Goal: Task Accomplishment & Management: Use online tool/utility

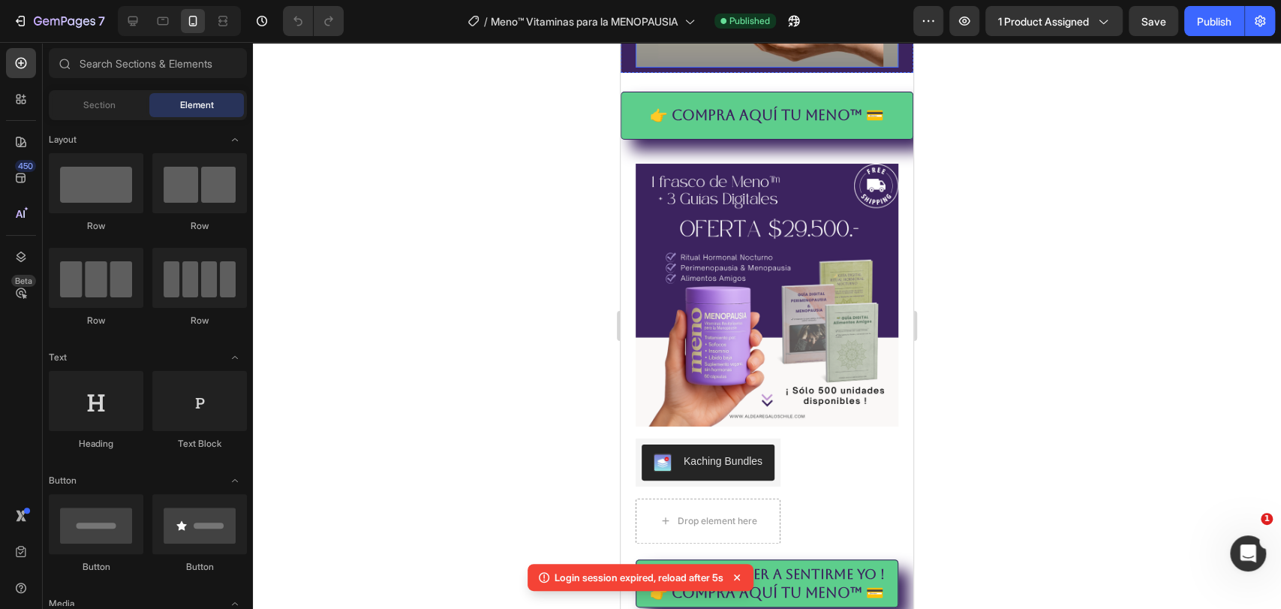
scroll to position [500, 0]
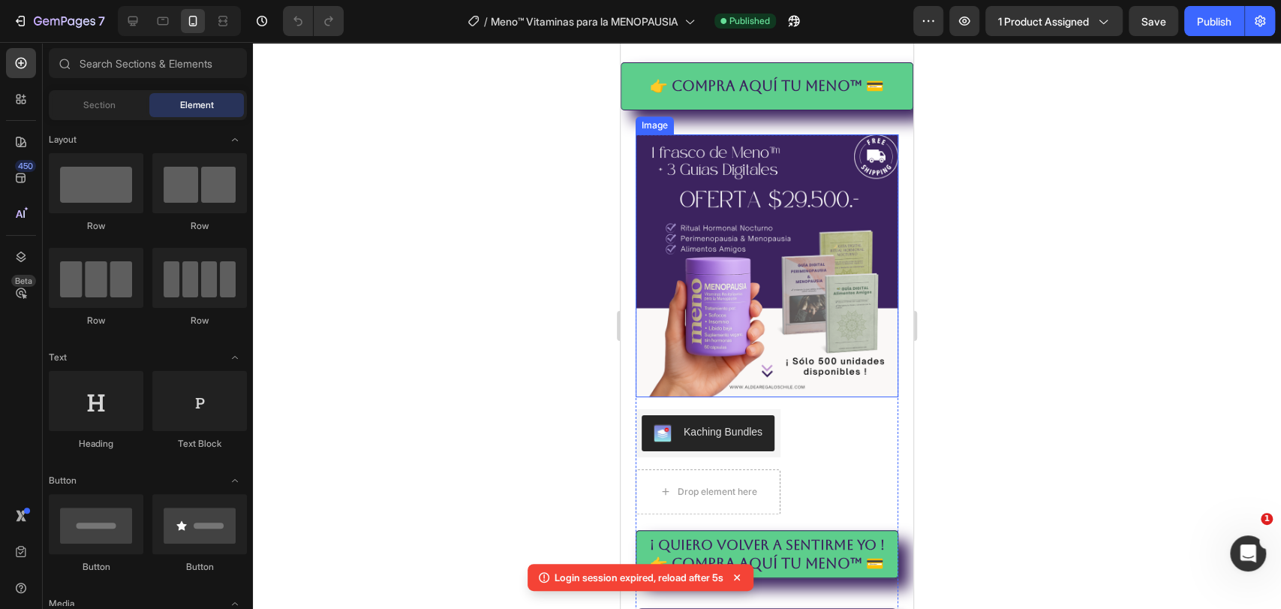
click at [755, 208] on img at bounding box center [767, 265] width 263 height 263
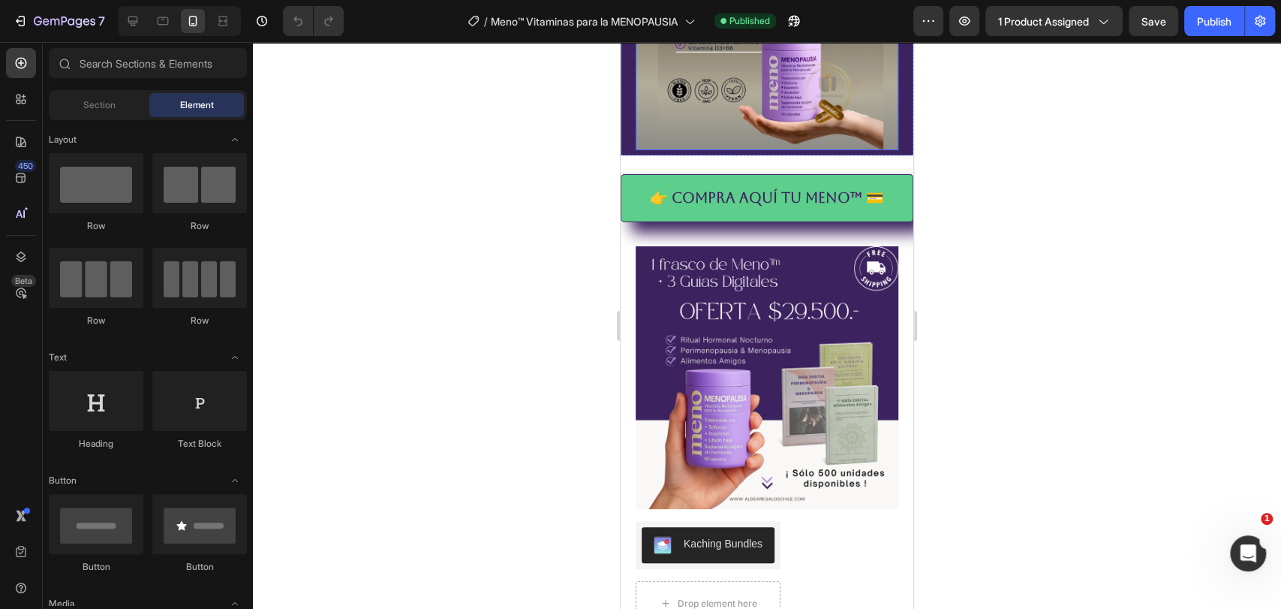
scroll to position [417, 0]
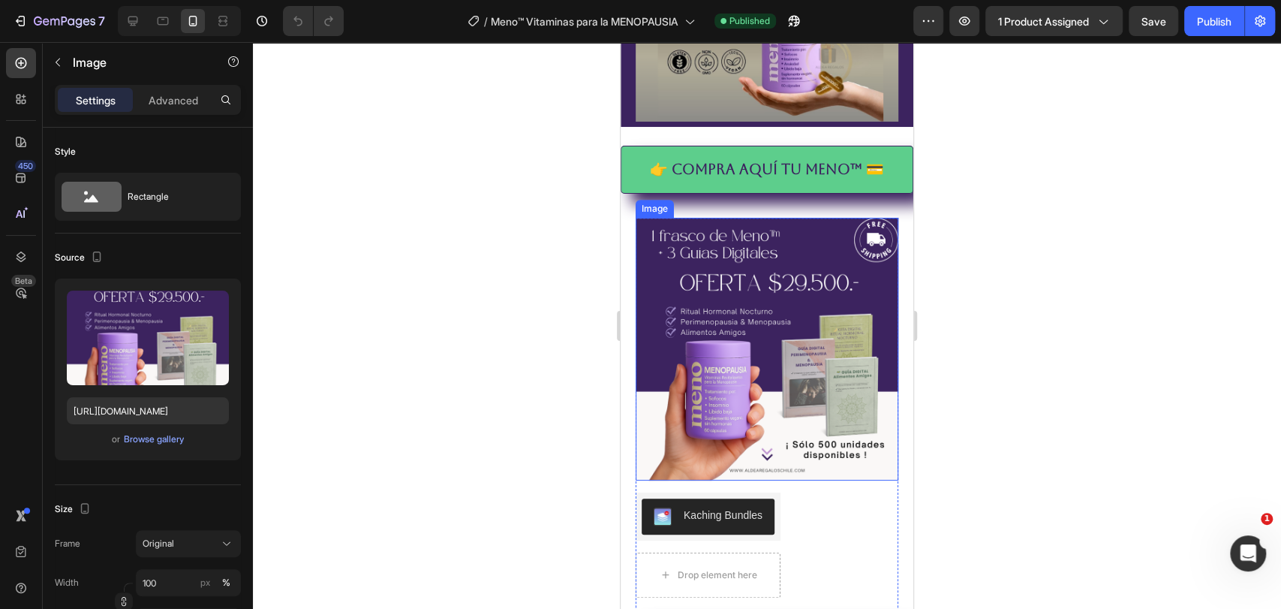
click at [761, 294] on img at bounding box center [767, 349] width 263 height 263
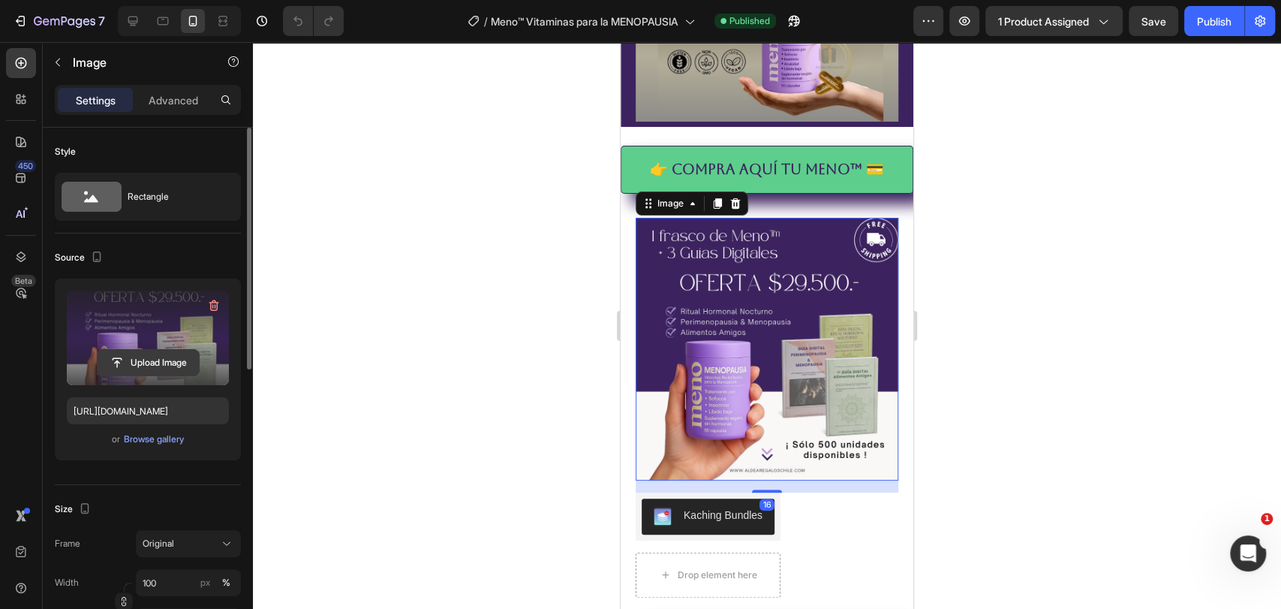
click at [152, 367] on input "file" at bounding box center [148, 363] width 101 height 26
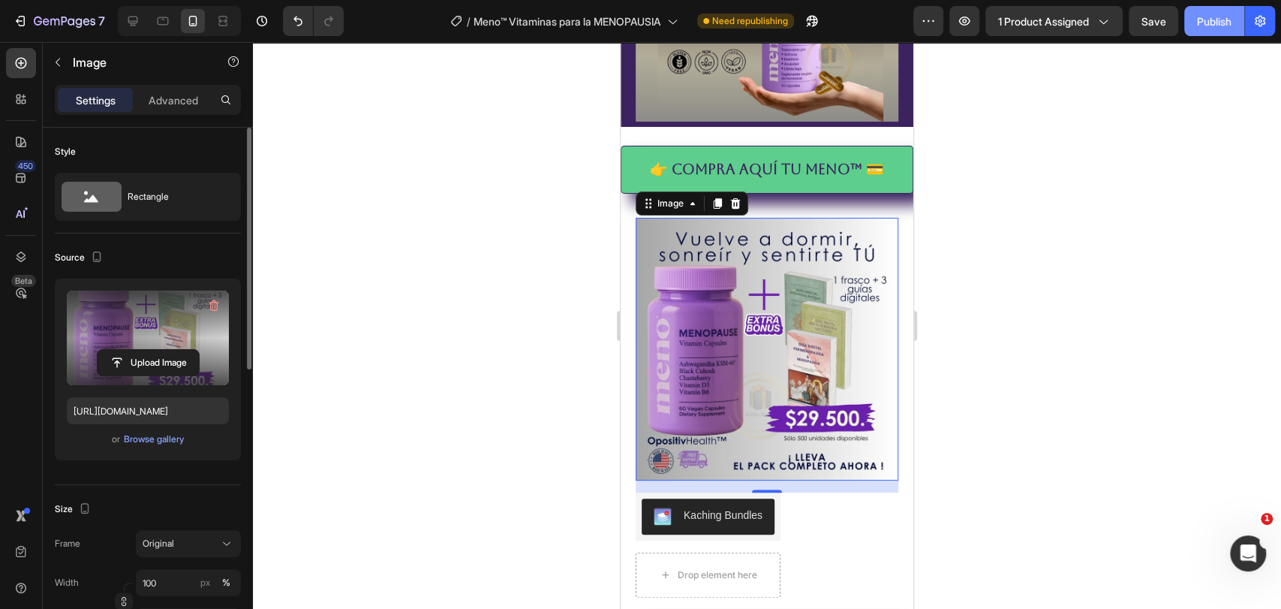
click at [1212, 20] on div "Publish" at bounding box center [1214, 22] width 35 height 16
click at [133, 21] on icon at bounding box center [133, 22] width 10 height 10
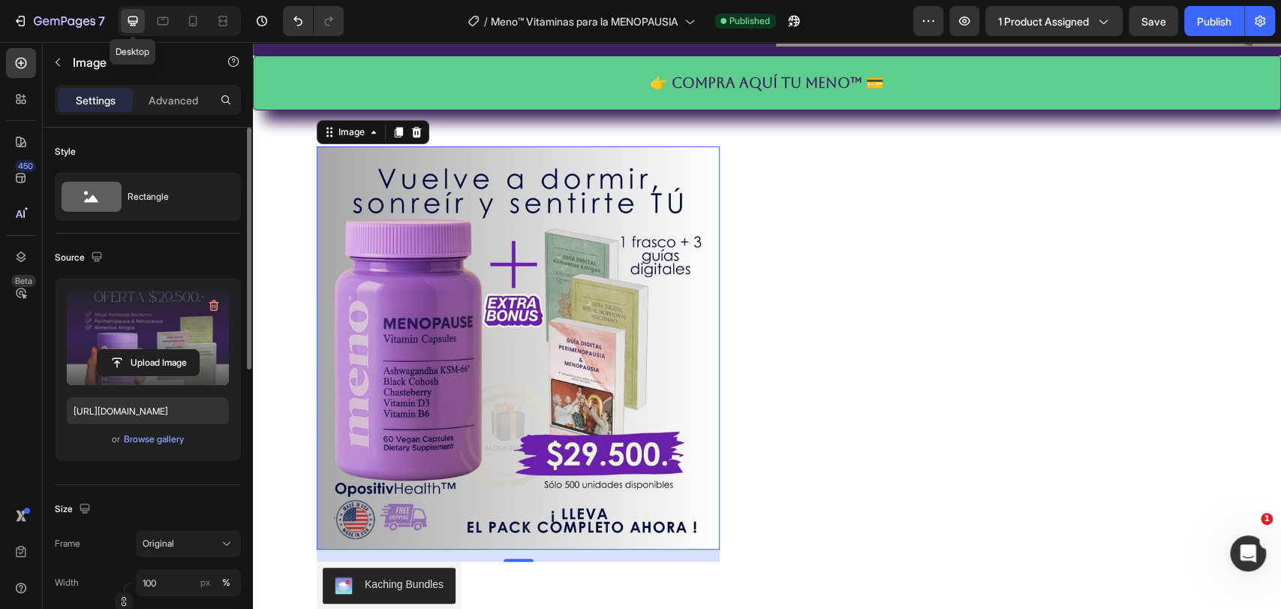
scroll to position [688, 0]
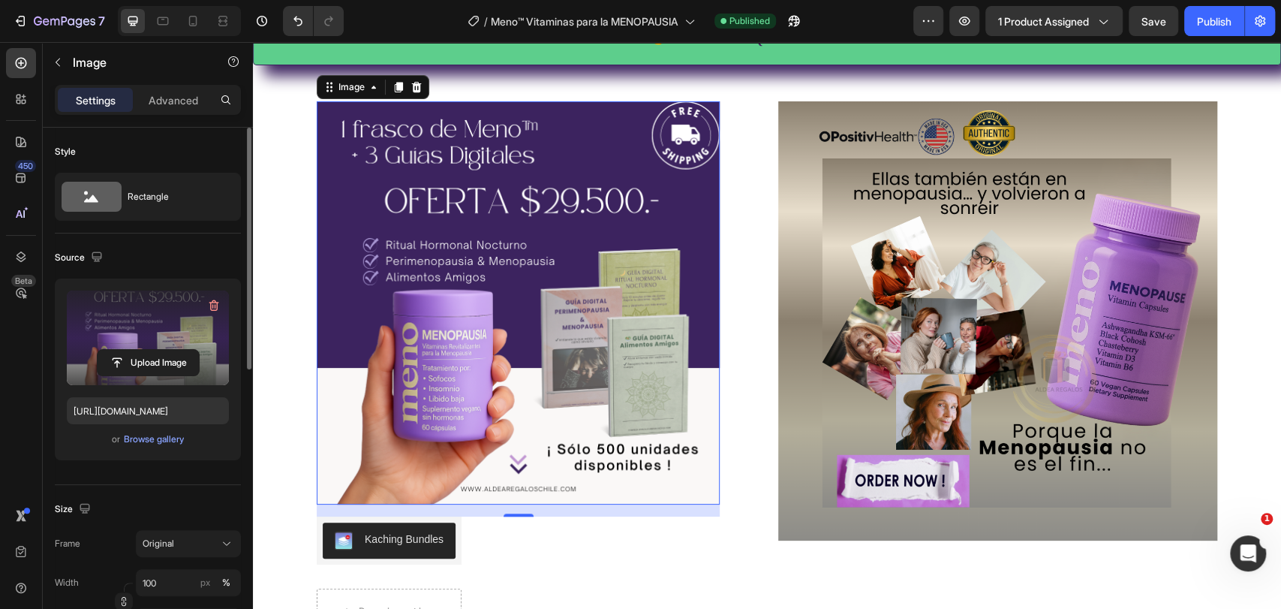
click at [558, 221] on img at bounding box center [518, 302] width 403 height 403
click at [162, 364] on input "file" at bounding box center [148, 363] width 101 height 26
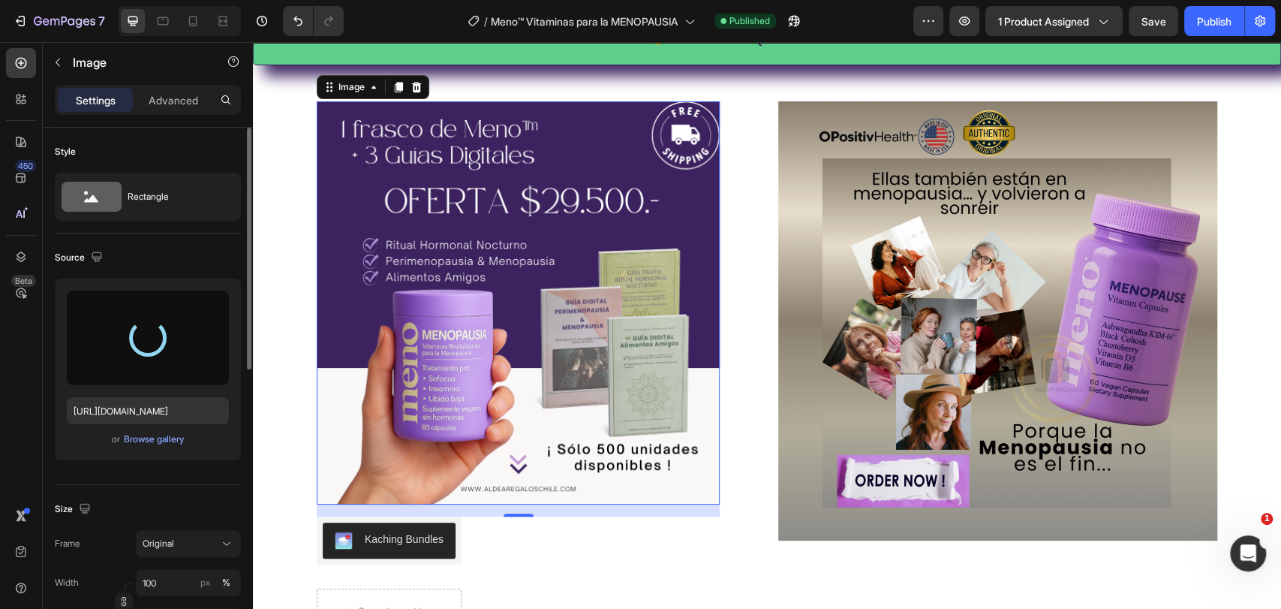
type input "https://cdn.shopify.com/s/files/1/0697/6595/5761/files/gempages_562529502580704…"
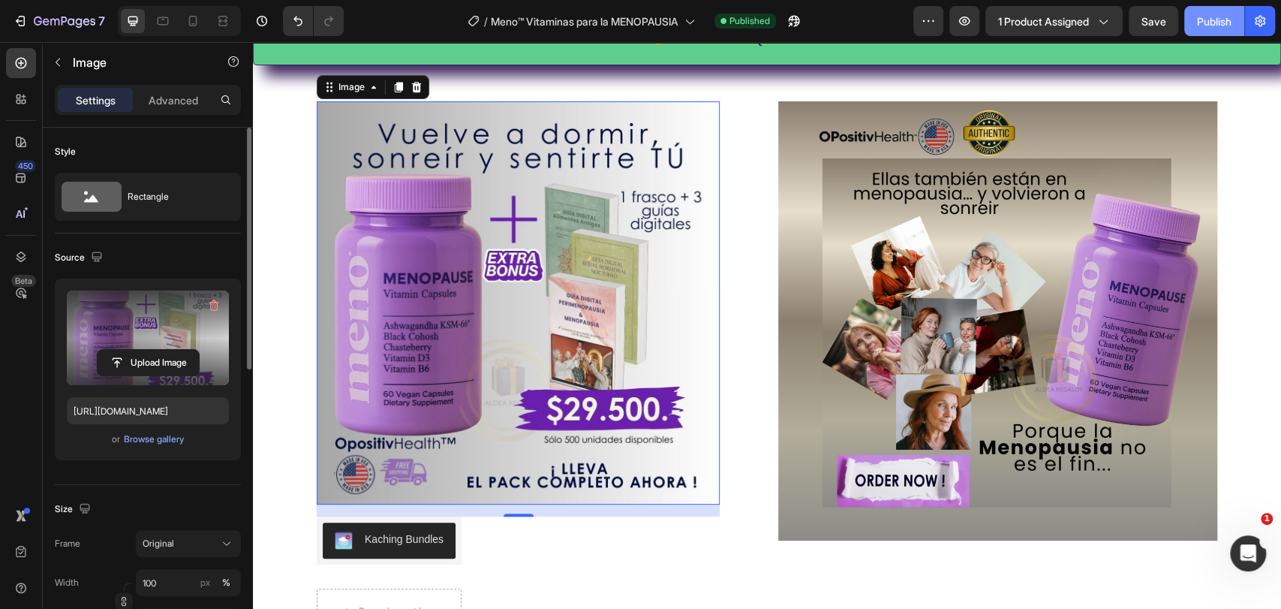
click at [1220, 29] on div "Publish" at bounding box center [1214, 22] width 35 height 16
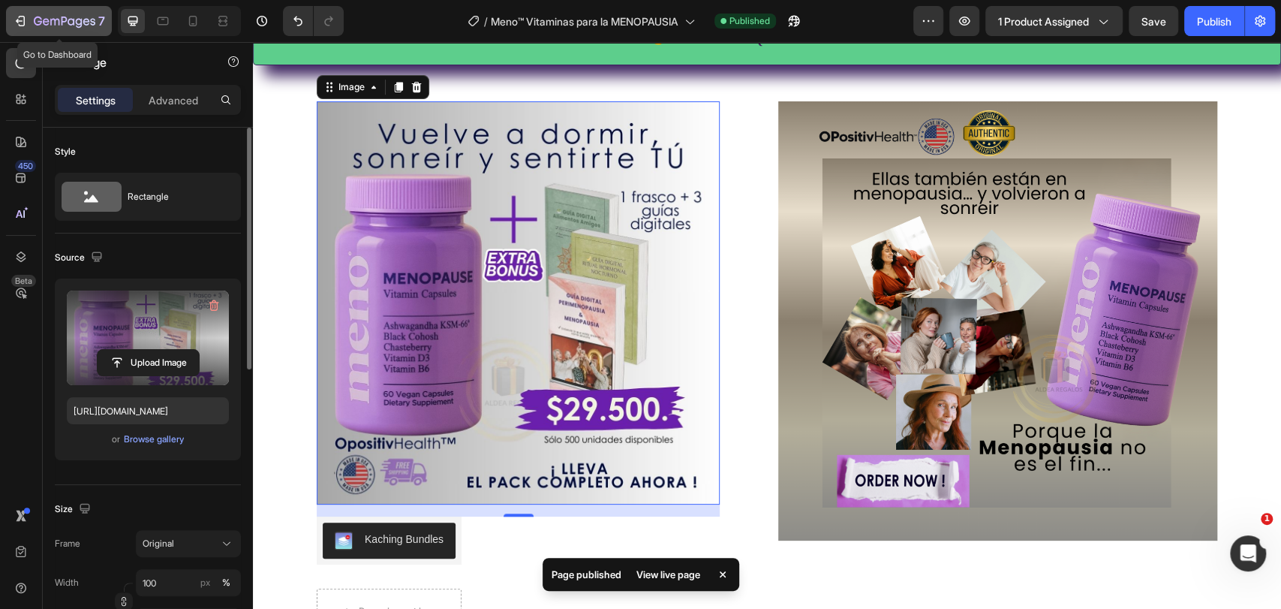
click at [38, 23] on icon "button" at bounding box center [65, 22] width 62 height 13
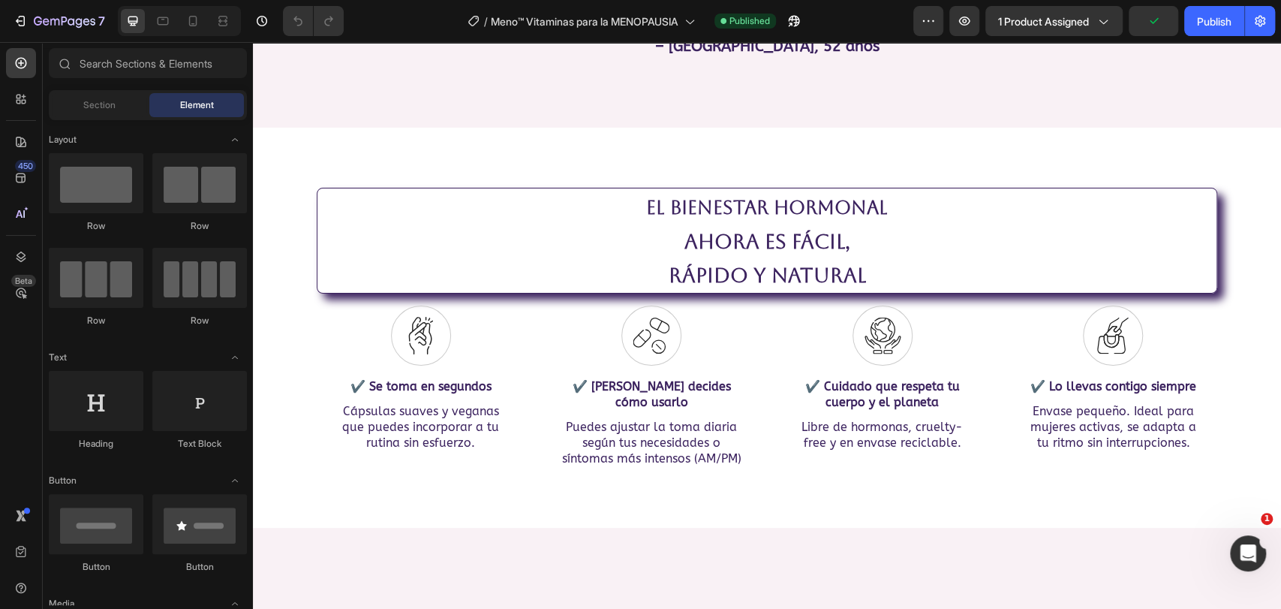
scroll to position [2418, 0]
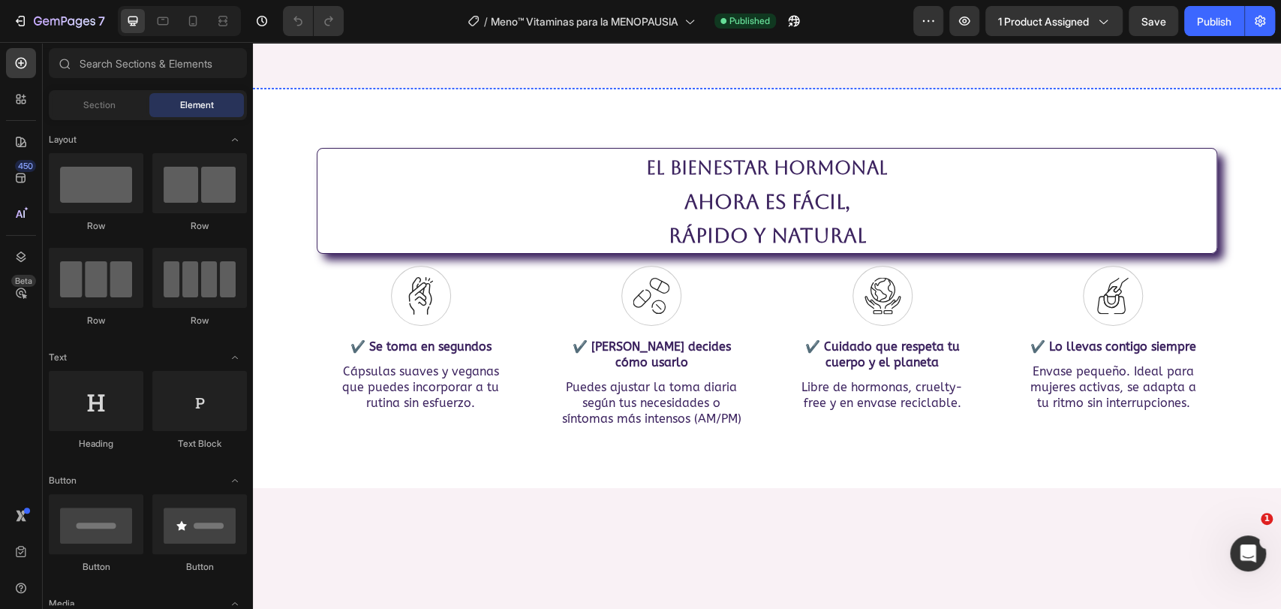
click at [709, 88] on img at bounding box center [634, 88] width 254 height 0
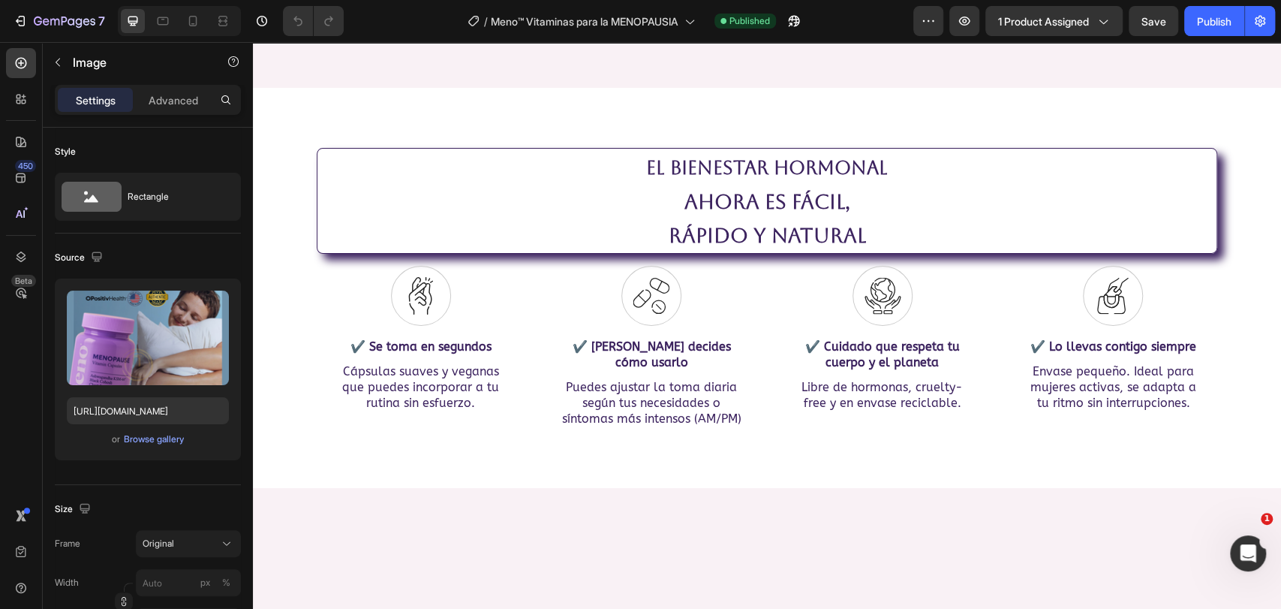
click at [1130, 88] on img at bounding box center [1142, 88] width 254 height 0
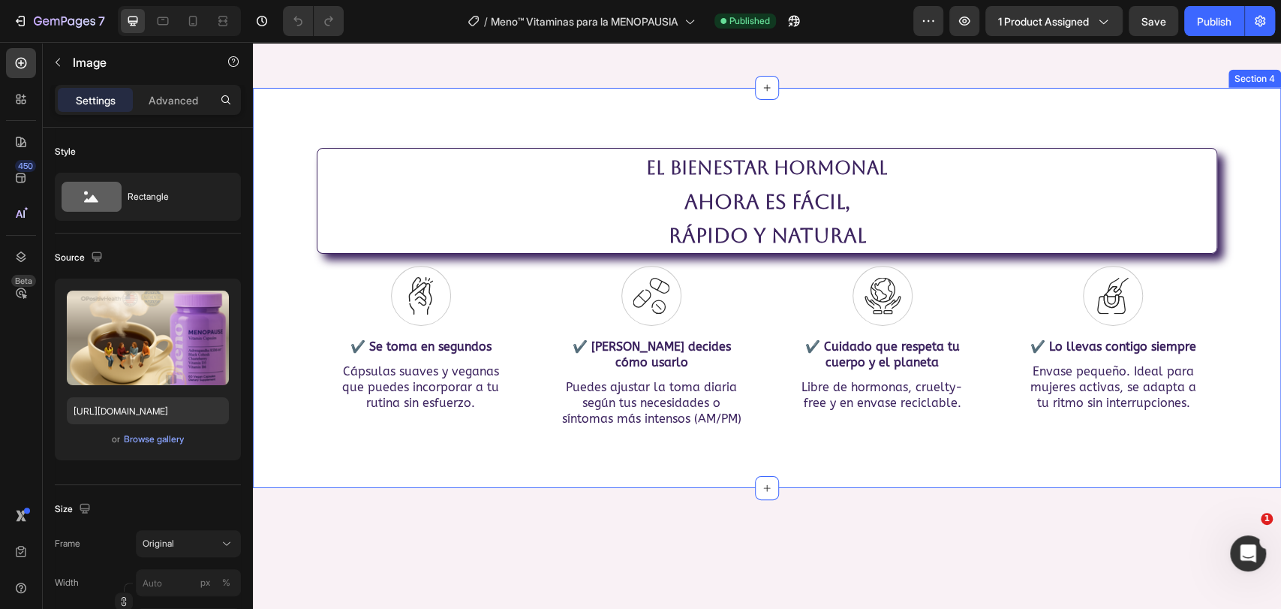
click at [468, 368] on div "El bienestar hormonal ahora es fácil, rápido y natural Heading Icon ✔️ Se toma …" at bounding box center [767, 288] width 1028 height 401
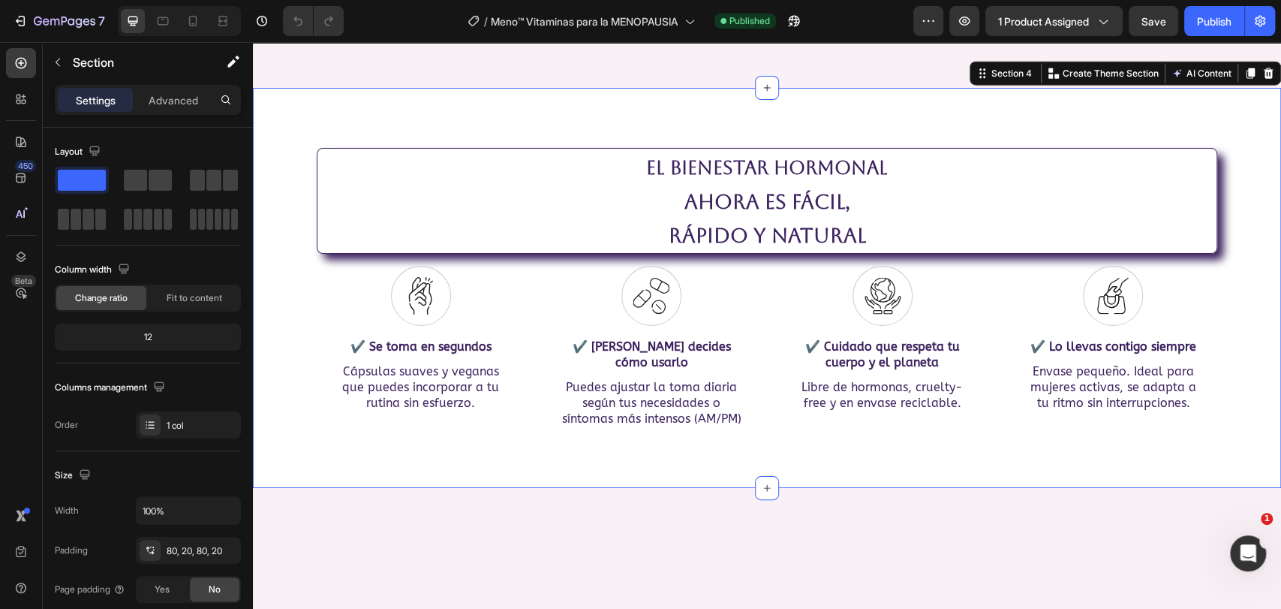
click at [895, 354] on div "El bienestar hormonal ahora es fácil, rápido y natural Heading Icon ✔️ Se toma …" at bounding box center [767, 288] width 1028 height 401
click at [988, 80] on div "Section 4" at bounding box center [1011, 74] width 47 height 14
click at [1074, 80] on p "Create Theme Section" at bounding box center [1111, 74] width 96 height 14
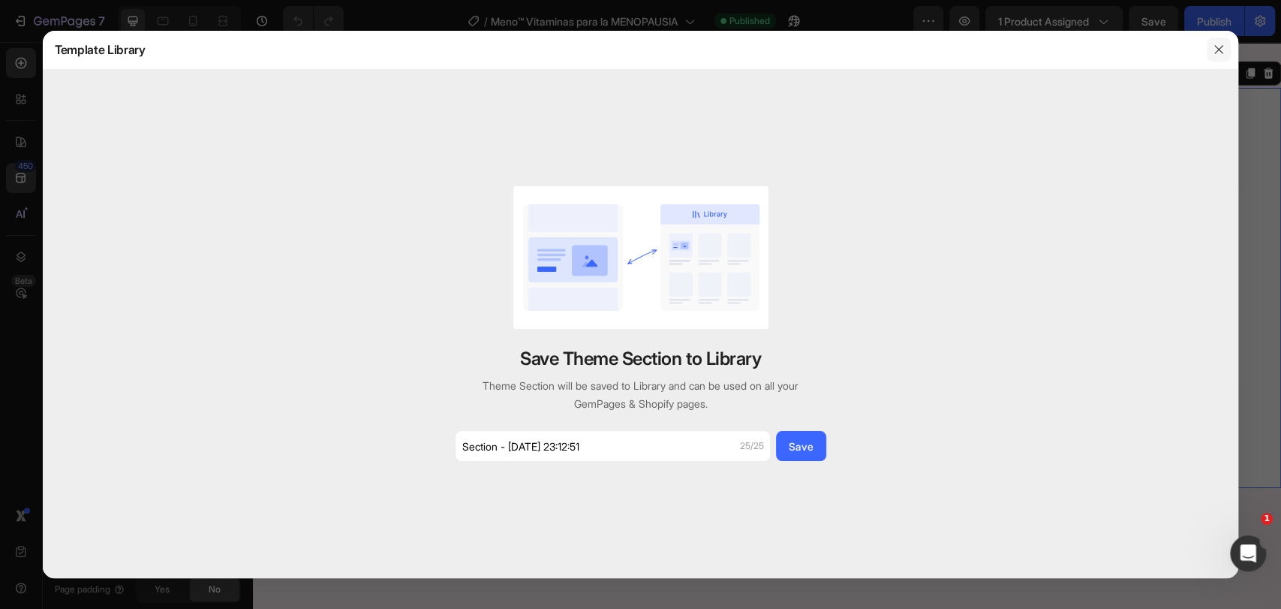
click at [1219, 44] on icon "button" at bounding box center [1219, 50] width 12 height 12
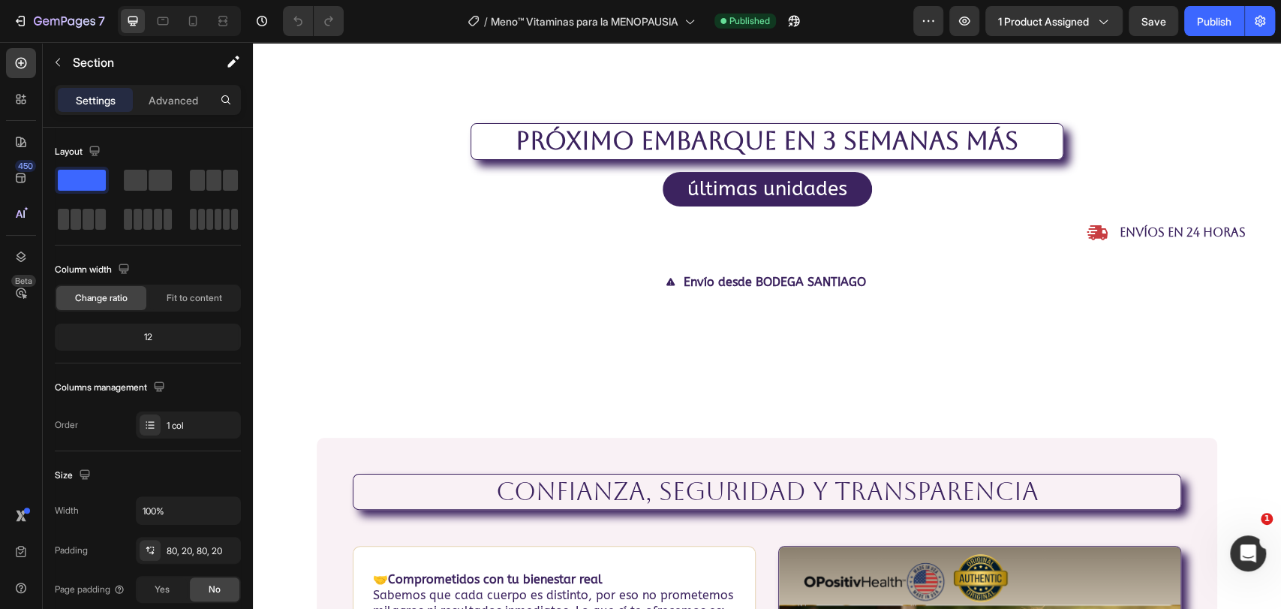
scroll to position [4589, 0]
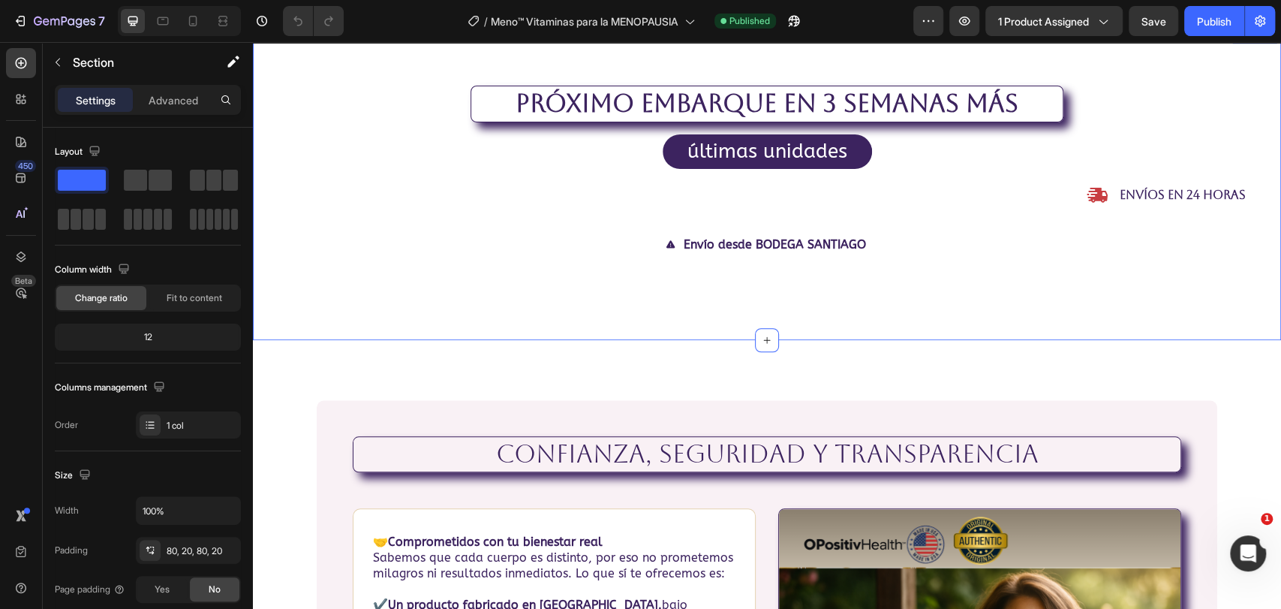
click at [724, 212] on div "Próximo embarque en 3 semanas más Heading últimas unidades Text Block Envíos en…" at bounding box center [767, 183] width 998 height 194
click at [177, 96] on p "Advanced" at bounding box center [174, 100] width 50 height 16
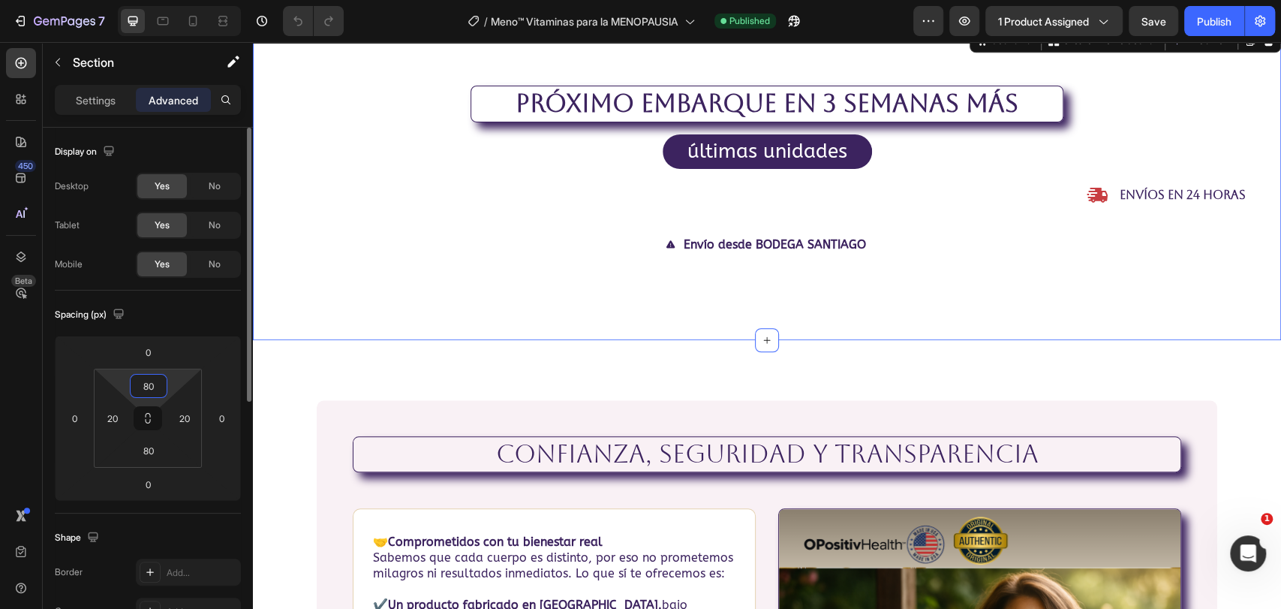
click at [159, 390] on input "80" at bounding box center [149, 386] width 30 height 23
type input "-80"
click at [150, 459] on input "80" at bounding box center [149, 450] width 30 height 23
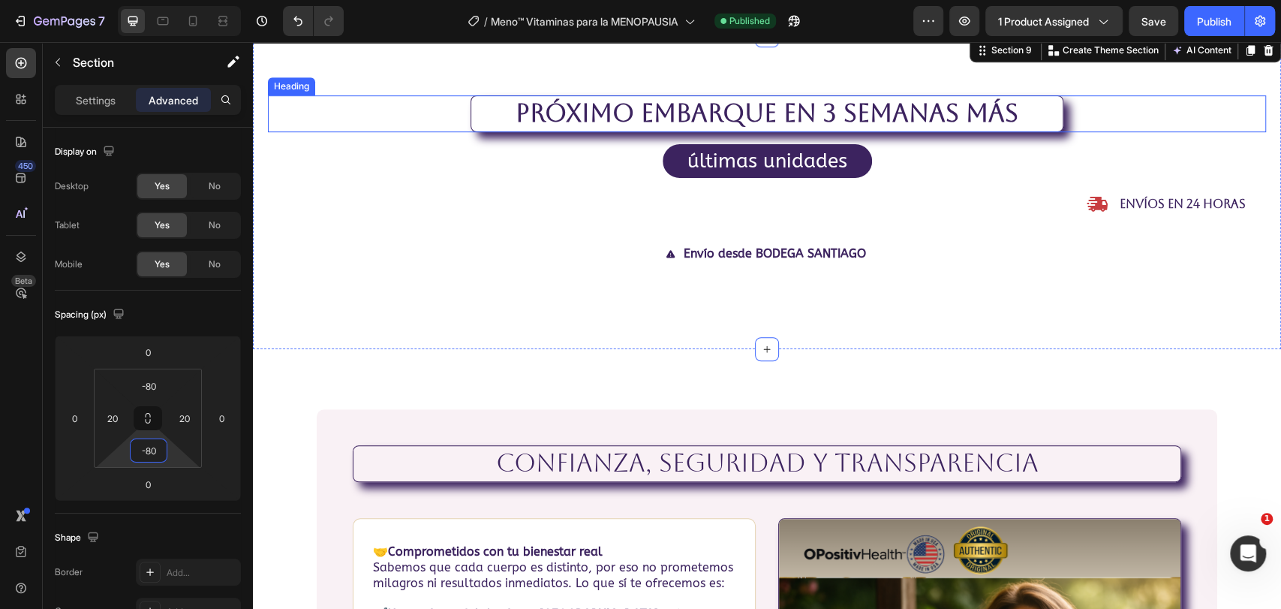
scroll to position [4505, 0]
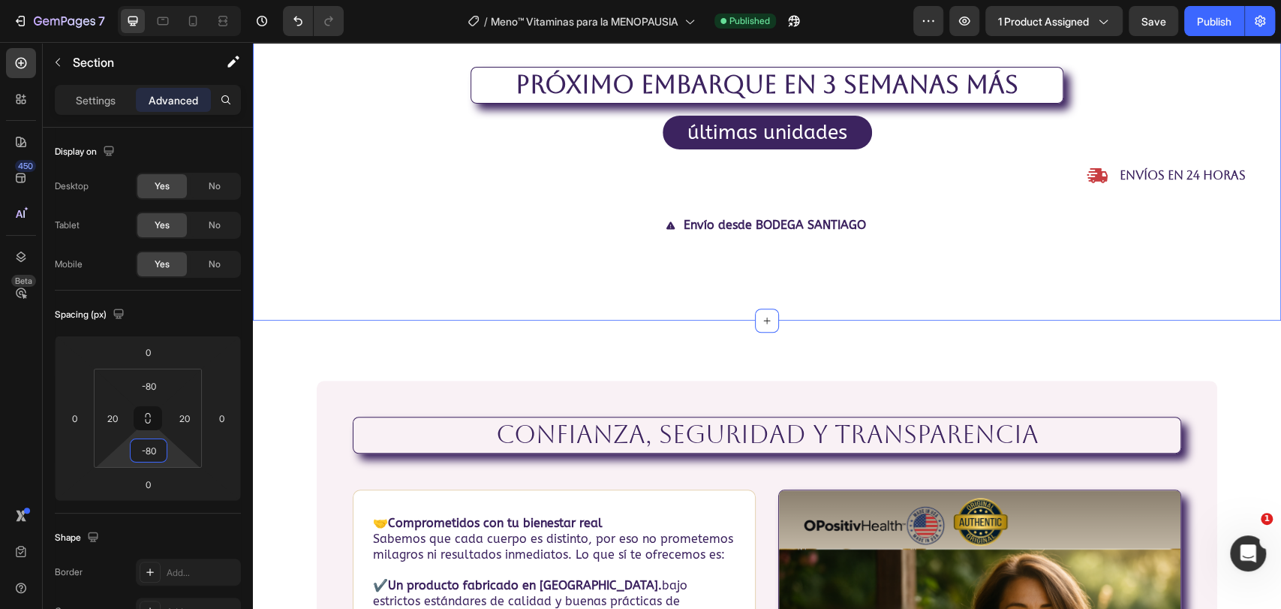
type input "-80"
click at [475, 133] on div "Próximo embarque en 3 semanas más Heading últimas unidades Text Block Envíos en…" at bounding box center [767, 164] width 1028 height 314
click at [161, 351] on input "0" at bounding box center [148, 352] width 30 height 23
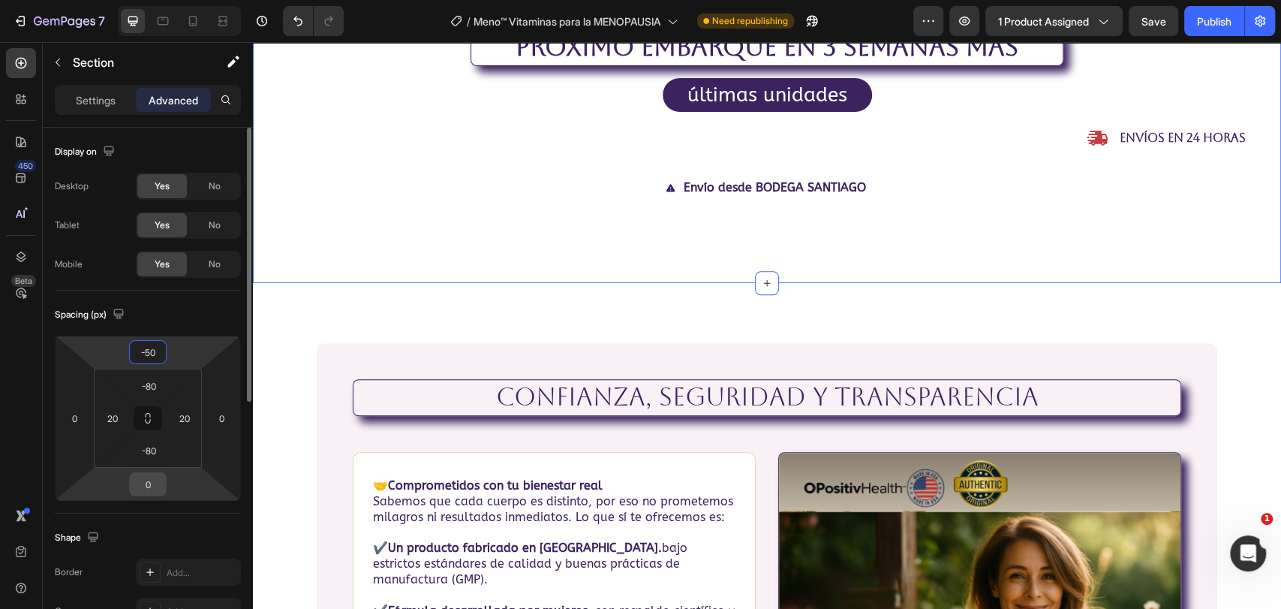
type input "-50"
click at [157, 482] on input "0" at bounding box center [148, 484] width 30 height 23
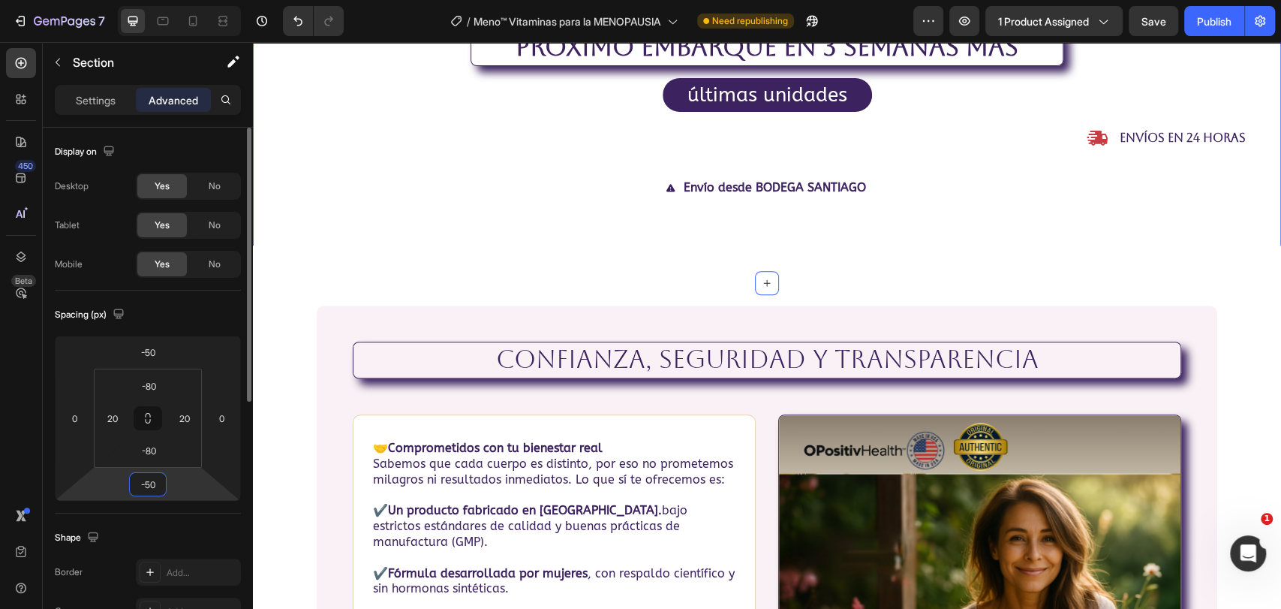
type input "-50"
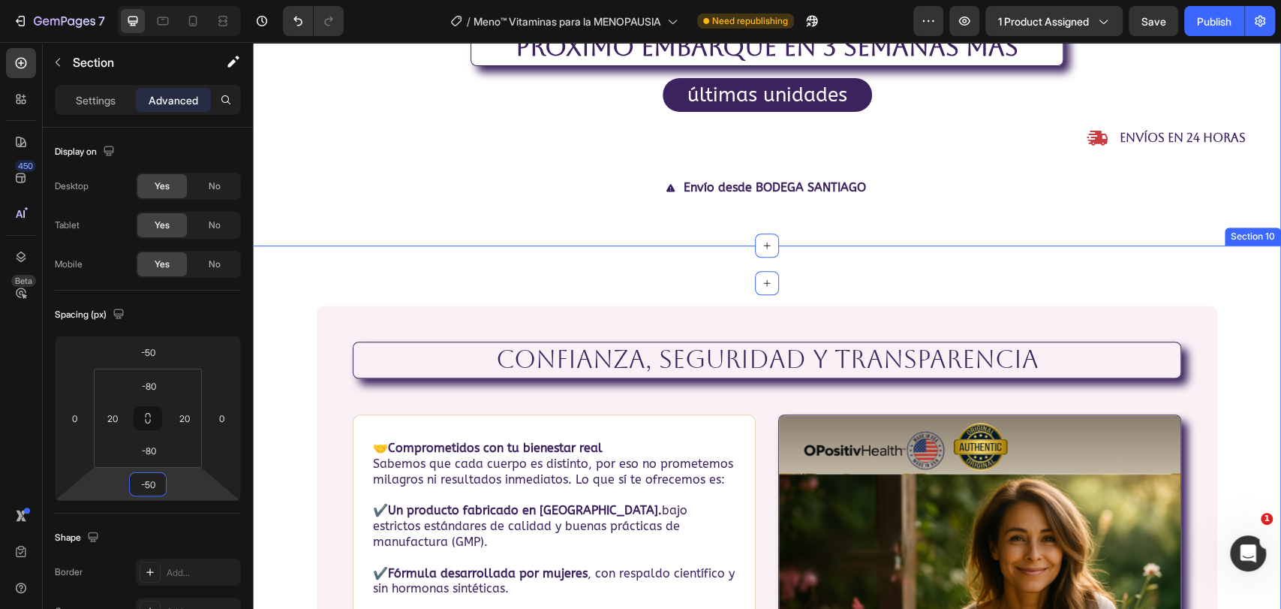
click at [709, 367] on div "confianza, seguridad y transparencia Heading 🤝 Comprometidos con tu bienestar r…" at bounding box center [767, 579] width 1028 height 668
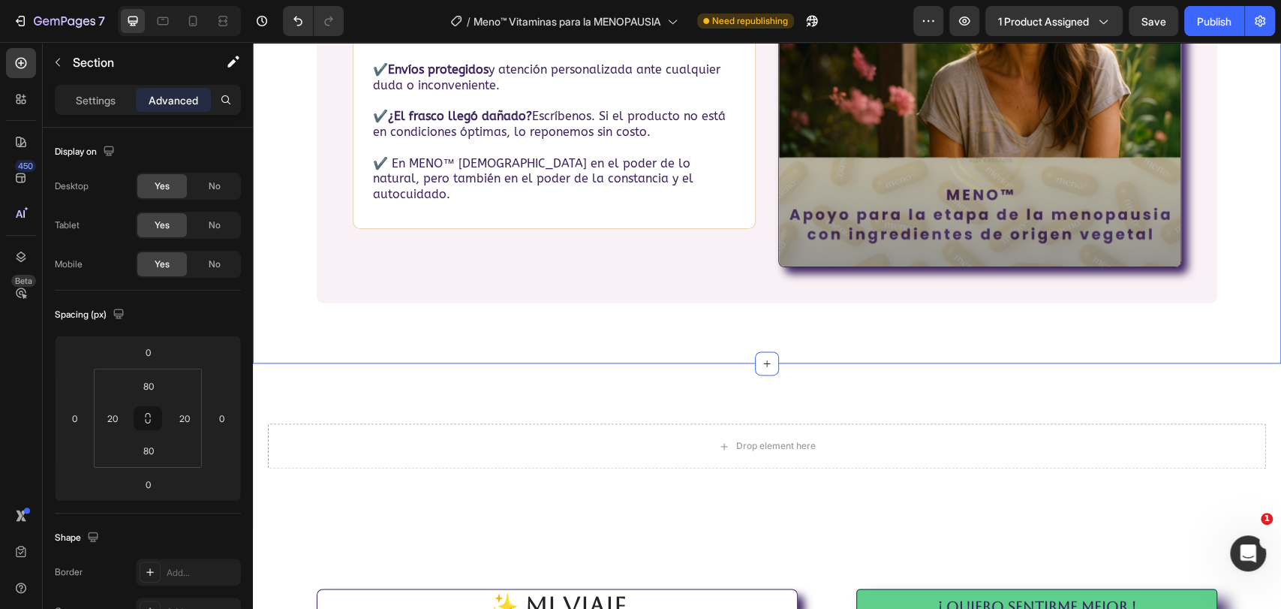
scroll to position [5173, 0]
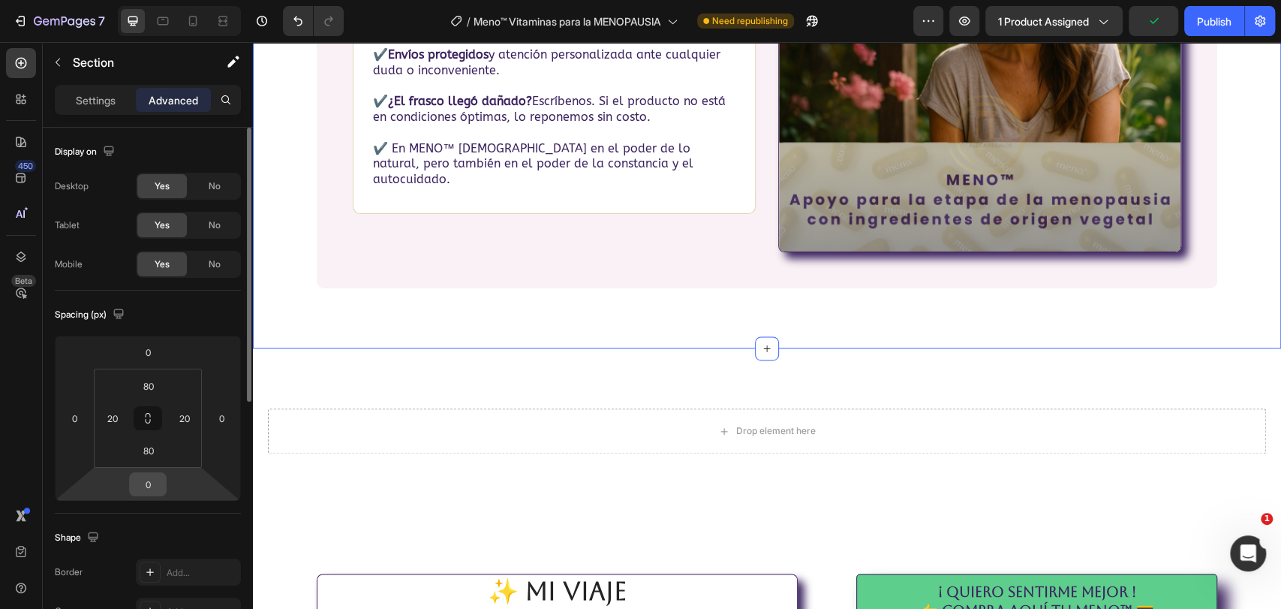
click at [150, 489] on input "0" at bounding box center [148, 484] width 30 height 23
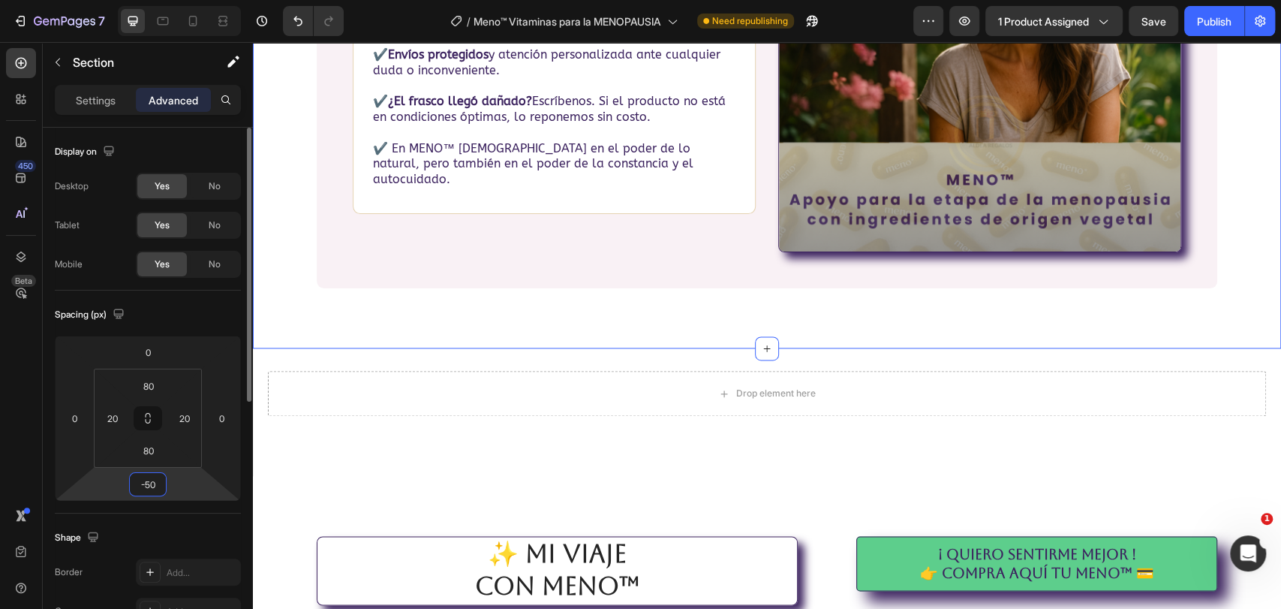
type input "-5"
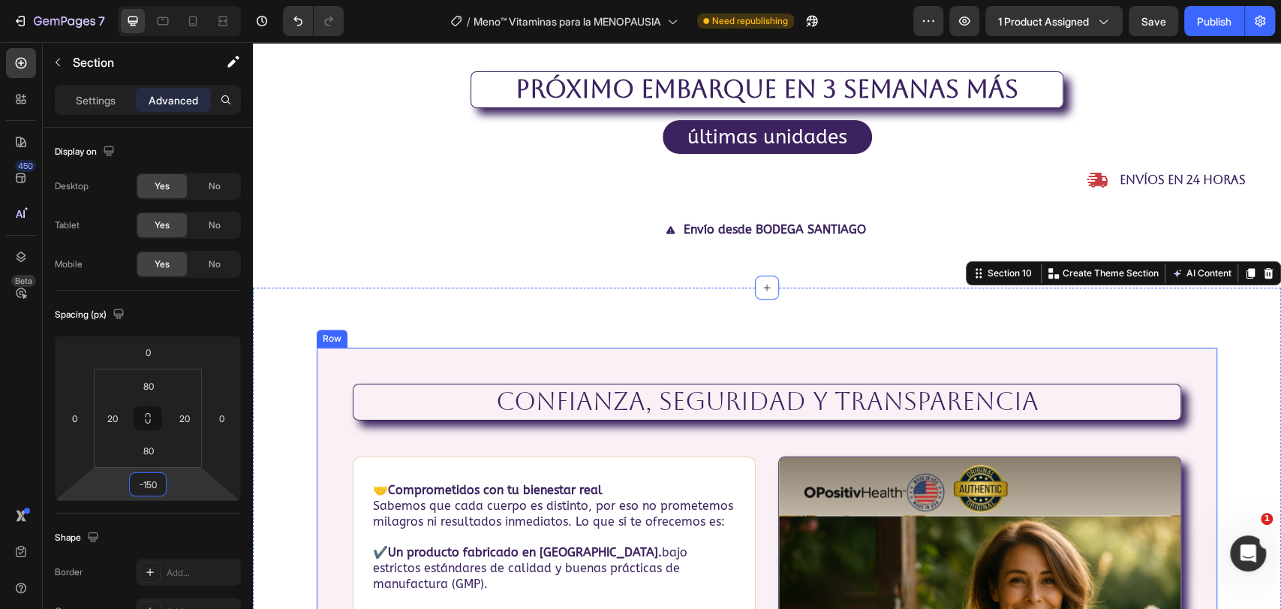
scroll to position [4422, 0]
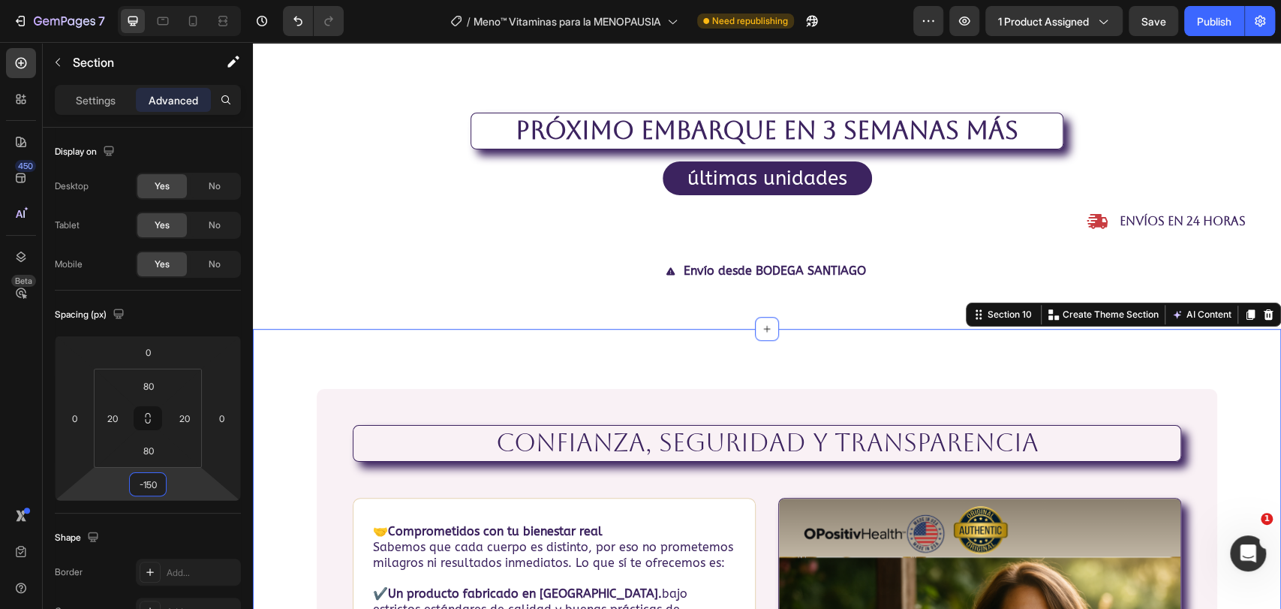
type input "-150"
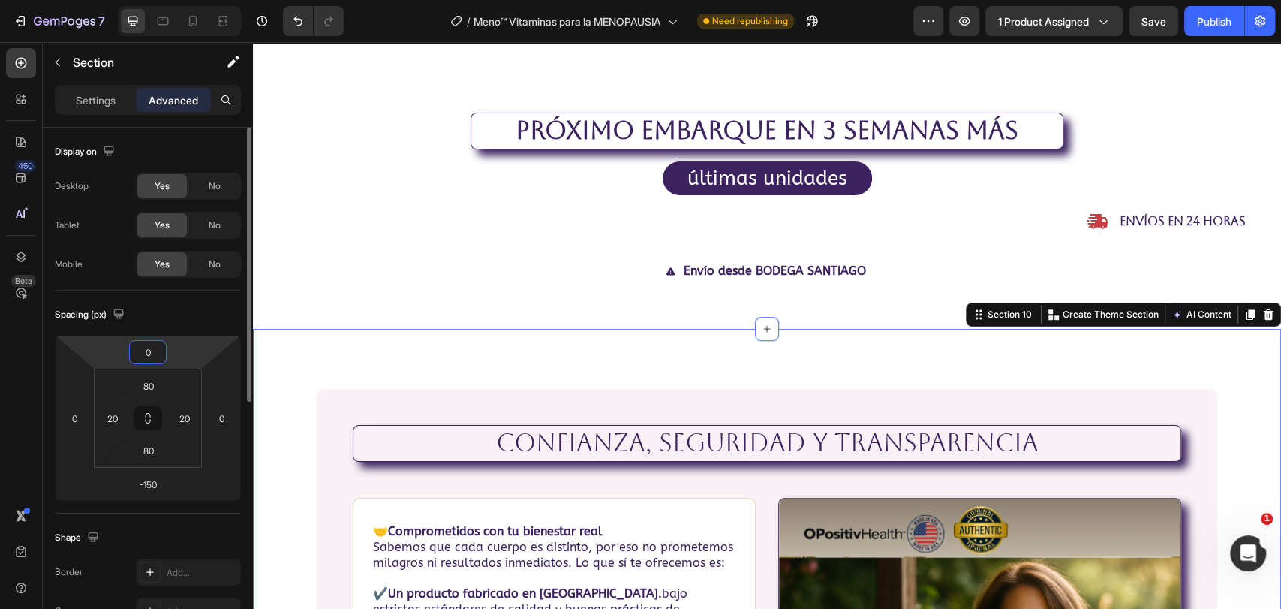
click at [156, 354] on input "0" at bounding box center [148, 352] width 30 height 23
type input "-100"
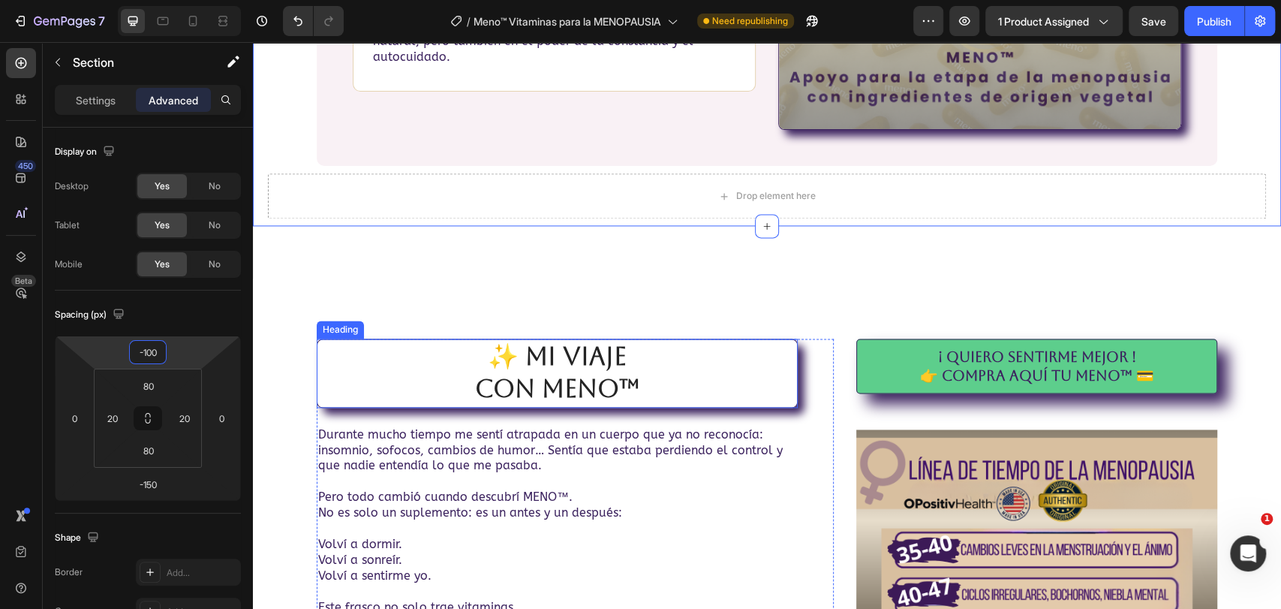
scroll to position [5256, 0]
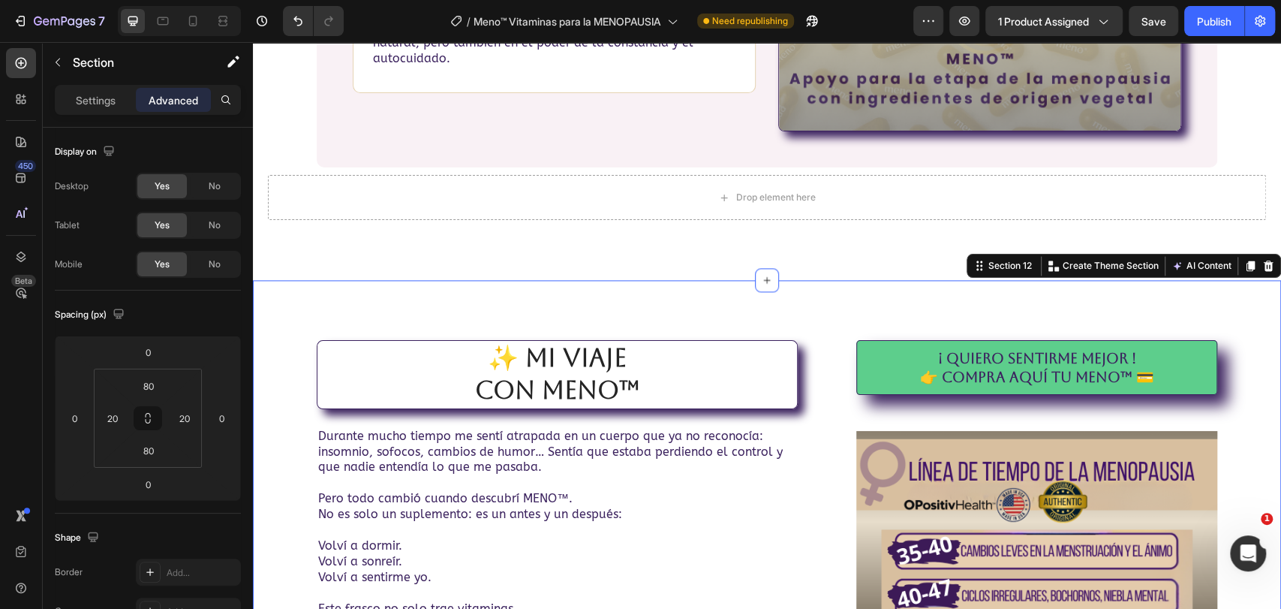
click at [558, 311] on div "✨ Mi viaje con MENO™ Heading Durante mucho tiempo me sentí atrapada en un cuerp…" at bounding box center [767, 566] width 1028 height 572
click at [192, 25] on icon at bounding box center [192, 21] width 15 height 15
type input "5"
type input "0"
type input "5"
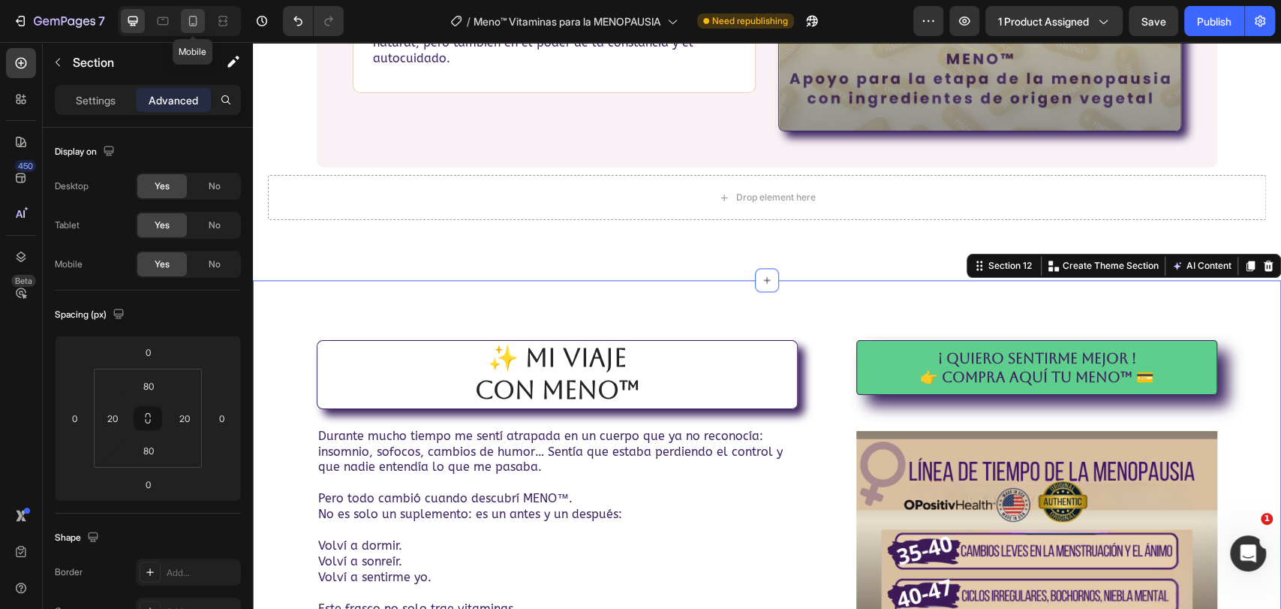
type input "0"
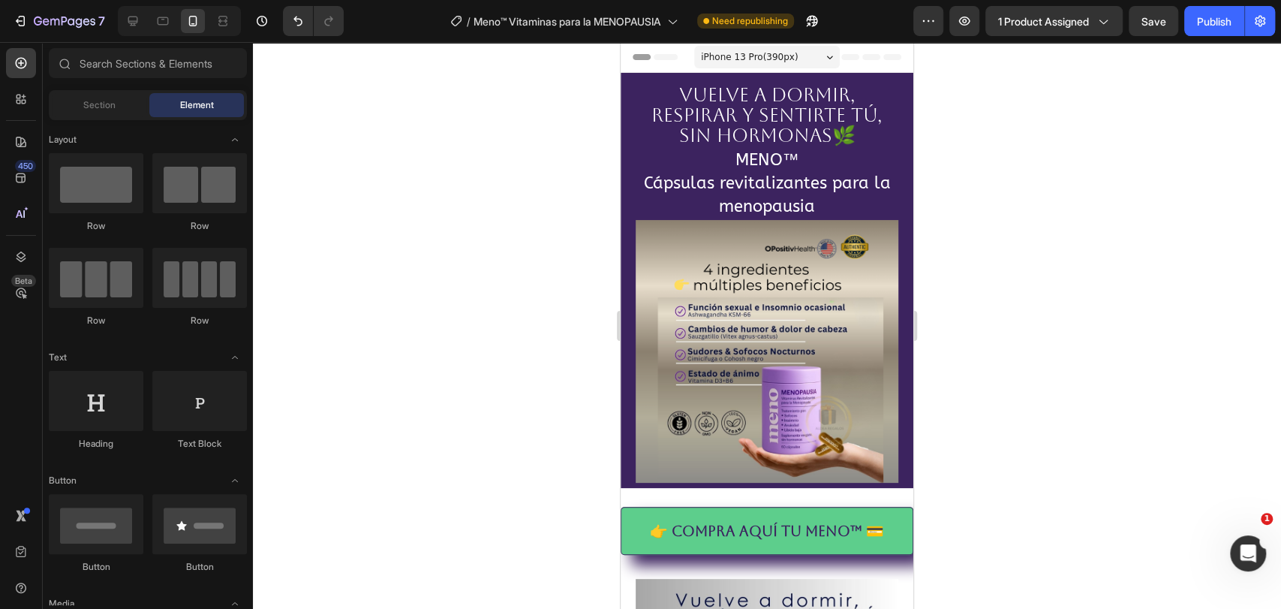
drag, startPoint x: 907, startPoint y: 441, endPoint x: 1561, endPoint y: 84, distance: 745.6
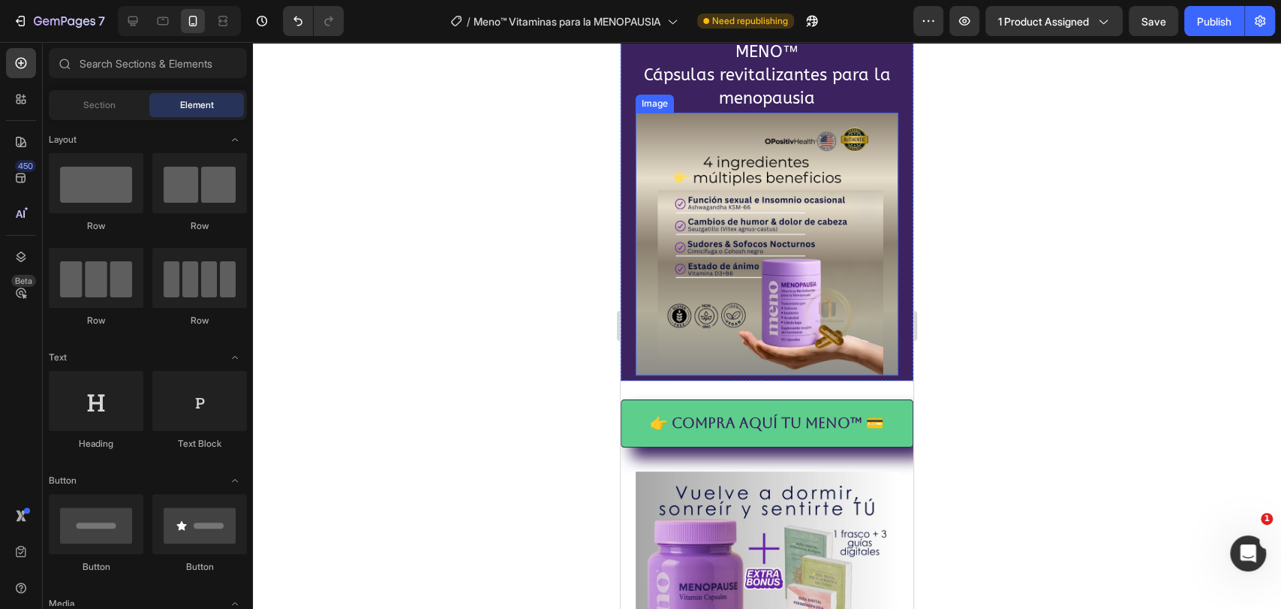
scroll to position [167, 0]
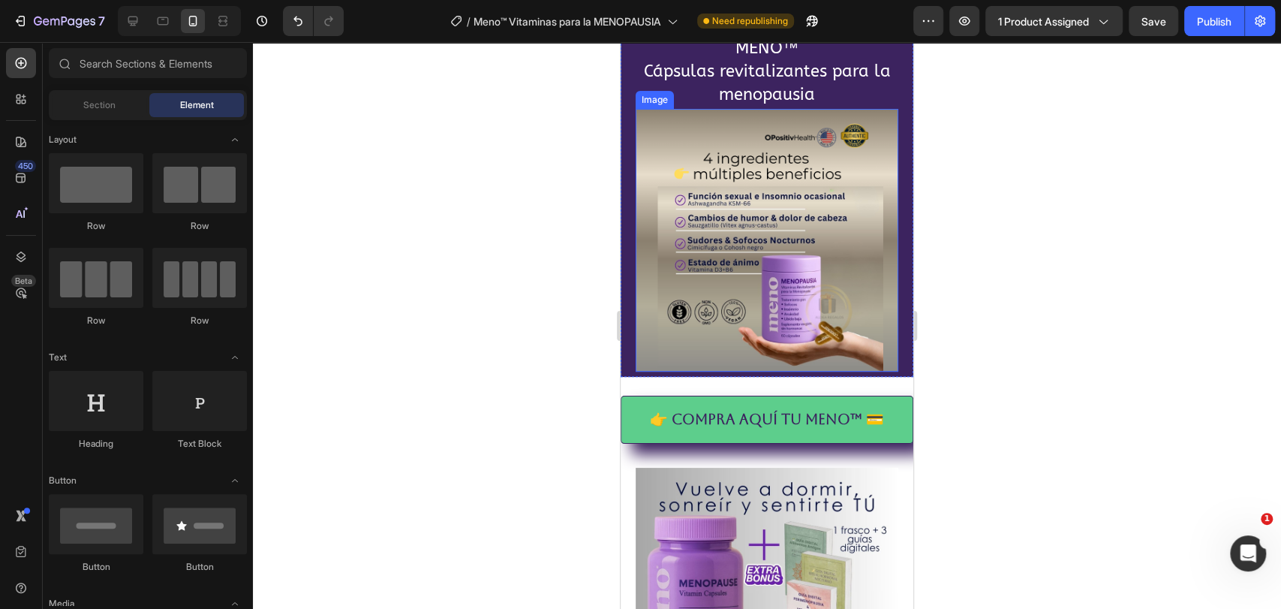
click at [738, 263] on img at bounding box center [767, 240] width 263 height 263
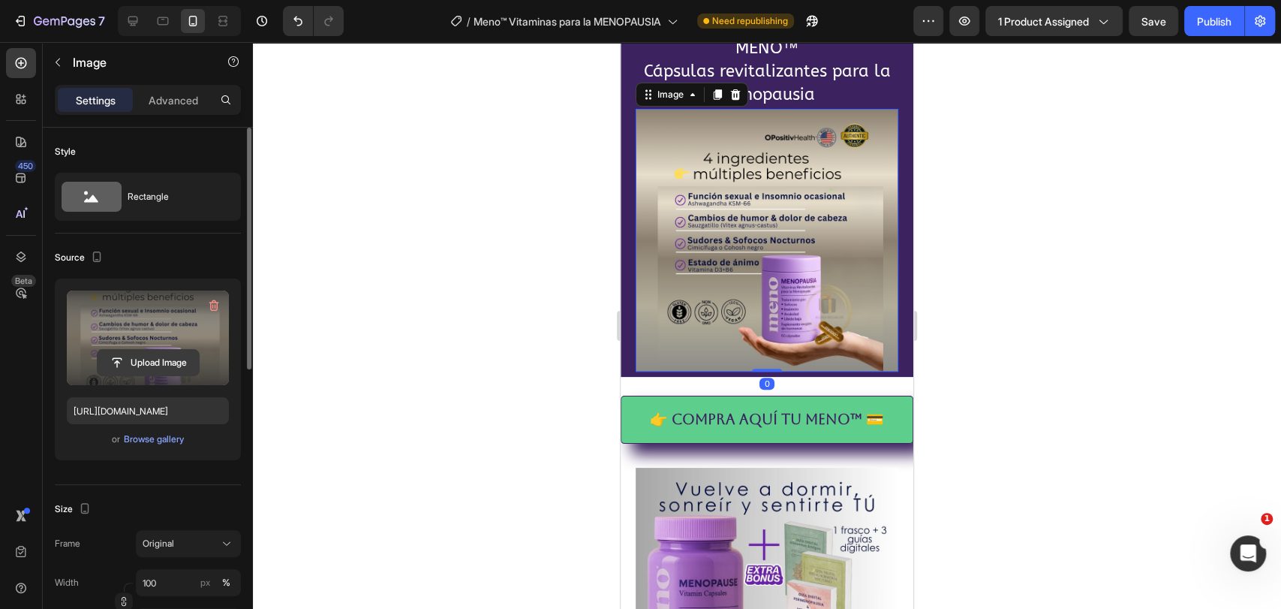
click at [164, 357] on input "file" at bounding box center [148, 363] width 101 height 26
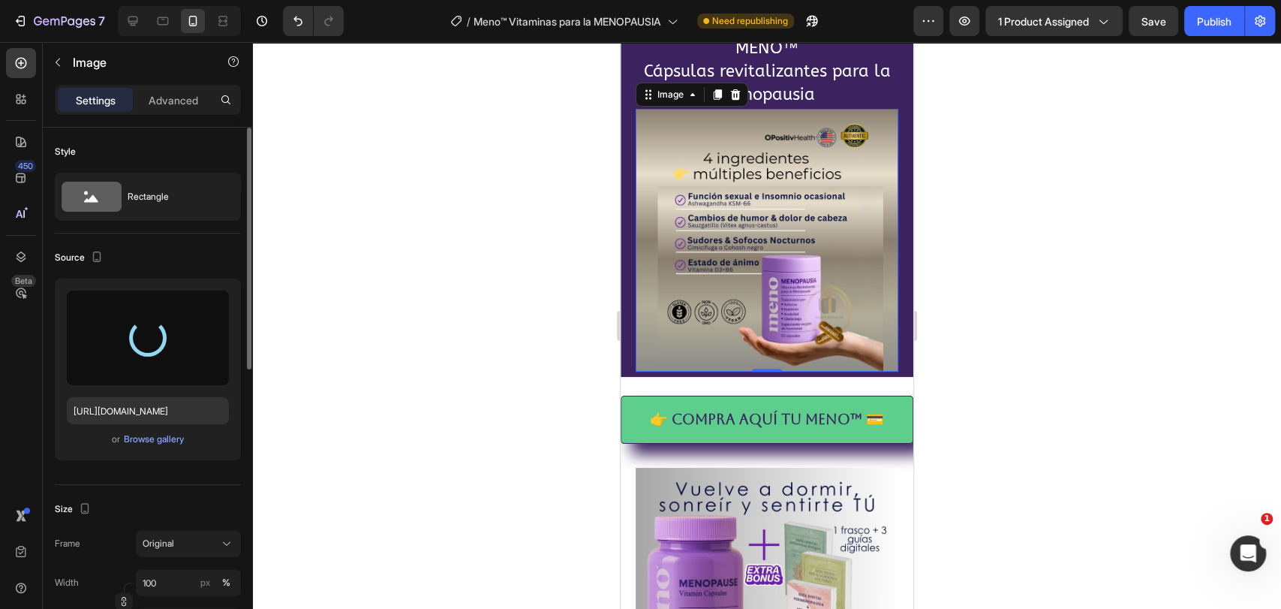
type input "https://cdn.shopify.com/s/files/1/0697/6595/5761/files/gempages_562529502580704…"
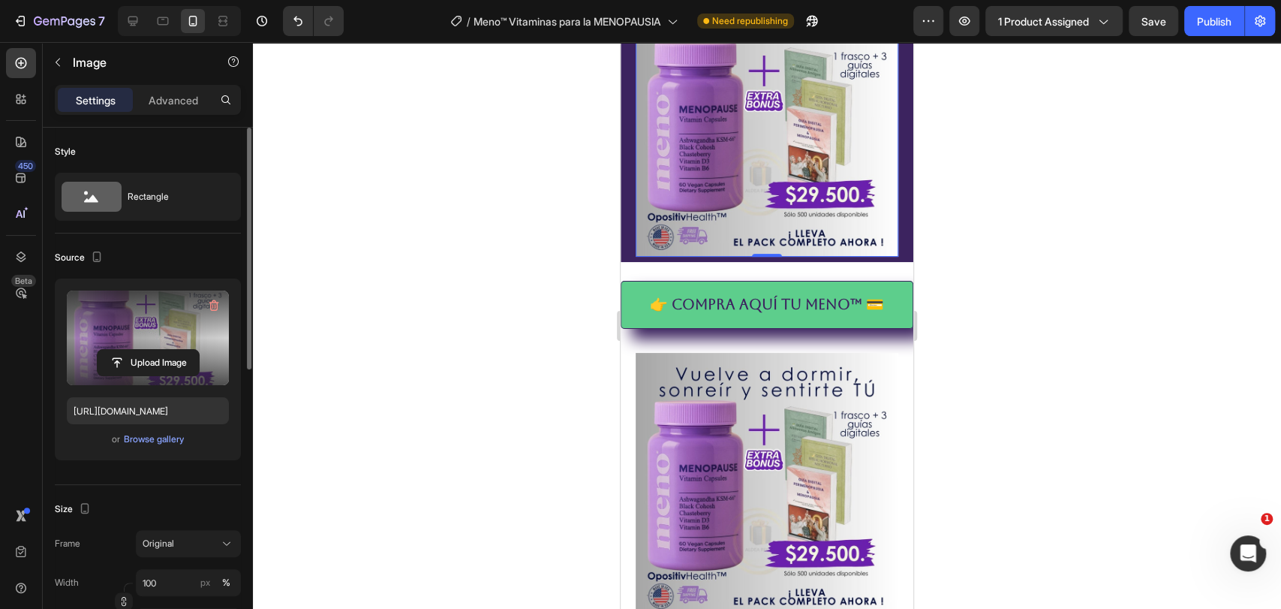
scroll to position [333, 0]
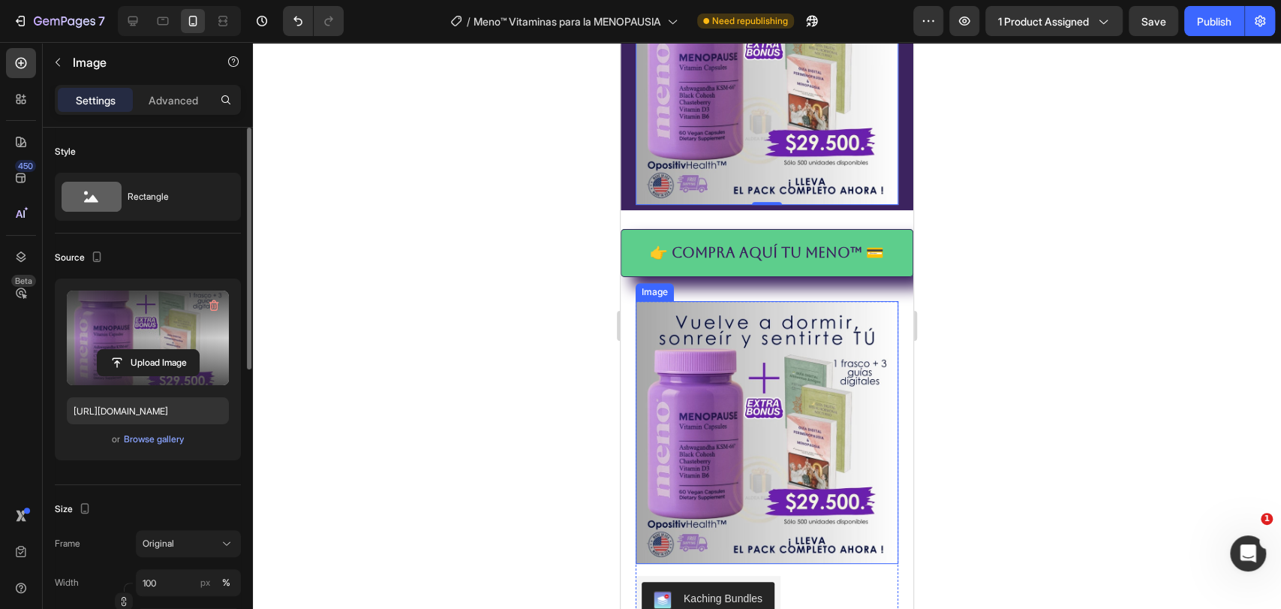
click at [721, 405] on img at bounding box center [767, 432] width 263 height 263
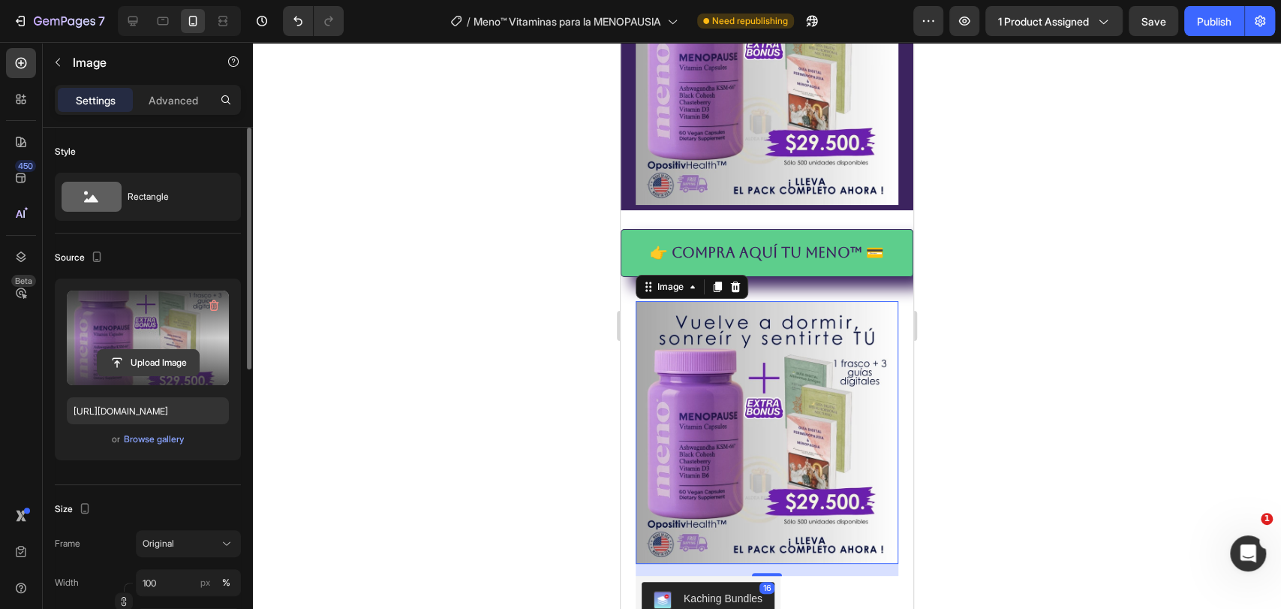
click at [151, 365] on input "file" at bounding box center [148, 363] width 101 height 26
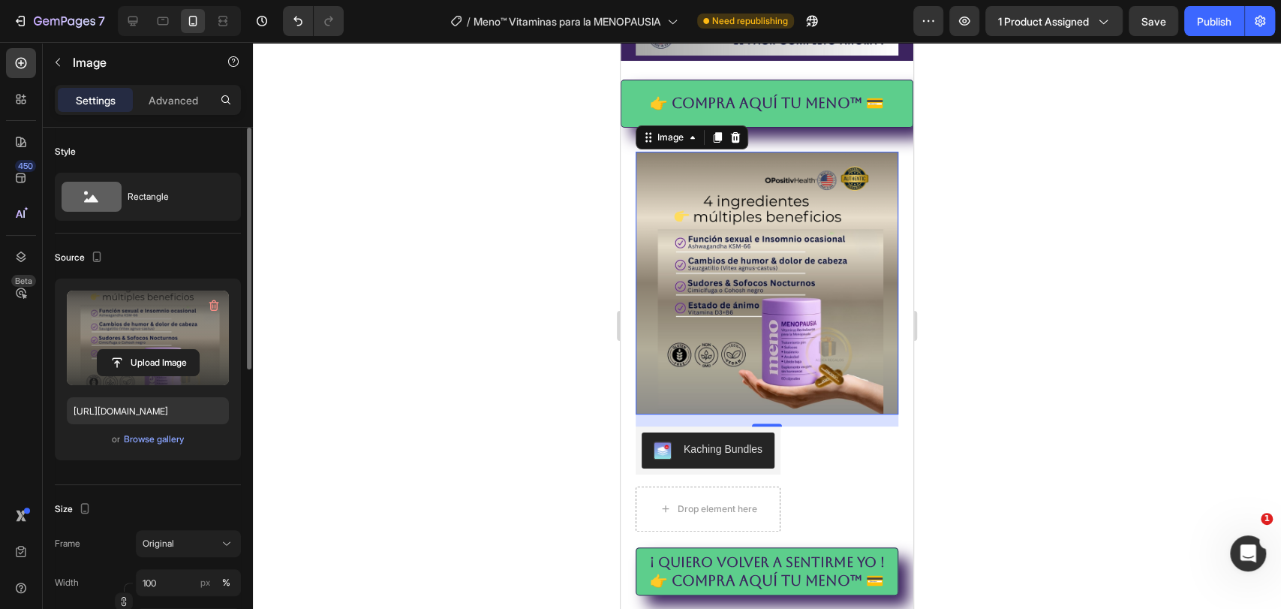
scroll to position [500, 0]
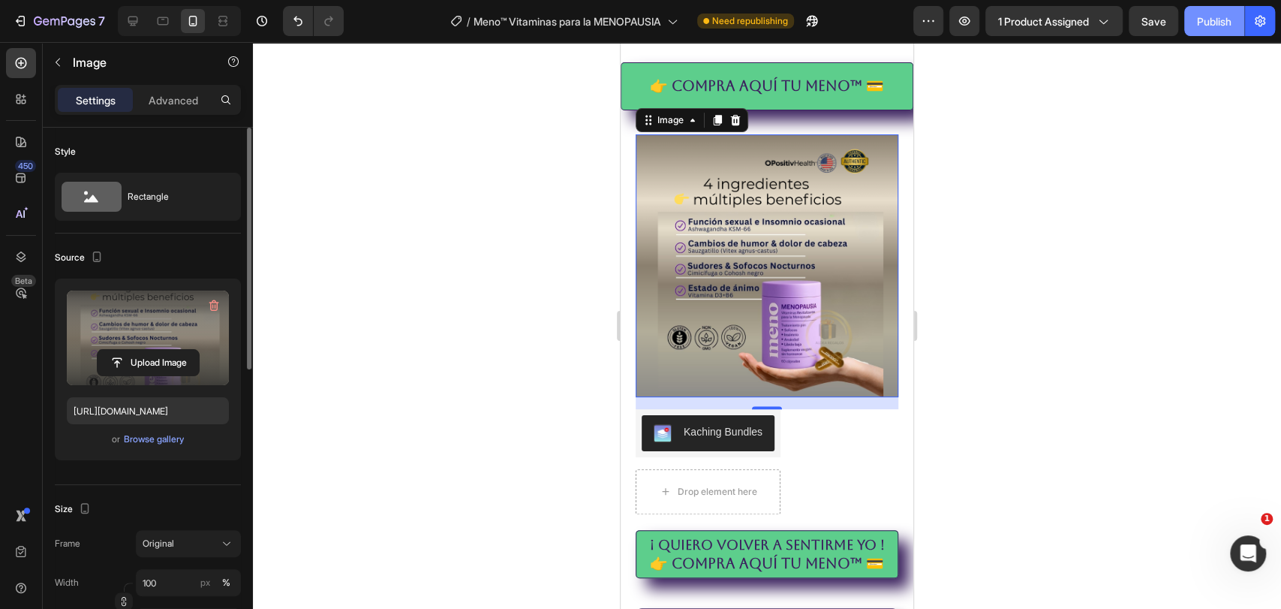
click at [1227, 22] on div "Publish" at bounding box center [1214, 22] width 35 height 16
drag, startPoint x: 134, startPoint y: 18, endPoint x: 131, endPoint y: 8, distance: 10.9
click at [134, 18] on icon at bounding box center [132, 21] width 15 height 15
type input "https://cdn.shopify.com/s/files/1/0697/6595/5761/files/gempages_562529502580704…"
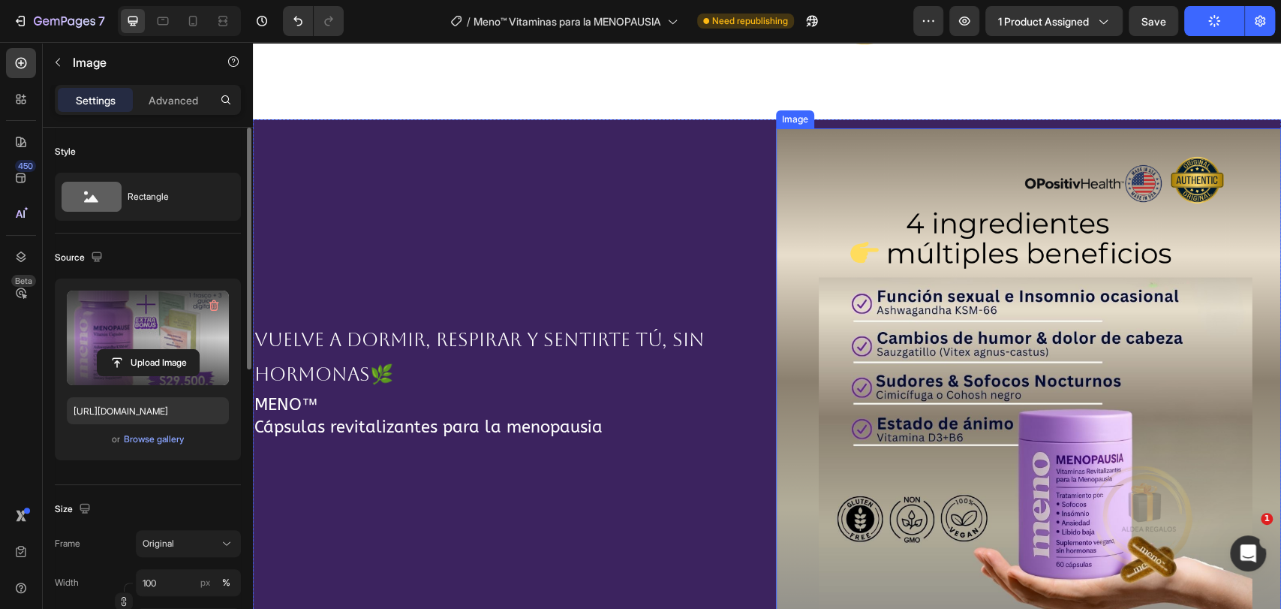
scroll to position [250, 0]
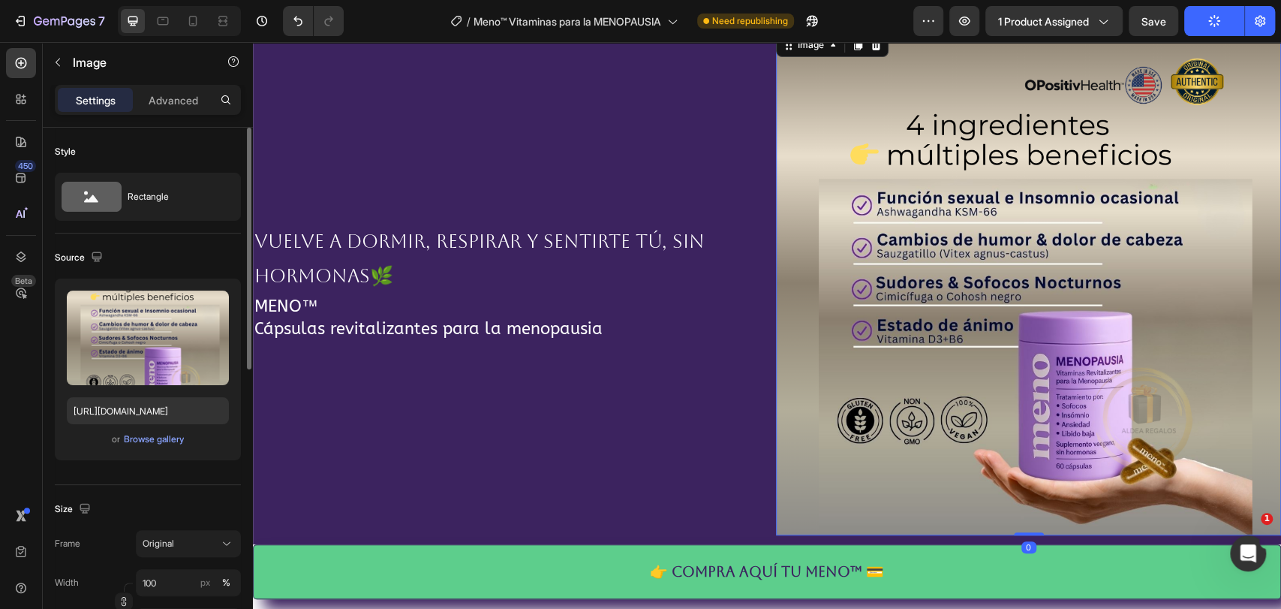
click at [964, 364] on img at bounding box center [1028, 282] width 505 height 505
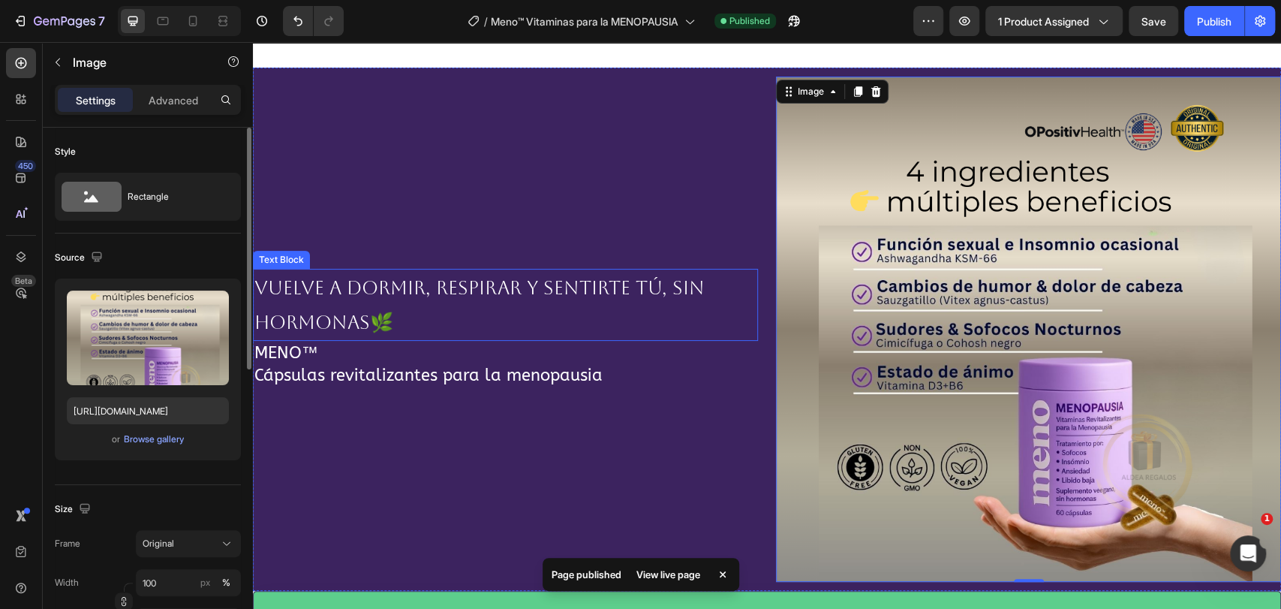
scroll to position [167, 0]
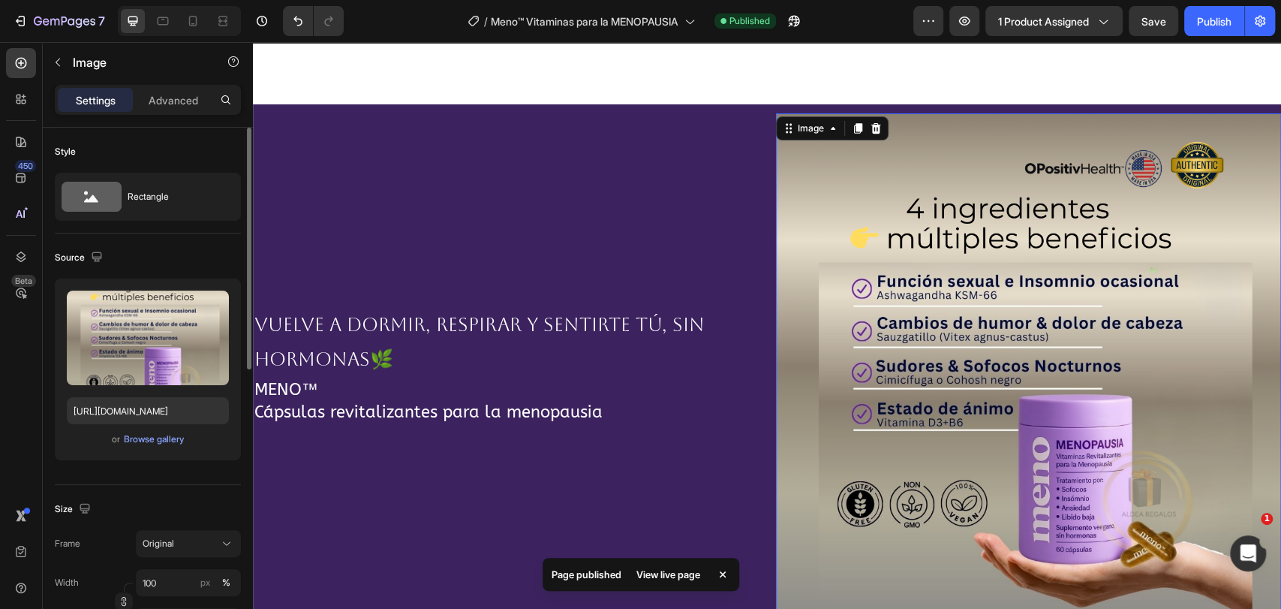
click at [904, 282] on img at bounding box center [1028, 365] width 505 height 505
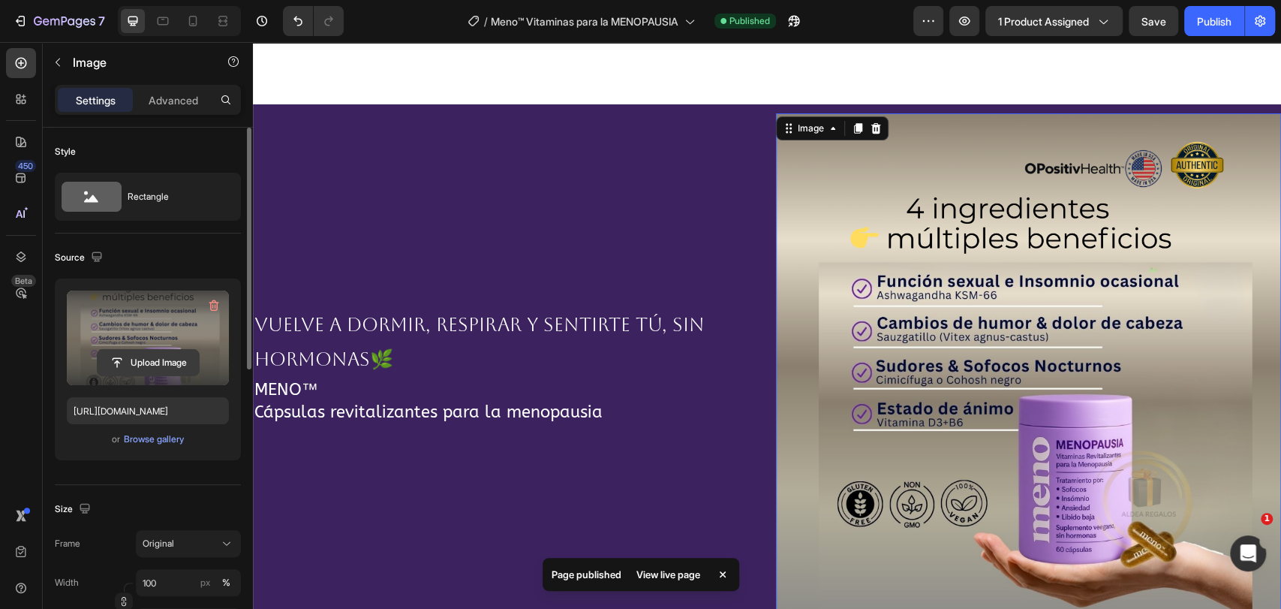
click at [150, 360] on input "file" at bounding box center [148, 363] width 101 height 26
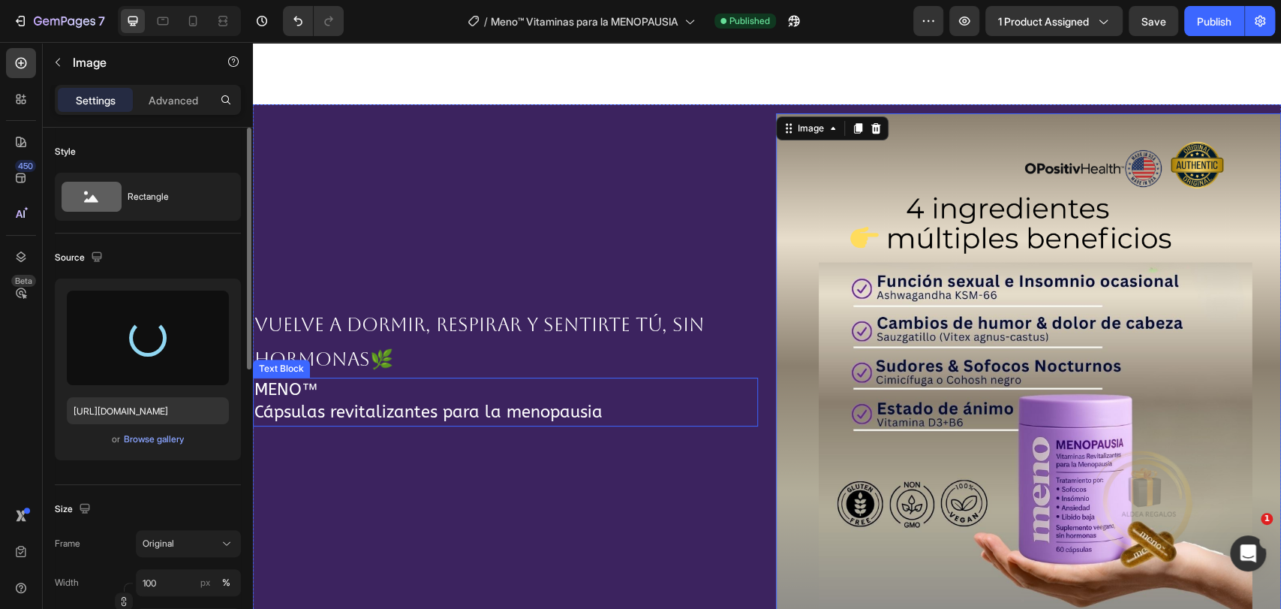
type input "https://cdn.shopify.com/s/files/1/0697/6595/5761/files/gempages_562529502580704…"
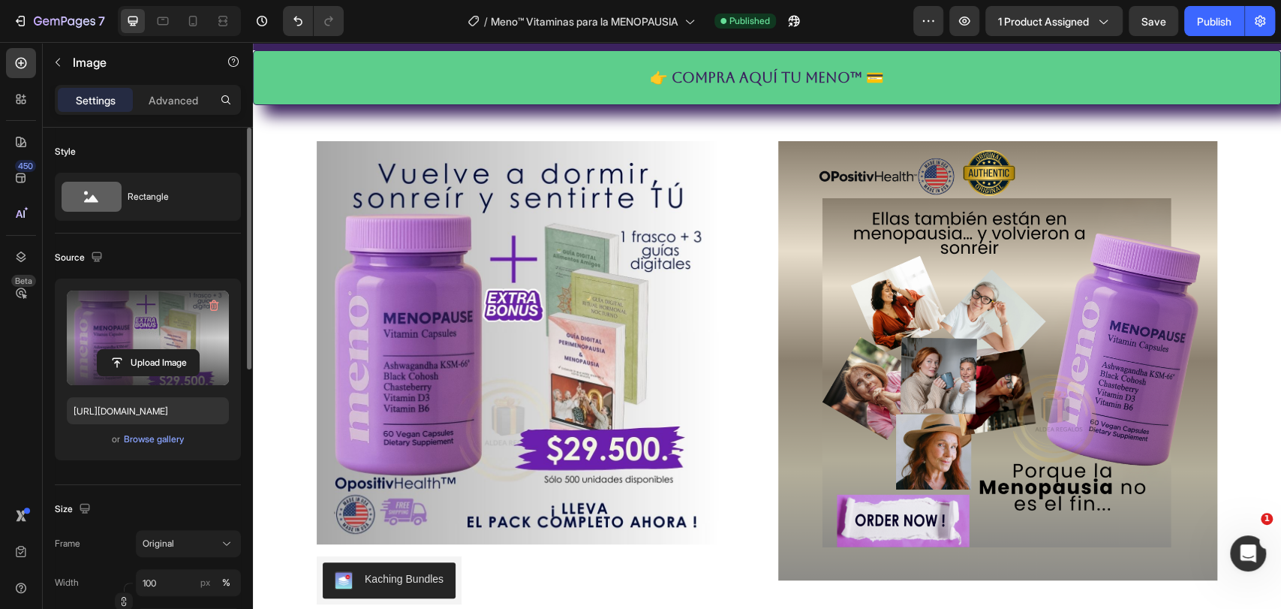
scroll to position [751, 0]
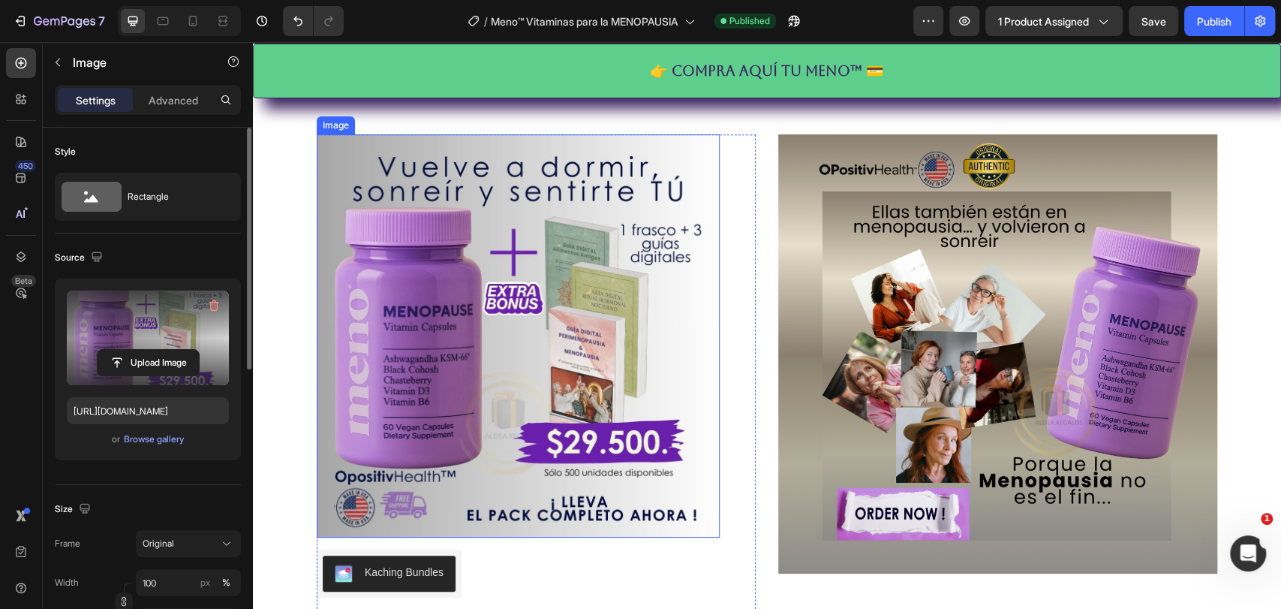
click at [639, 364] on img at bounding box center [518, 335] width 403 height 403
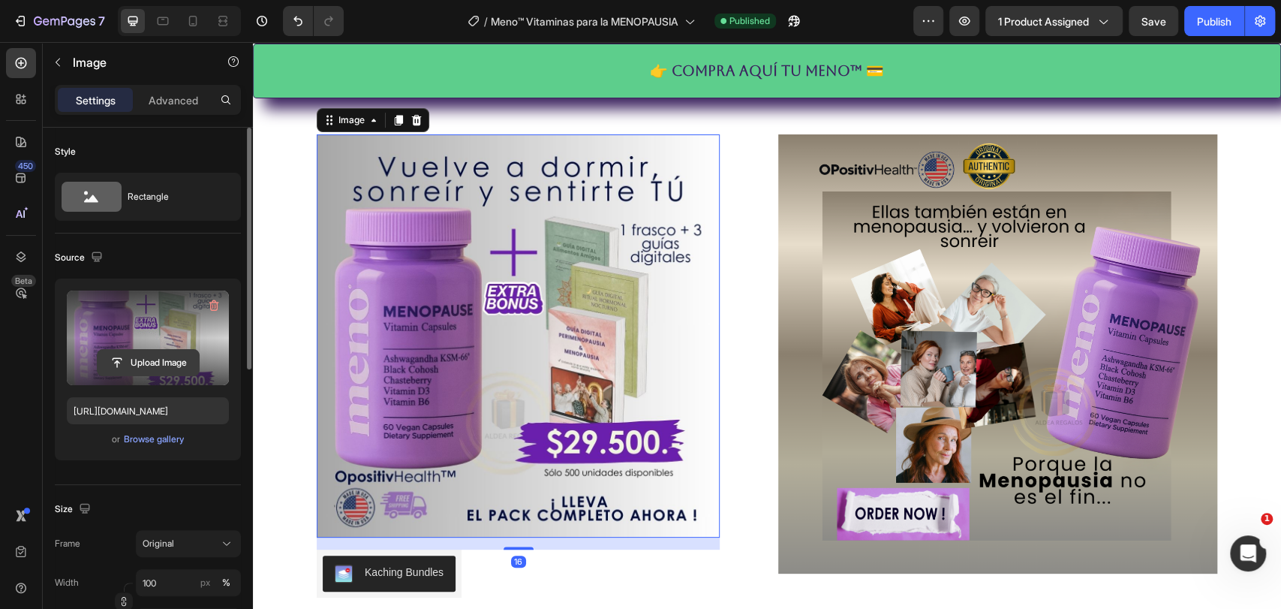
click at [144, 364] on input "file" at bounding box center [148, 363] width 101 height 26
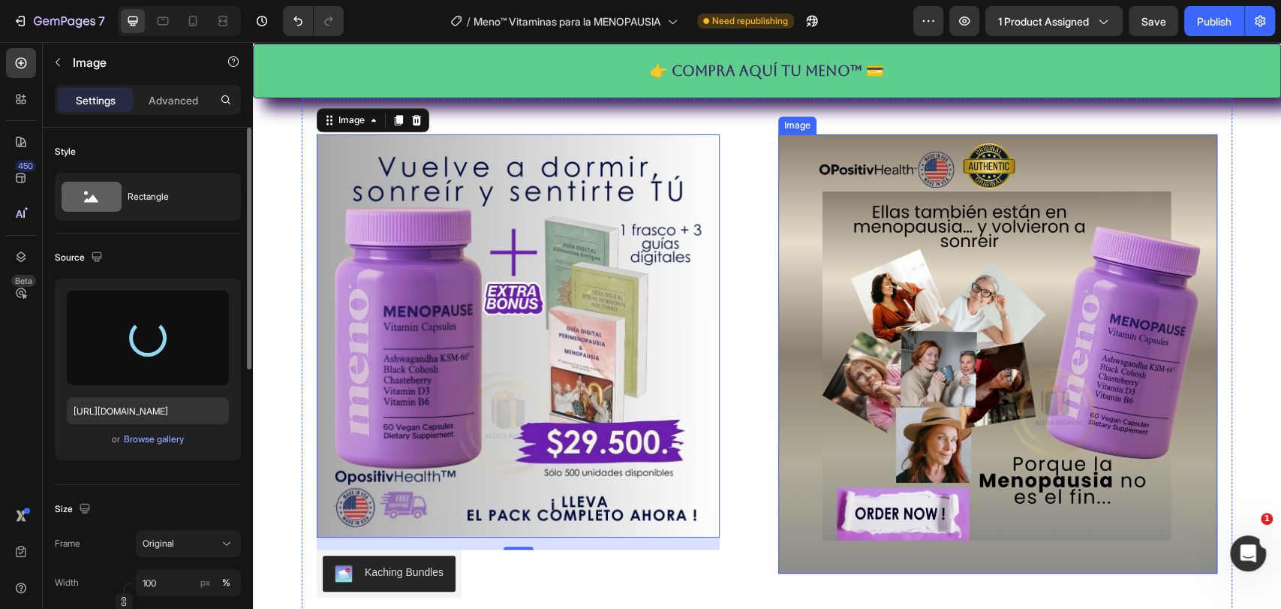
type input "https://cdn.shopify.com/s/files/1/0697/6595/5761/files/gempages_562529502580704…"
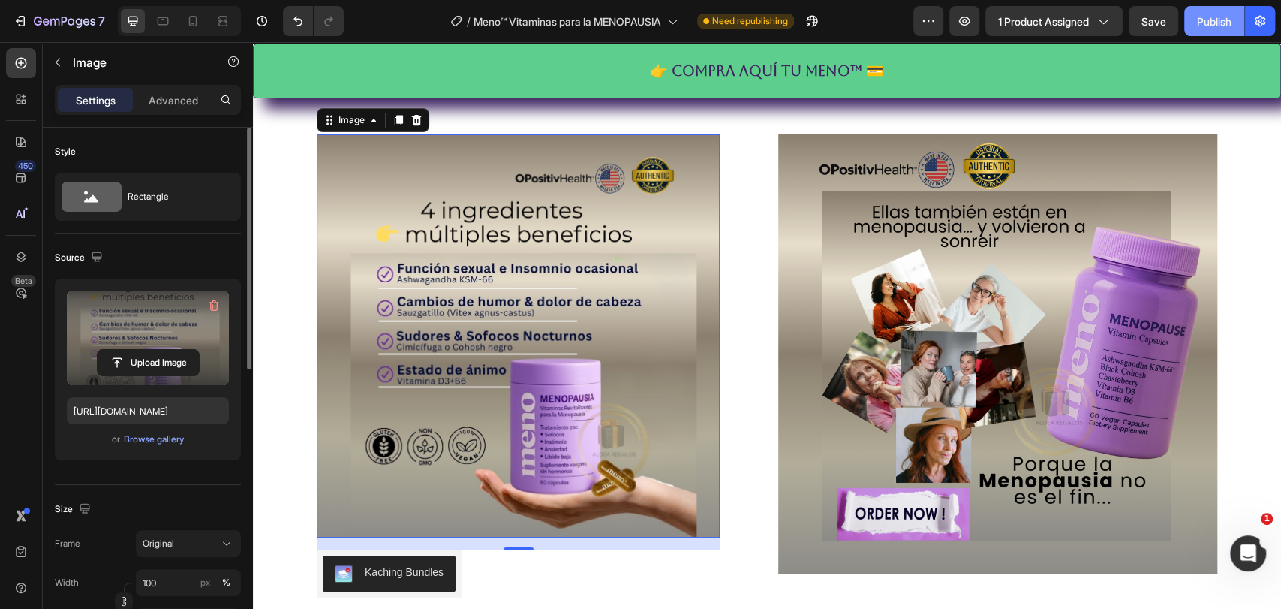
click at [1205, 19] on div "Publish" at bounding box center [1214, 22] width 35 height 16
click at [191, 23] on icon at bounding box center [193, 21] width 8 height 11
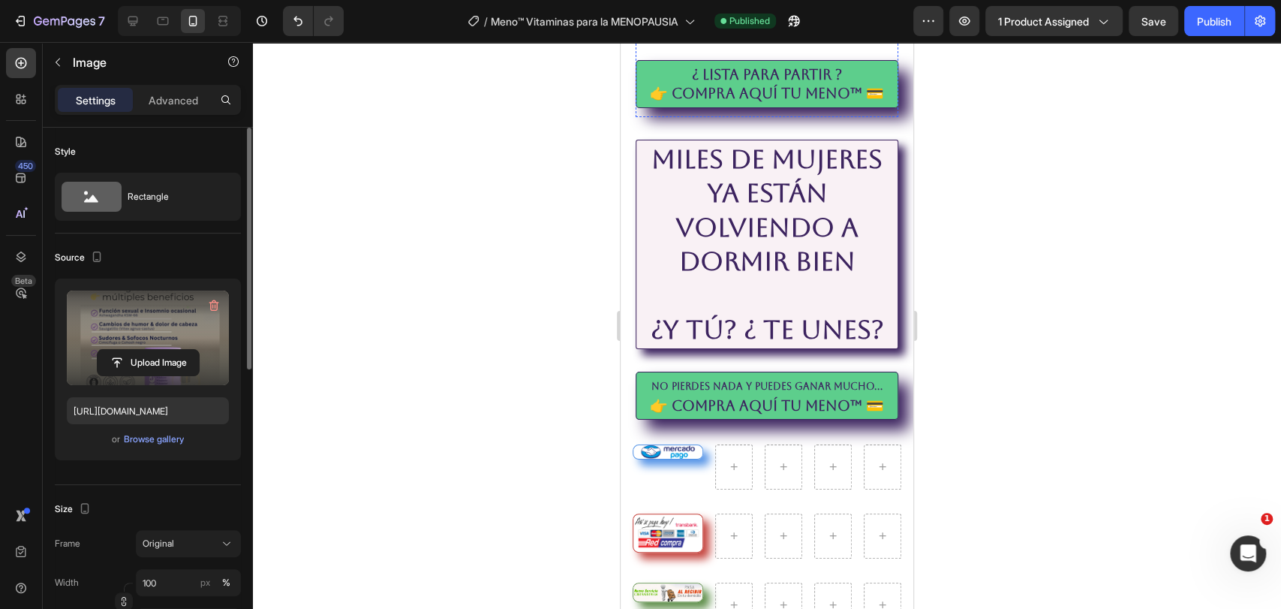
scroll to position [7962, 0]
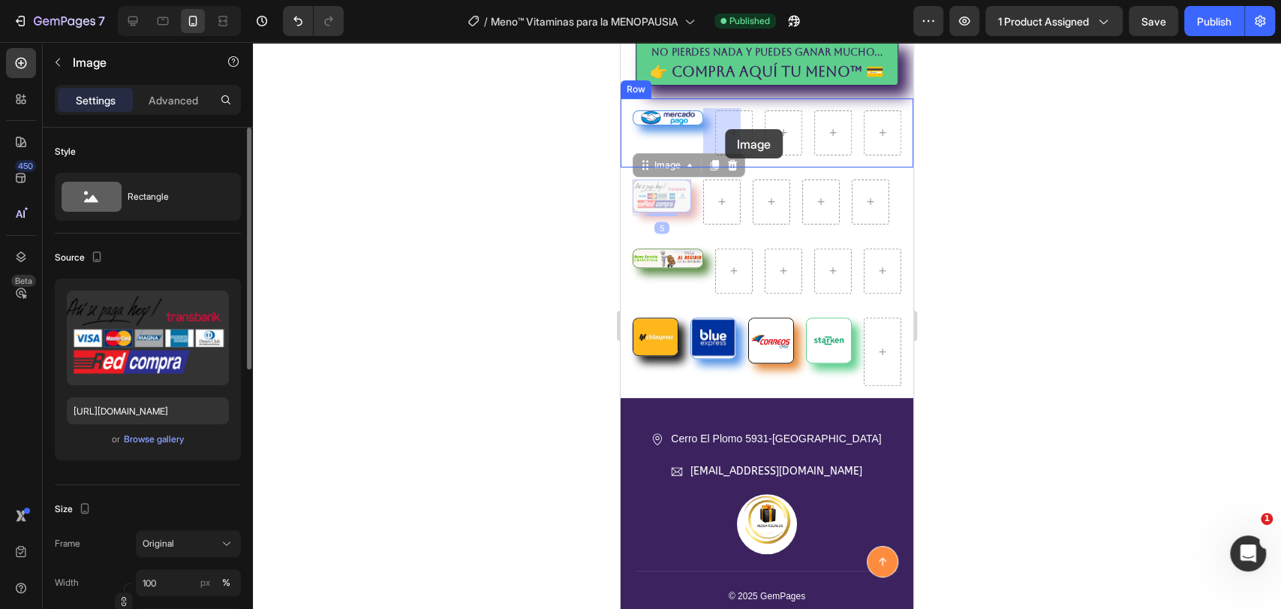
drag, startPoint x: 672, startPoint y: 201, endPoint x: 725, endPoint y: 129, distance: 89.2
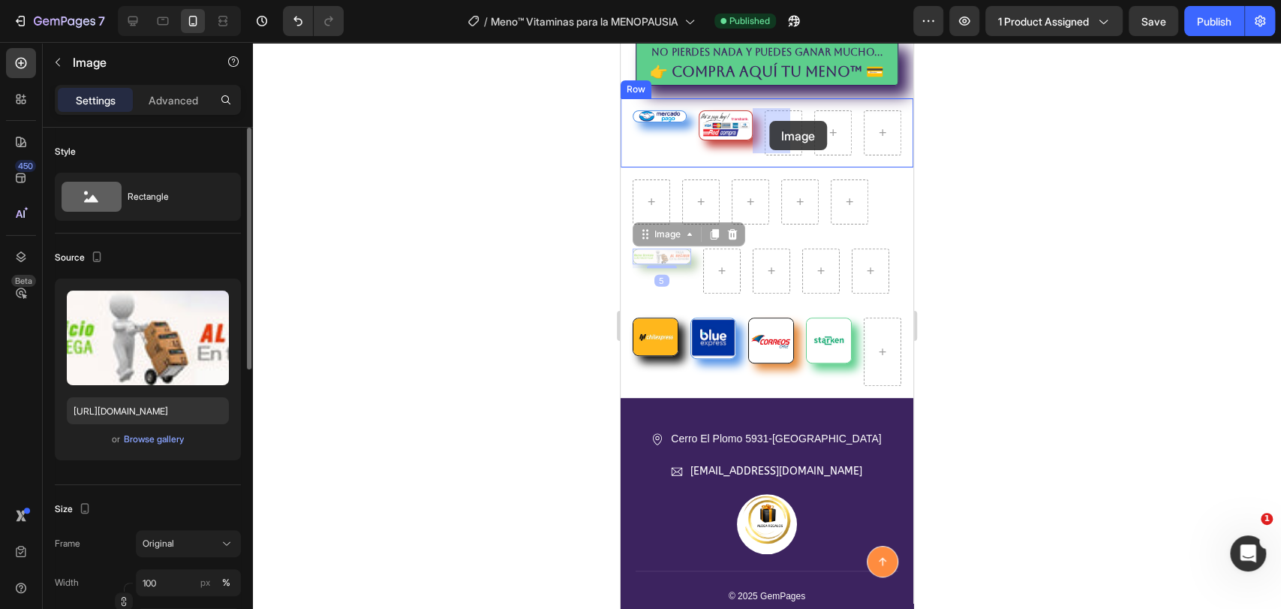
drag, startPoint x: 675, startPoint y: 253, endPoint x: 769, endPoint y: 121, distance: 162.5
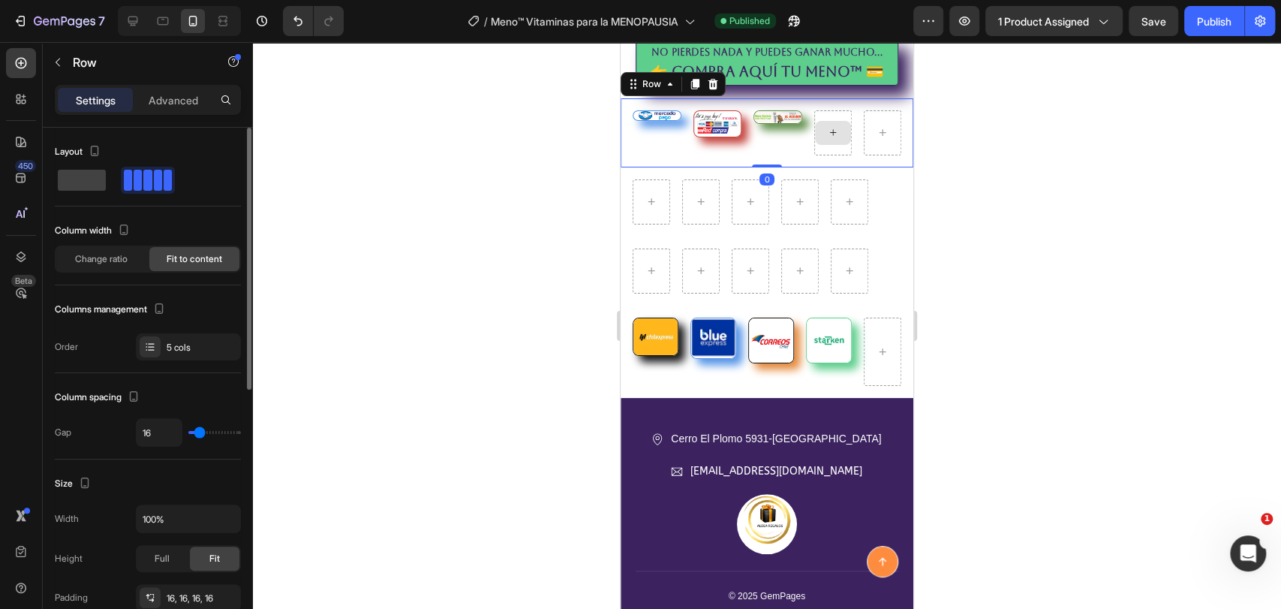
click at [820, 114] on div at bounding box center [833, 132] width 38 height 45
click at [869, 114] on div at bounding box center [883, 132] width 38 height 45
click at [826, 144] on div at bounding box center [833, 132] width 38 height 45
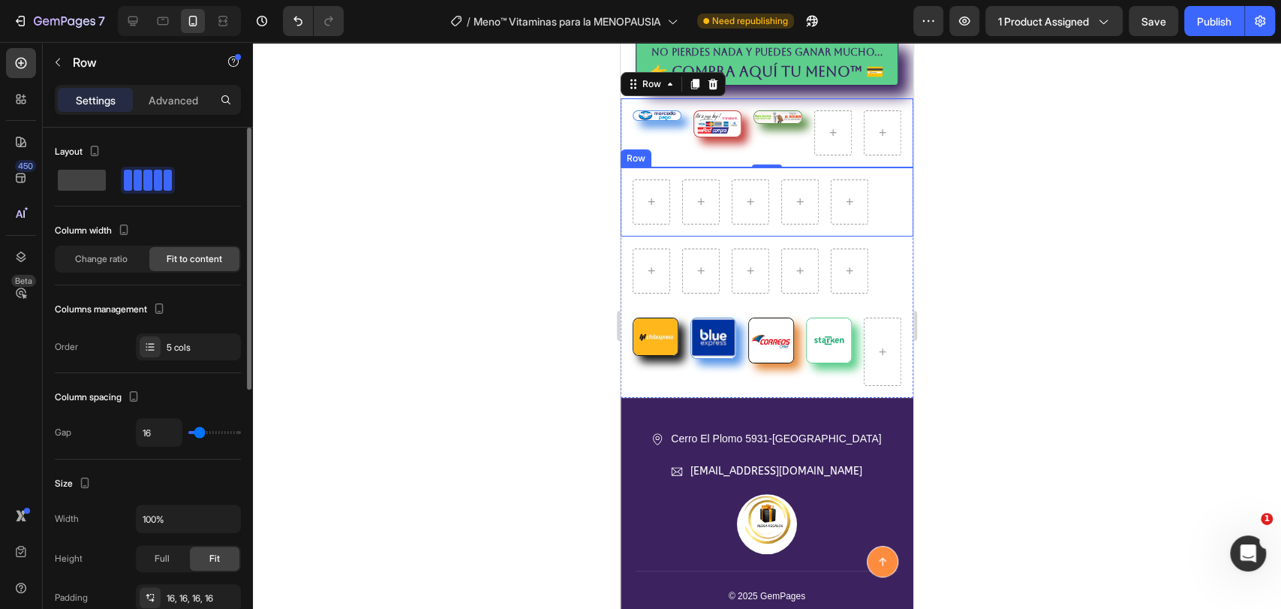
click at [629, 219] on div "Row" at bounding box center [767, 201] width 293 height 69
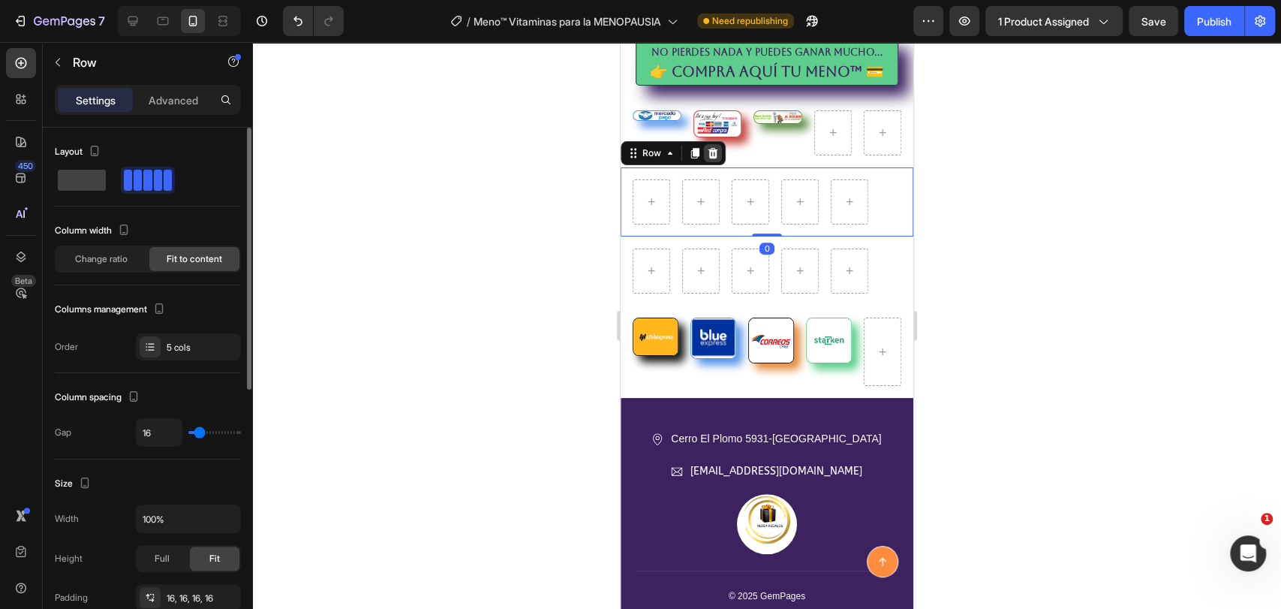
click at [715, 152] on icon at bounding box center [714, 152] width 10 height 11
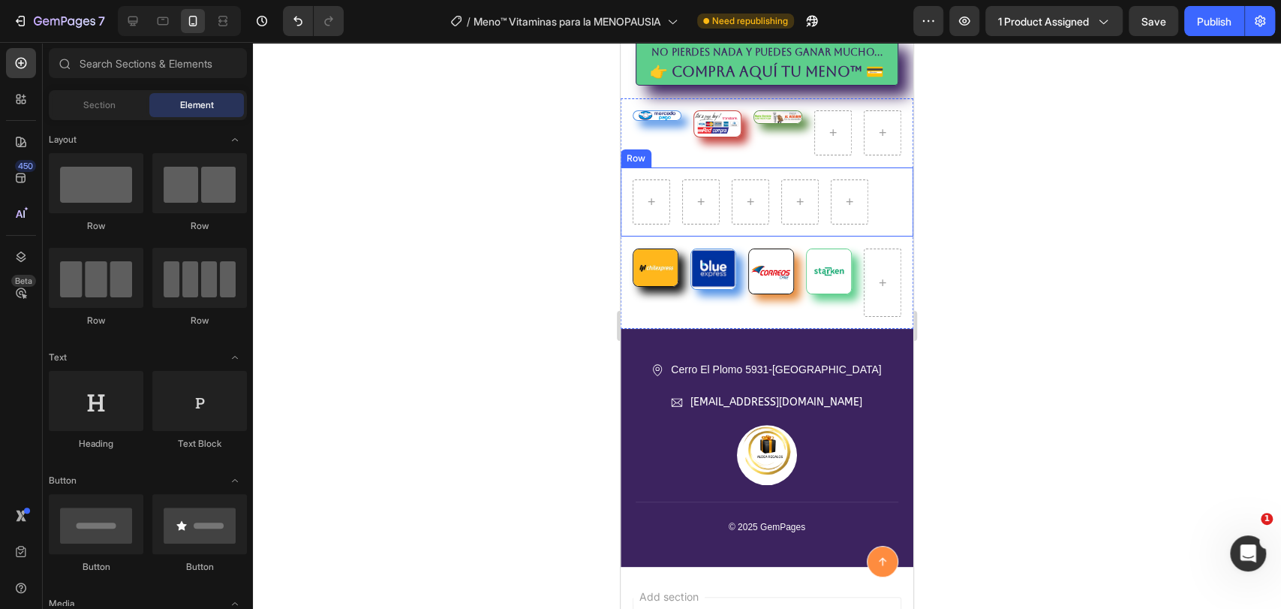
click at [672, 219] on div "Row" at bounding box center [767, 201] width 293 height 69
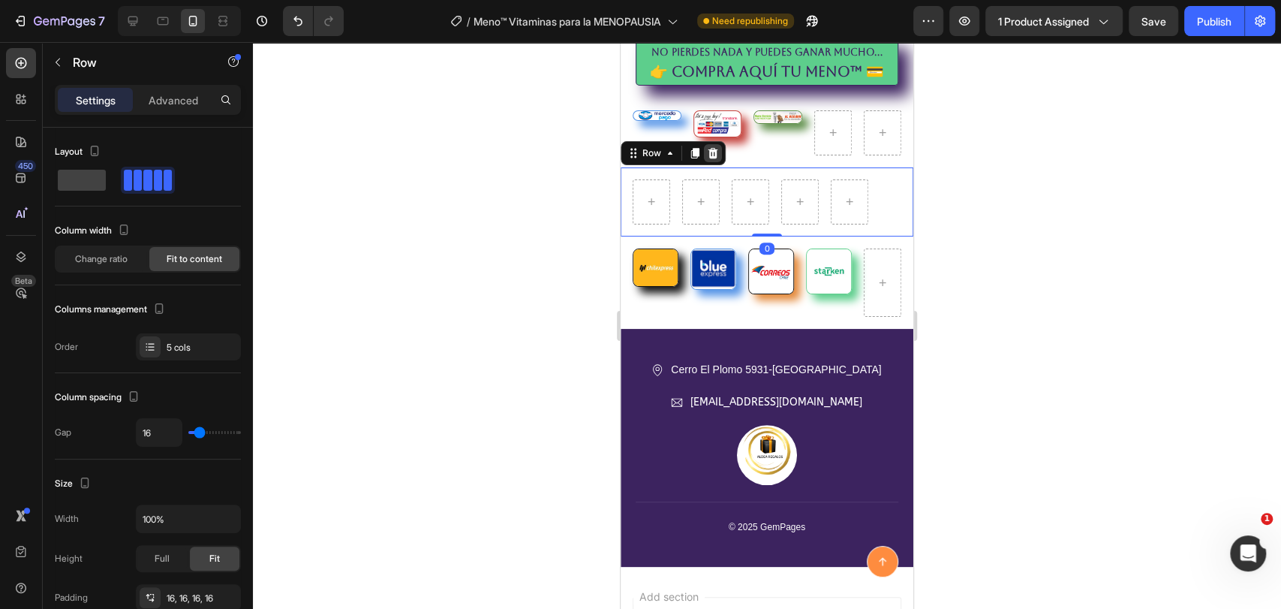
click at [715, 148] on icon at bounding box center [714, 152] width 10 height 11
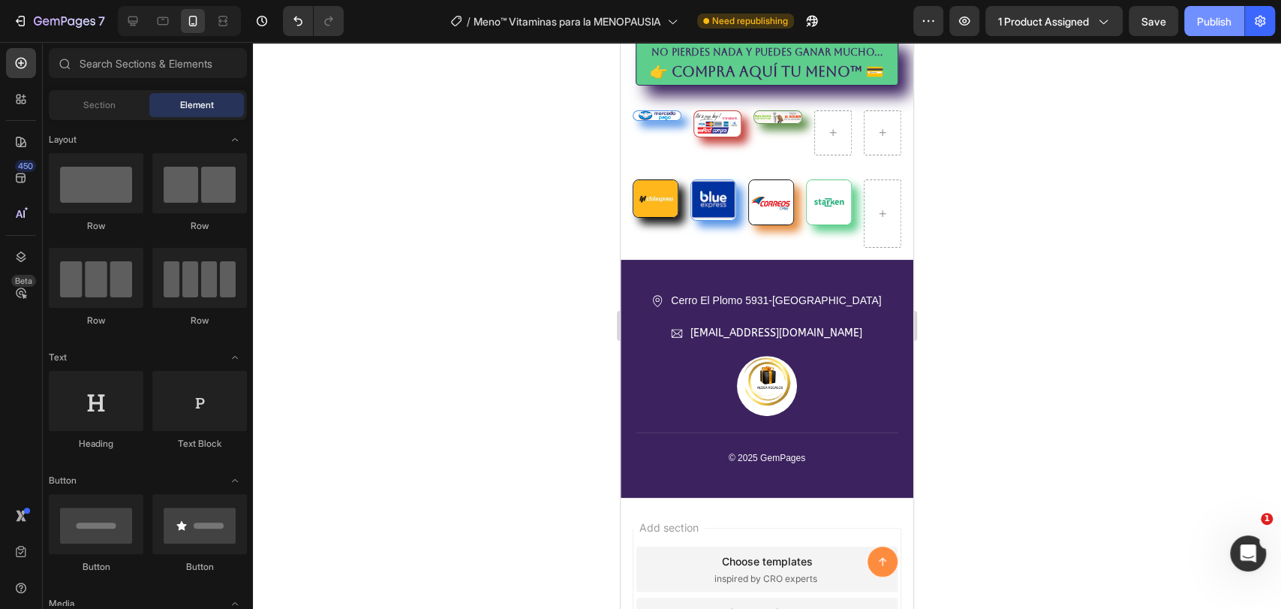
click at [1214, 32] on button "Publish" at bounding box center [1214, 21] width 60 height 30
click at [140, 22] on icon at bounding box center [132, 21] width 15 height 15
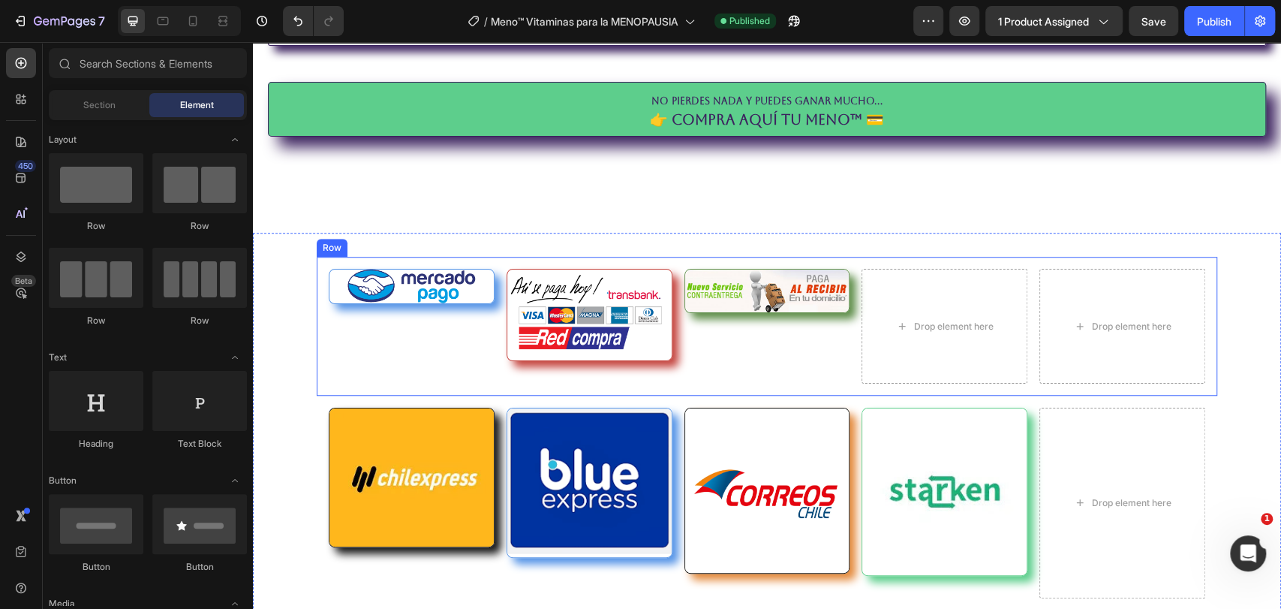
scroll to position [8304, 0]
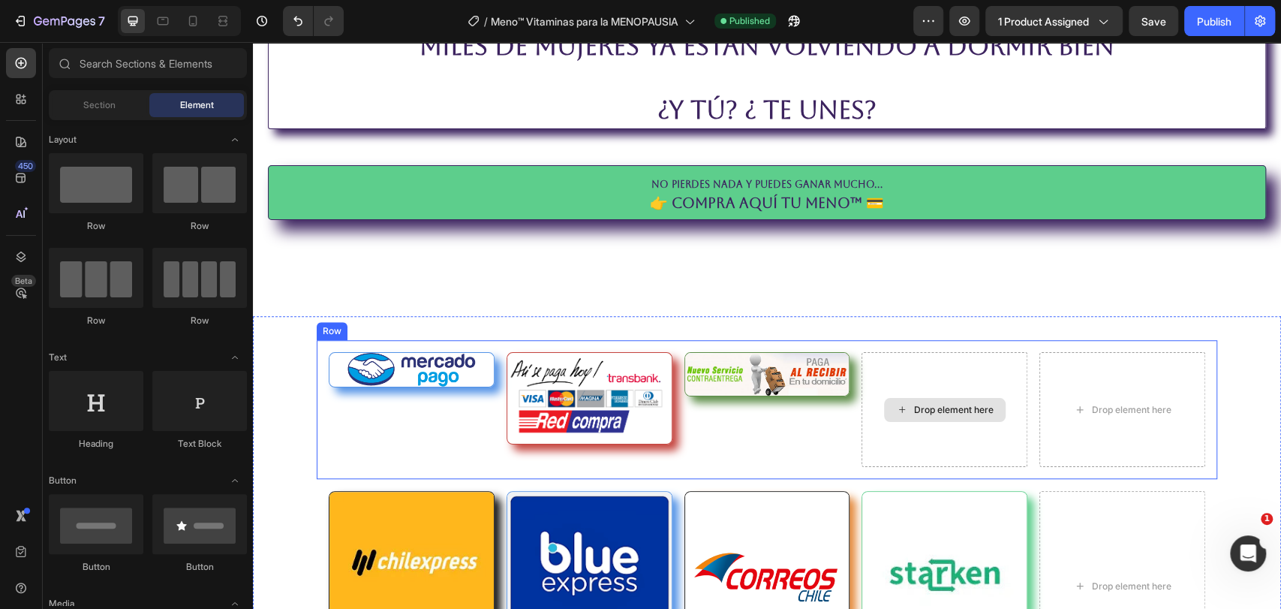
click at [943, 375] on div "Drop element here" at bounding box center [945, 409] width 166 height 115
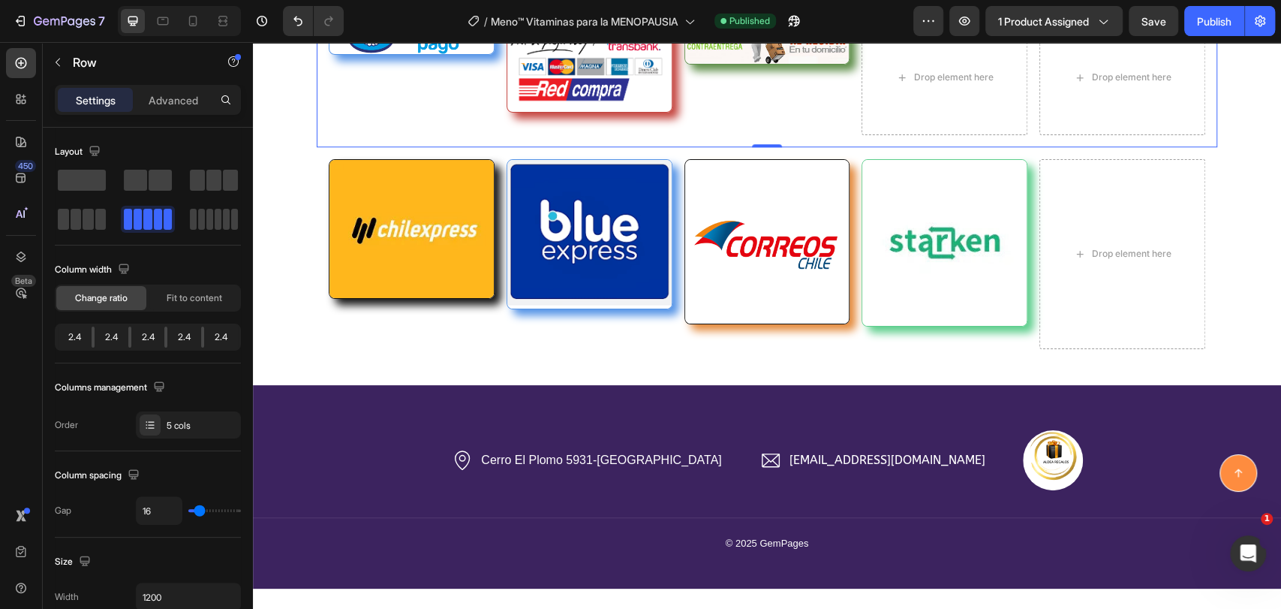
scroll to position [8638, 0]
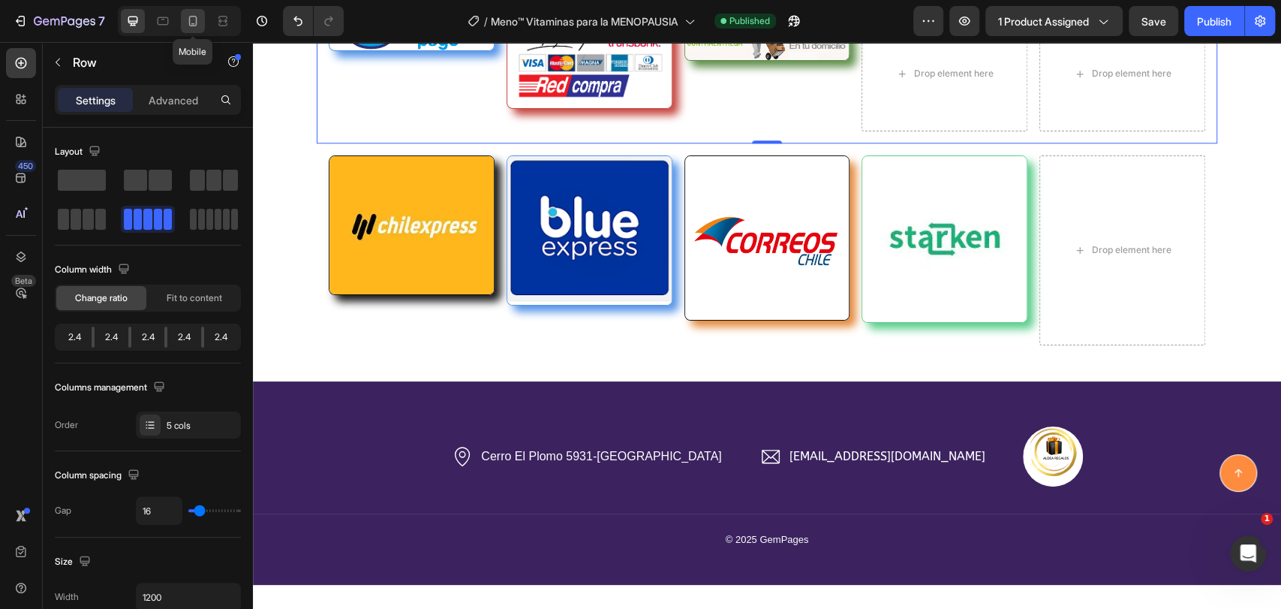
click at [197, 17] on icon at bounding box center [192, 21] width 15 height 15
type input "100%"
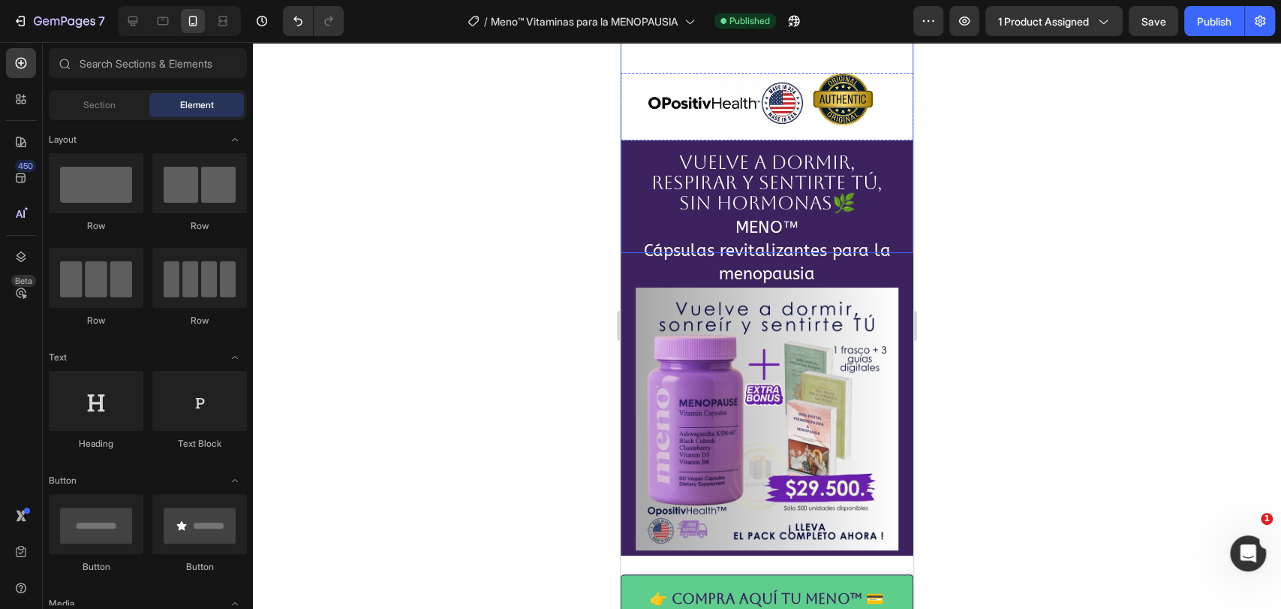
click at [706, 64] on img at bounding box center [767, 106] width 293 height 293
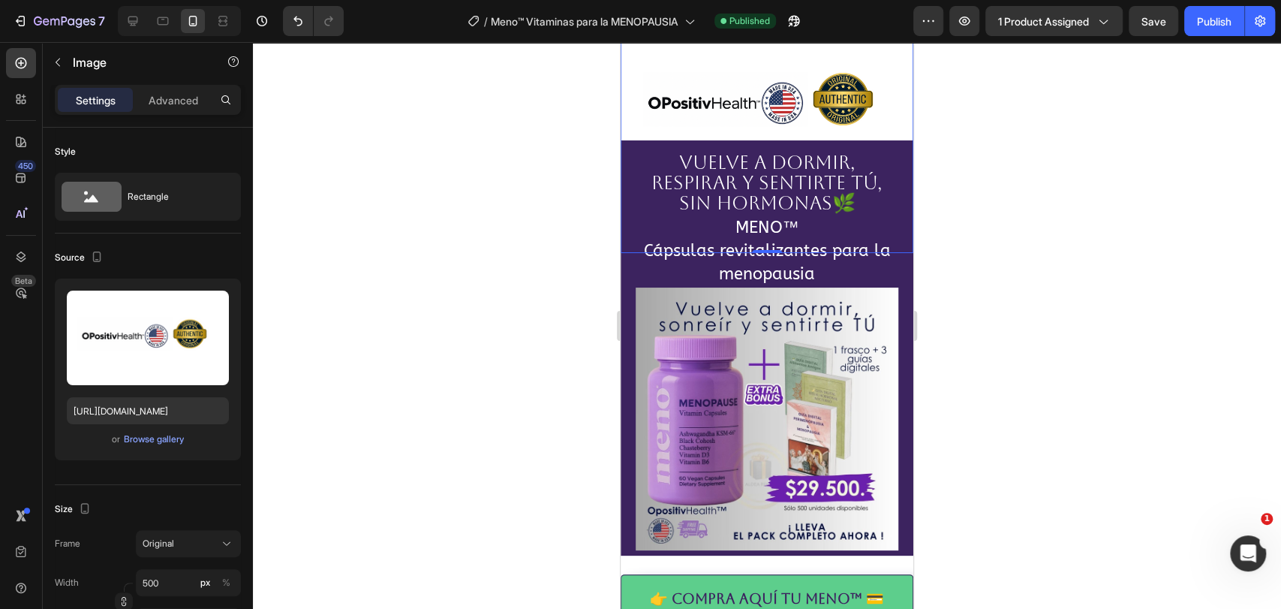
click at [1003, 275] on div at bounding box center [767, 325] width 1028 height 567
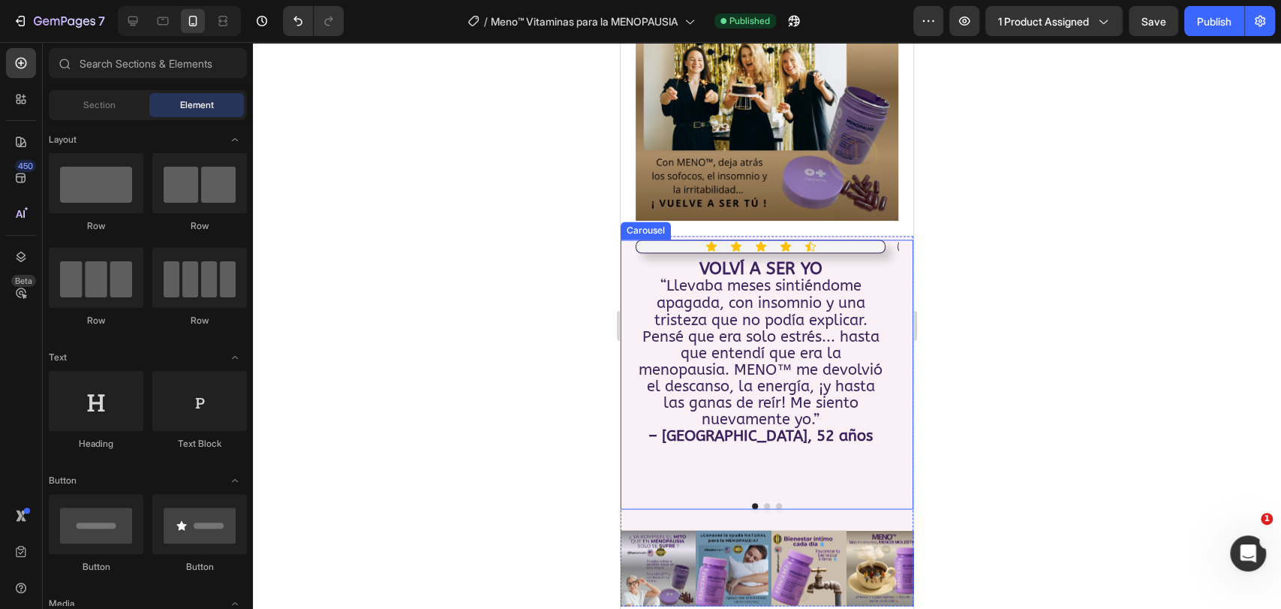
scroll to position [1584, 0]
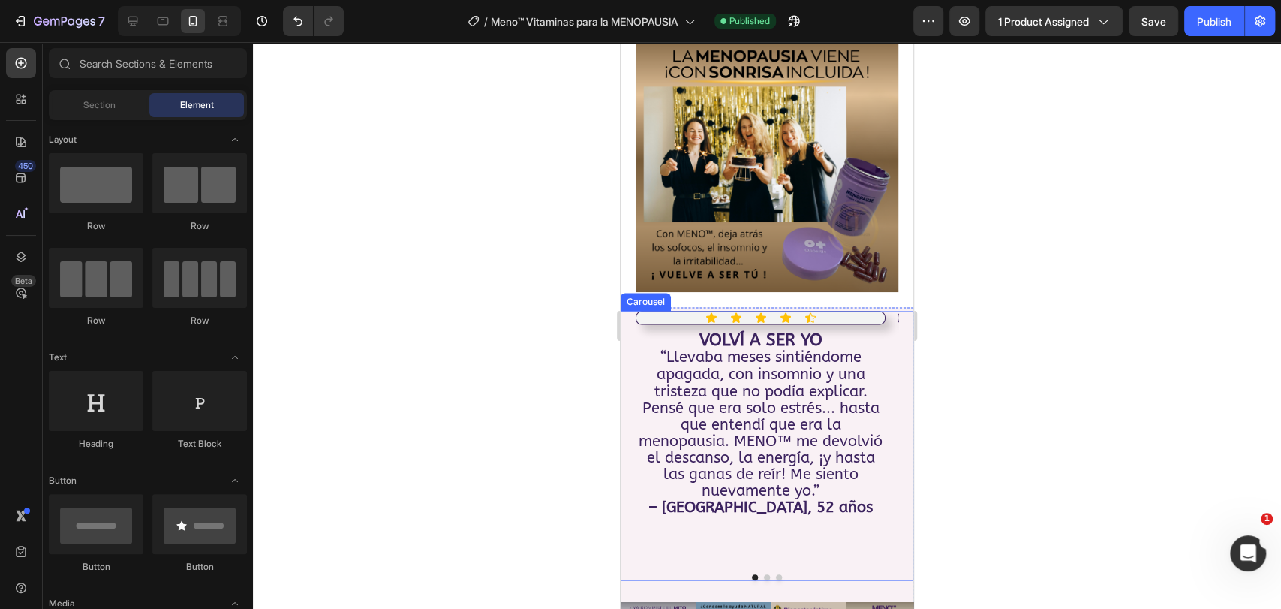
click at [630, 311] on div "Icon Icon Icon Icon Icon Icon List VOLVÍ A SER YO “Llevaba meses sintiéndome ap…" at bounding box center [767, 445] width 293 height 269
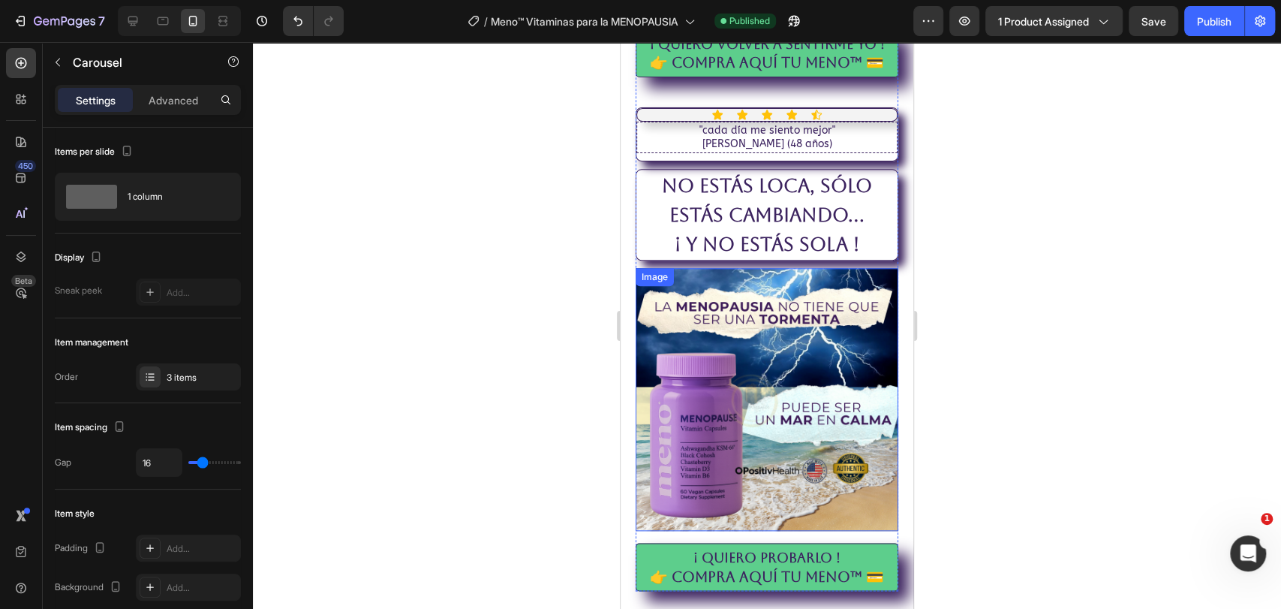
scroll to position [917, 0]
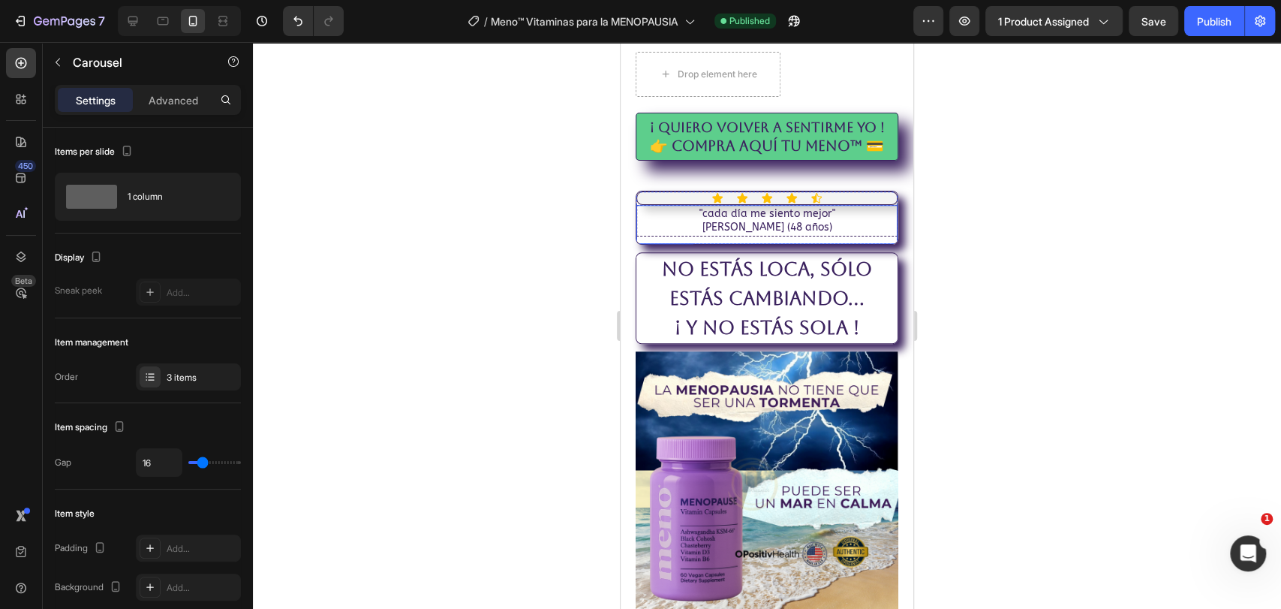
click at [658, 221] on p "Bernarda P. (48 años)" at bounding box center [767, 228] width 257 height 14
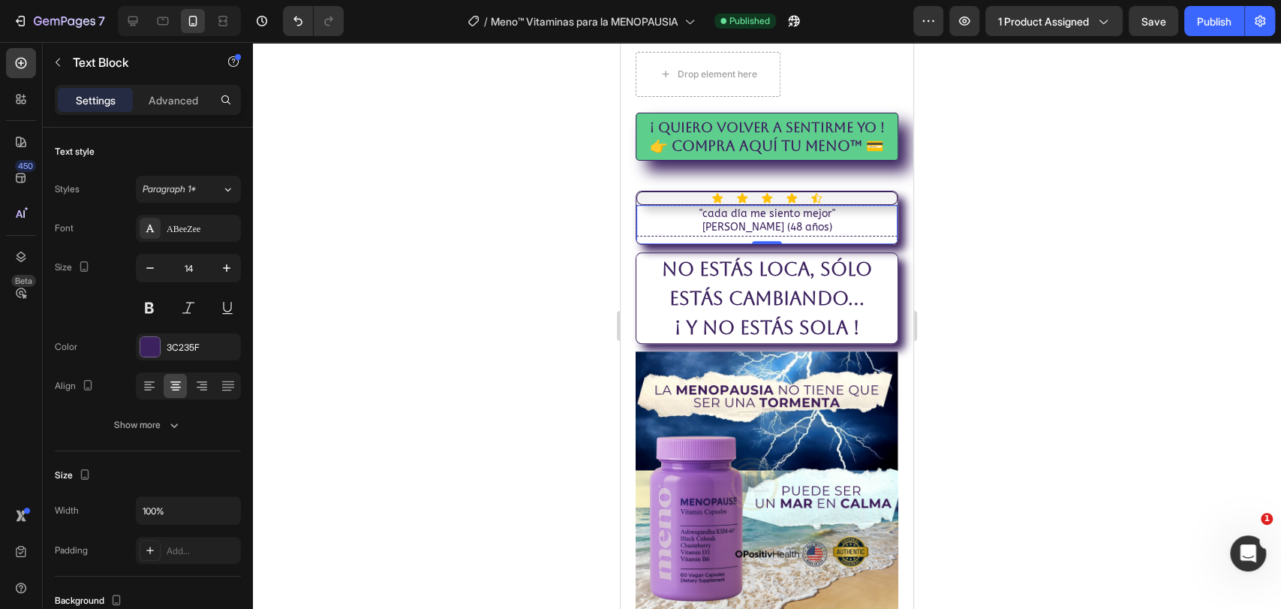
click at [703, 216] on div ""cada día me siento mejor" Bernarda P. (48 años) Text Block 0" at bounding box center [766, 224] width 261 height 39
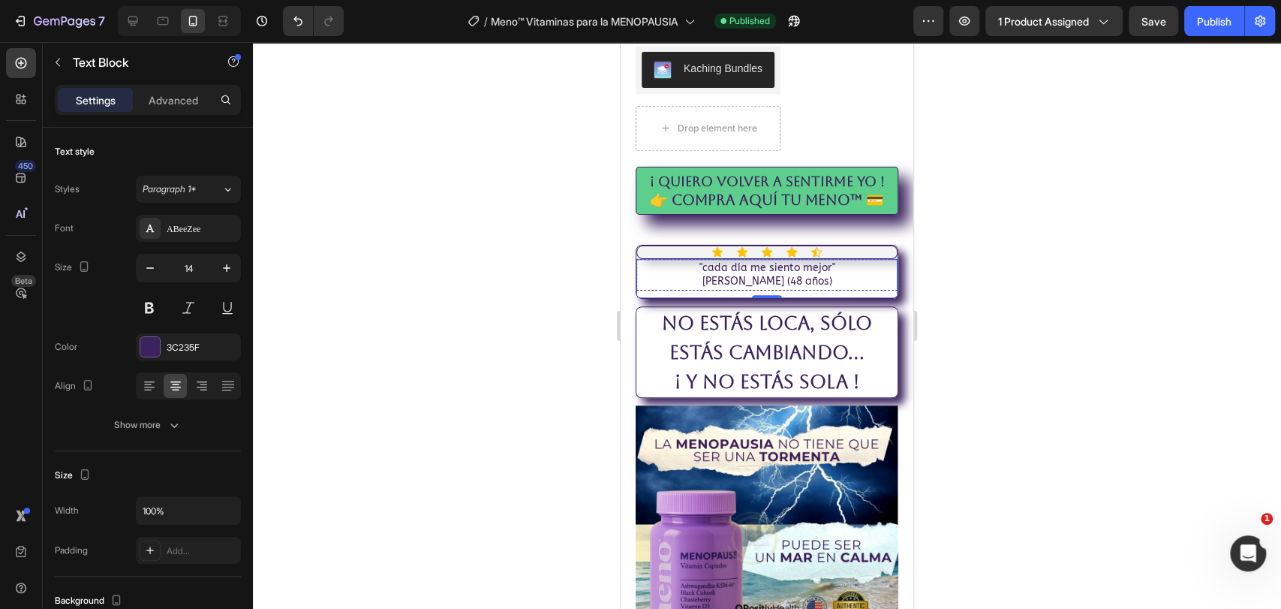
scroll to position [834, 0]
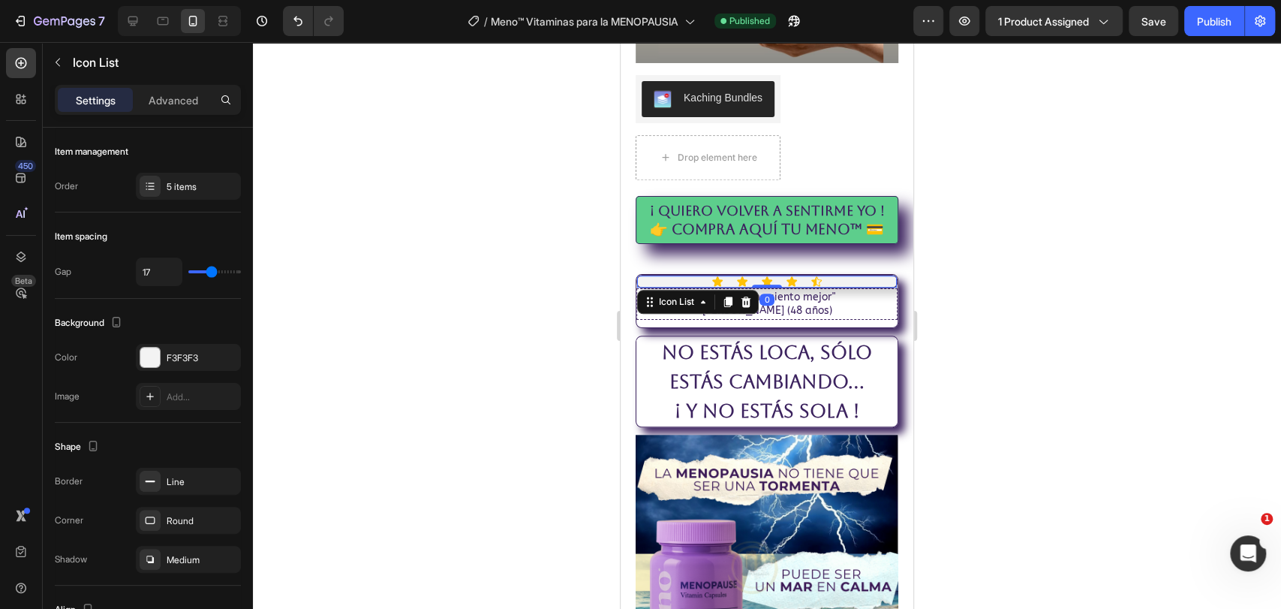
click at [675, 275] on div "Icon Icon Icon Icon Icon" at bounding box center [767, 281] width 260 height 12
click at [751, 296] on icon at bounding box center [746, 302] width 12 height 12
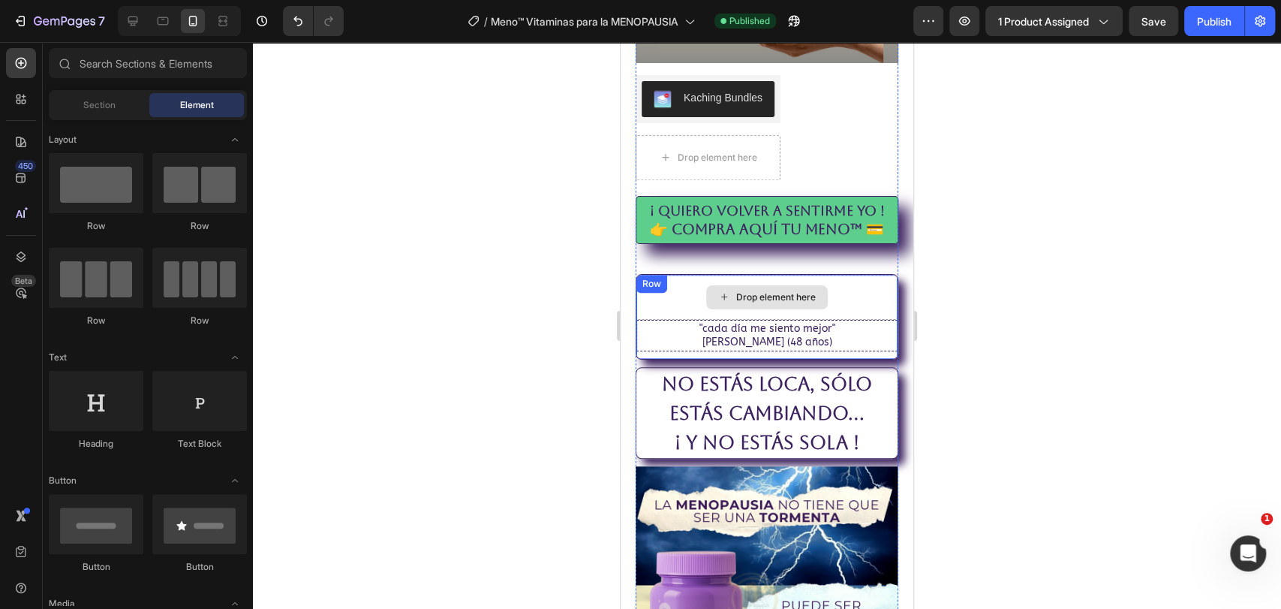
click at [678, 274] on div "Drop element here "cada día me siento mejor" Bernarda P. (48 años) Text Block R…" at bounding box center [767, 317] width 263 height 86
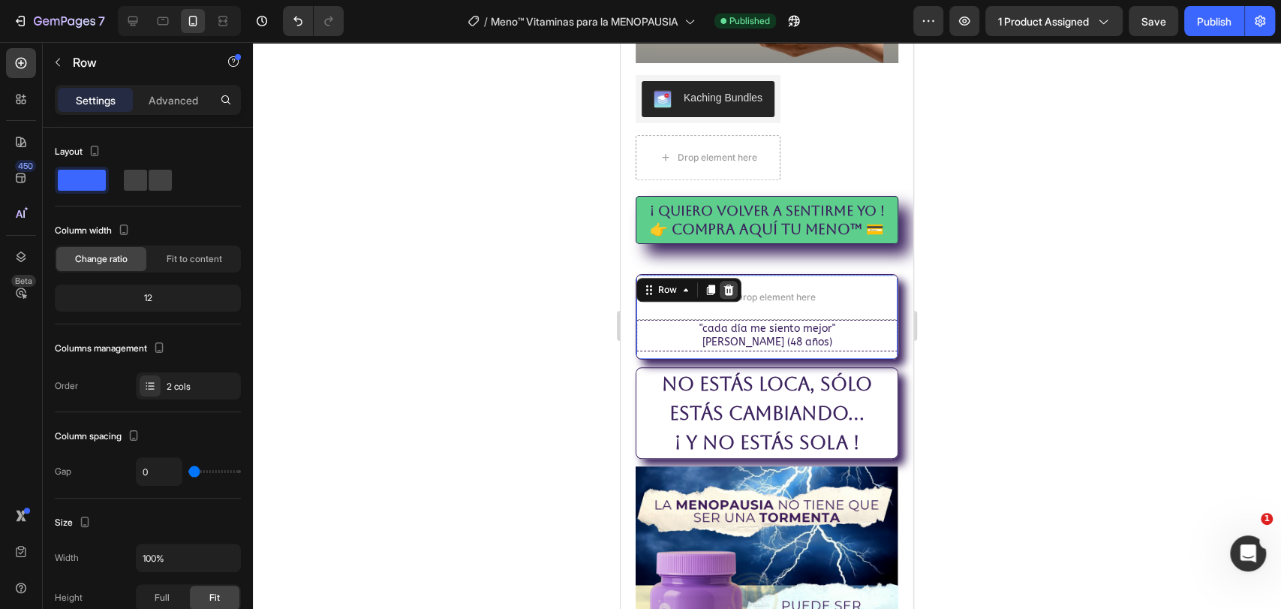
click at [727, 284] on icon at bounding box center [729, 290] width 12 height 12
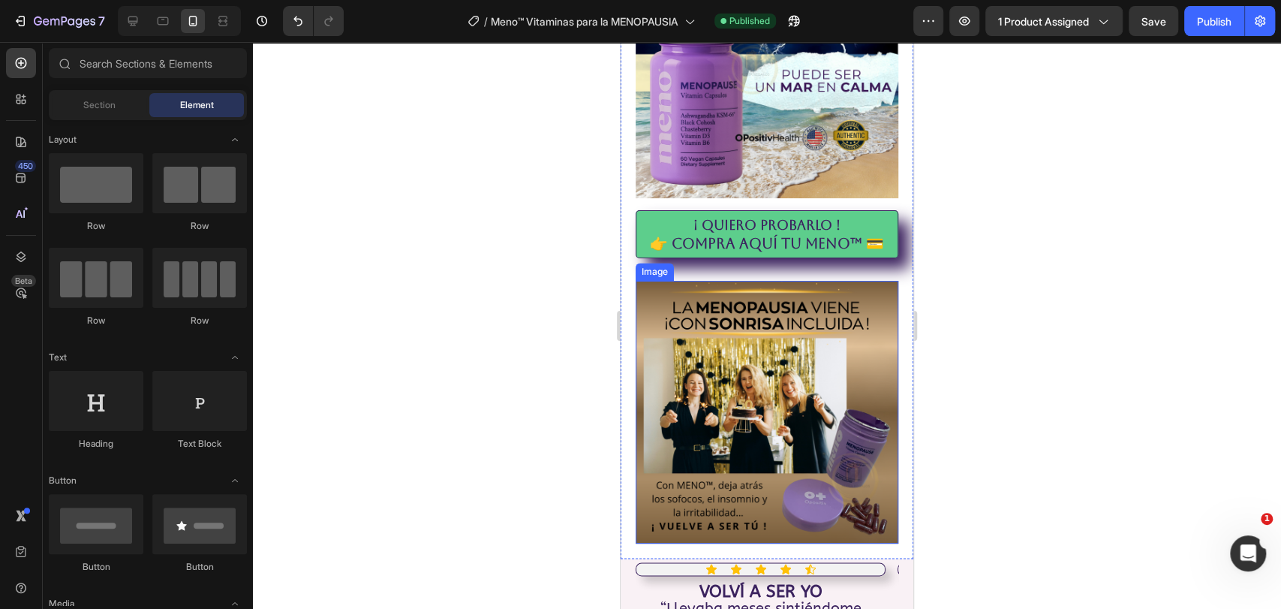
scroll to position [1501, 0]
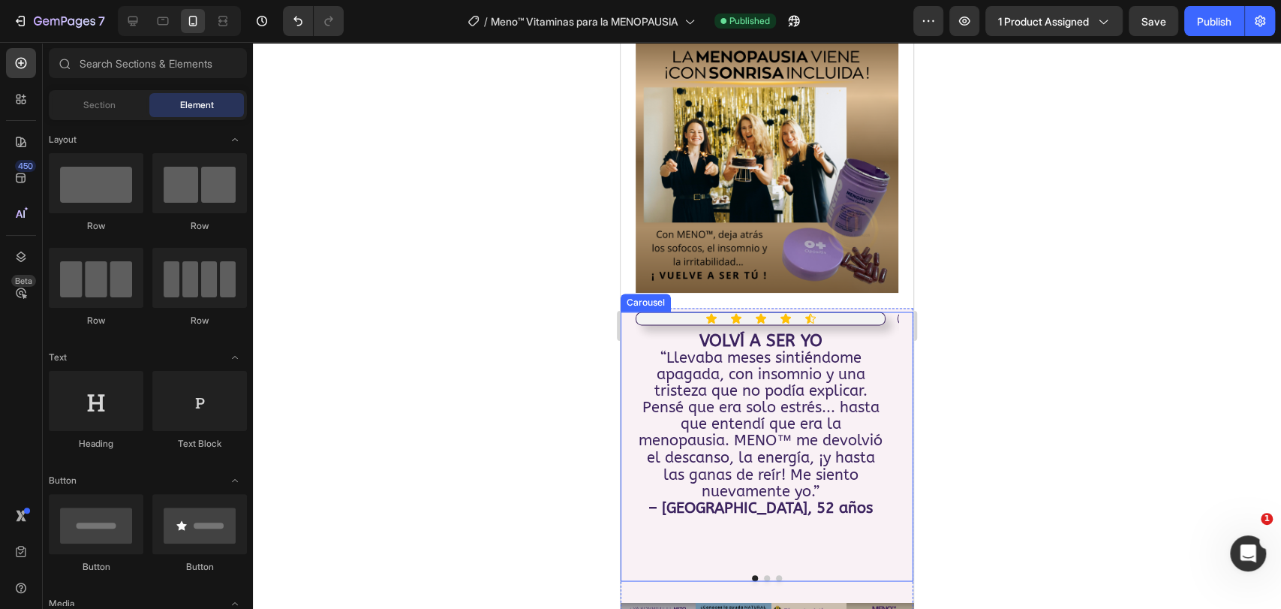
click at [625, 311] on div "Icon Icon Icon Icon Icon Icon List VOLVÍ A SER YO “Llevaba meses sintiéndome ap…" at bounding box center [767, 445] width 293 height 269
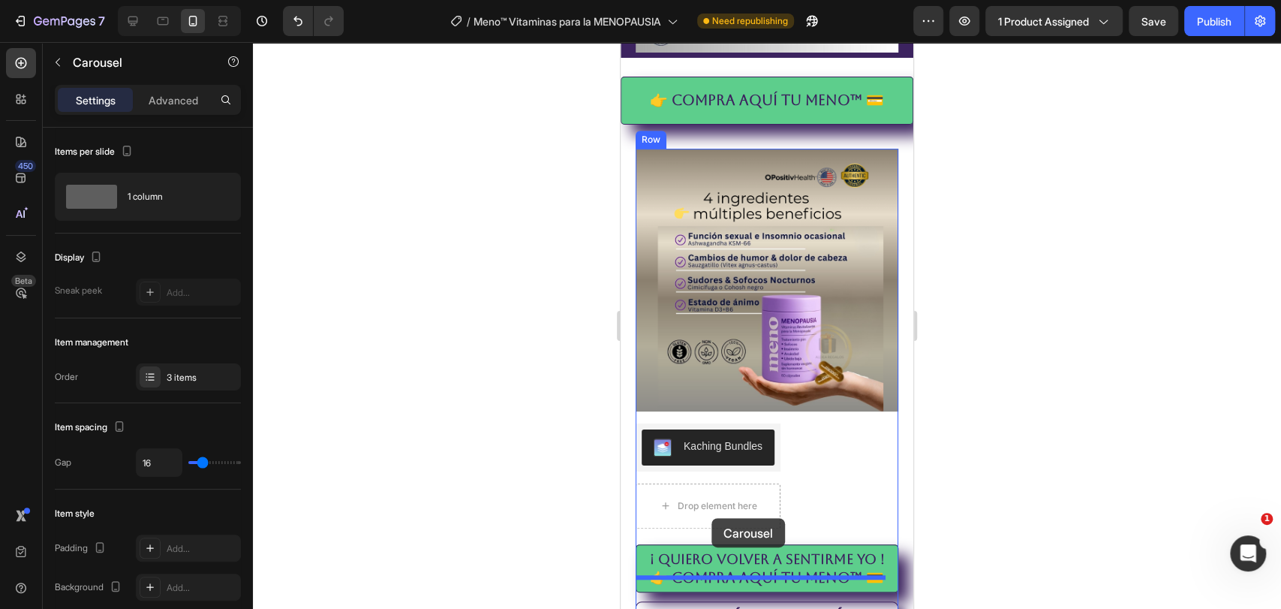
scroll to position [501, 0]
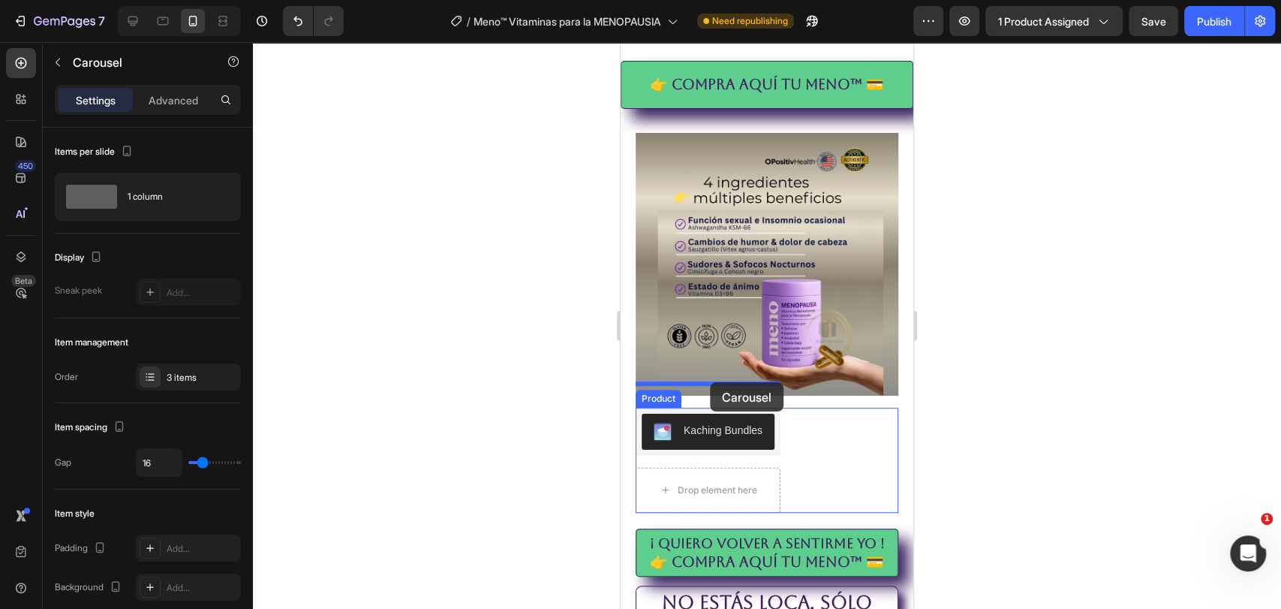
drag, startPoint x: 658, startPoint y: 250, endPoint x: 710, endPoint y: 382, distance: 141.9
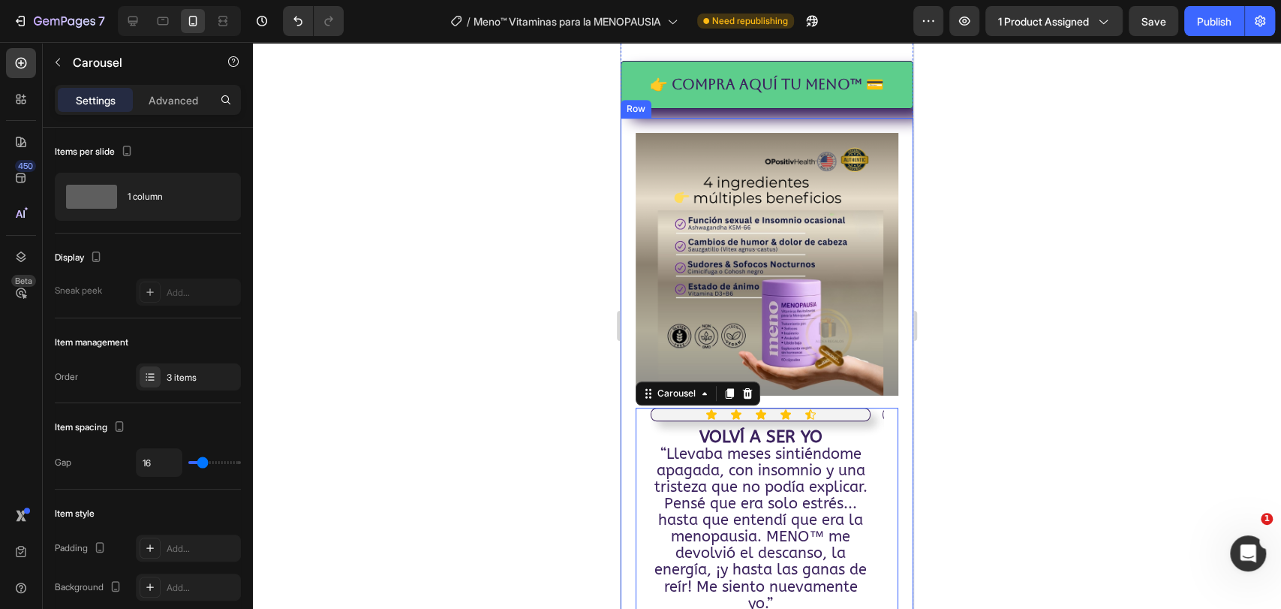
drag, startPoint x: 549, startPoint y: 399, endPoint x: 541, endPoint y: 387, distance: 13.5
click at [549, 398] on div at bounding box center [767, 325] width 1028 height 567
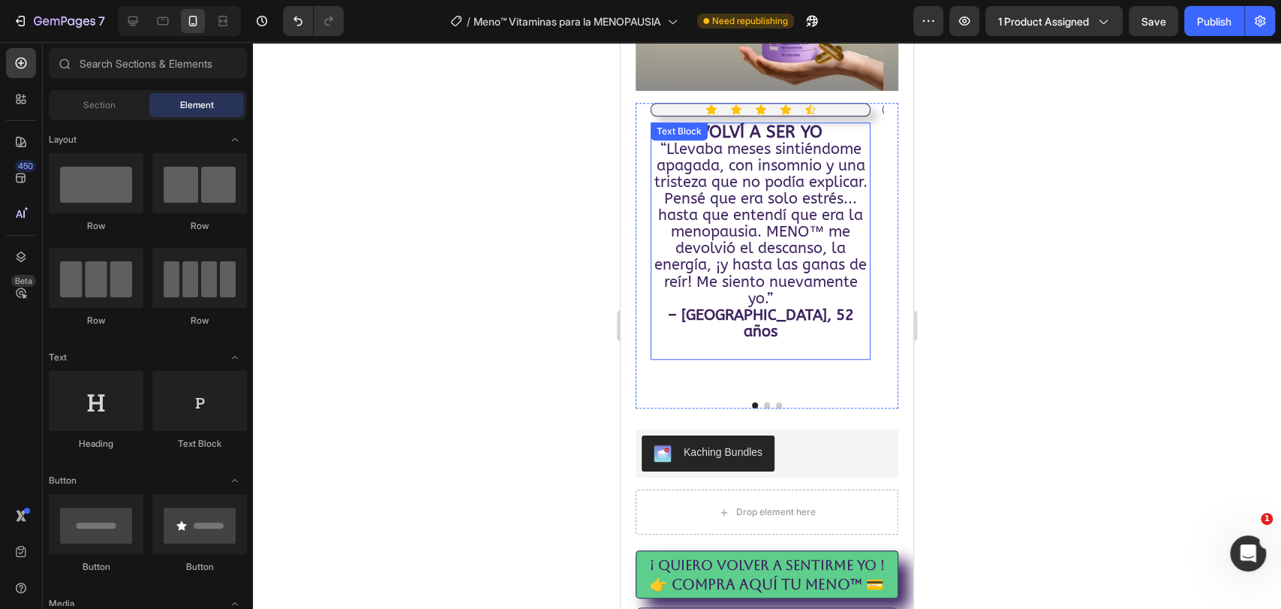
scroll to position [835, 0]
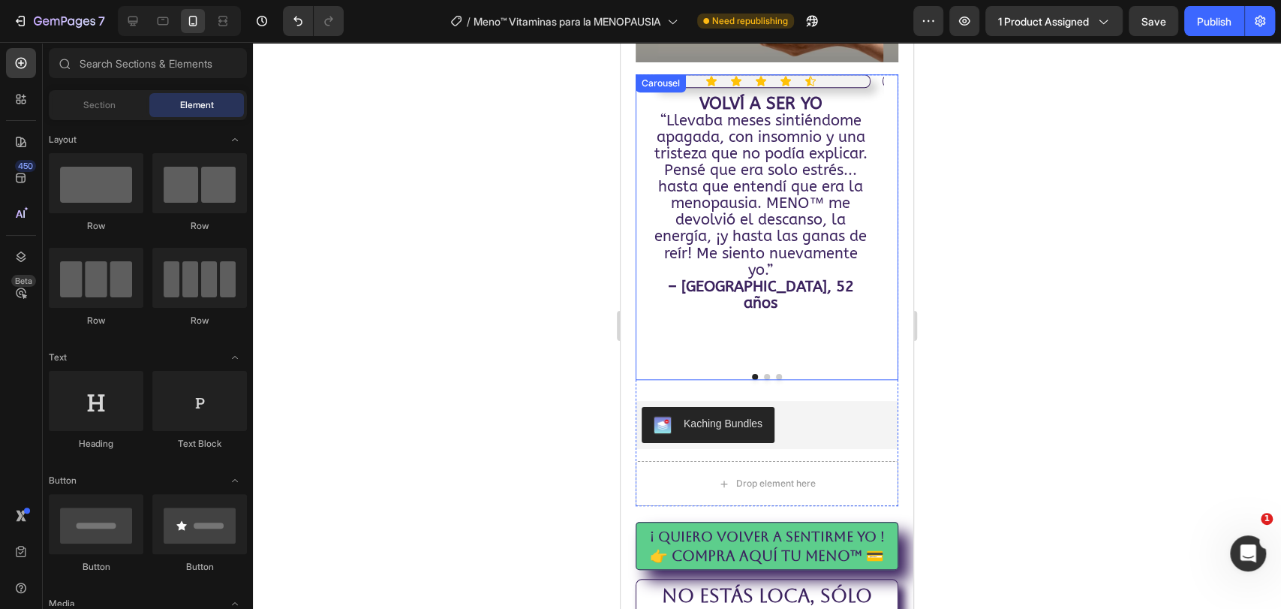
click at [764, 374] on button "Dot" at bounding box center [767, 377] width 6 height 6
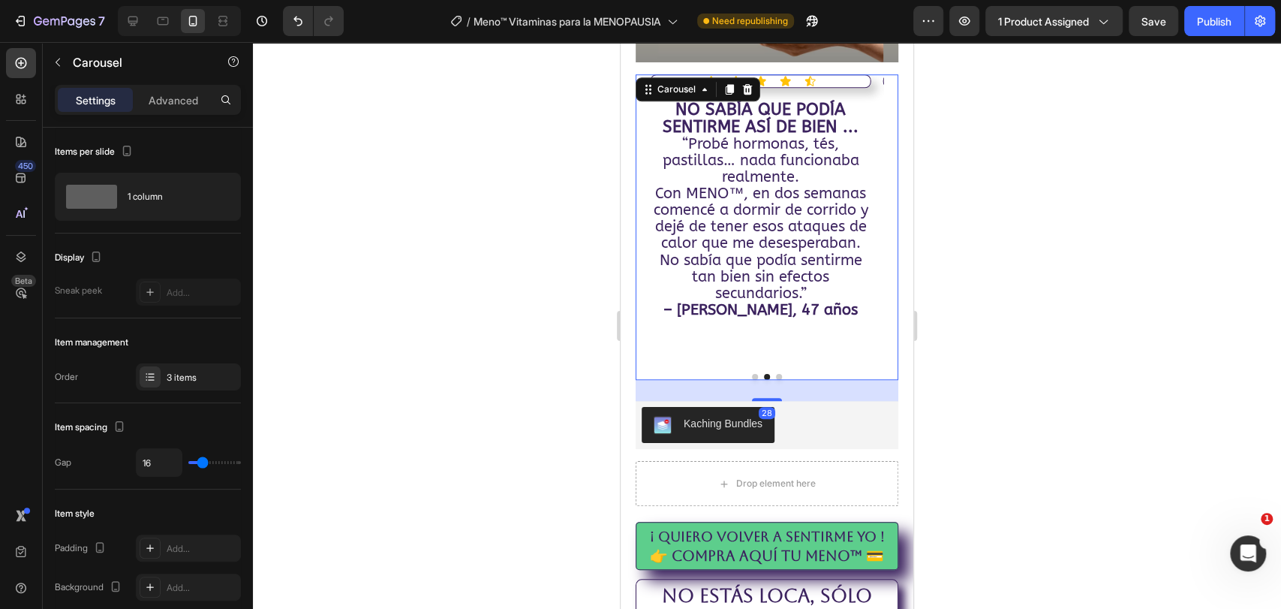
click at [776, 374] on button "Dot" at bounding box center [779, 377] width 6 height 6
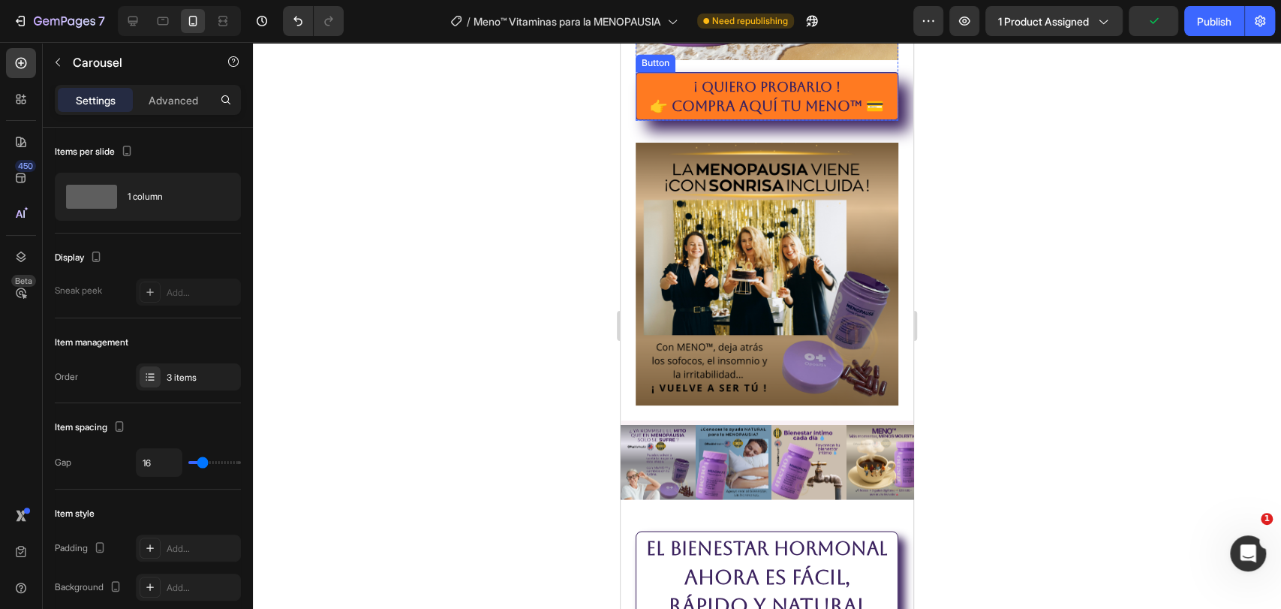
scroll to position [1753, 0]
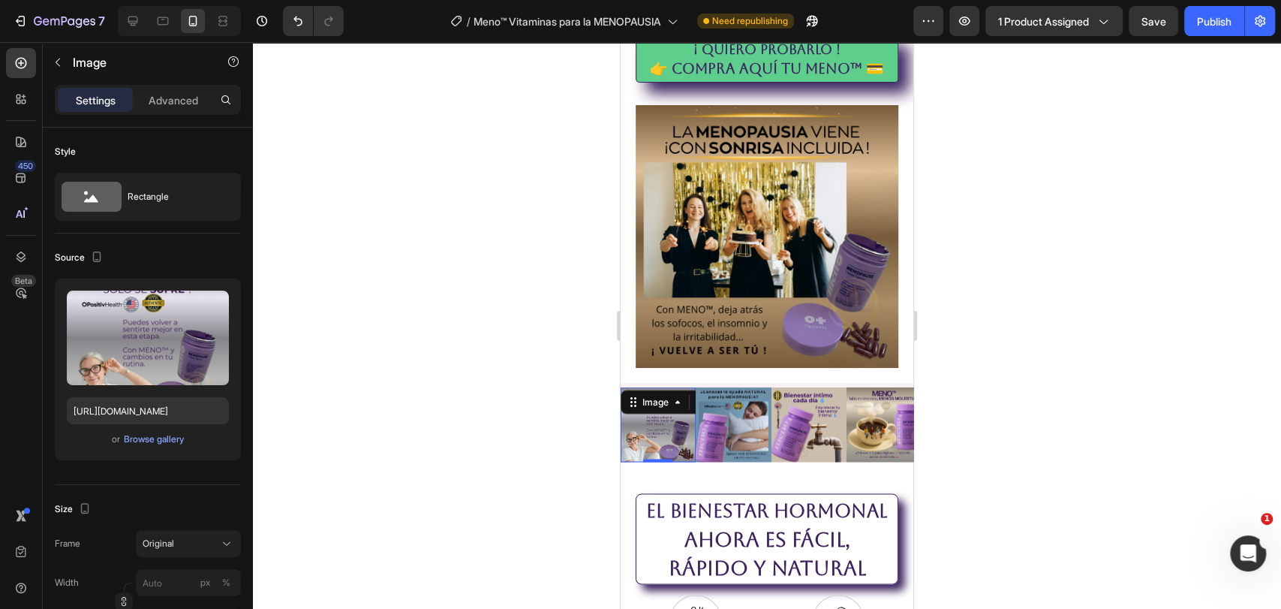
click at [642, 389] on img at bounding box center [658, 424] width 75 height 75
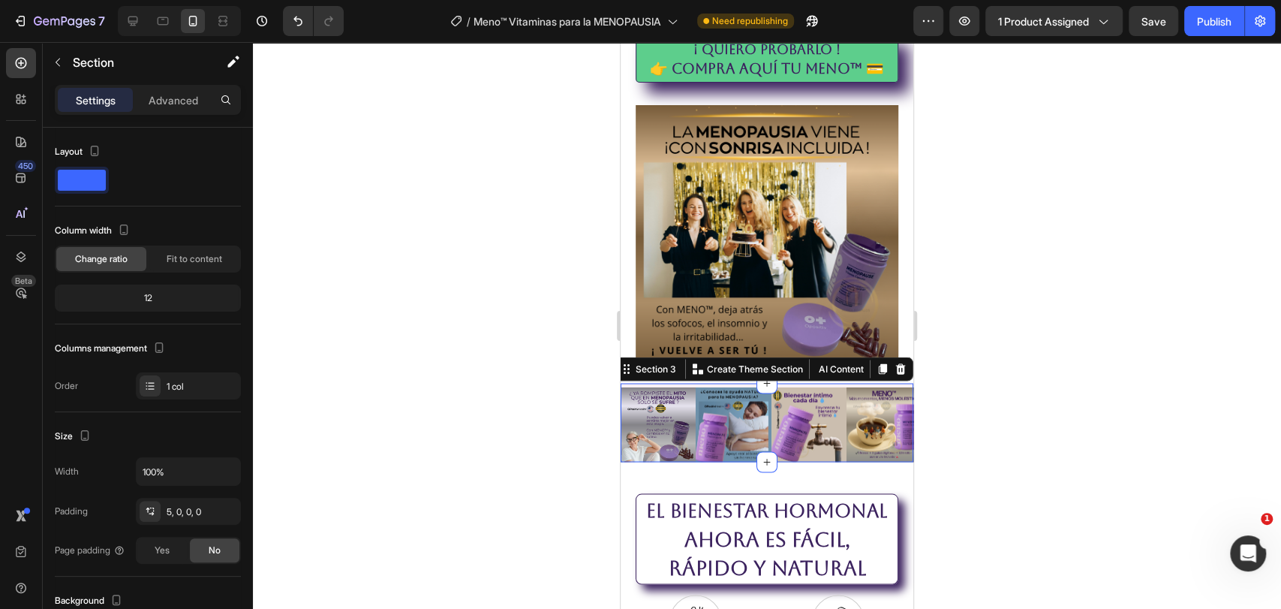
click at [733, 383] on div "Image Image Image Image Image Image Image Image Image Carousel Section 3 Create…" at bounding box center [767, 422] width 293 height 79
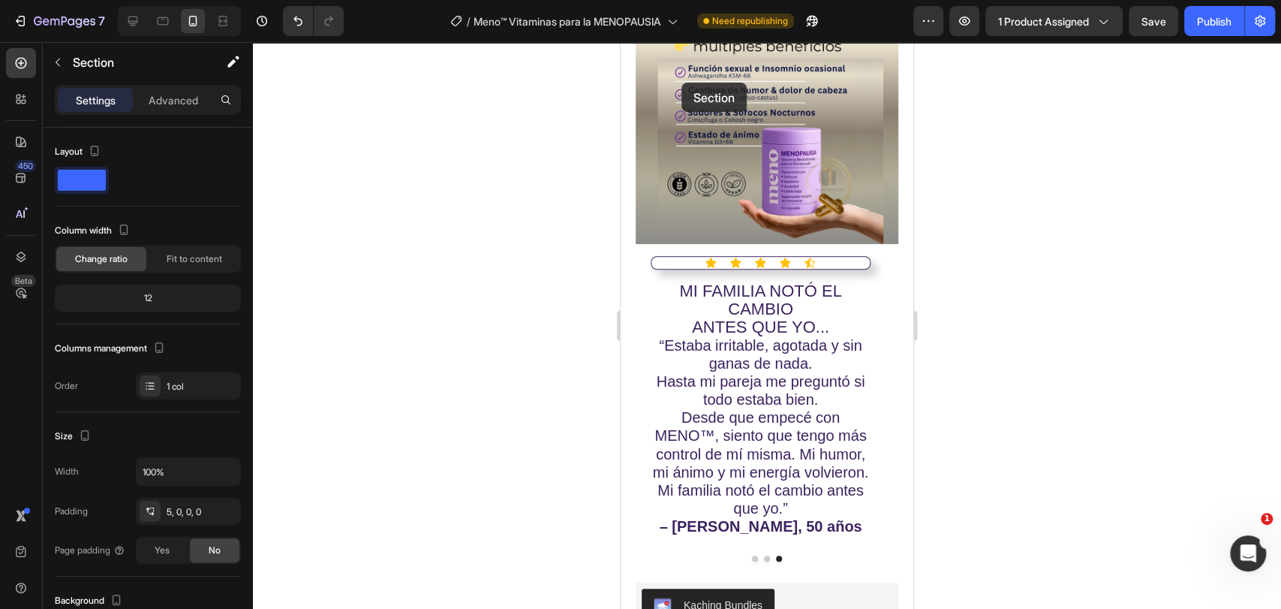
scroll to position [641, 0]
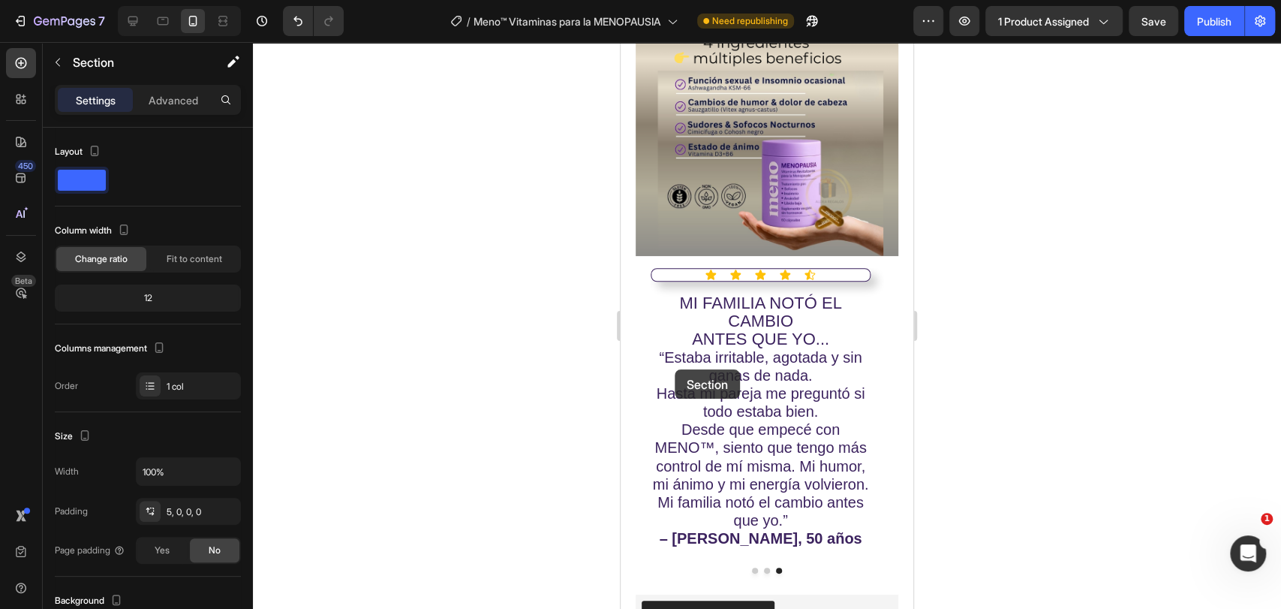
drag, startPoint x: 654, startPoint y: 311, endPoint x: 699, endPoint y: 379, distance: 81.8
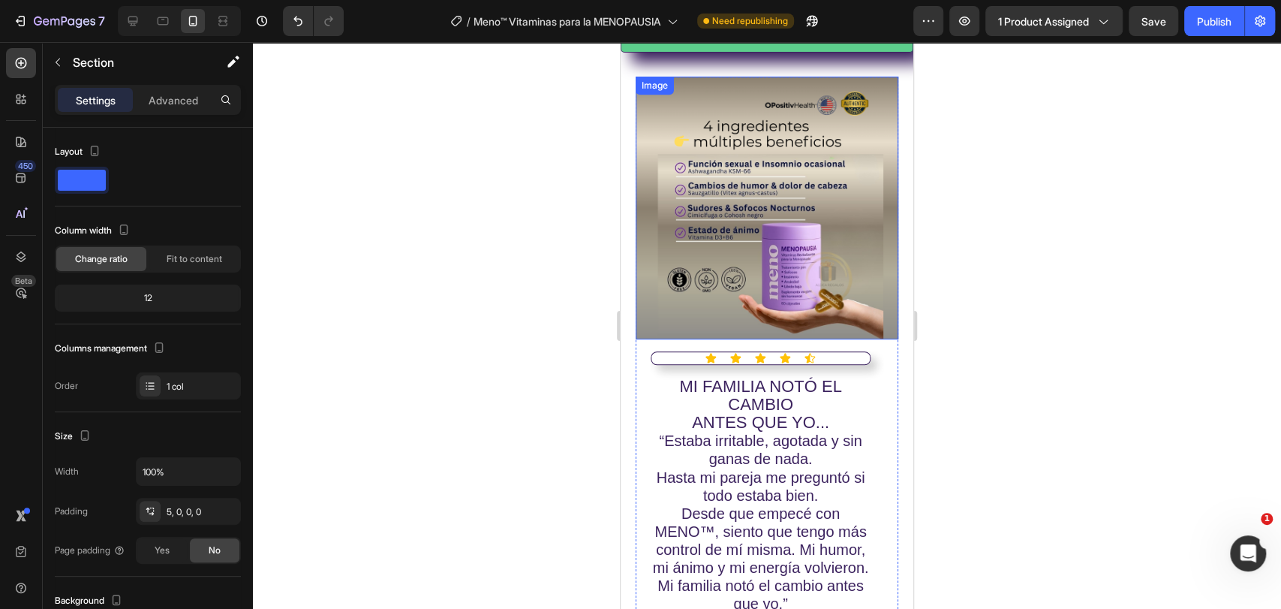
scroll to position [804, 0]
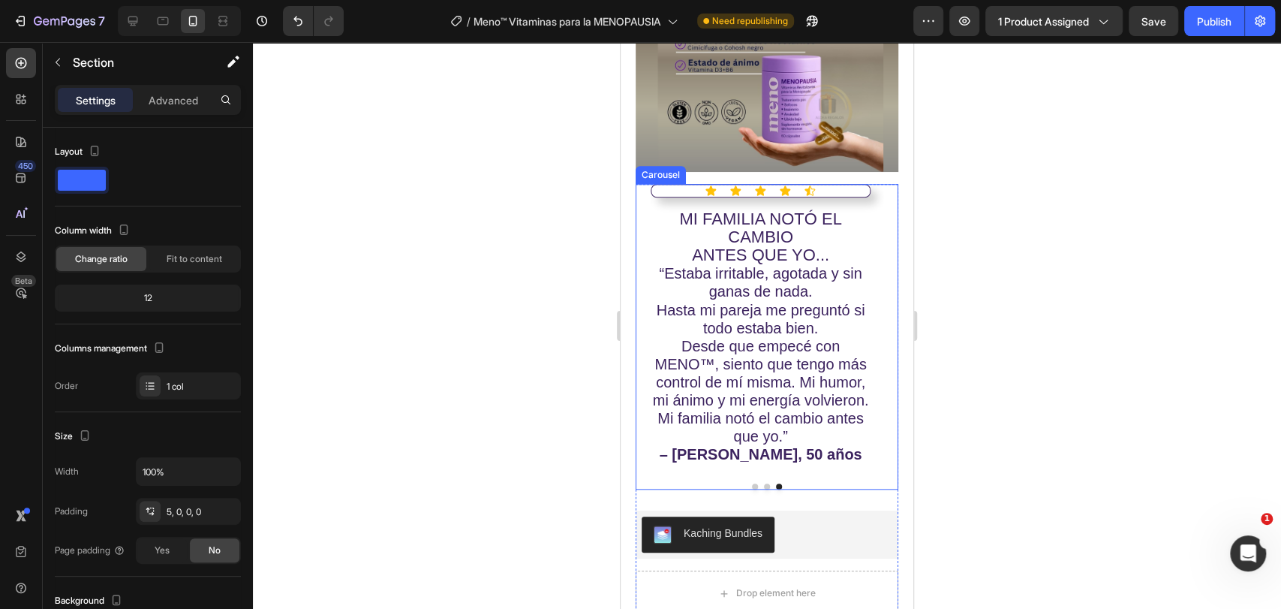
click at [649, 184] on div "Icon Icon Icon Icon Icon Icon List VOLVÍ A SER YO “Llevaba meses sintiéndome ap…" at bounding box center [767, 336] width 263 height 305
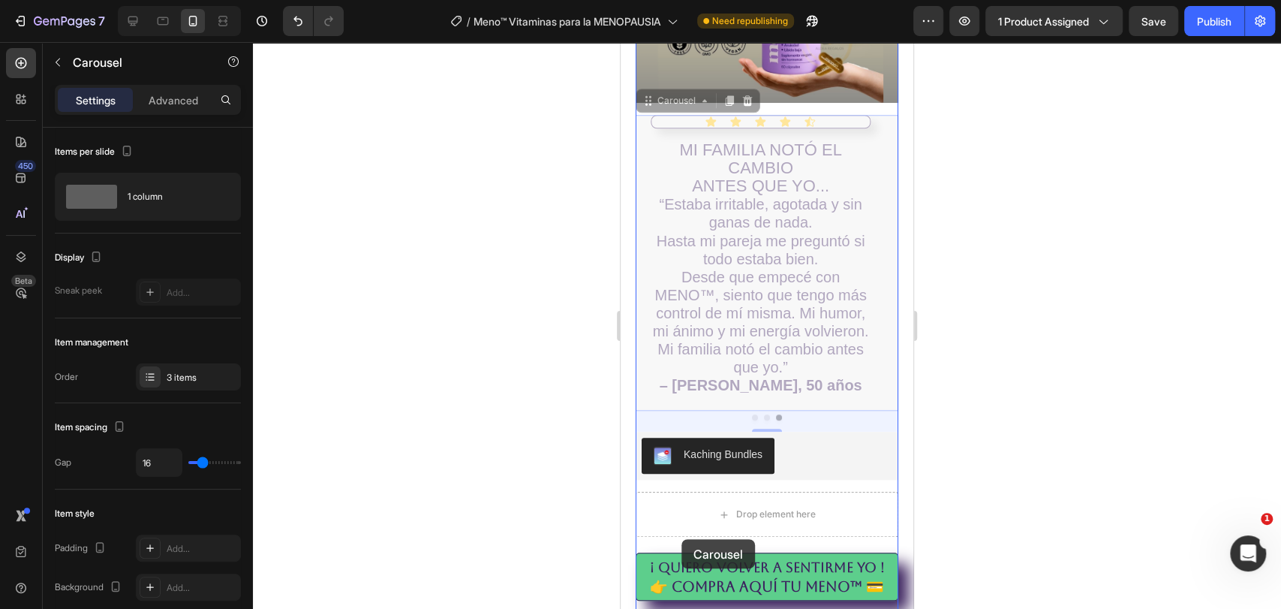
scroll to position [997, 0]
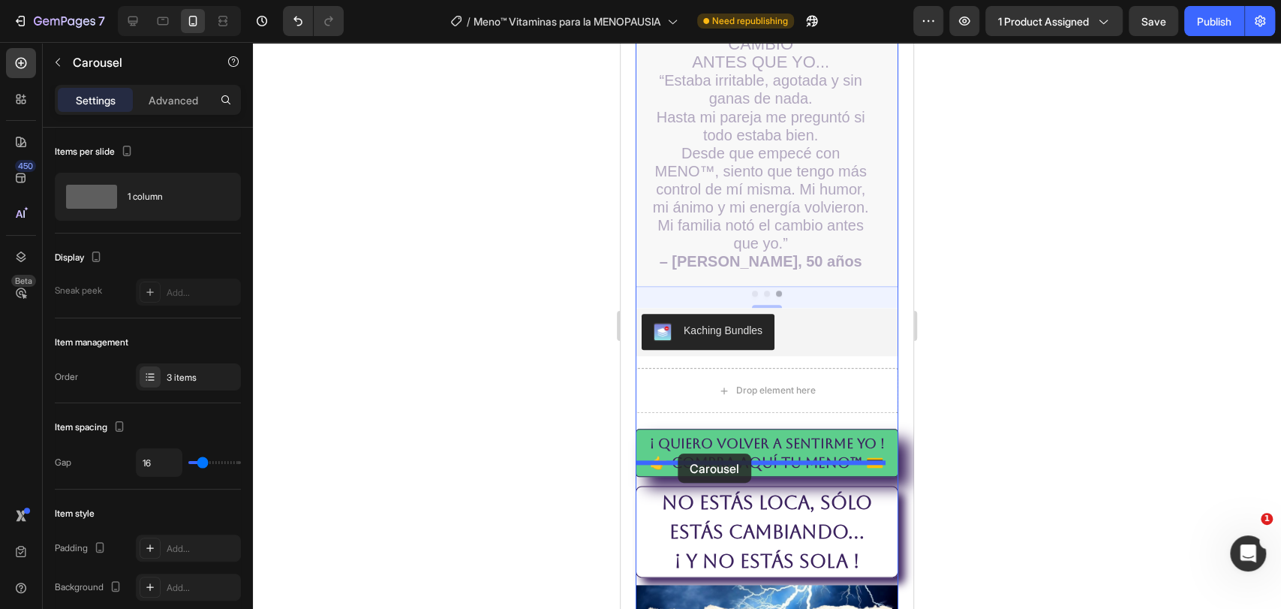
drag, startPoint x: 647, startPoint y: 150, endPoint x: 678, endPoint y: 453, distance: 304.8
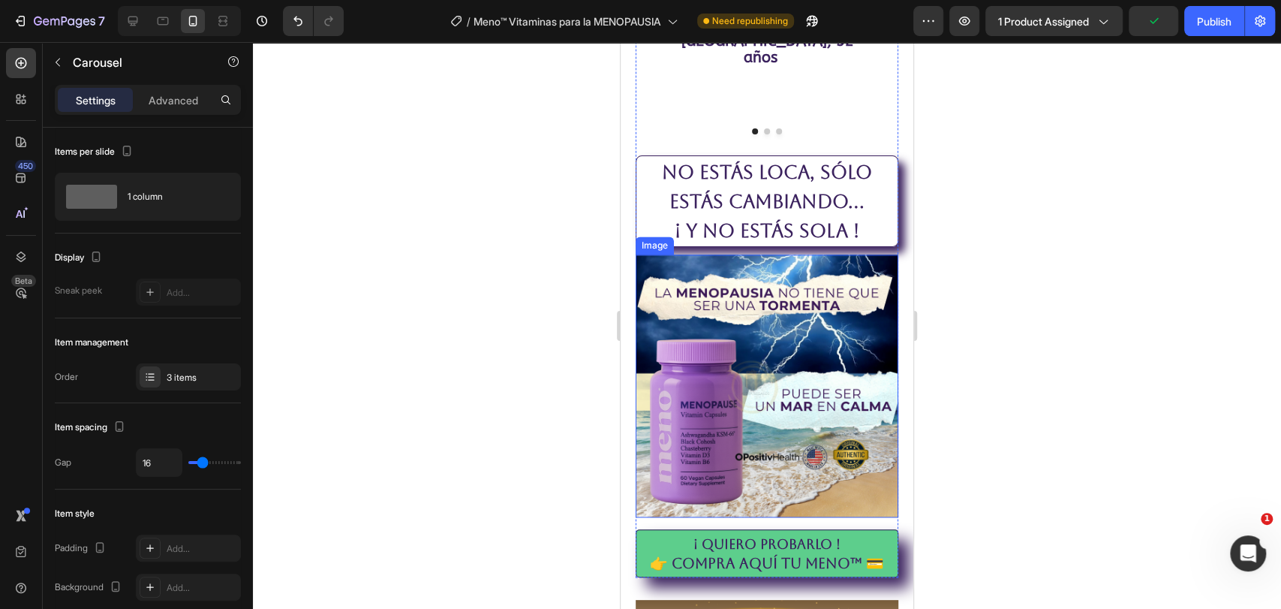
scroll to position [1347, 0]
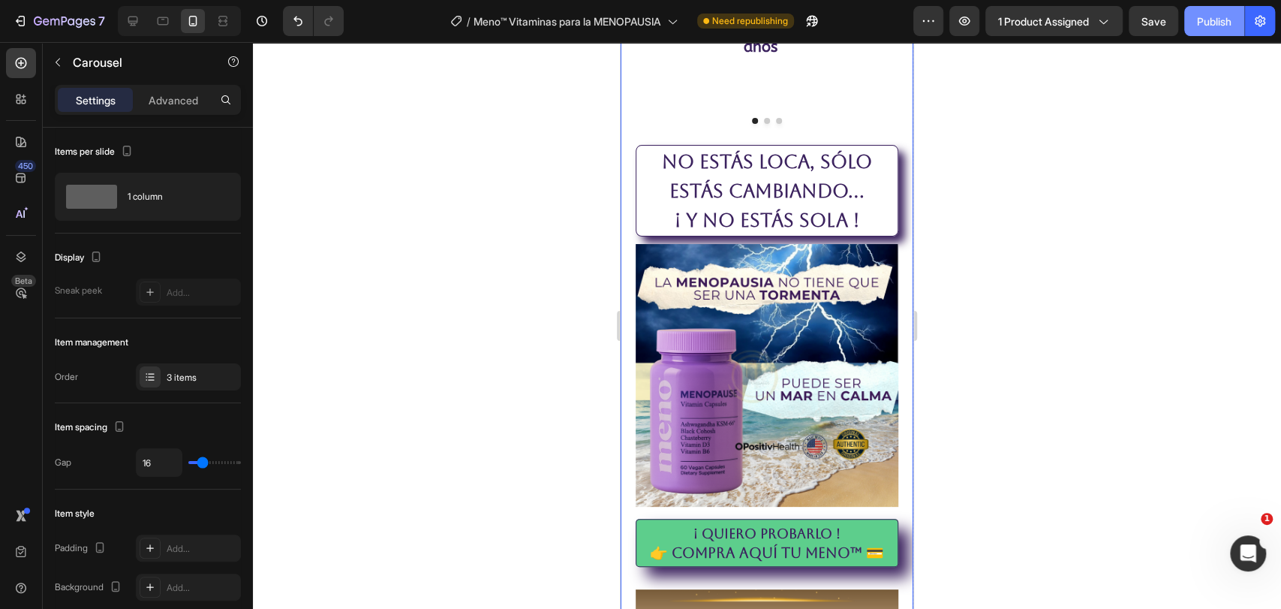
click at [1204, 14] on div "Publish" at bounding box center [1214, 22] width 35 height 16
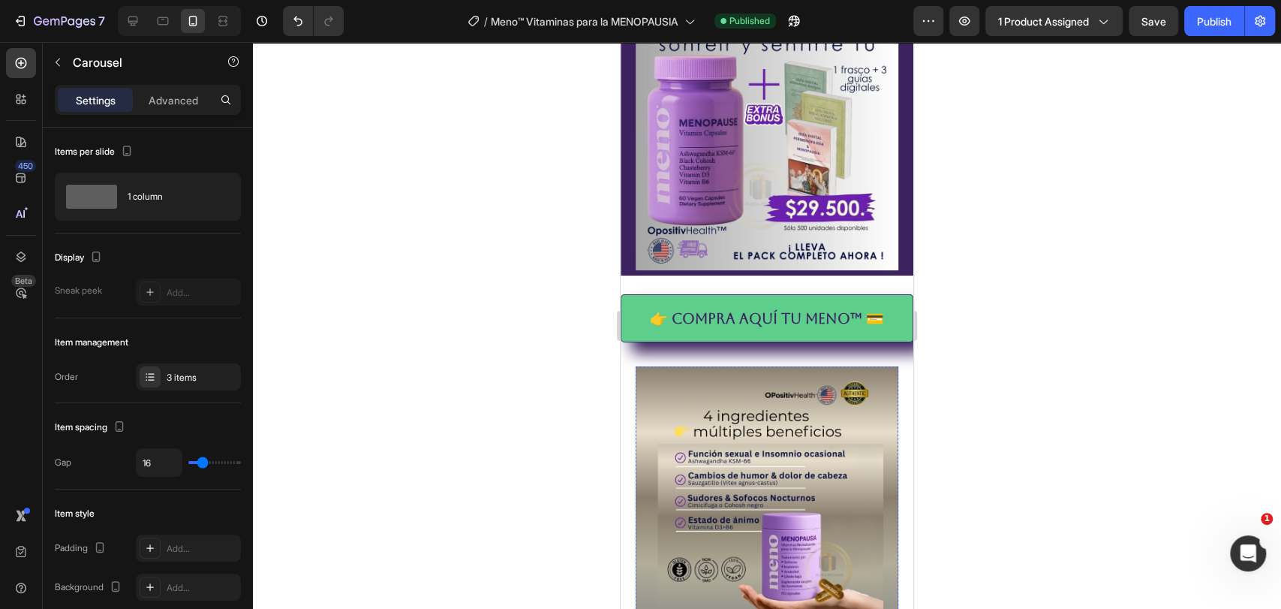
scroll to position [0, 0]
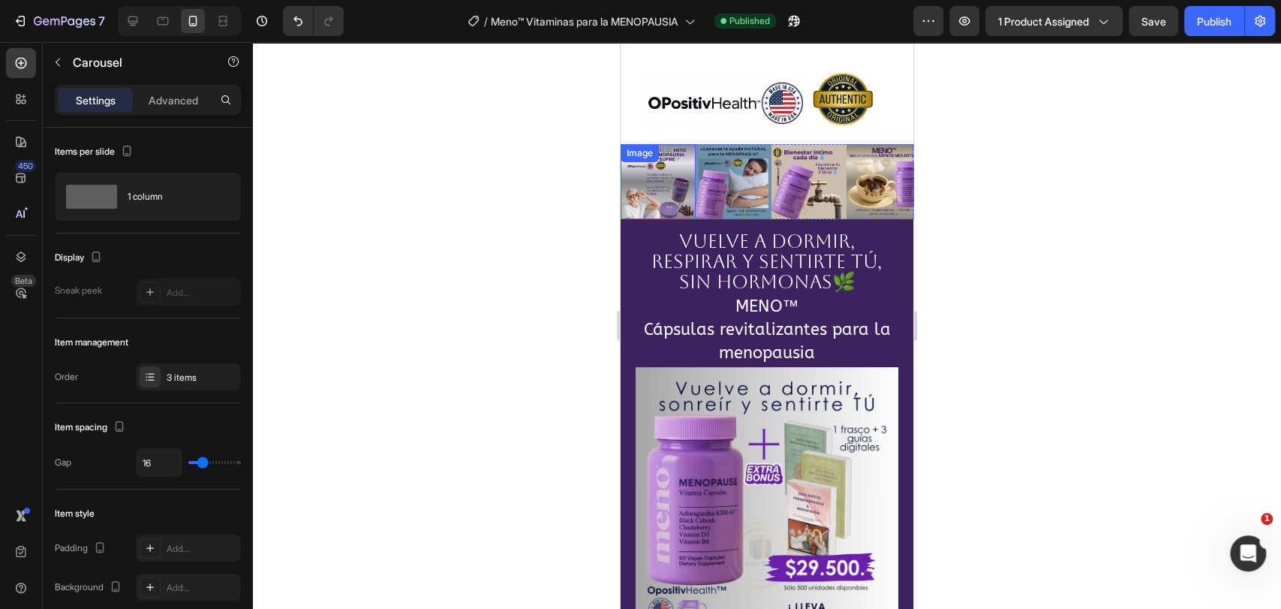
click at [672, 145] on div "Image" at bounding box center [658, 181] width 75 height 75
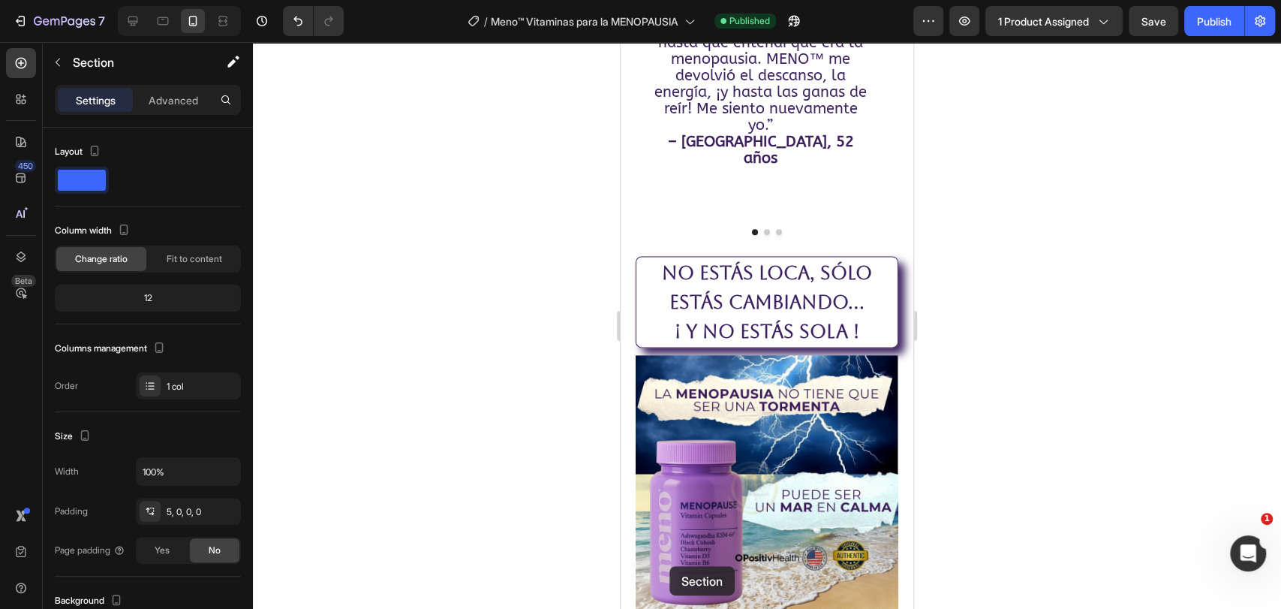
scroll to position [1244, 0]
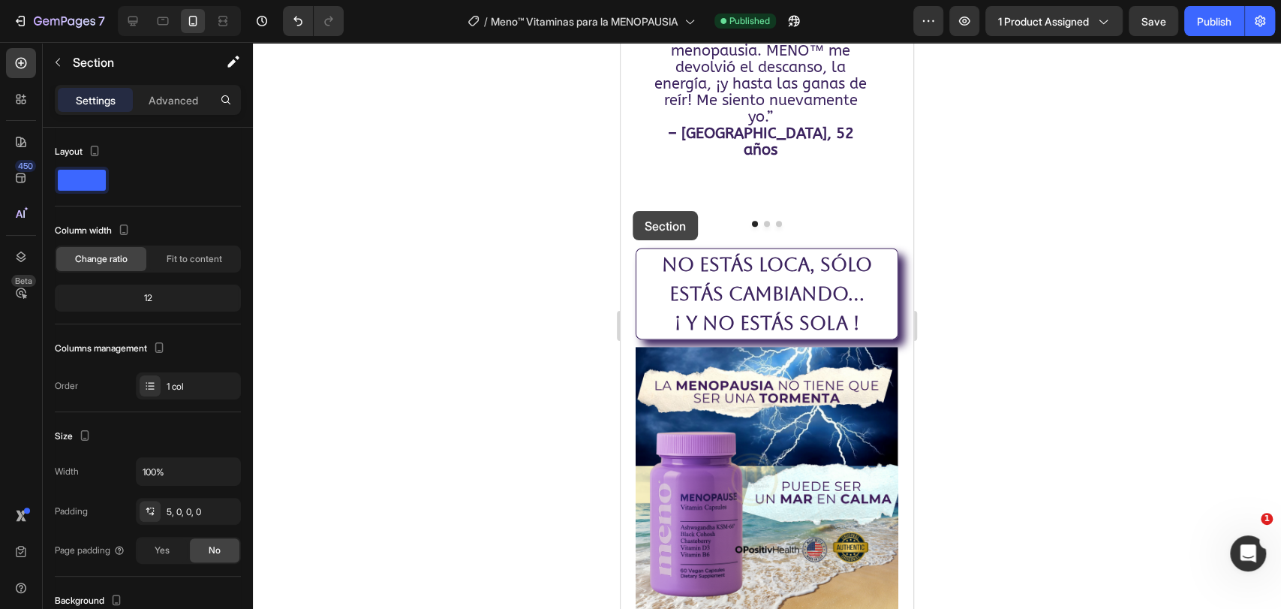
drag, startPoint x: 655, startPoint y: 110, endPoint x: 633, endPoint y: 211, distance: 103.1
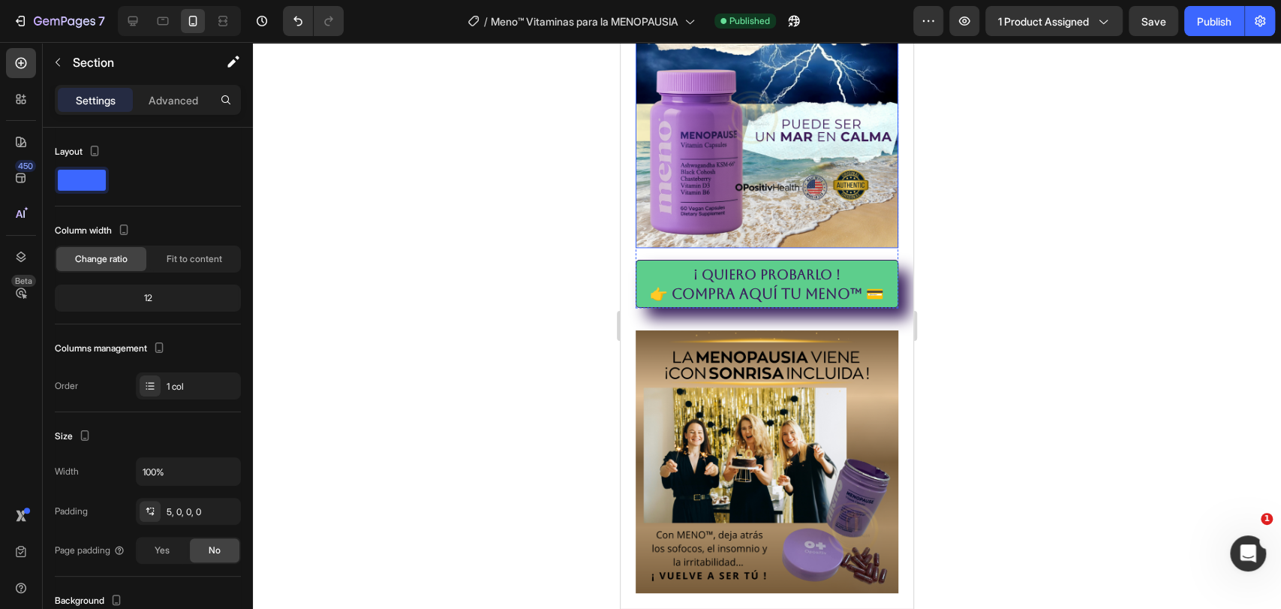
scroll to position [1751, 0]
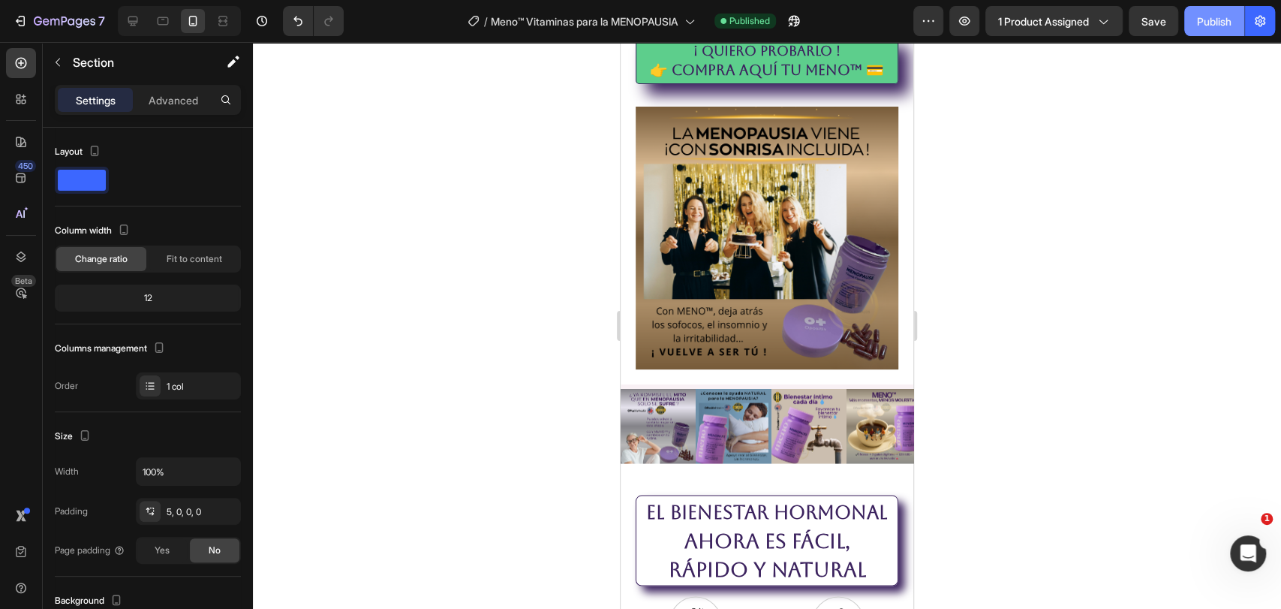
click at [1207, 20] on div "Publish" at bounding box center [1214, 22] width 35 height 16
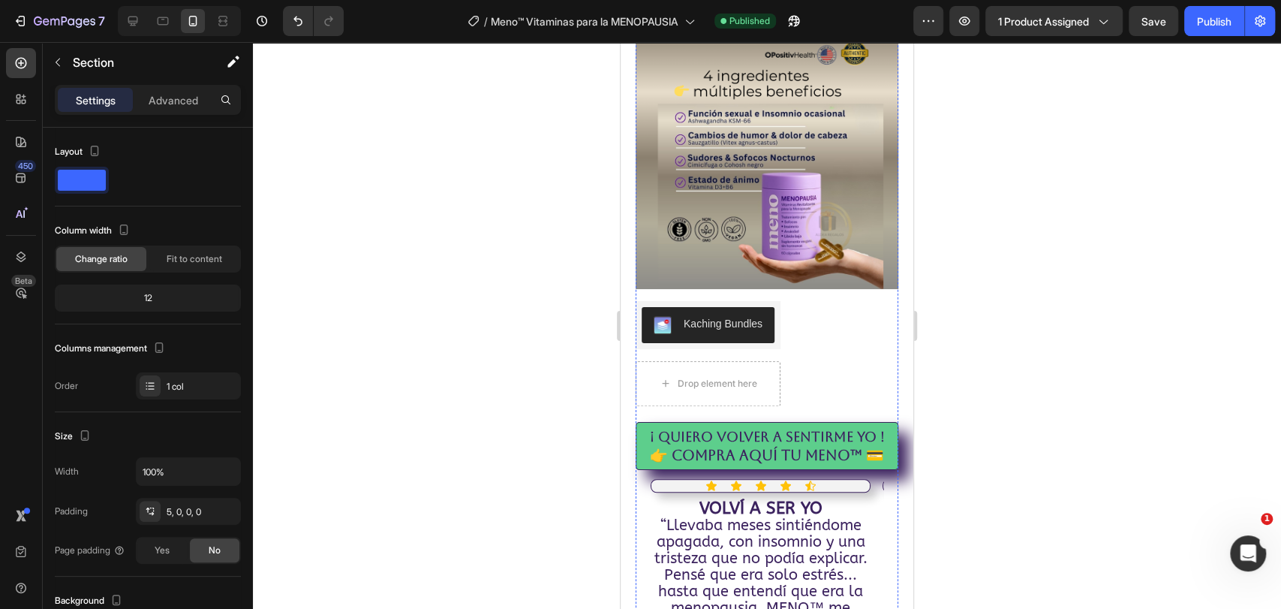
scroll to position [417, 0]
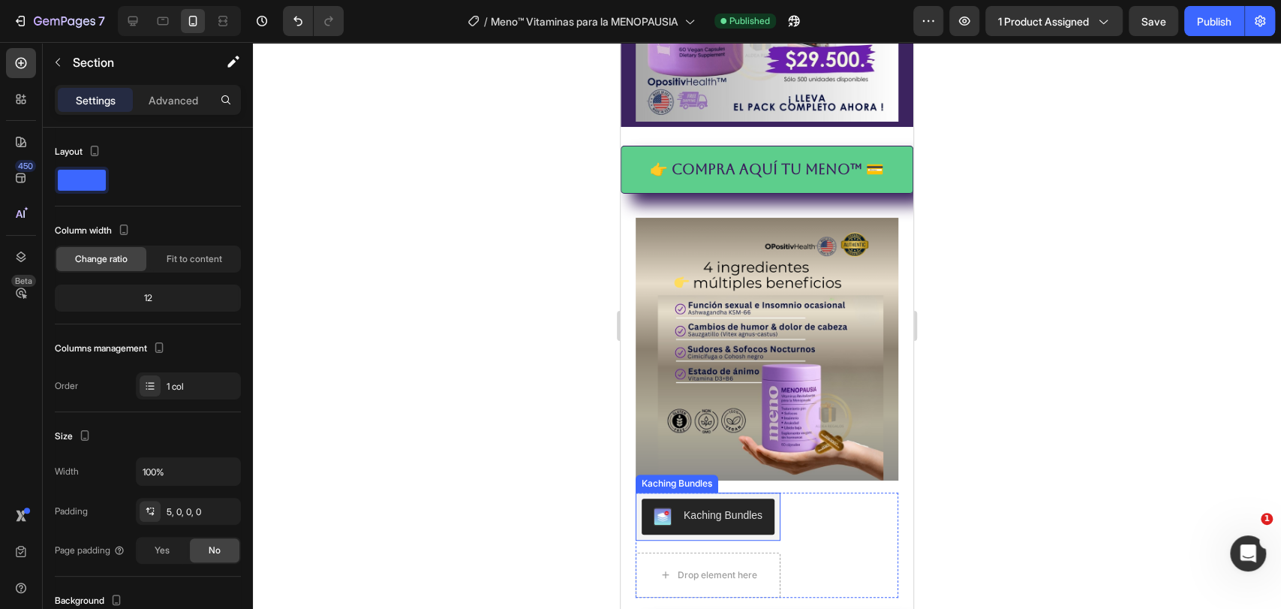
click at [684, 507] on div "Kaching Bundles" at bounding box center [723, 515] width 79 height 16
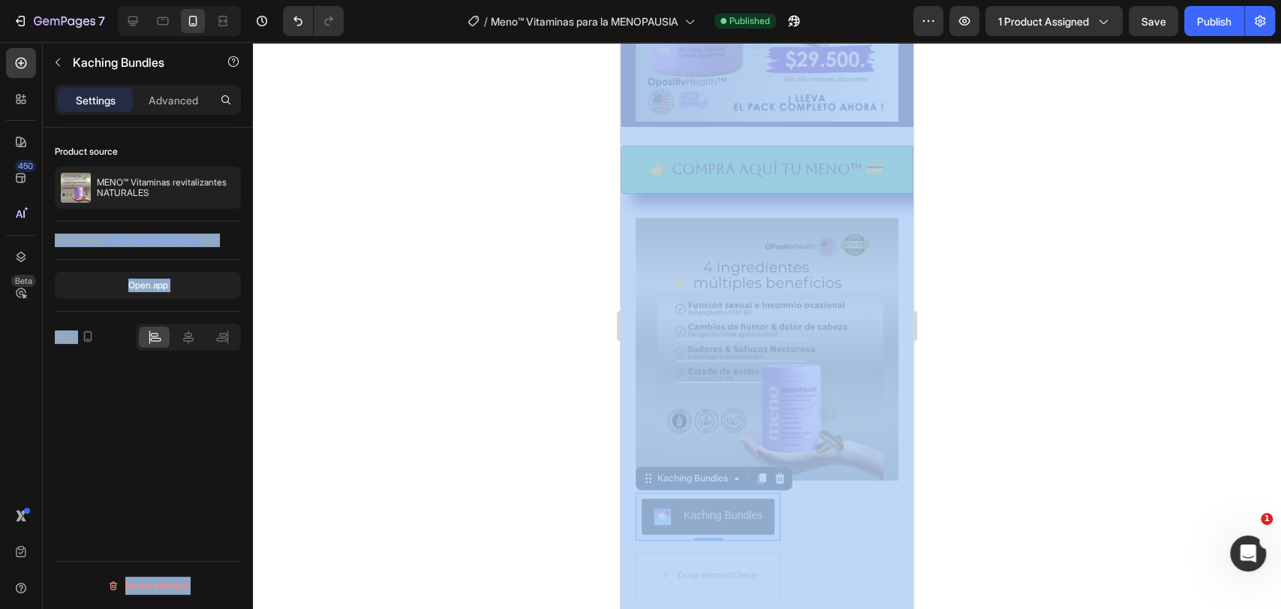
drag, startPoint x: 810, startPoint y: 236, endPoint x: 680, endPoint y: 498, distance: 292.4
click at [556, 468] on div at bounding box center [767, 325] width 1028 height 567
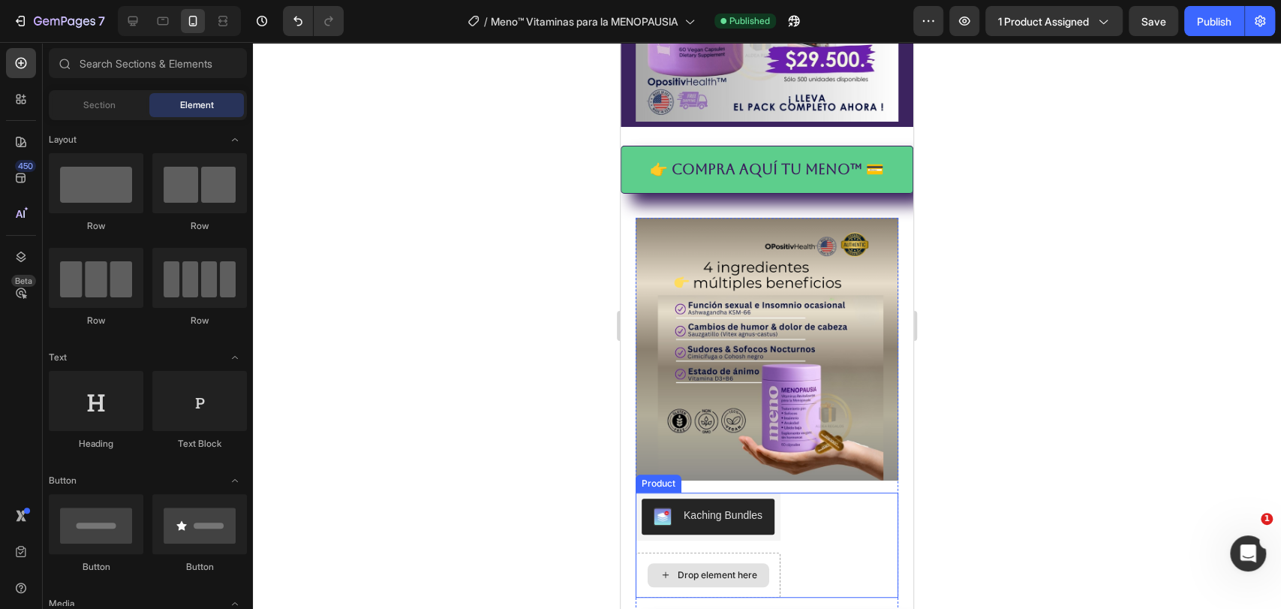
click at [706, 569] on div "Drop element here" at bounding box center [718, 575] width 80 height 12
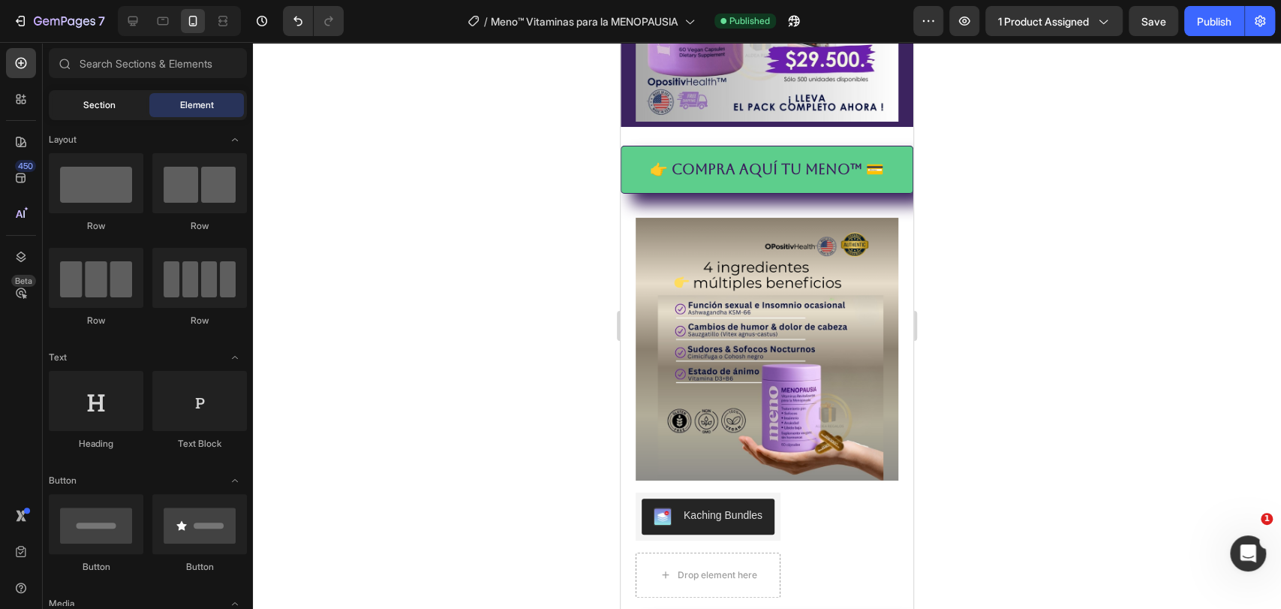
click at [121, 107] on div "Section" at bounding box center [99, 105] width 95 height 24
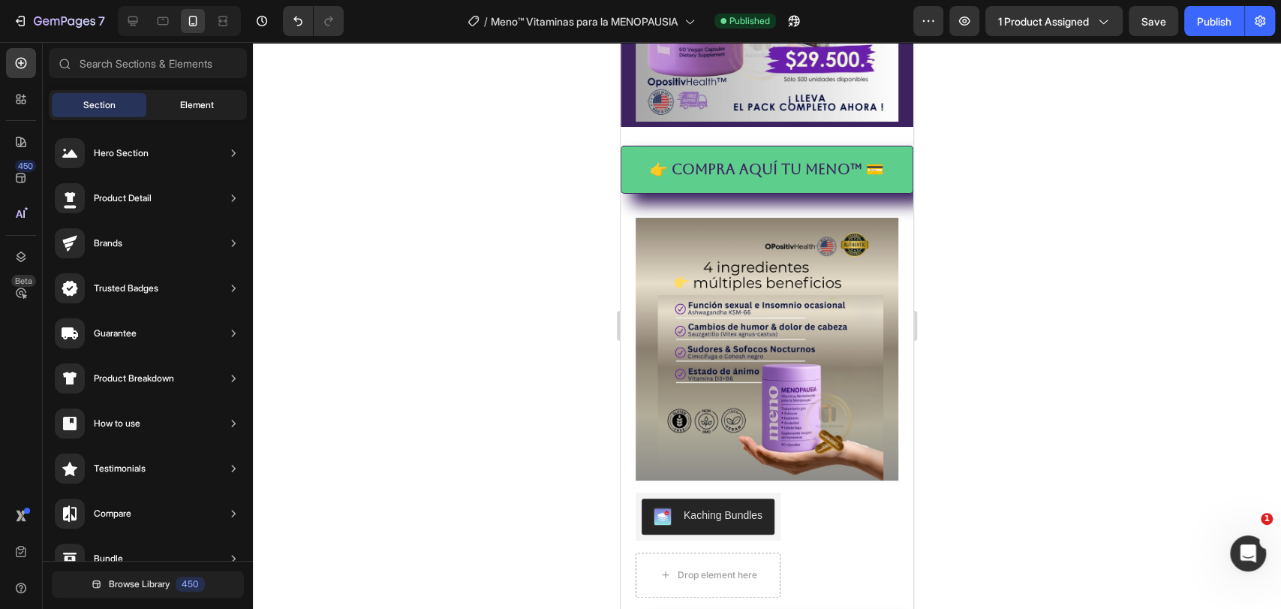
click at [175, 110] on div "Element" at bounding box center [196, 105] width 95 height 24
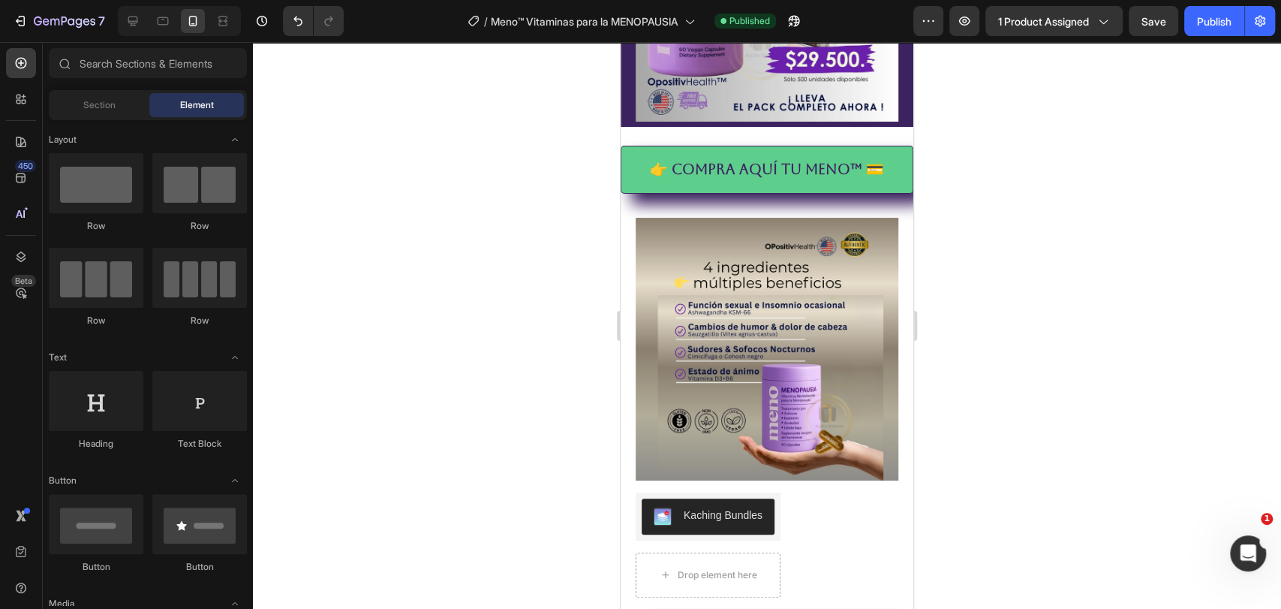
click at [573, 420] on div at bounding box center [767, 325] width 1028 height 567
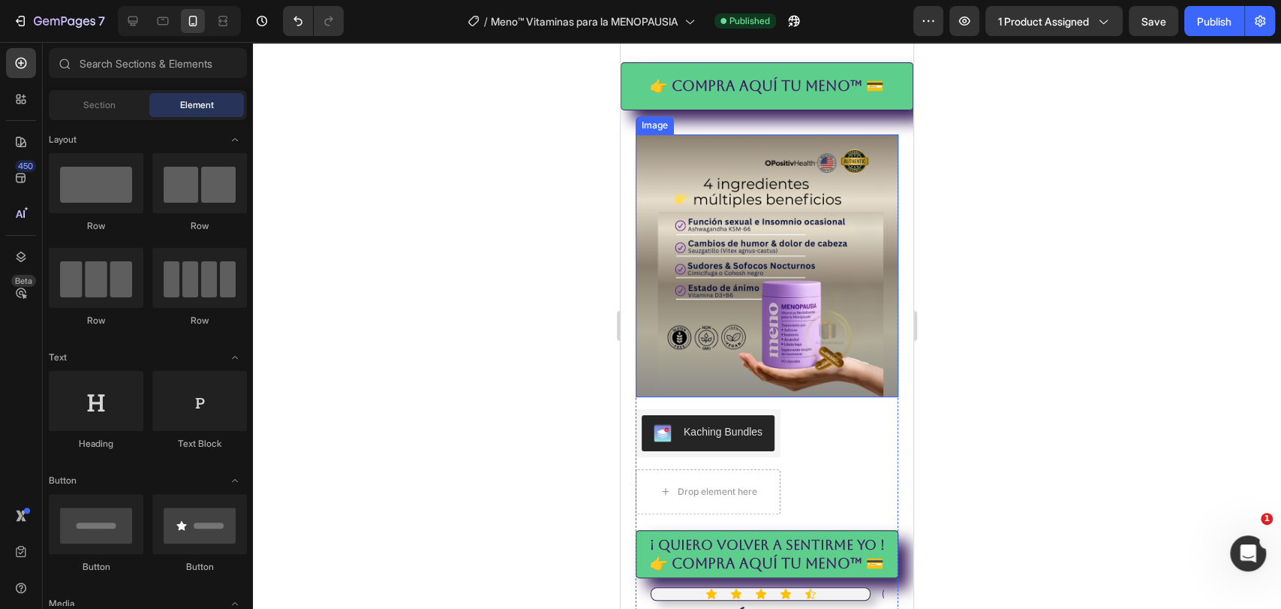
scroll to position [583, 0]
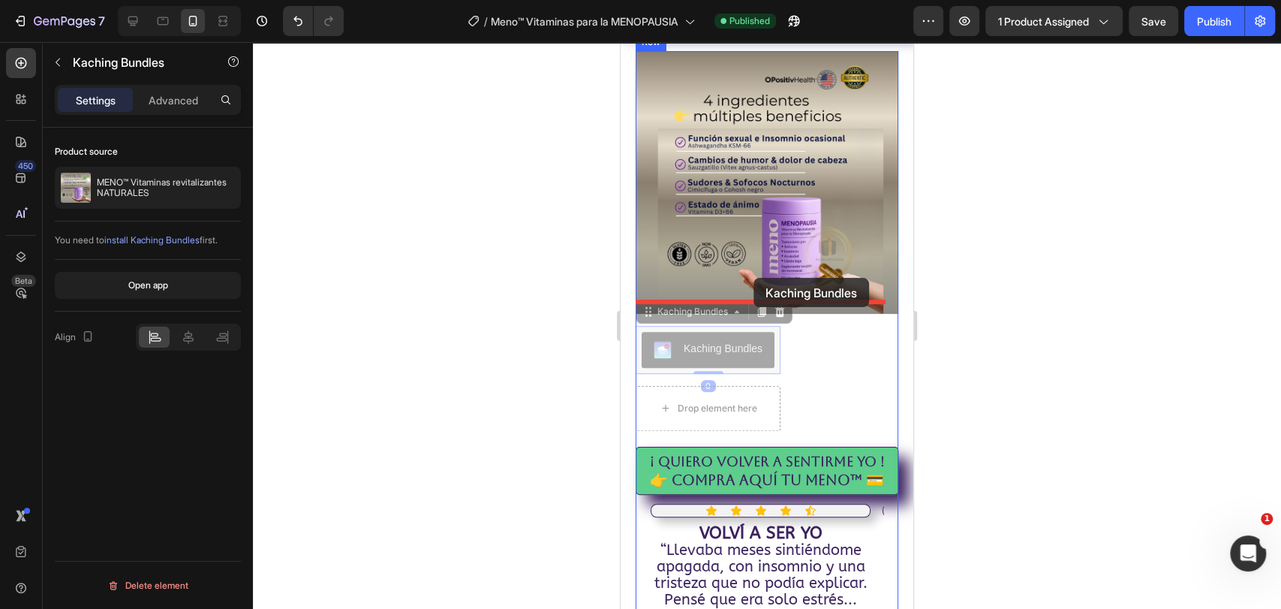
drag, startPoint x: 749, startPoint y: 323, endPoint x: 754, endPoint y: 278, distance: 45.3
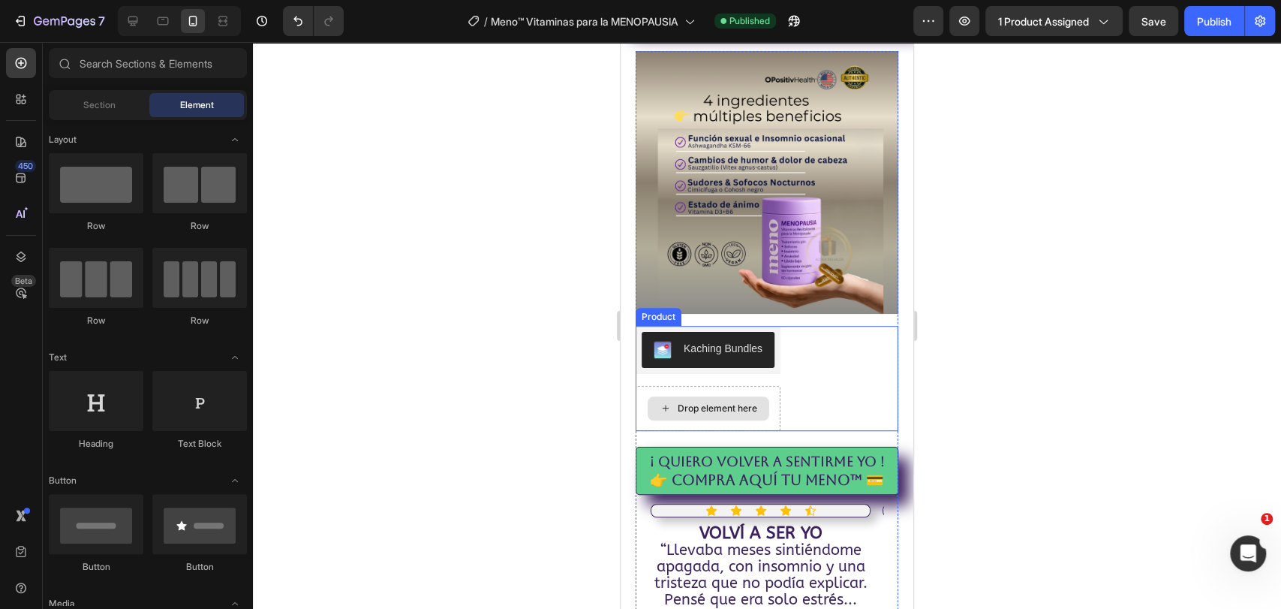
click at [710, 402] on div "Drop element here" at bounding box center [718, 408] width 80 height 12
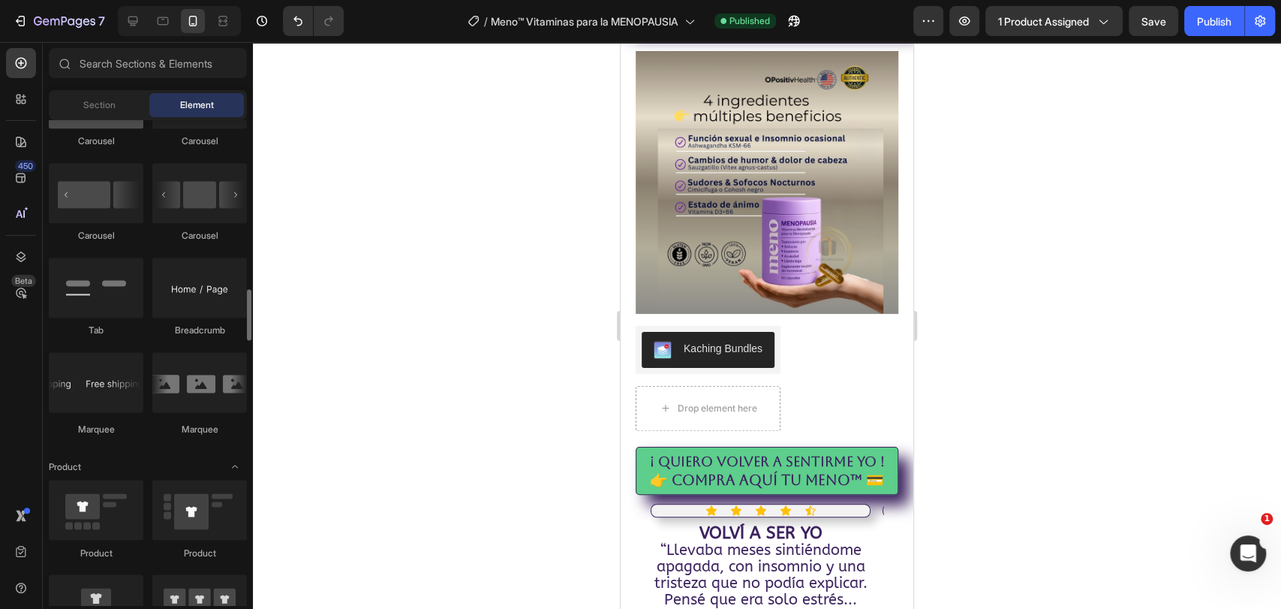
scroll to position [1668, 0]
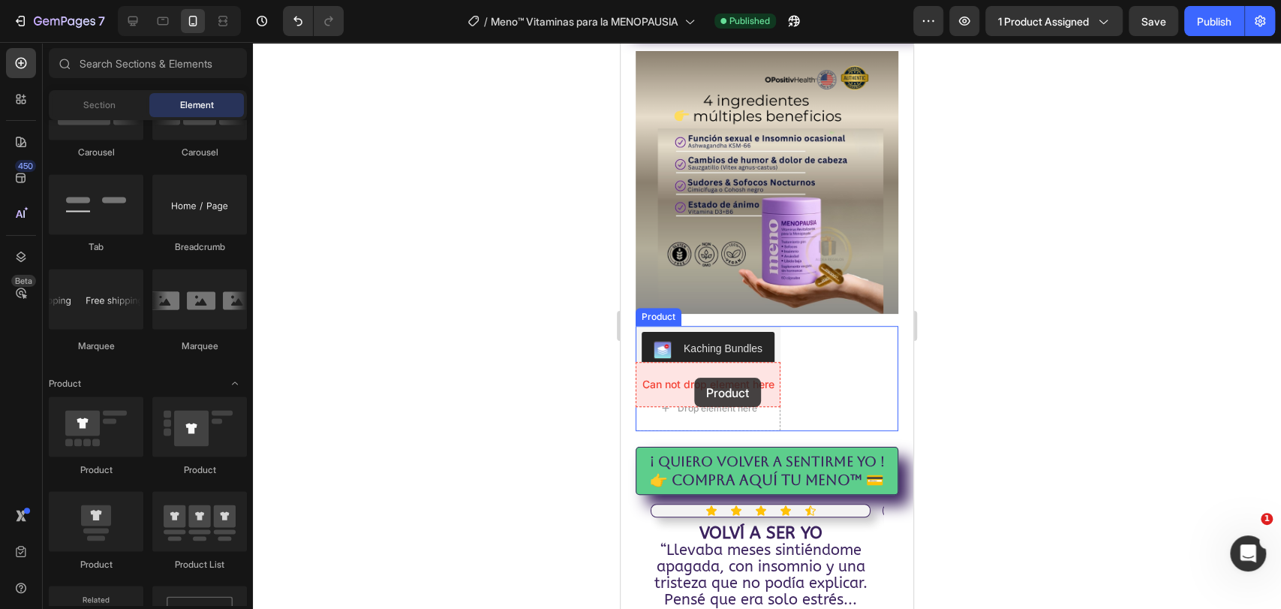
drag, startPoint x: 731, startPoint y: 476, endPoint x: 694, endPoint y: 378, distance: 105.0
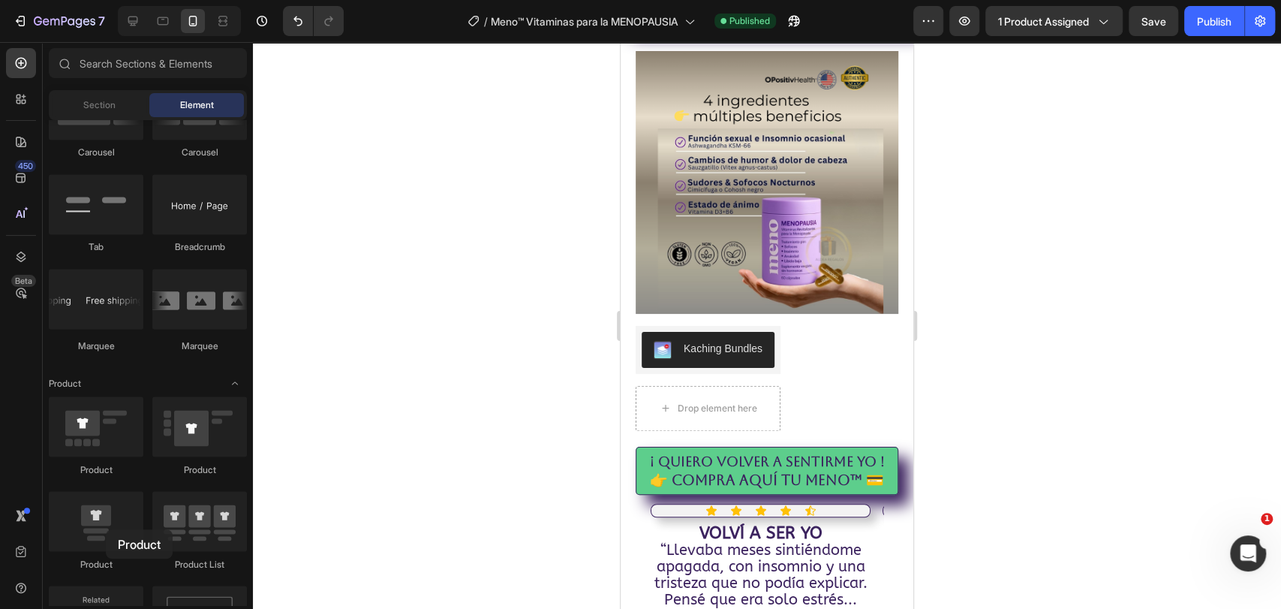
scroll to position [618, 0]
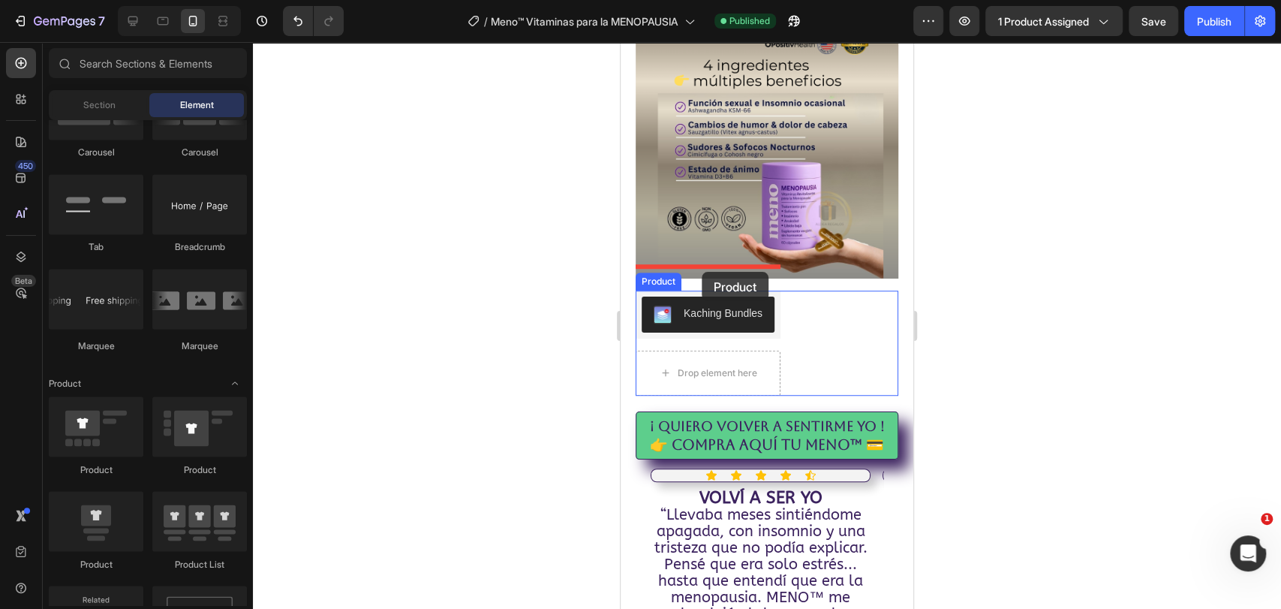
drag, startPoint x: 717, startPoint y: 573, endPoint x: 702, endPoint y: 272, distance: 302.1
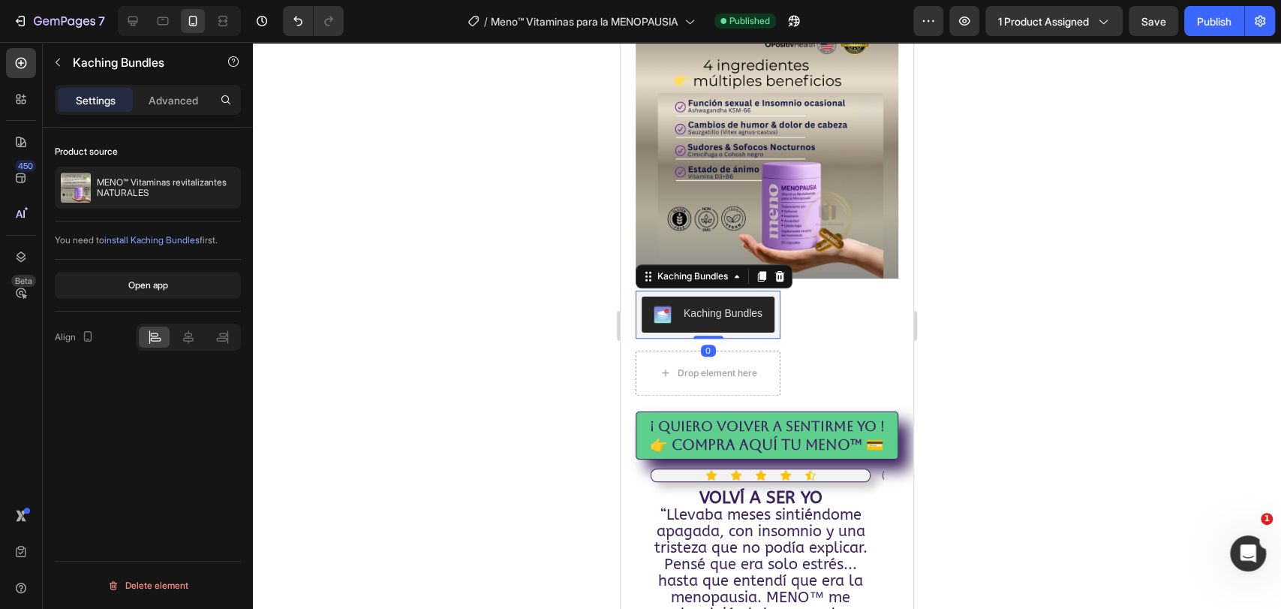
click at [736, 305] on div "Kaching Bundles" at bounding box center [708, 314] width 109 height 18
click at [163, 279] on div "Open app" at bounding box center [148, 285] width 40 height 14
click at [22, 65] on icon at bounding box center [21, 63] width 15 height 15
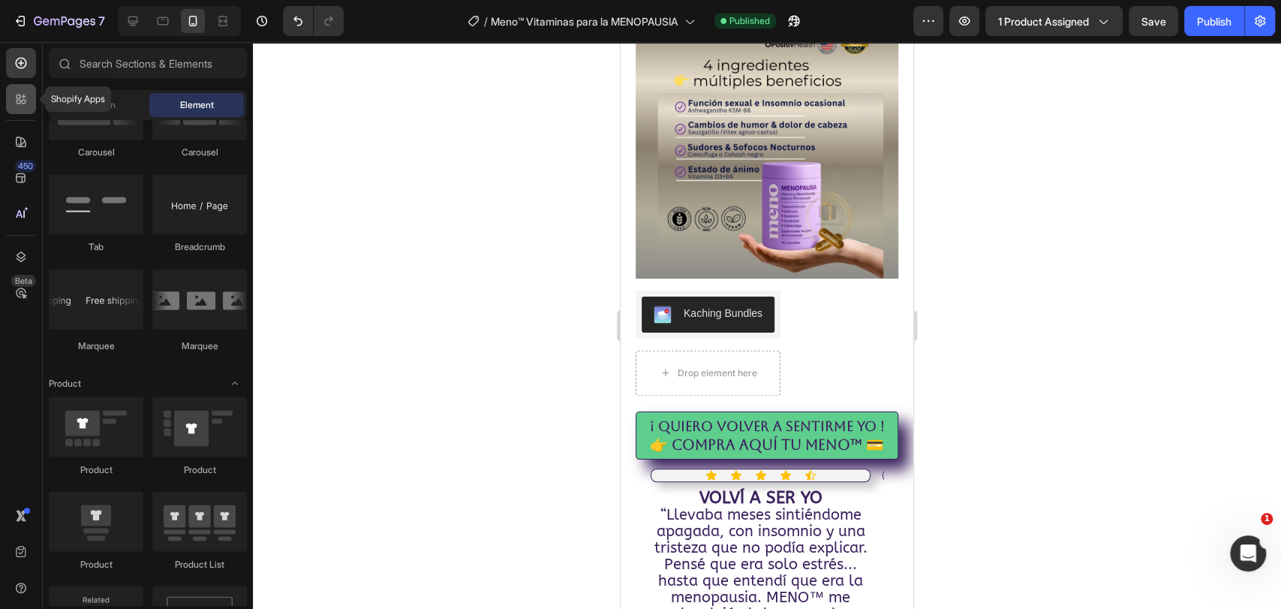
click at [20, 96] on icon at bounding box center [19, 97] width 5 height 5
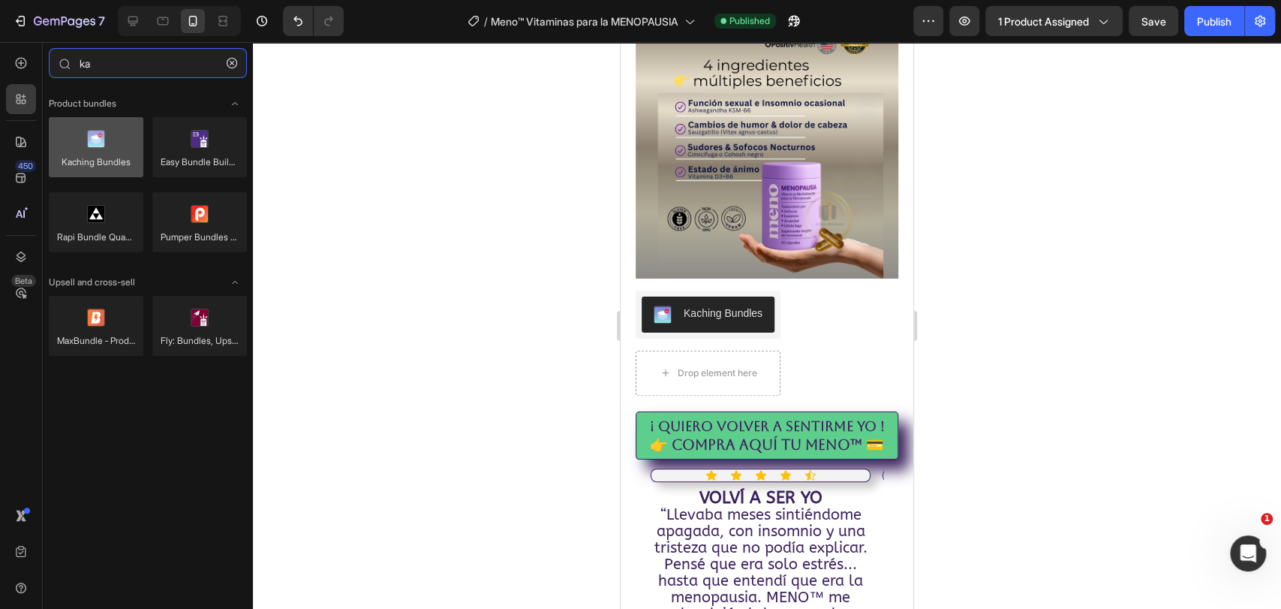
type input "ka"
click at [65, 149] on div at bounding box center [96, 147] width 95 height 60
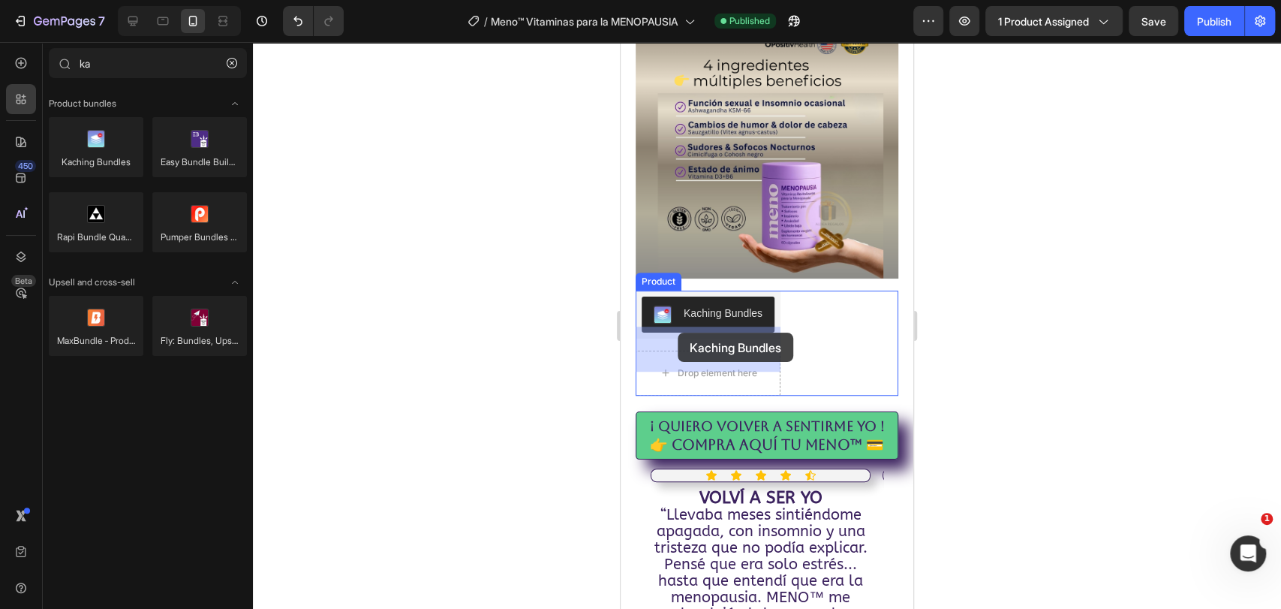
drag, startPoint x: 708, startPoint y: 198, endPoint x: 678, endPoint y: 332, distance: 137.7
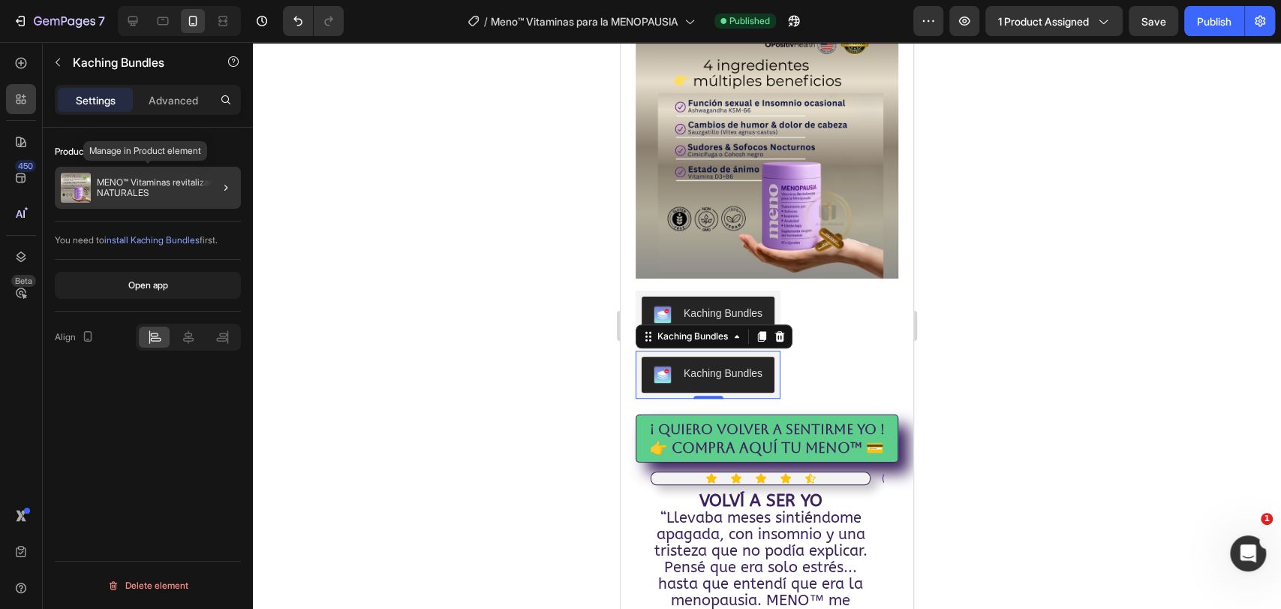
click at [170, 191] on p "MENO™ Vitaminas revitalizantes NATURALES" at bounding box center [166, 187] width 138 height 21
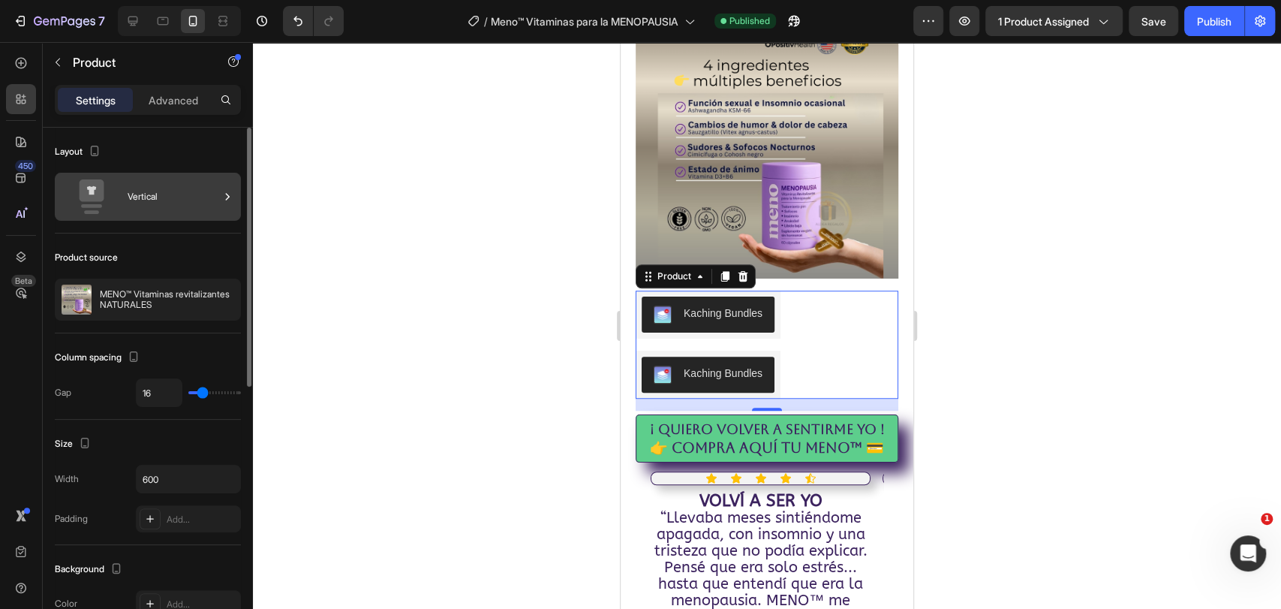
click at [154, 185] on div "Vertical" at bounding box center [174, 196] width 92 height 35
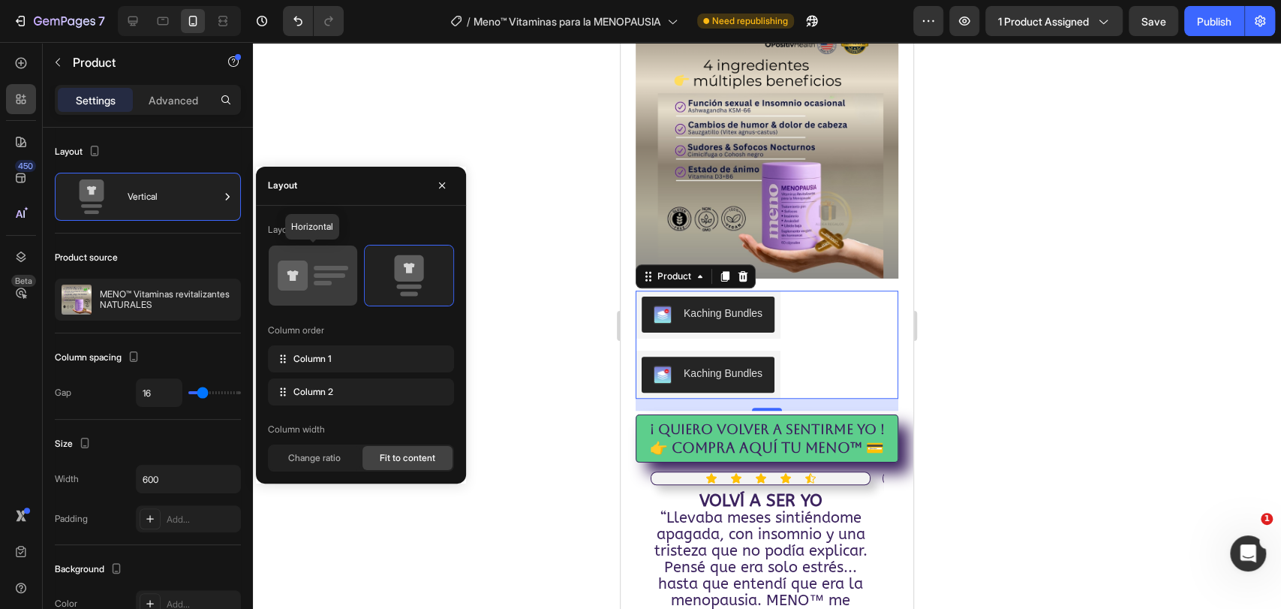
click at [340, 279] on icon at bounding box center [313, 275] width 71 height 42
type input "32"
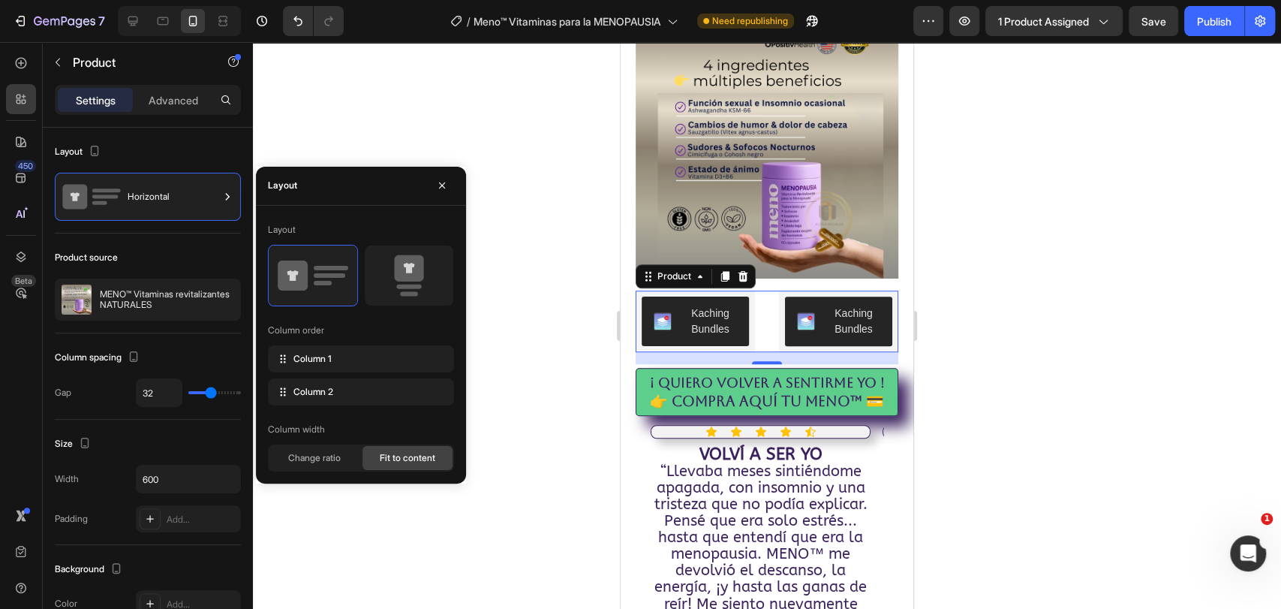
click at [1083, 266] on div at bounding box center [767, 325] width 1028 height 567
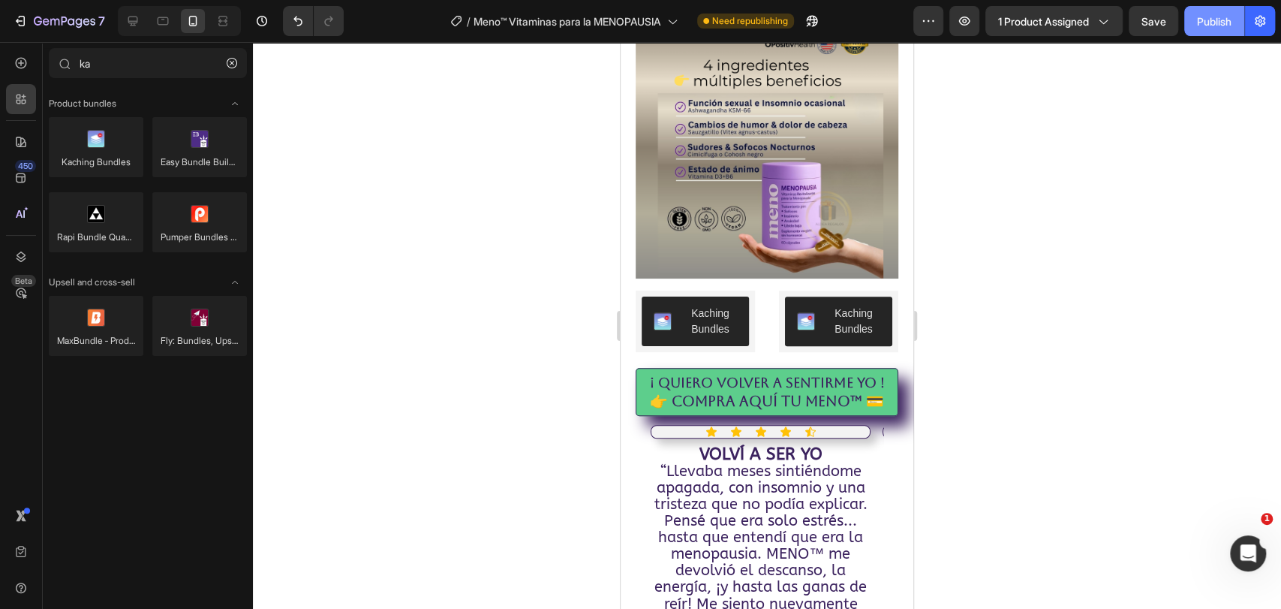
click at [1201, 26] on div "Publish" at bounding box center [1214, 22] width 35 height 16
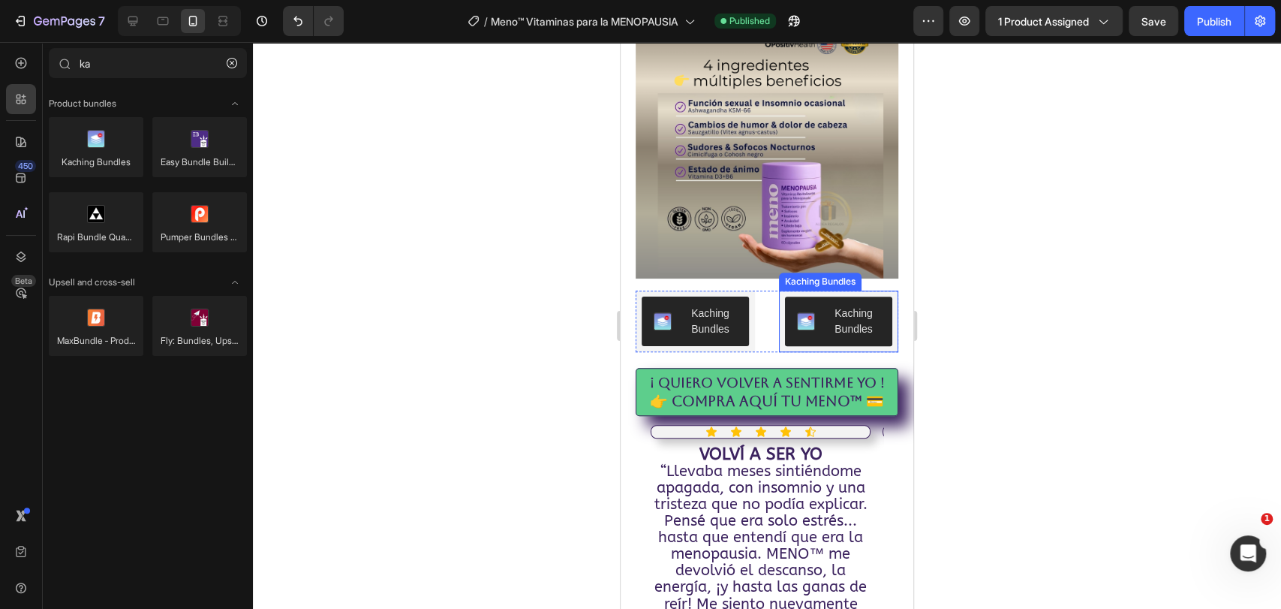
click at [817, 296] on button "Kaching Bundles" at bounding box center [838, 321] width 107 height 50
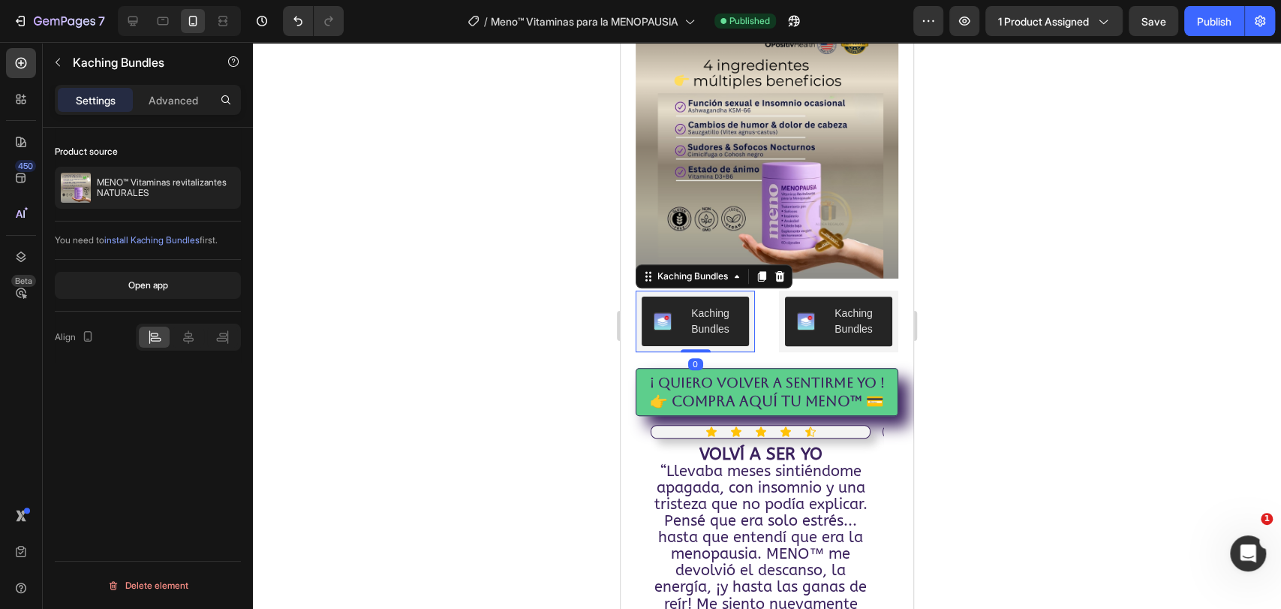
click at [710, 305] on div "Kaching Bundles" at bounding box center [710, 321] width 53 height 32
click at [786, 270] on icon at bounding box center [780, 276] width 12 height 12
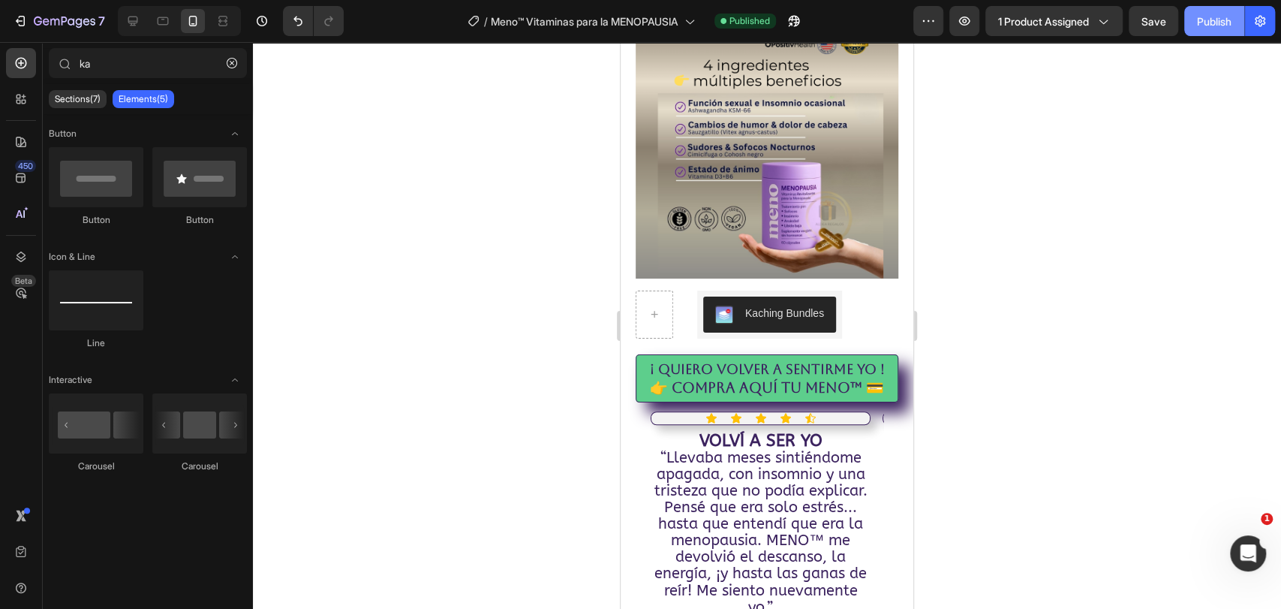
click at [1202, 17] on div "Publish" at bounding box center [1214, 22] width 35 height 16
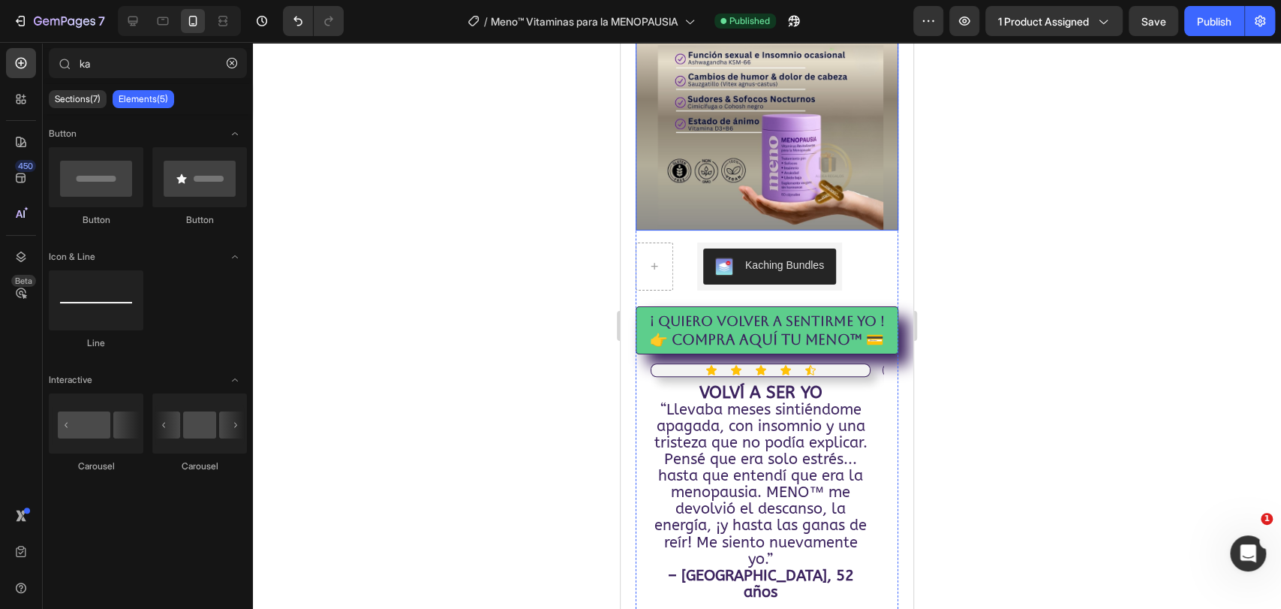
scroll to position [583, 0]
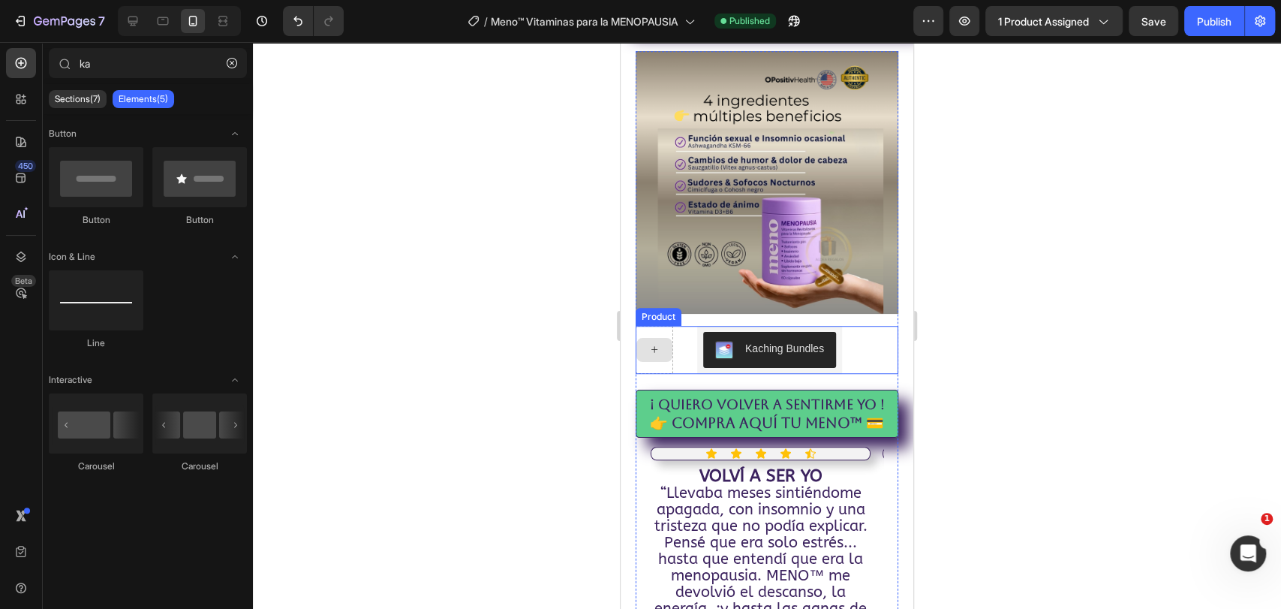
click at [654, 343] on icon at bounding box center [654, 349] width 12 height 13
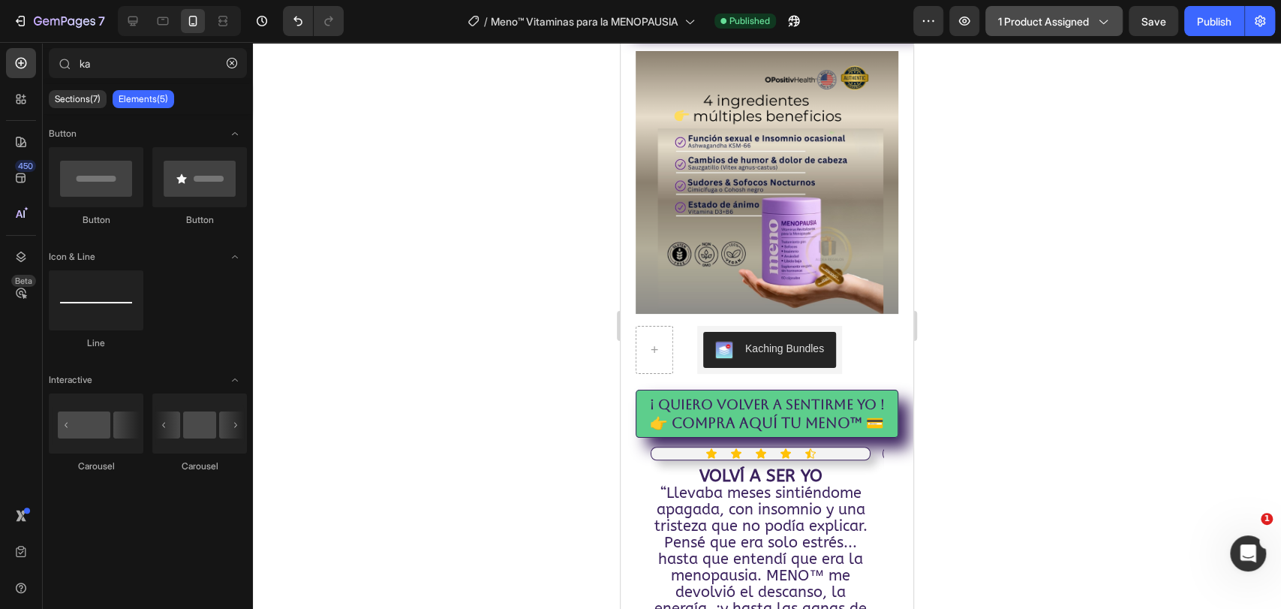
click at [1057, 20] on span "1 product assigned" at bounding box center [1043, 22] width 91 height 16
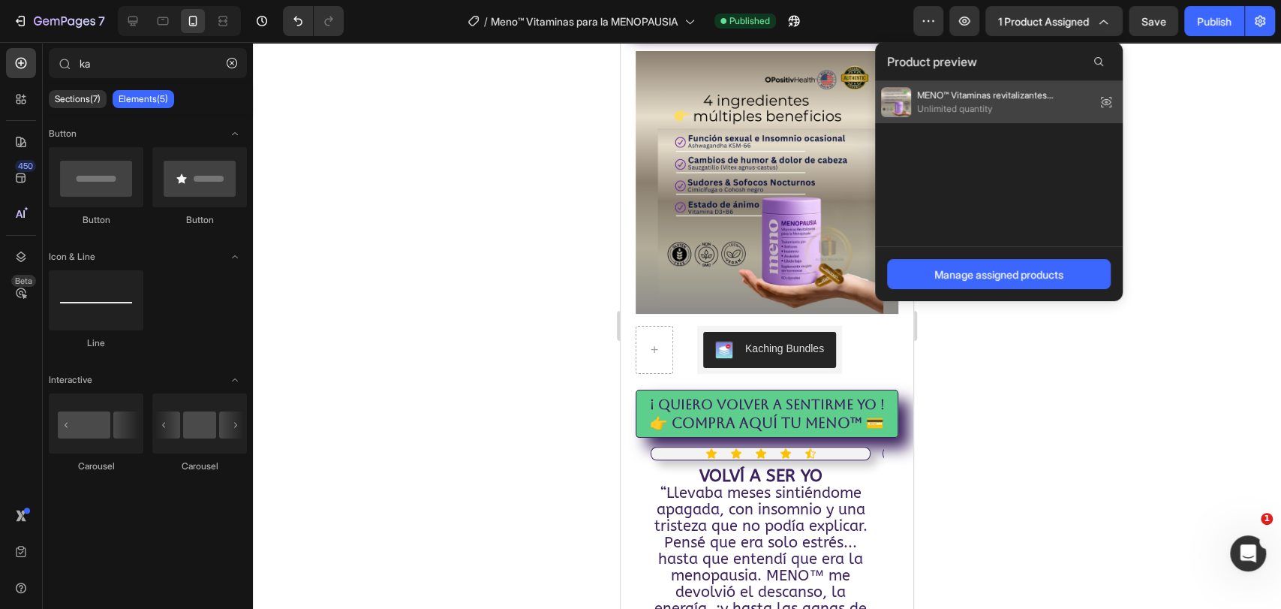
click at [959, 112] on span "Unlimited quantity" at bounding box center [1003, 109] width 173 height 14
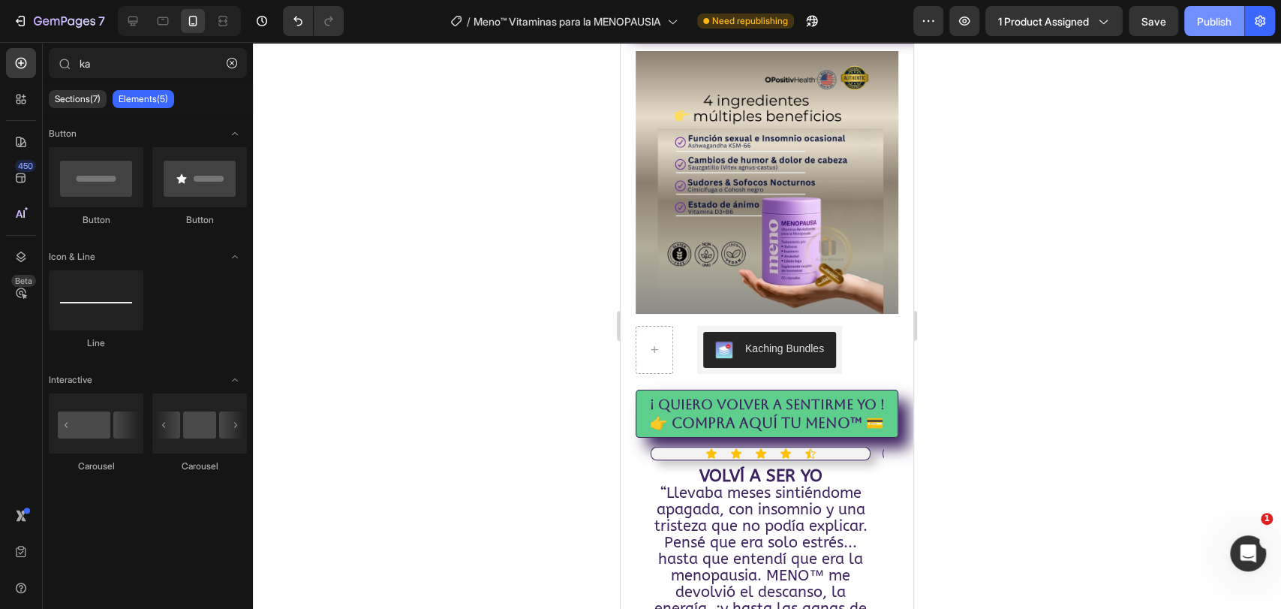
click at [1208, 14] on div "Publish" at bounding box center [1214, 22] width 35 height 16
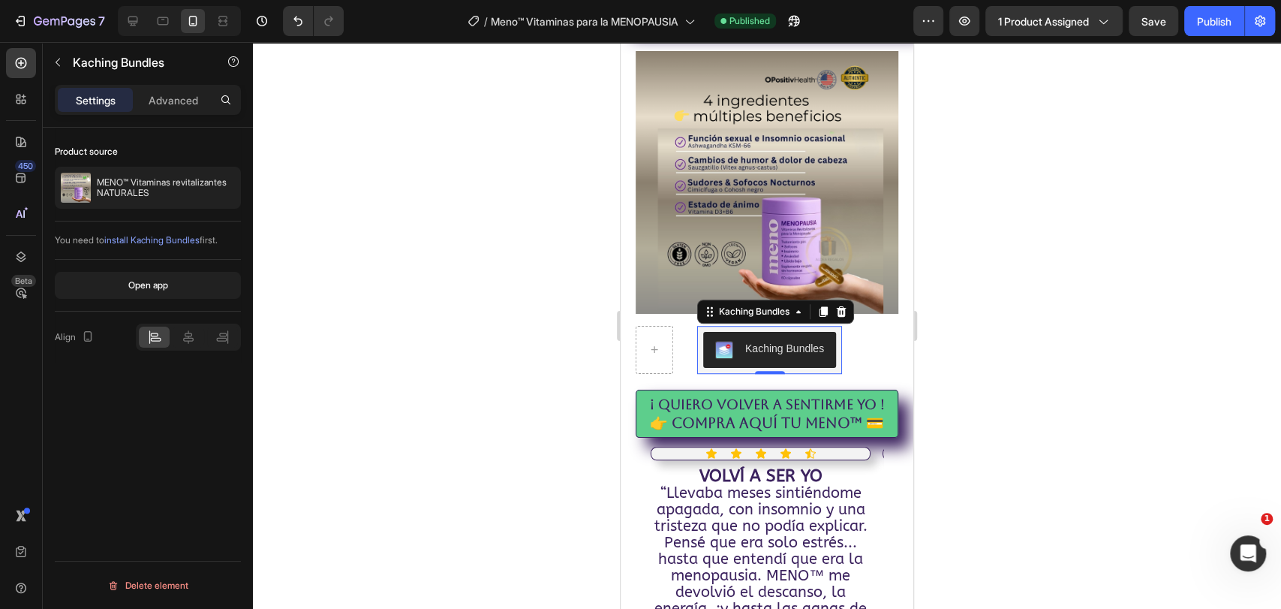
click at [791, 334] on button "Kaching Bundles" at bounding box center [769, 350] width 133 height 36
click at [167, 281] on div "Open app" at bounding box center [148, 285] width 40 height 14
click at [1211, 23] on div "Publish" at bounding box center [1214, 22] width 35 height 16
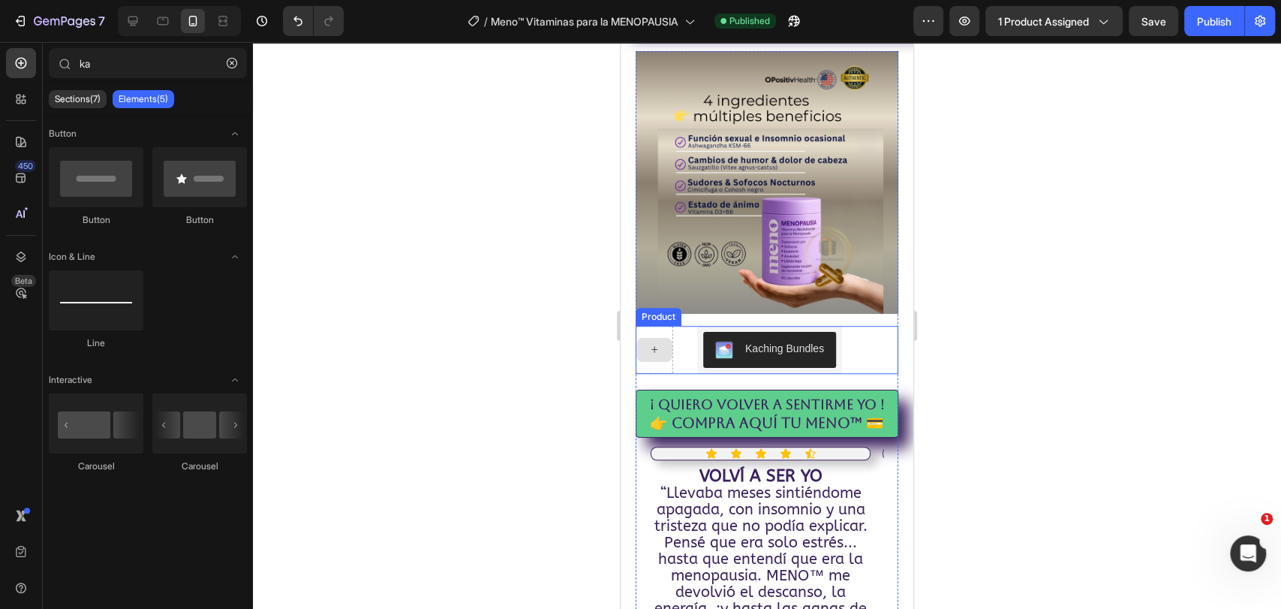
click at [656, 338] on div at bounding box center [654, 350] width 36 height 24
click at [230, 65] on icon "button" at bounding box center [232, 63] width 11 height 11
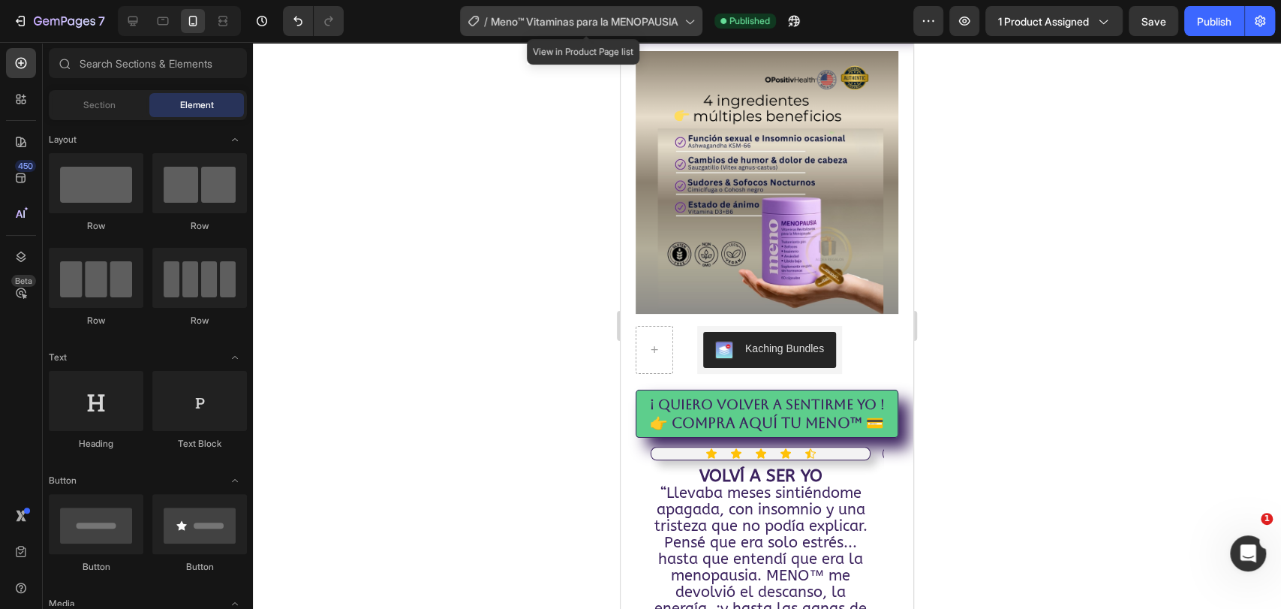
click at [678, 21] on div "/ Meno™ Vitaminas para la MENOPAUSIA" at bounding box center [581, 21] width 242 height 30
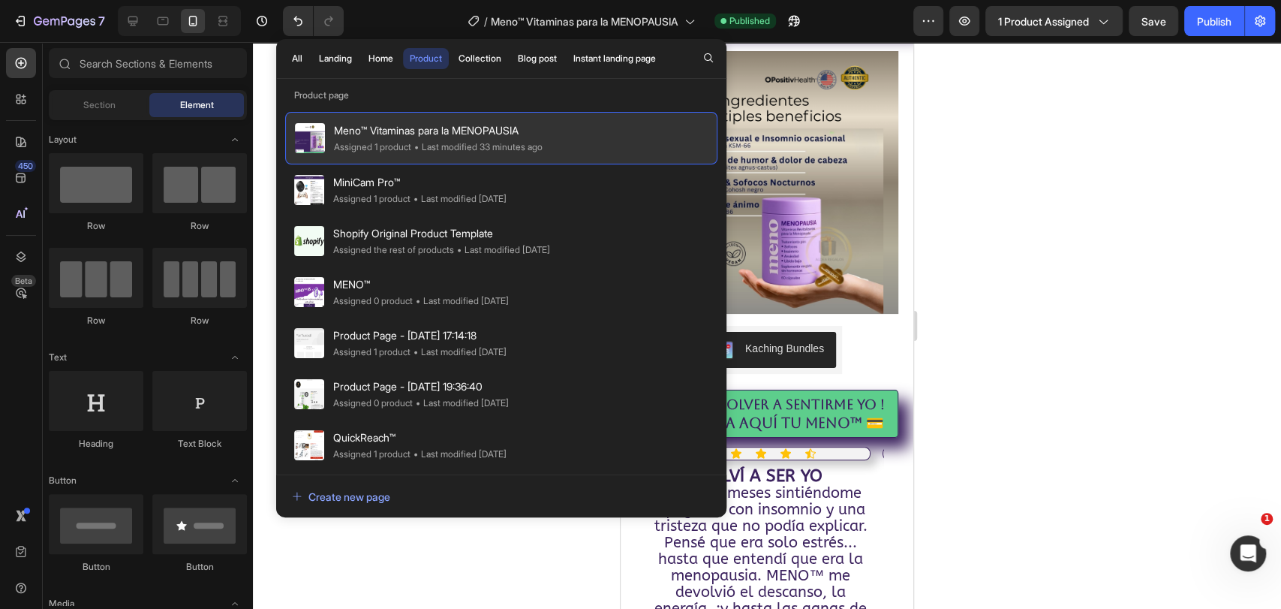
click at [586, 127] on div "Meno™ Vitaminas para la MENOPAUSIA Assigned 1 product • Last modified 33 minute…" at bounding box center [501, 138] width 432 height 53
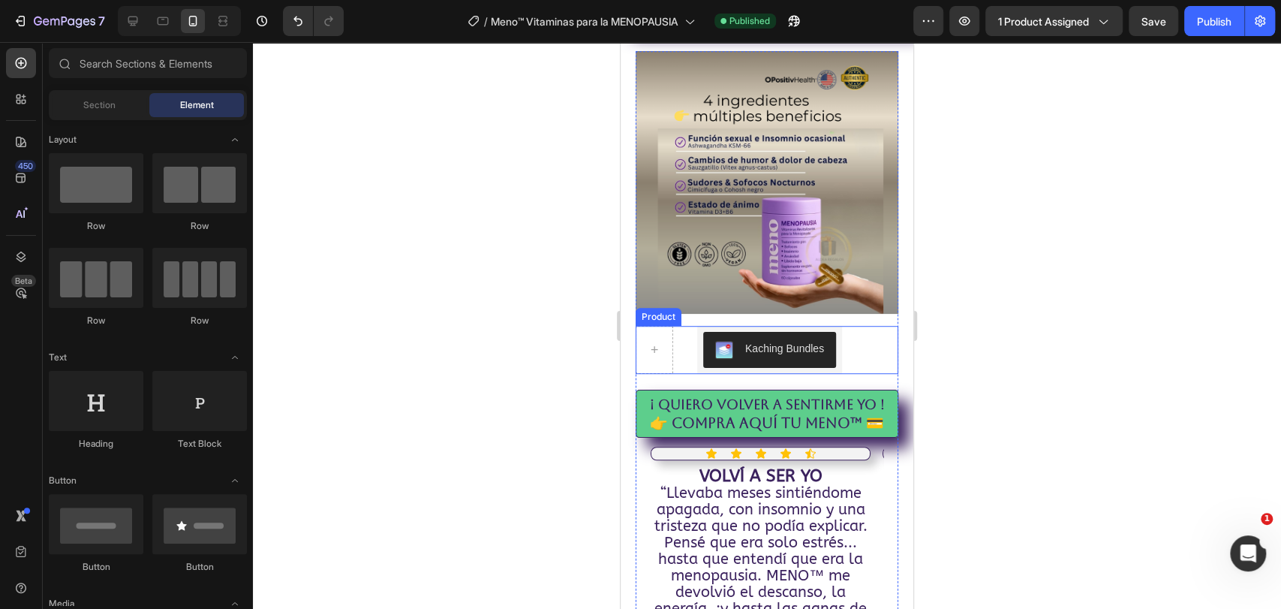
click at [683, 326] on div "Kaching Bundles Kaching Bundles Product" at bounding box center [767, 350] width 263 height 48
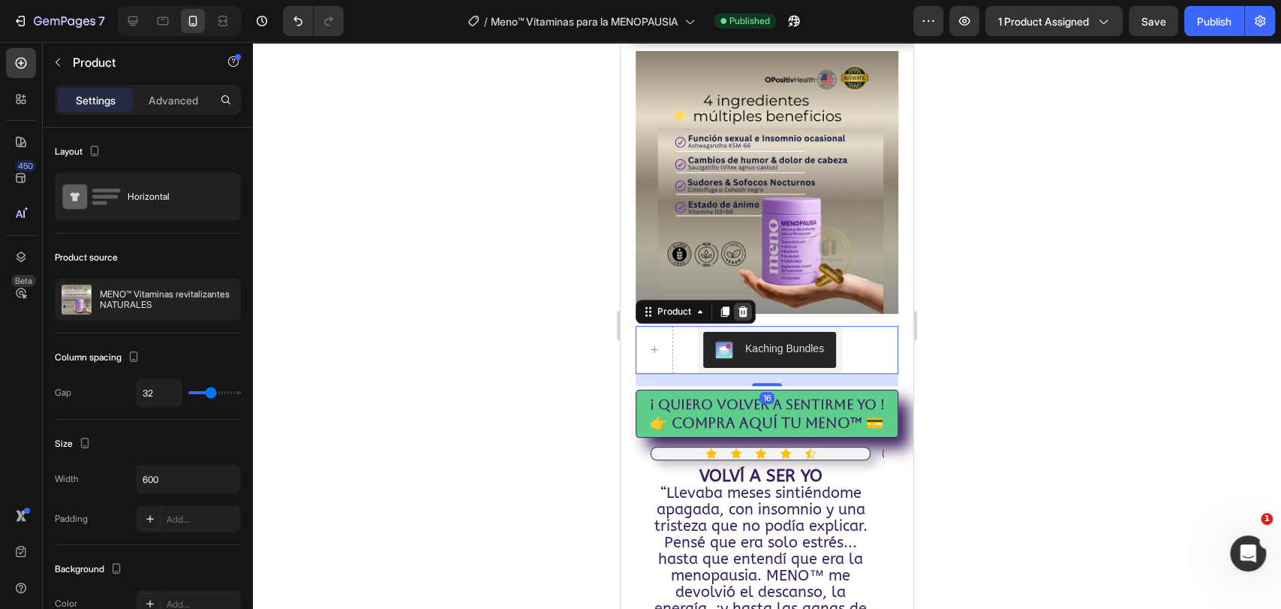
click at [746, 306] on icon at bounding box center [744, 311] width 10 height 11
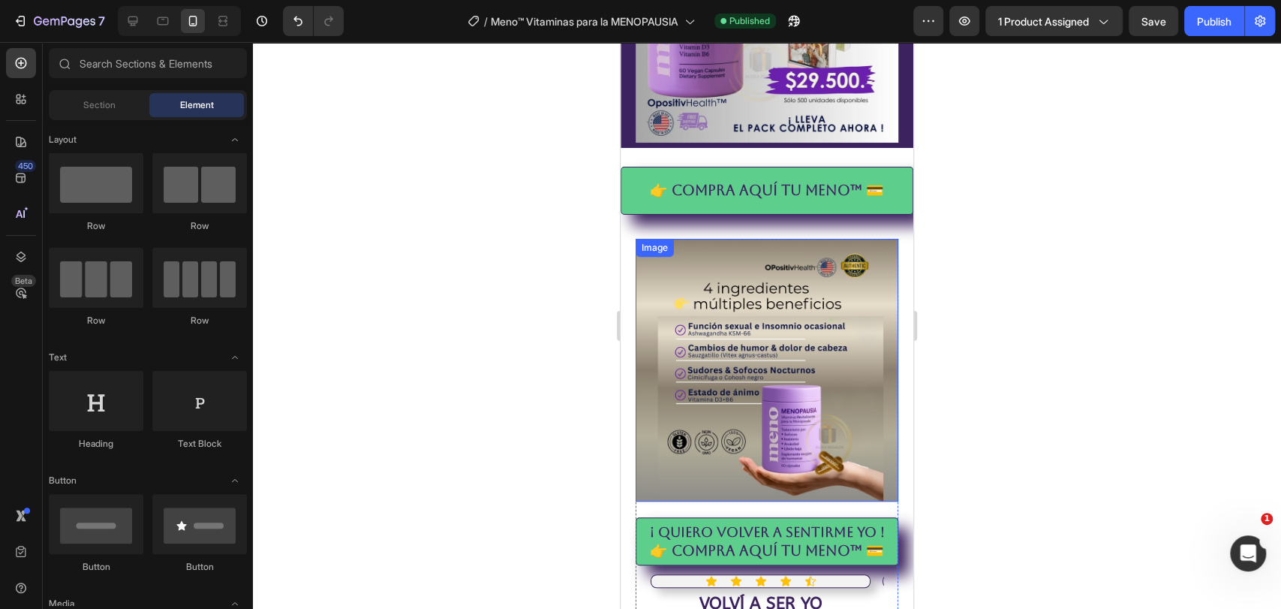
scroll to position [333, 0]
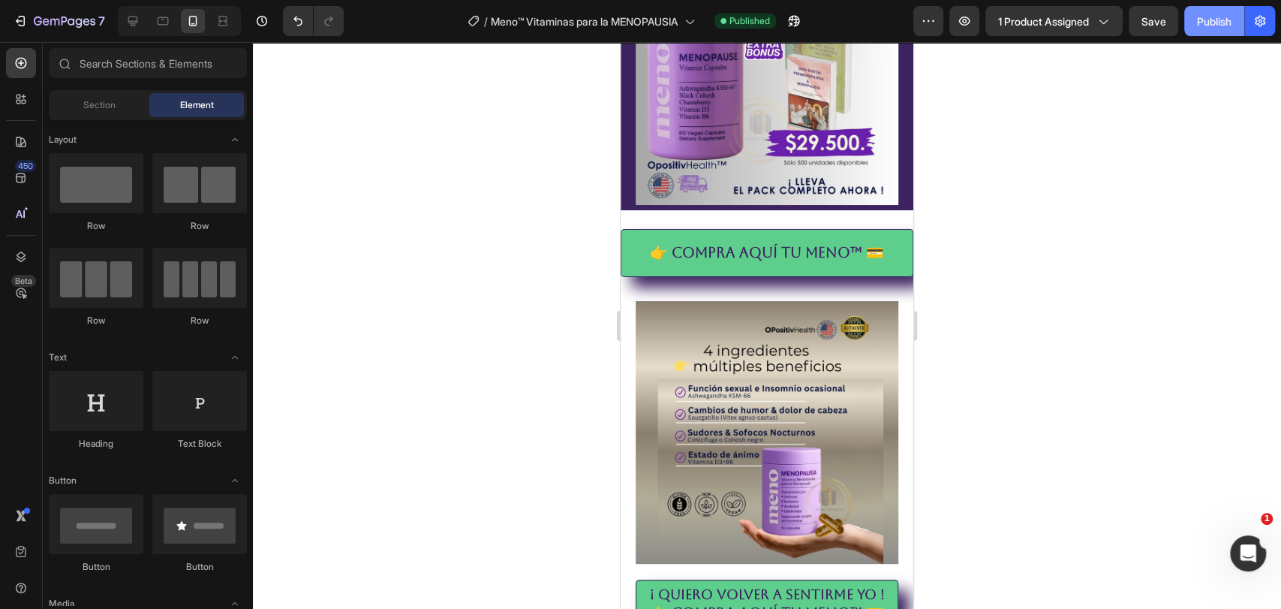
click at [1215, 23] on div "Publish" at bounding box center [1214, 22] width 35 height 16
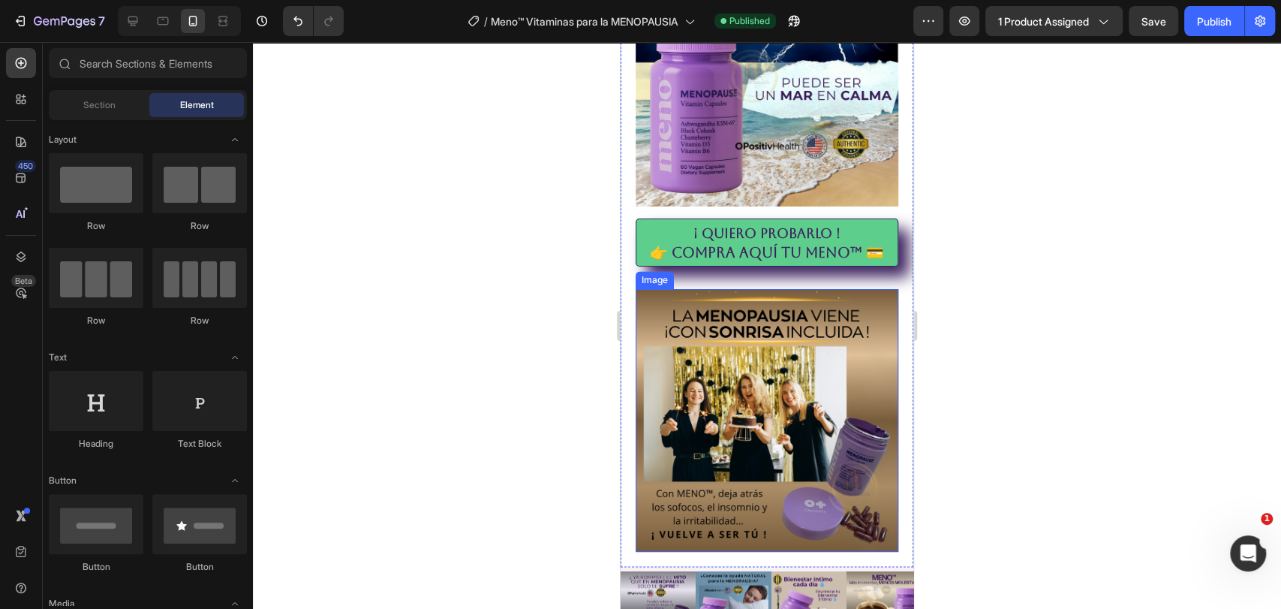
scroll to position [1167, 0]
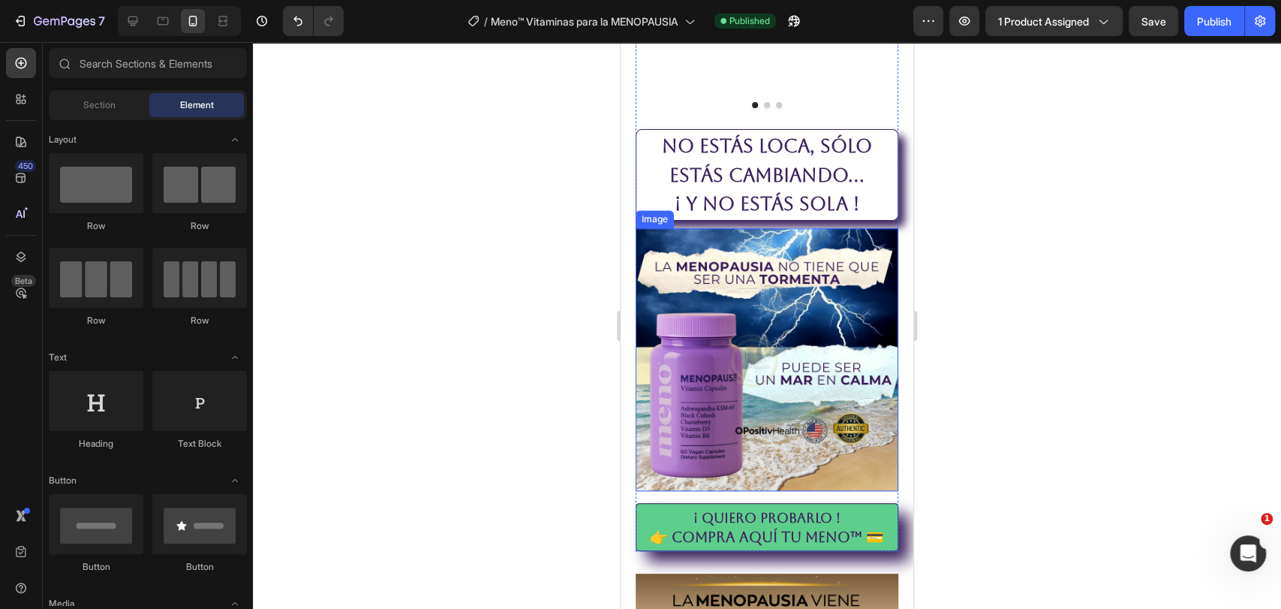
click at [769, 228] on img at bounding box center [767, 359] width 263 height 263
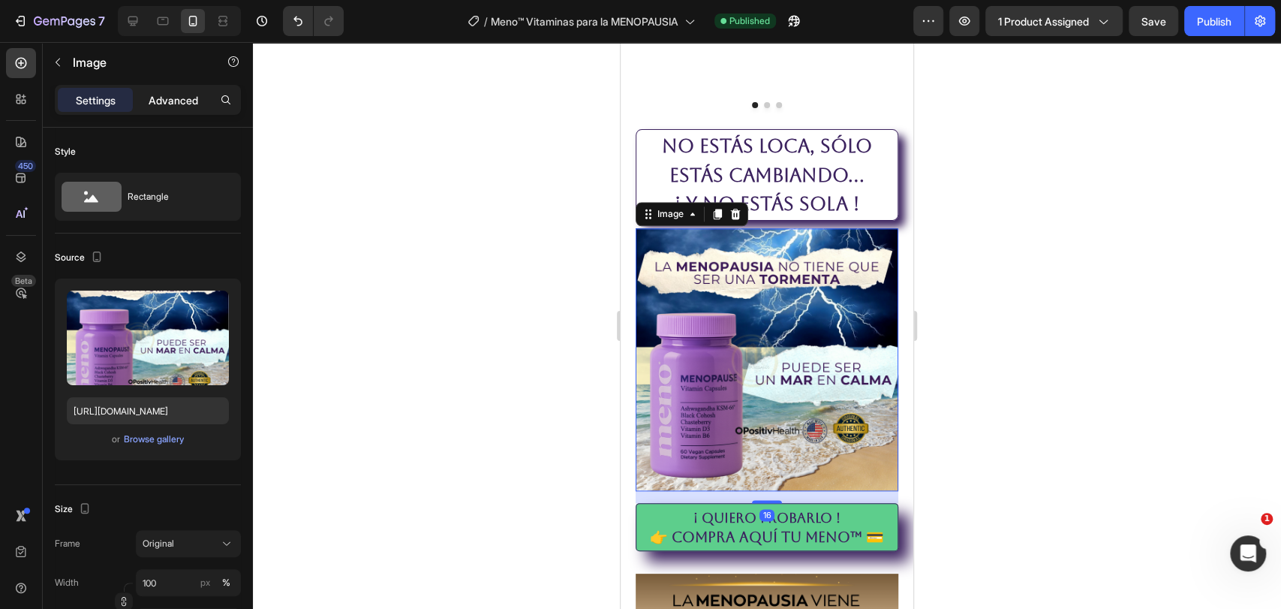
click at [177, 104] on p "Advanced" at bounding box center [174, 100] width 50 height 16
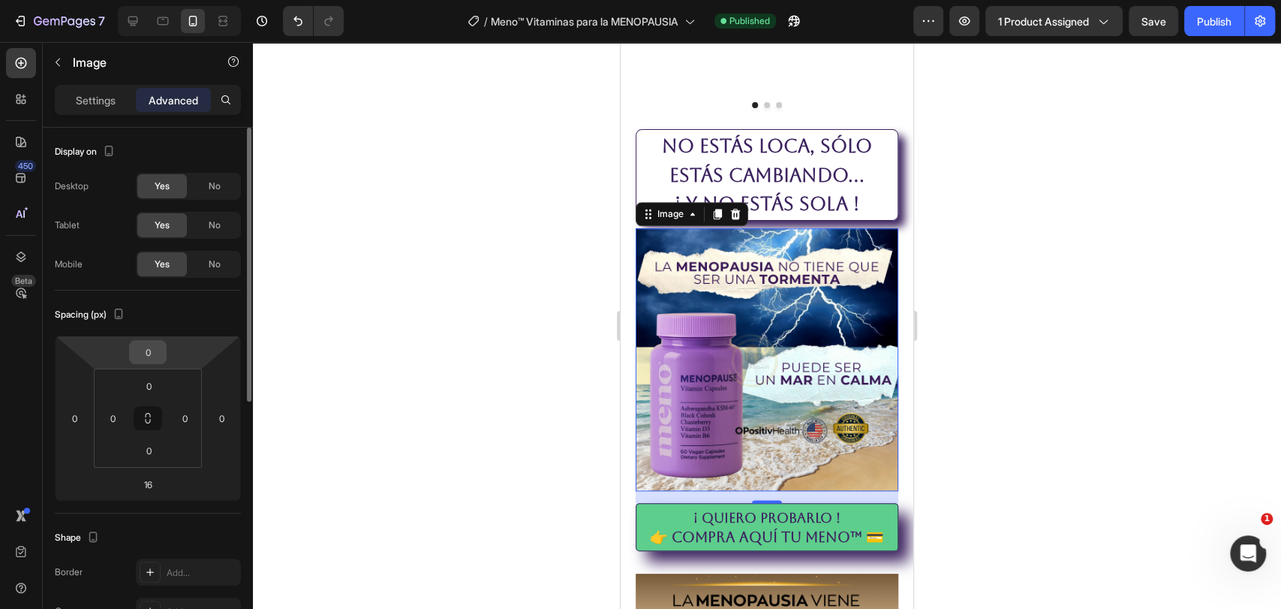
click at [143, 347] on input "0" at bounding box center [148, 352] width 30 height 23
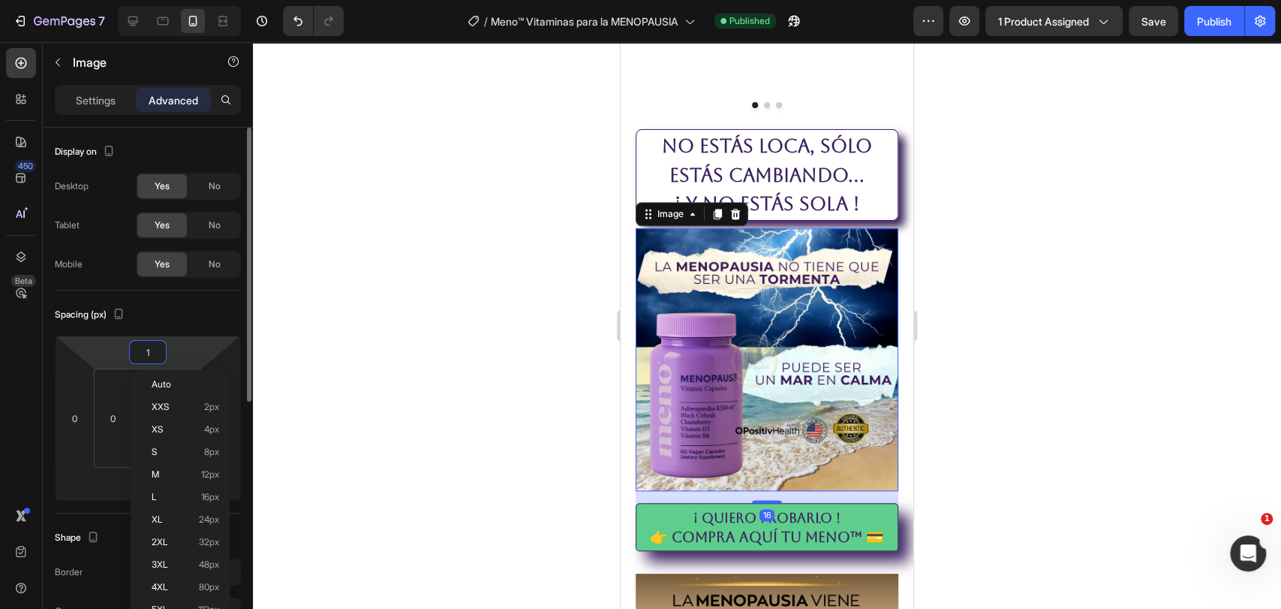
type input "10"
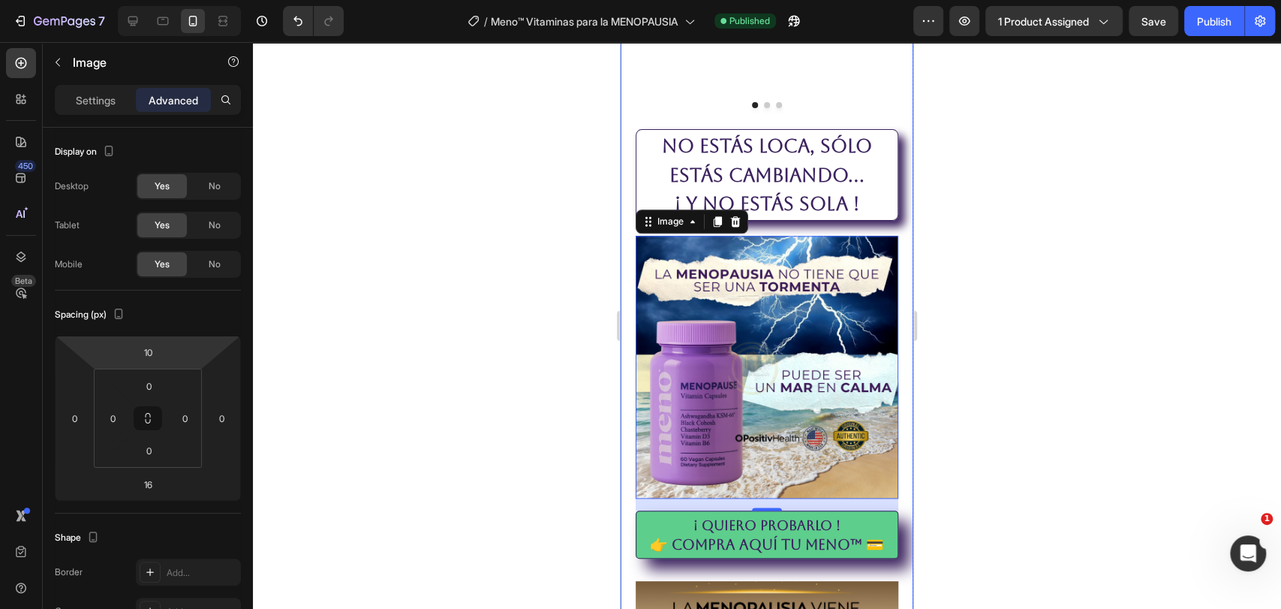
click at [1048, 350] on div at bounding box center [767, 325] width 1028 height 567
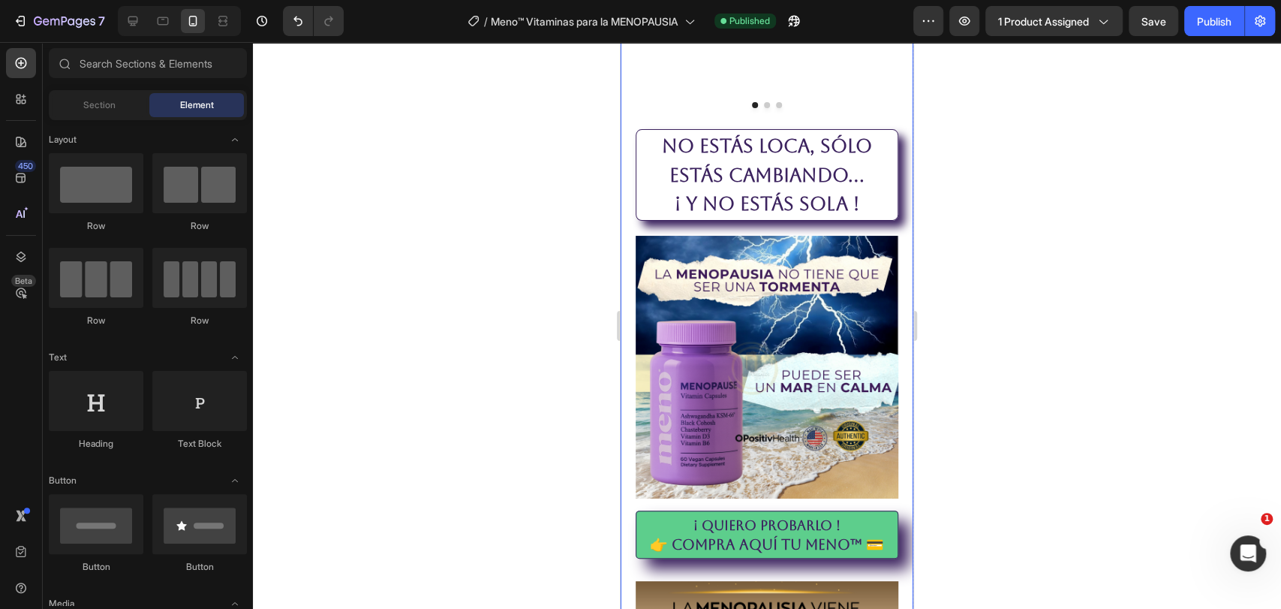
click at [1034, 323] on div at bounding box center [767, 325] width 1028 height 567
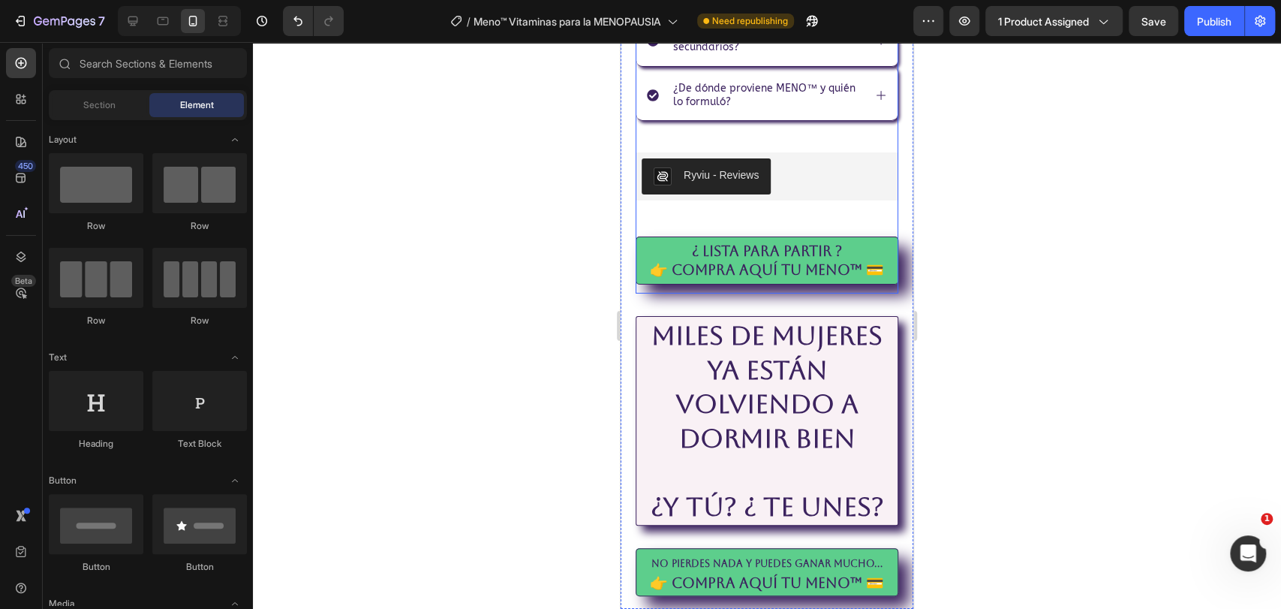
scroll to position [7102, 0]
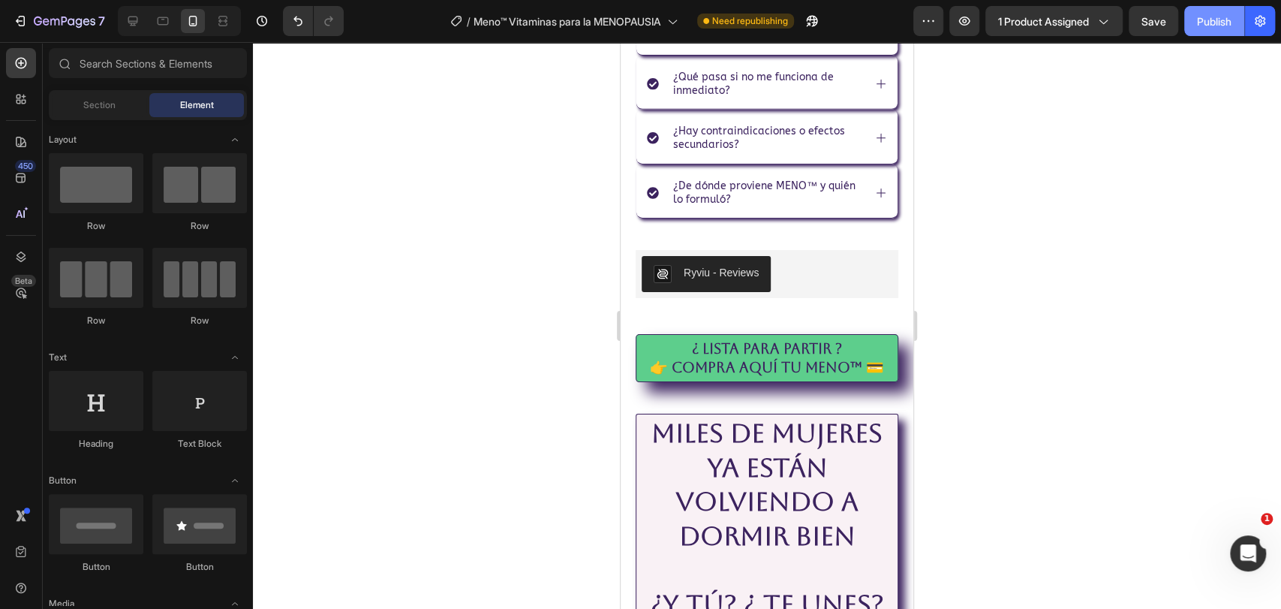
click at [1219, 24] on div "Publish" at bounding box center [1214, 22] width 35 height 16
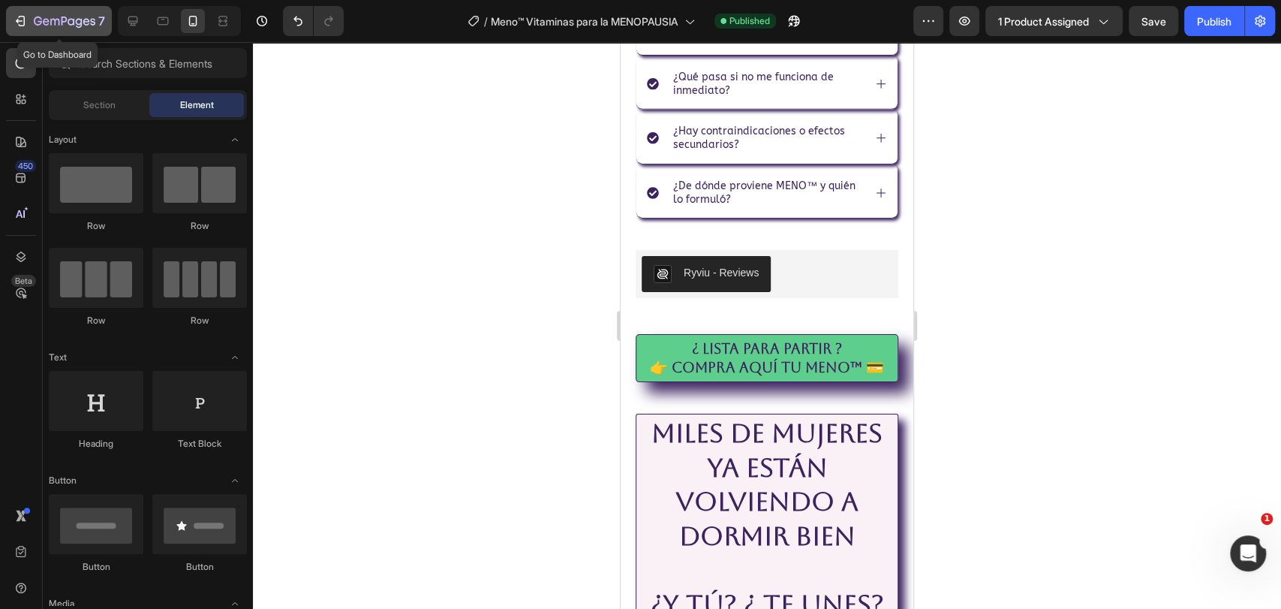
click at [36, 22] on icon "button" at bounding box center [65, 22] width 62 height 13
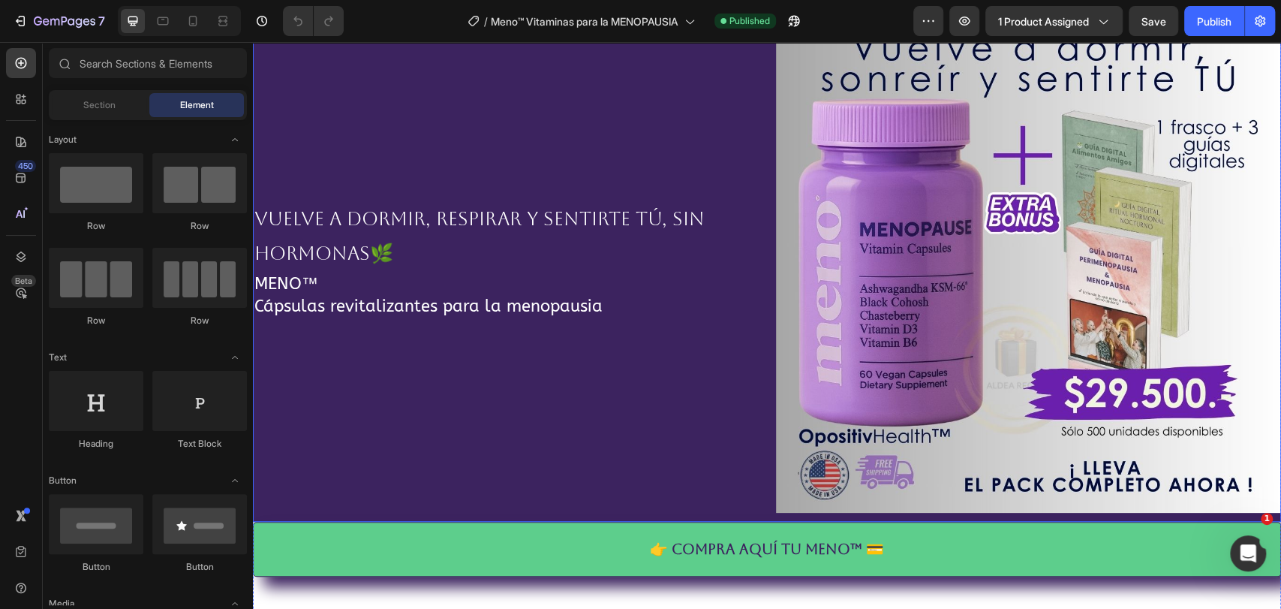
scroll to position [417, 0]
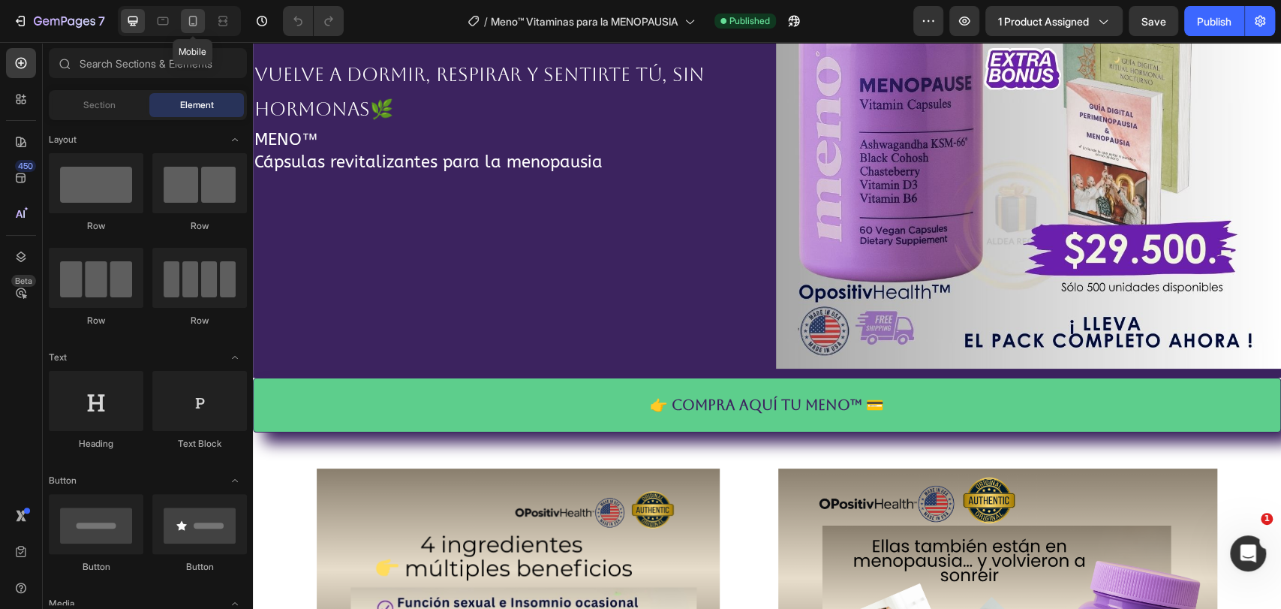
click at [197, 28] on icon at bounding box center [192, 21] width 15 height 15
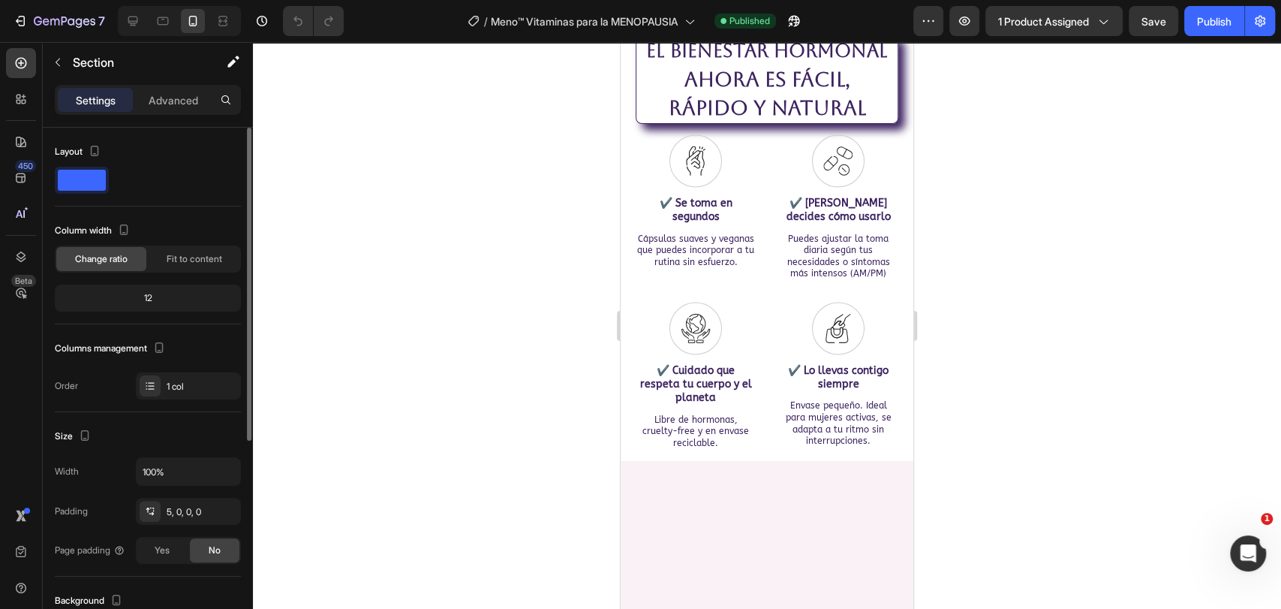
scroll to position [352, 0]
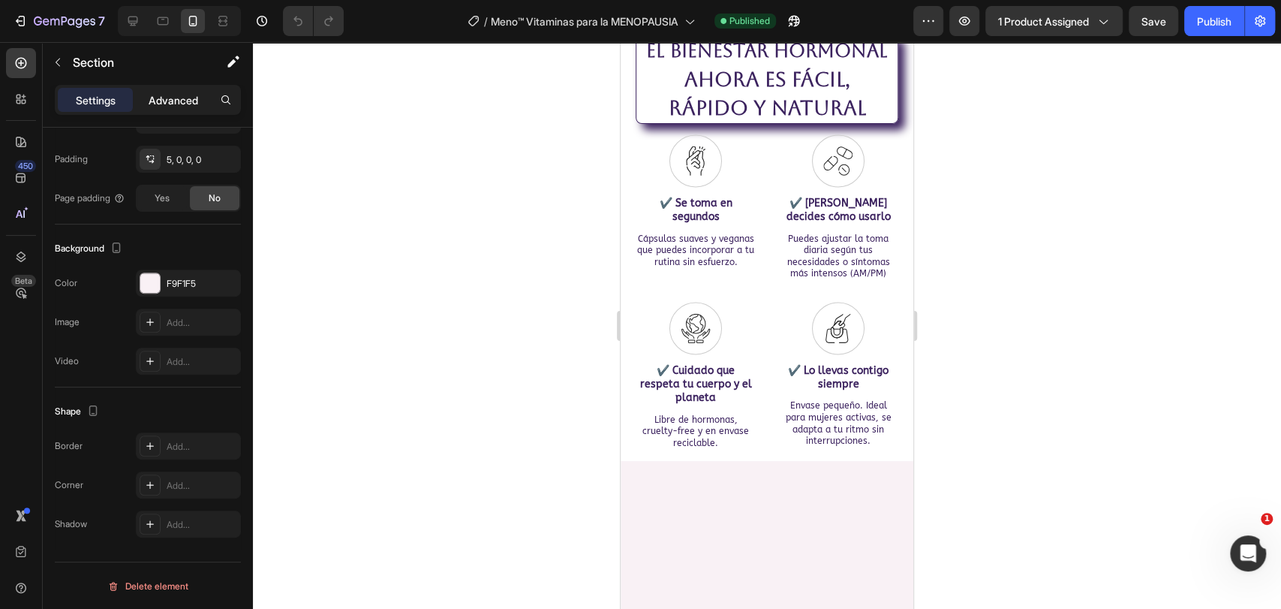
click at [179, 109] on div "Advanced" at bounding box center [173, 100] width 75 height 24
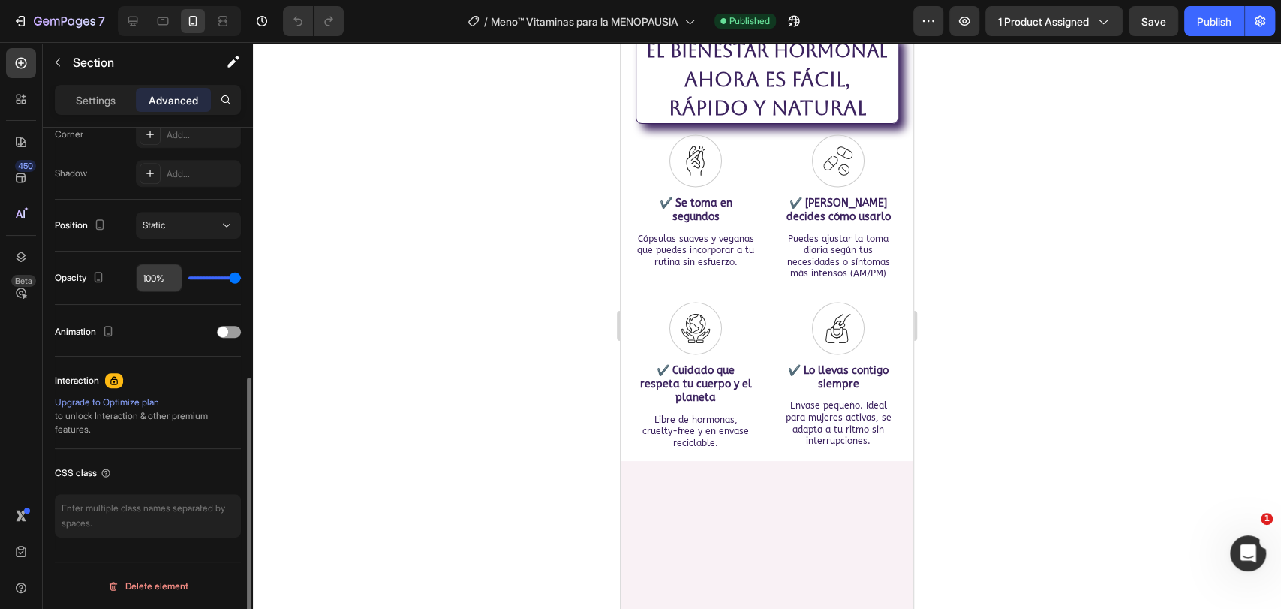
scroll to position [143, 0]
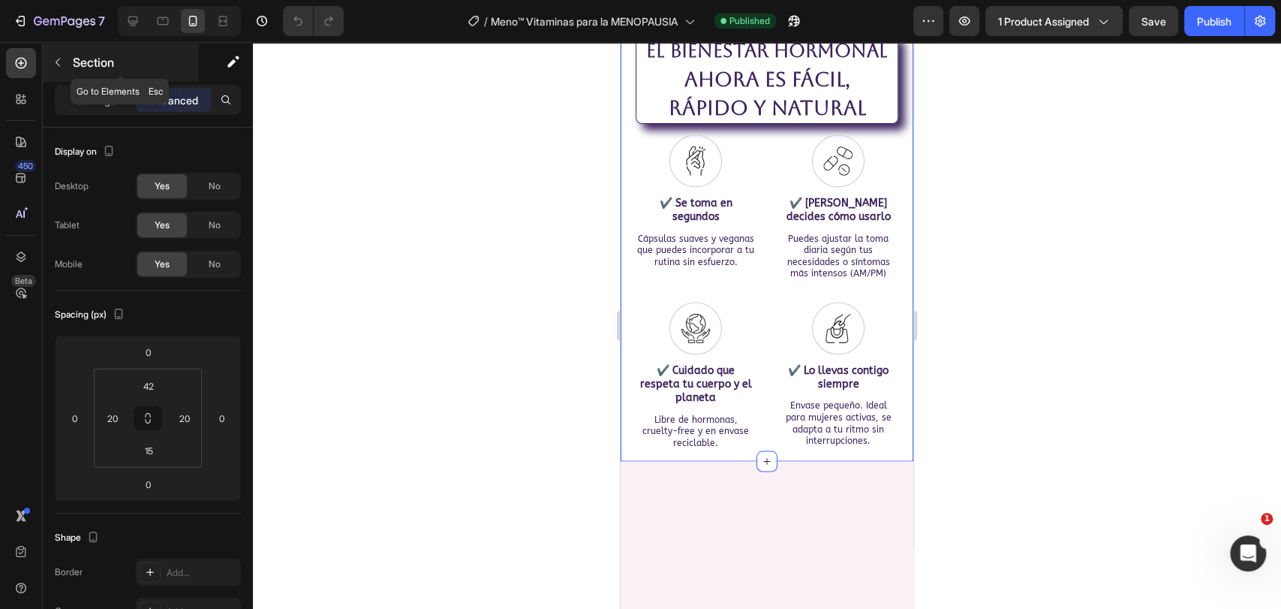
click at [66, 66] on button "button" at bounding box center [58, 62] width 24 height 24
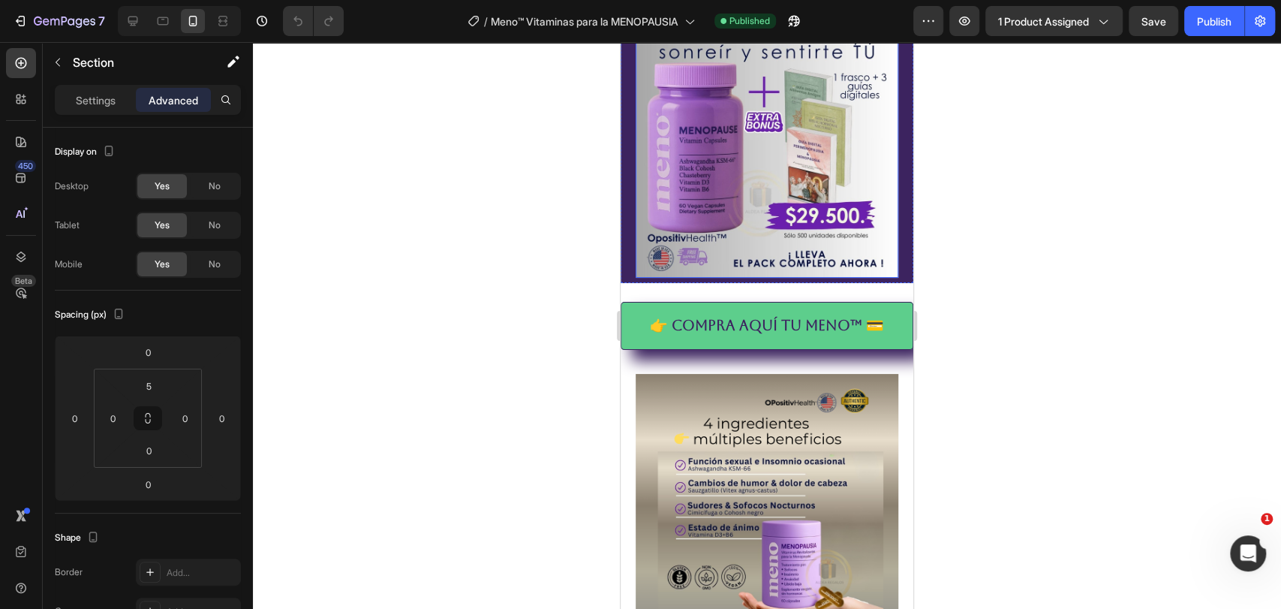
scroll to position [417, 0]
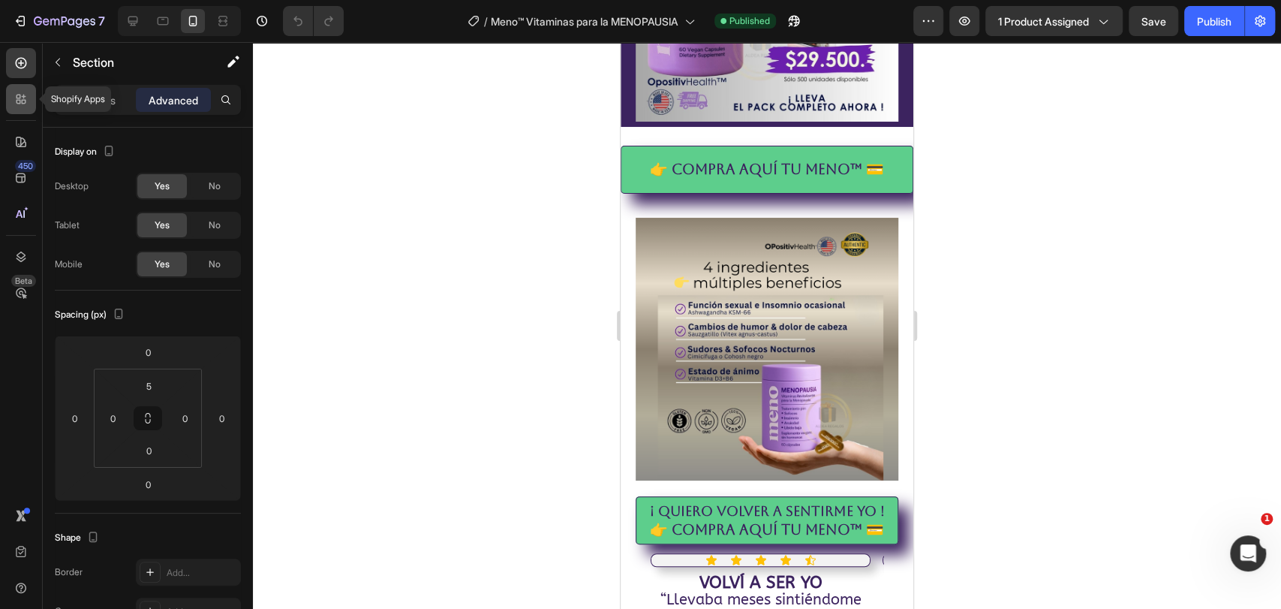
click at [26, 98] on icon at bounding box center [21, 99] width 15 height 15
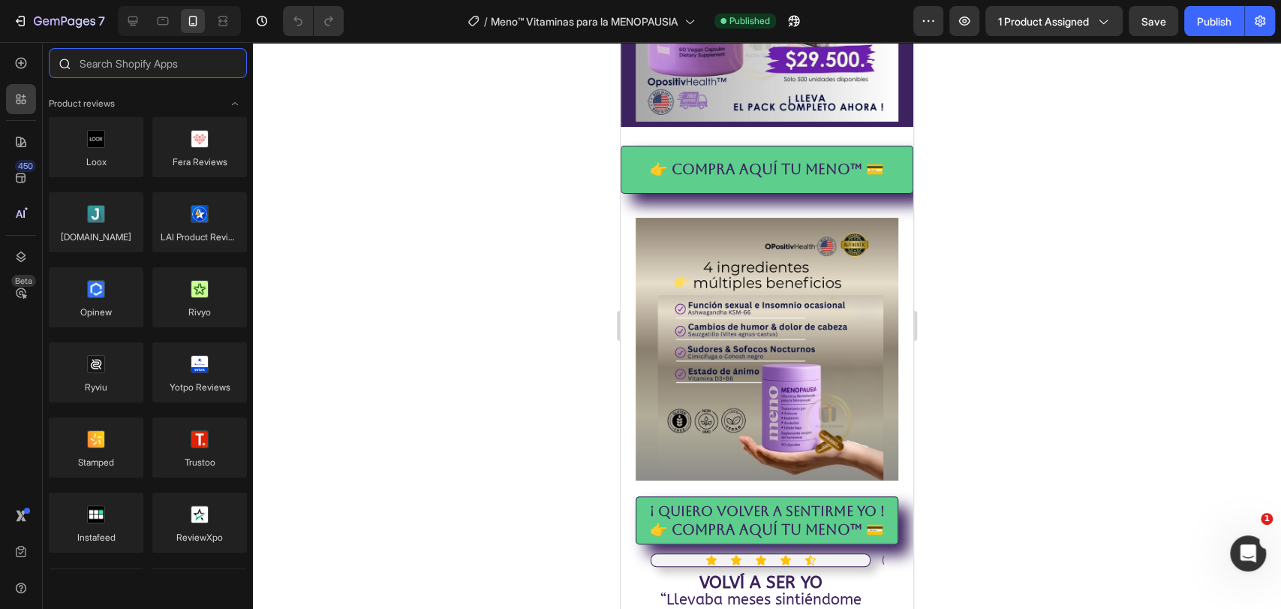
drag, startPoint x: 162, startPoint y: 65, endPoint x: 176, endPoint y: 57, distance: 15.8
click at [165, 63] on input "text" at bounding box center [148, 63] width 198 height 30
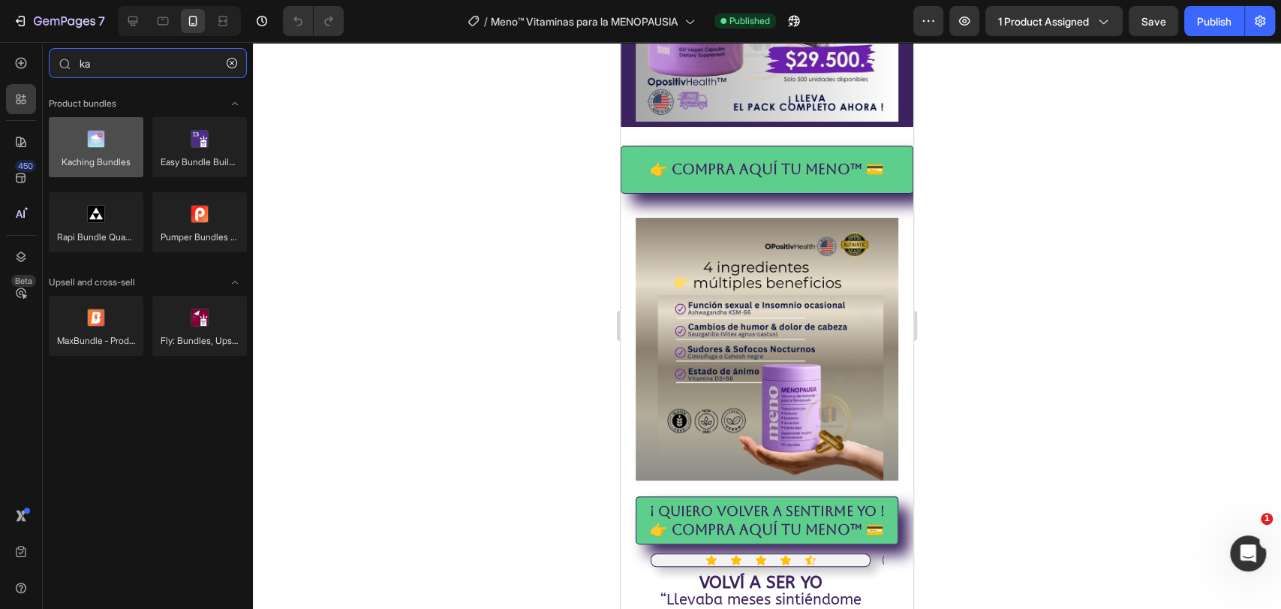
type input "ka"
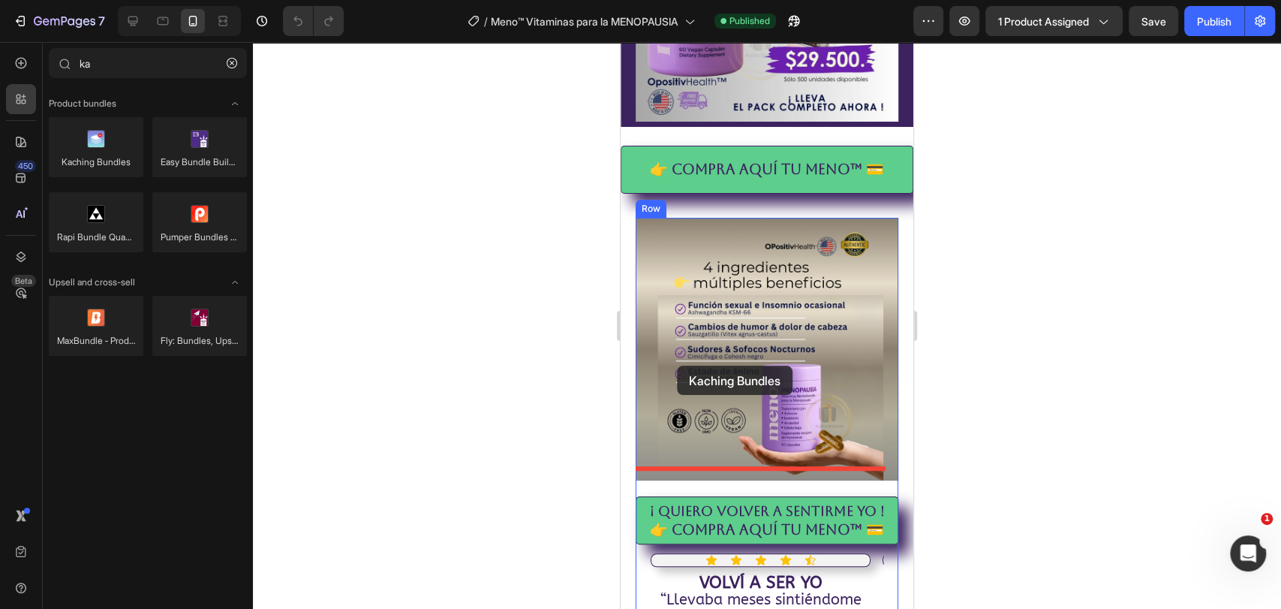
drag, startPoint x: 746, startPoint y: 198, endPoint x: 669, endPoint y: 362, distance: 181.0
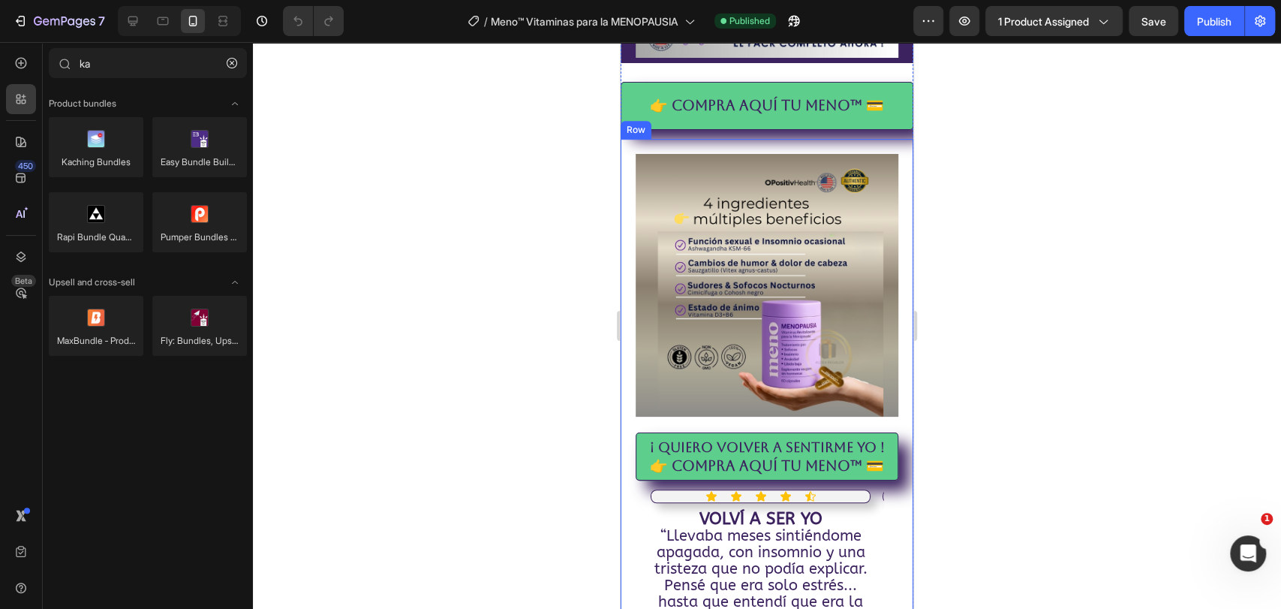
scroll to position [500, 0]
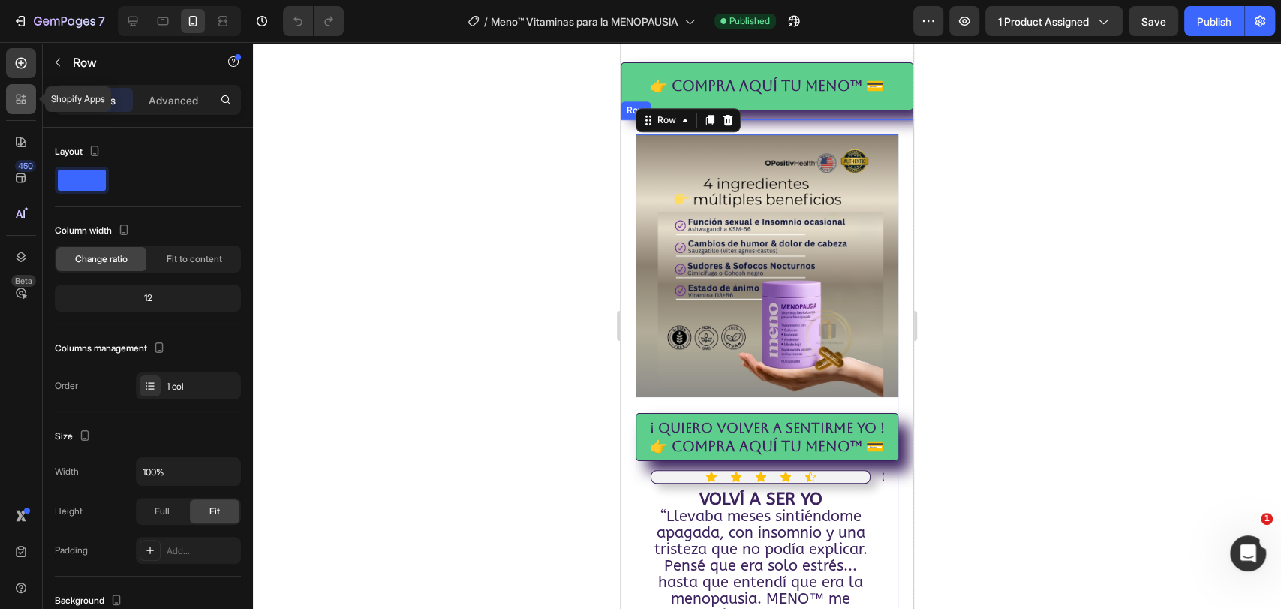
click at [26, 92] on icon at bounding box center [21, 99] width 15 height 15
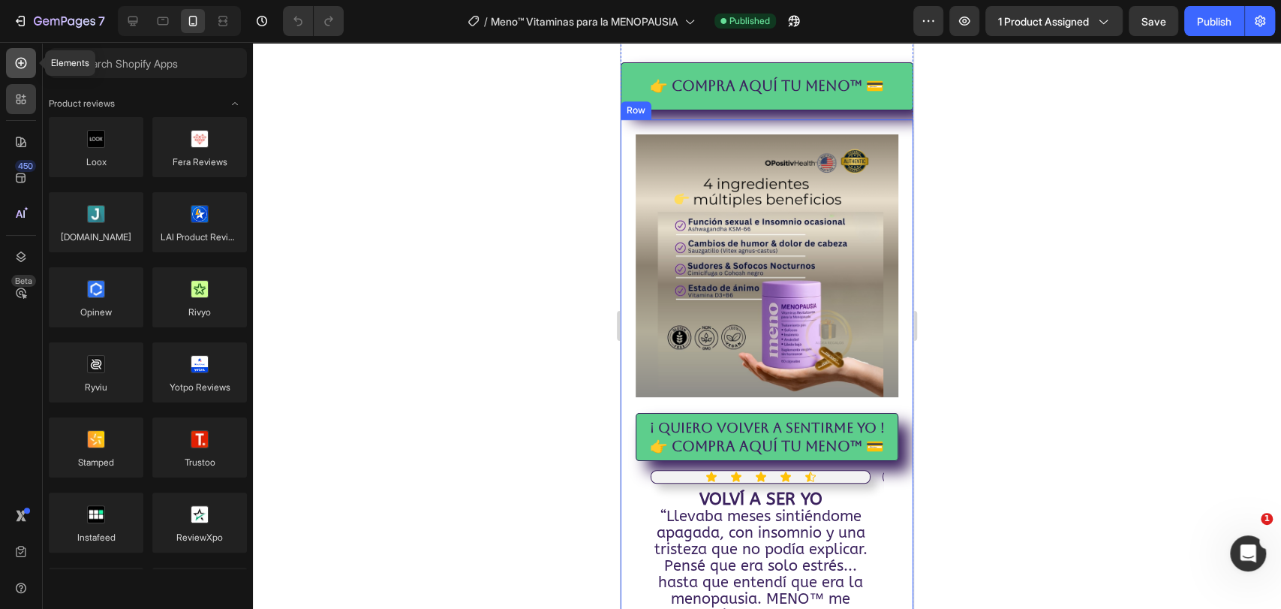
click at [24, 63] on icon at bounding box center [21, 63] width 15 height 15
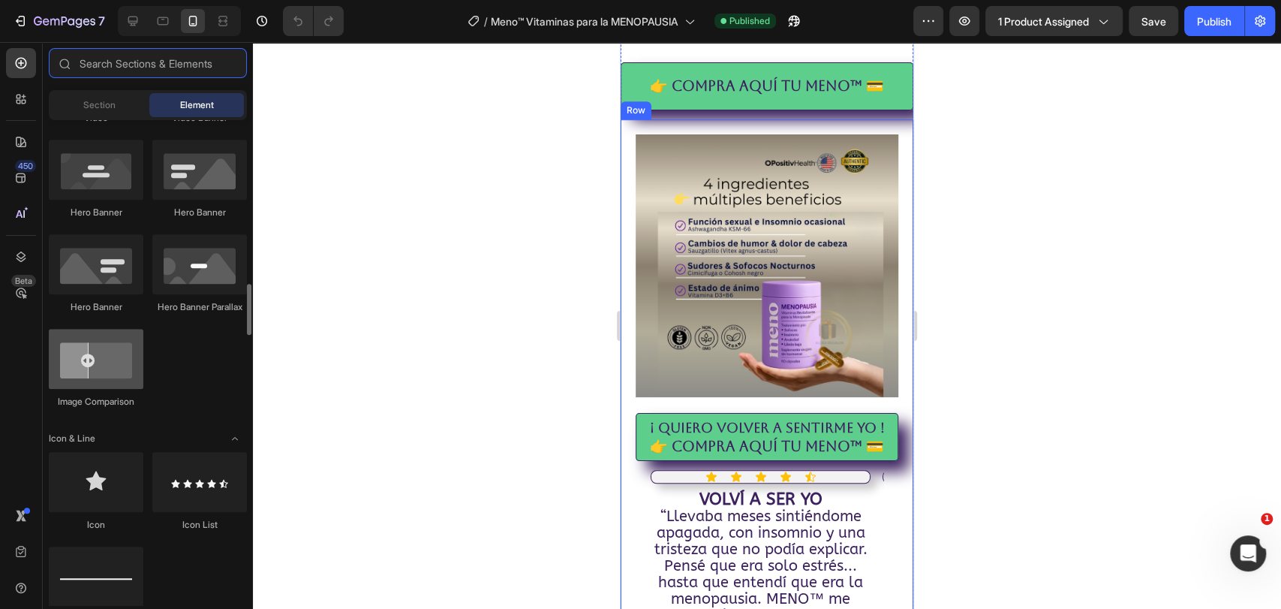
scroll to position [834, 0]
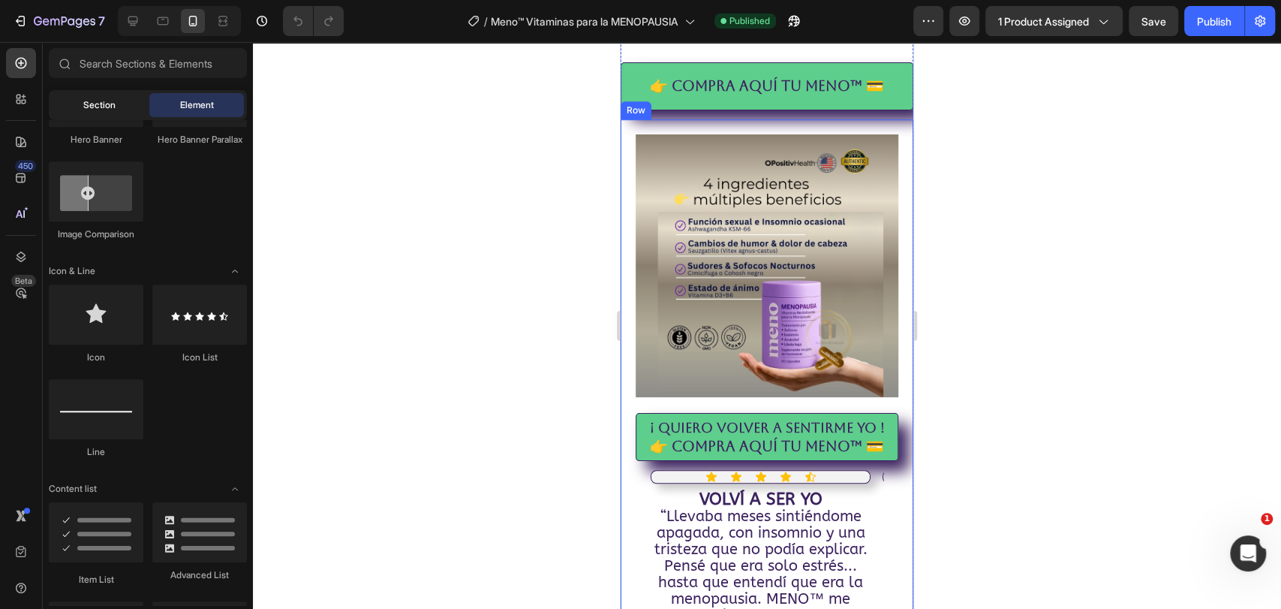
click at [102, 110] on span "Section" at bounding box center [99, 105] width 32 height 14
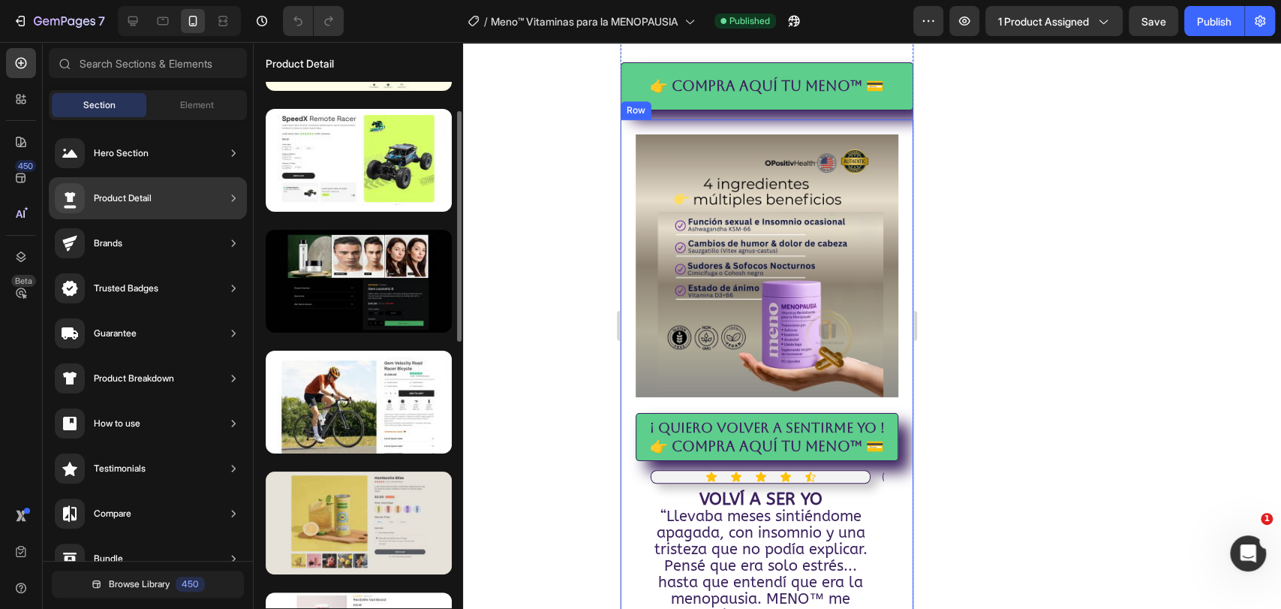
scroll to position [257, 0]
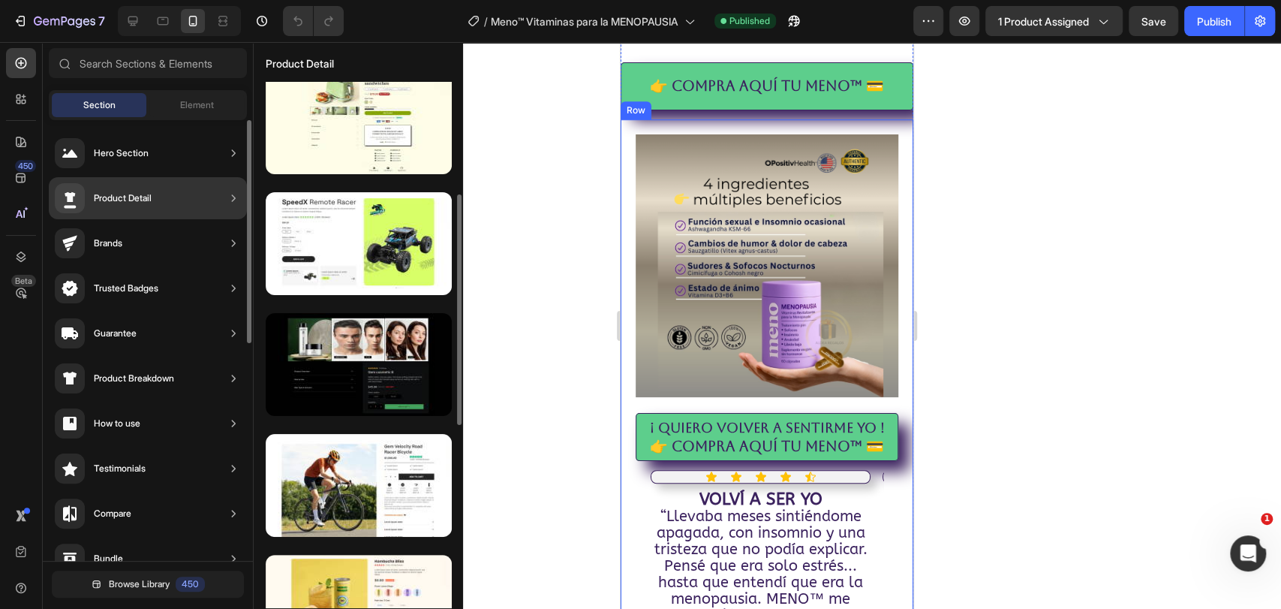
click at [144, 198] on div "Product Detail" at bounding box center [123, 198] width 58 height 15
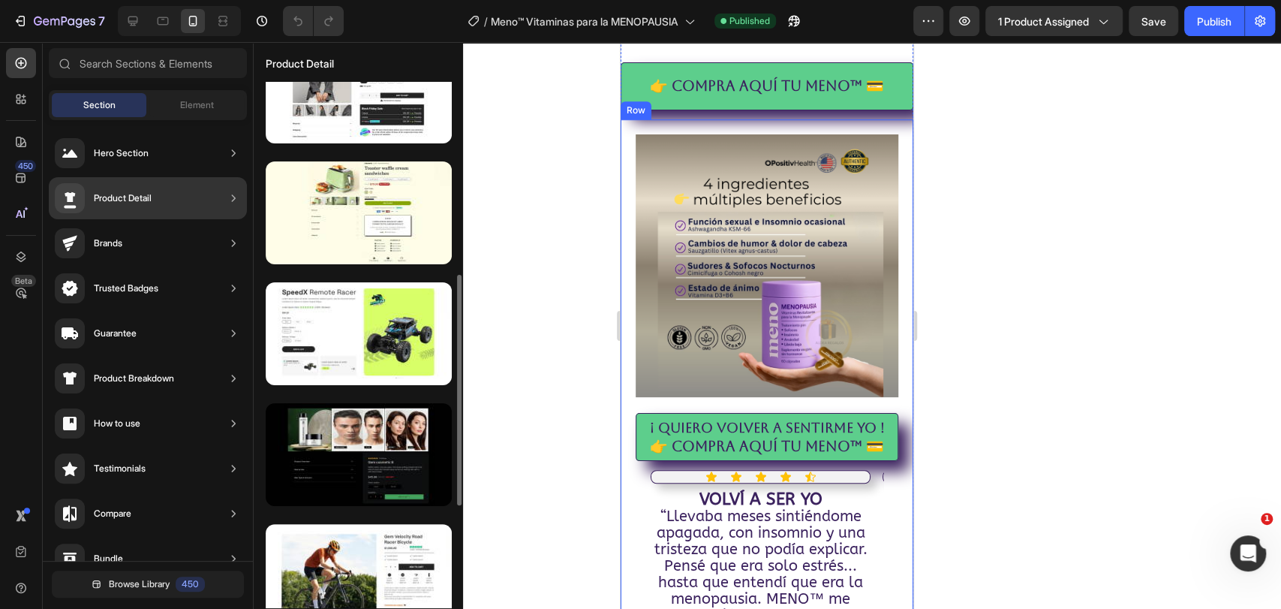
scroll to position [250, 0]
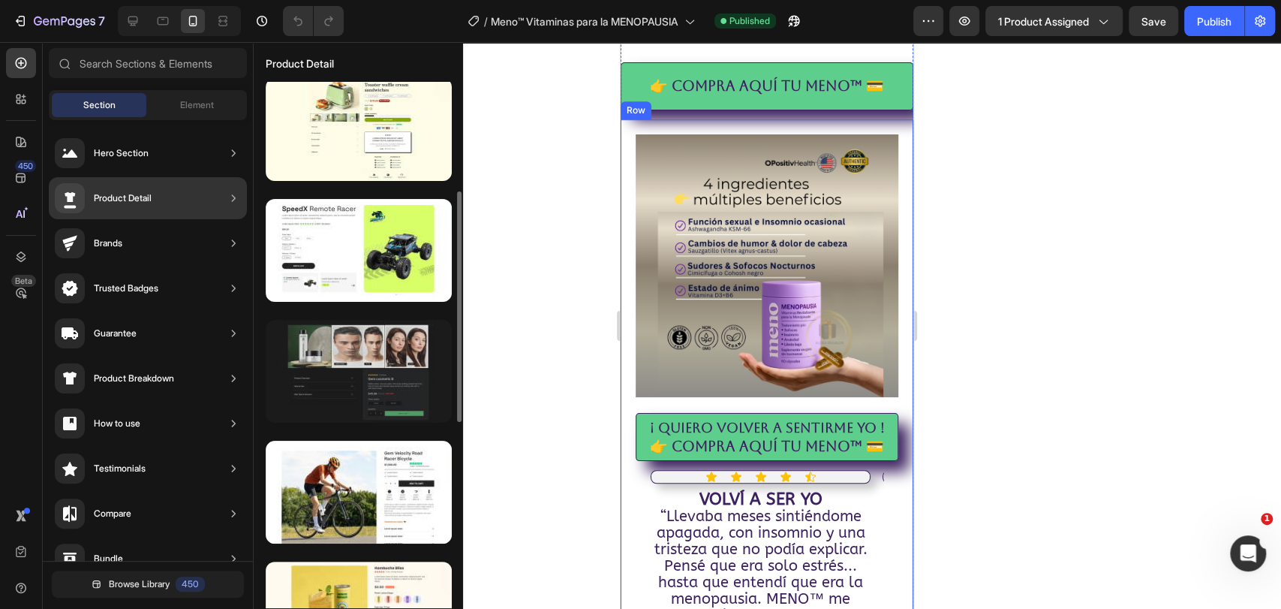
click at [359, 344] on div at bounding box center [359, 371] width 186 height 103
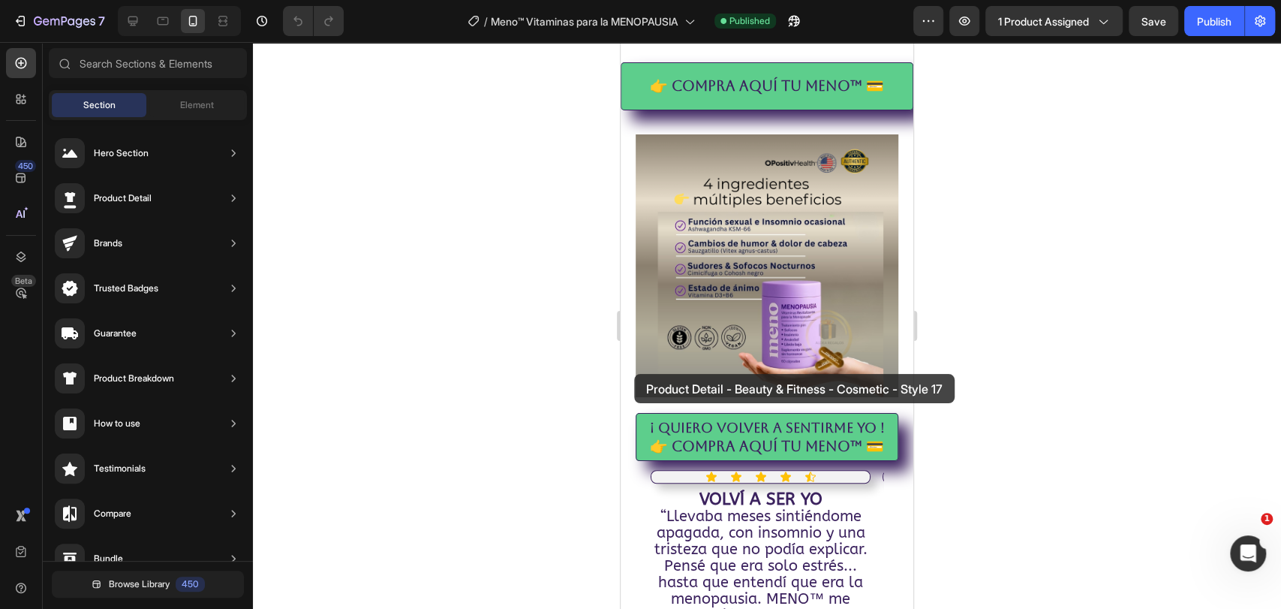
drag, startPoint x: 972, startPoint y: 387, endPoint x: 634, endPoint y: 374, distance: 338.0
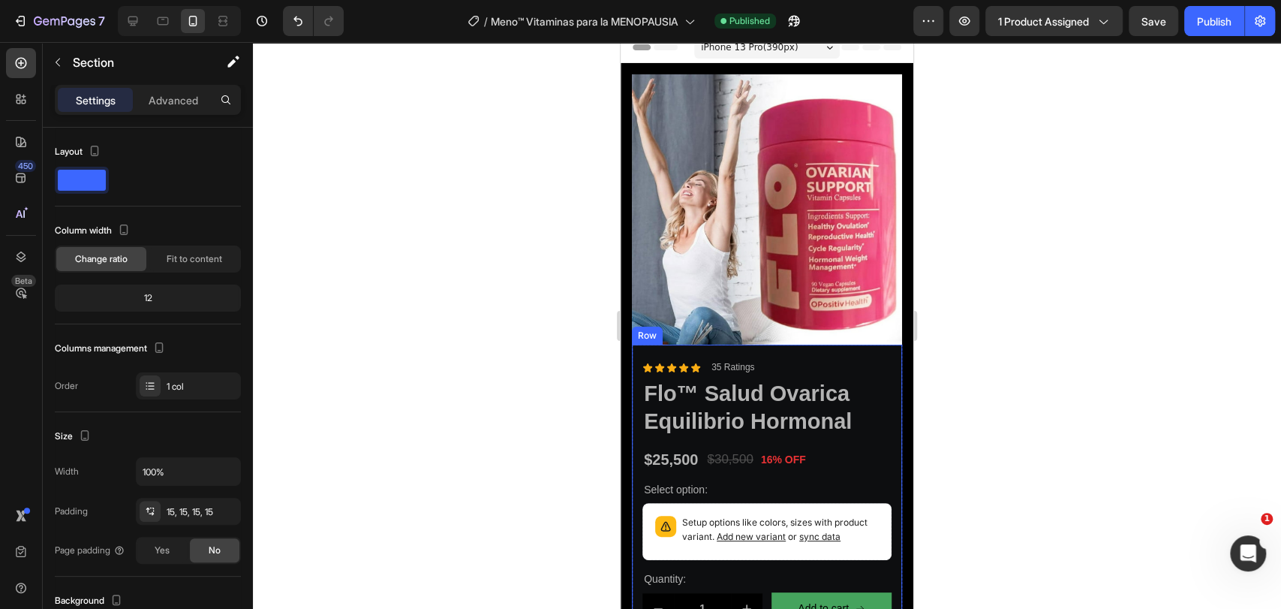
scroll to position [0, 0]
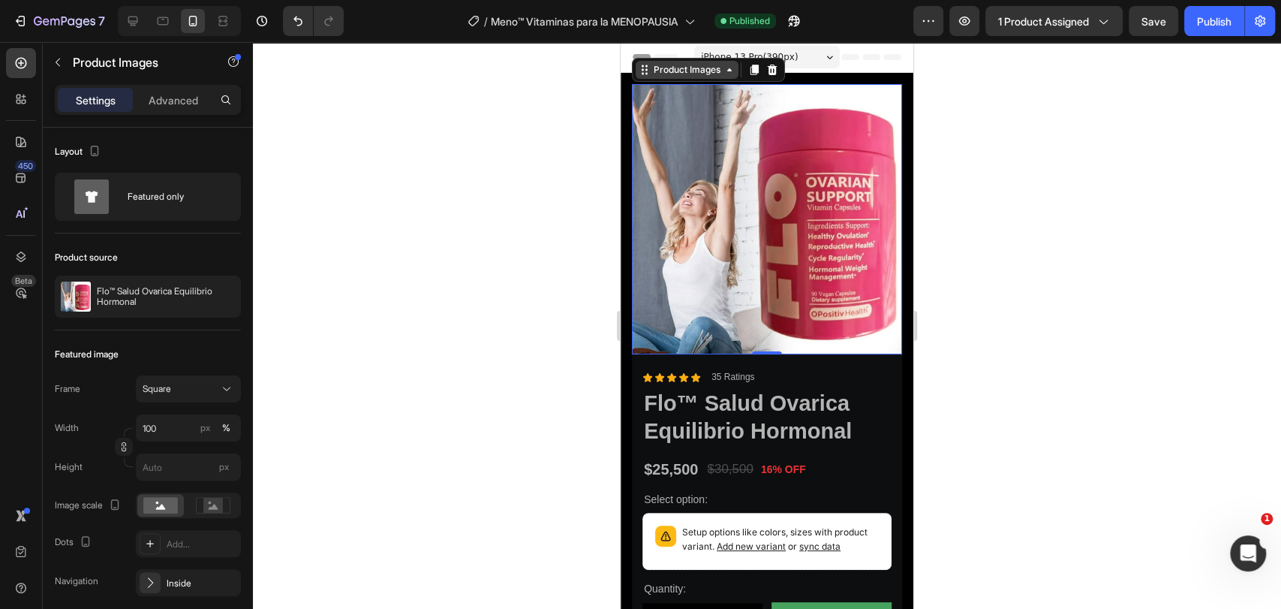
click at [698, 77] on div "Product Images" at bounding box center [687, 70] width 73 height 14
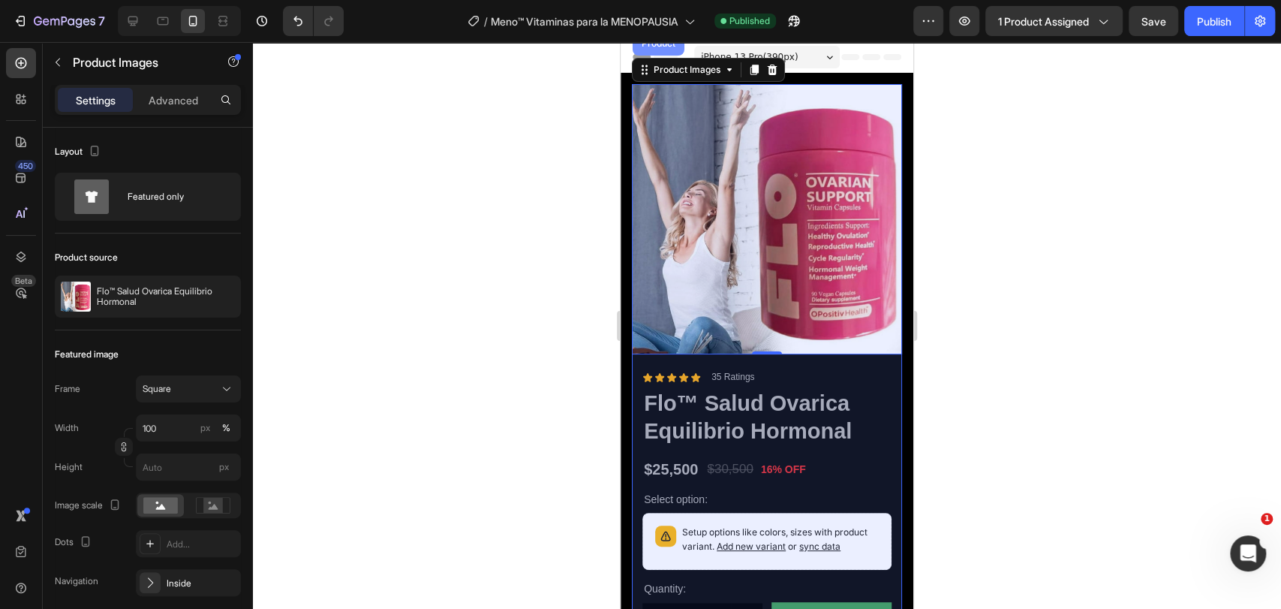
click at [661, 48] on div "Product" at bounding box center [659, 43] width 40 height 9
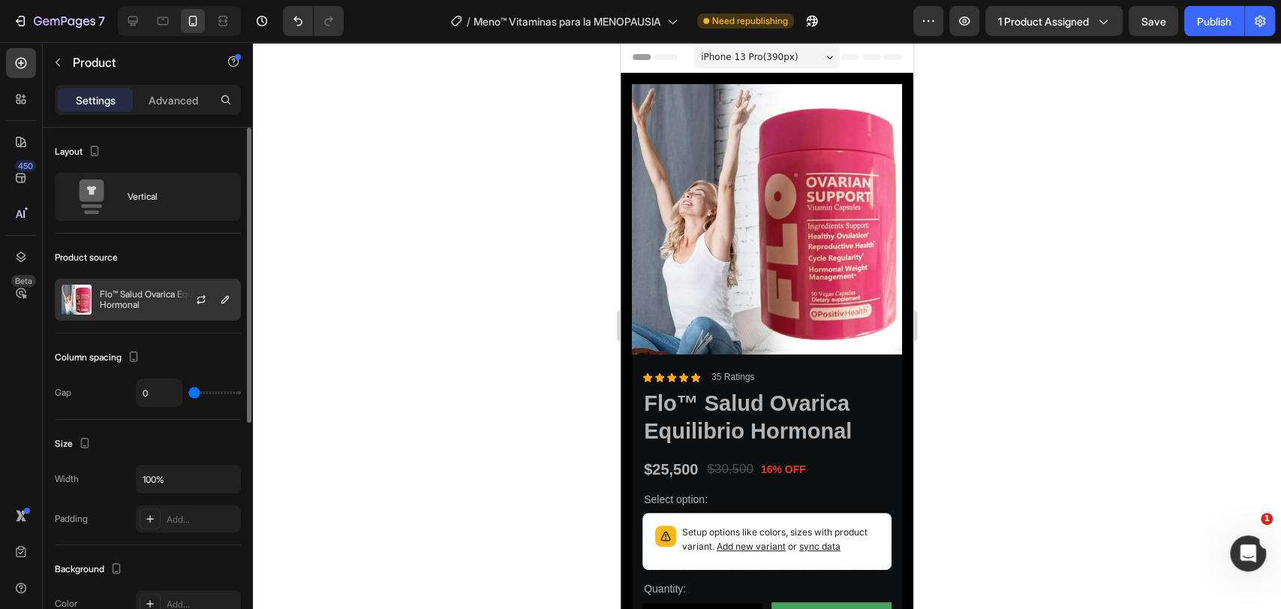
click at [173, 287] on div "Flo™ Salud Ovarica Equilibrio Hormonal" at bounding box center [148, 299] width 186 height 42
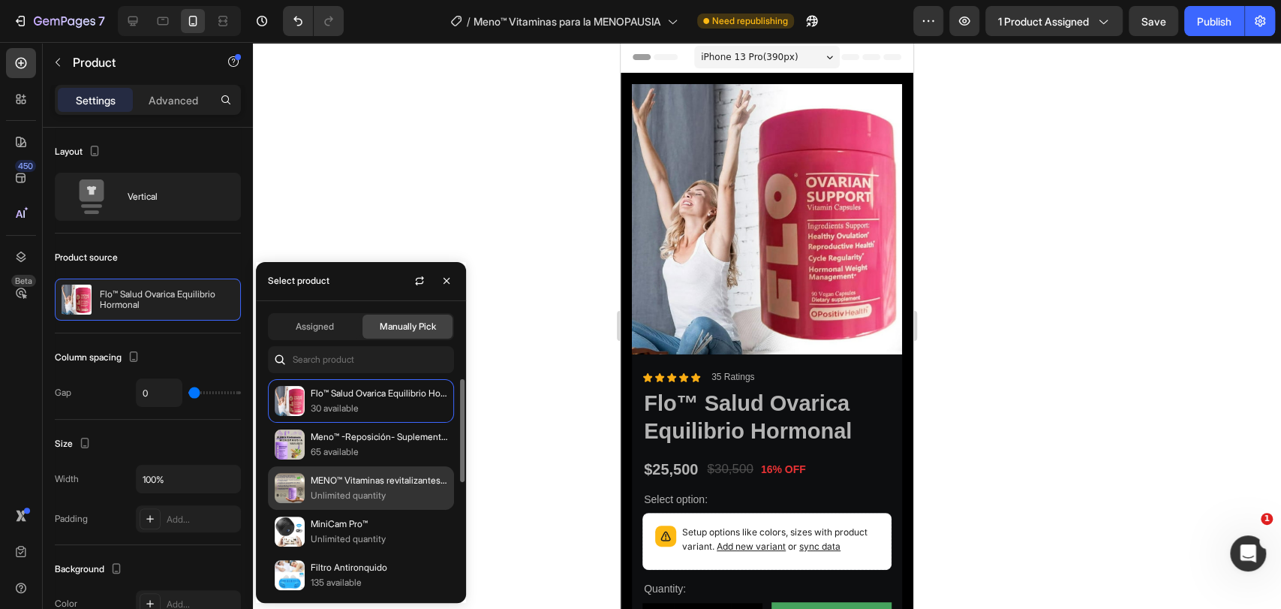
click at [363, 480] on p "MENO™ Vitaminas revitalizantes NATURALES" at bounding box center [379, 480] width 137 height 15
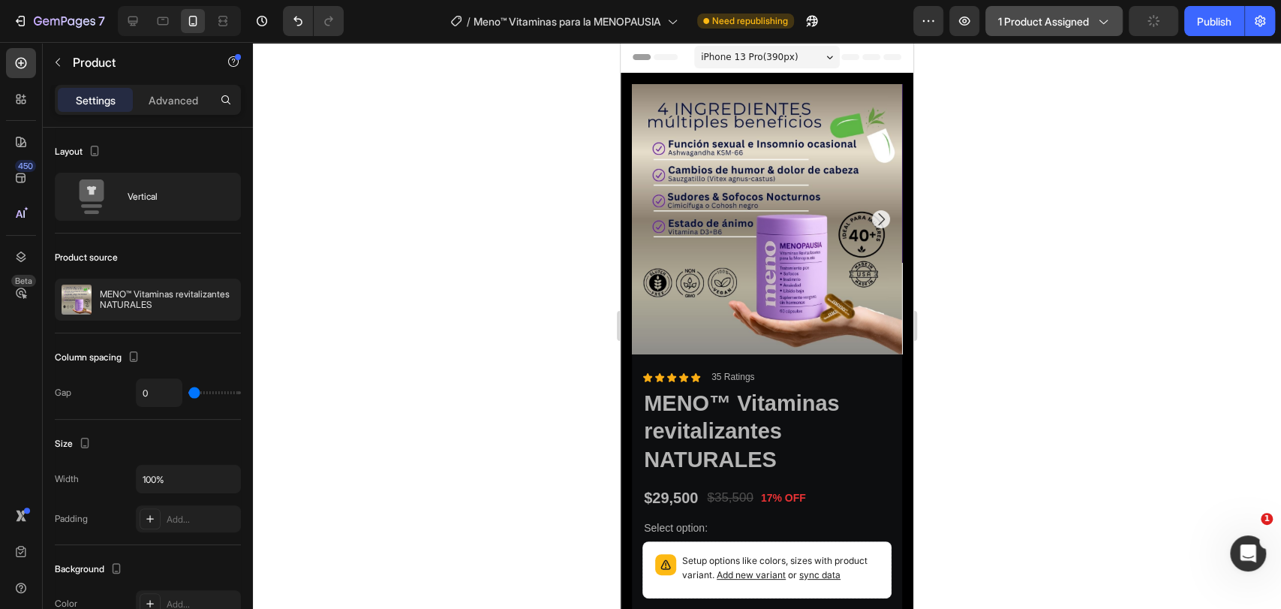
click at [1005, 32] on button "1 product assigned" at bounding box center [1053, 21] width 137 height 30
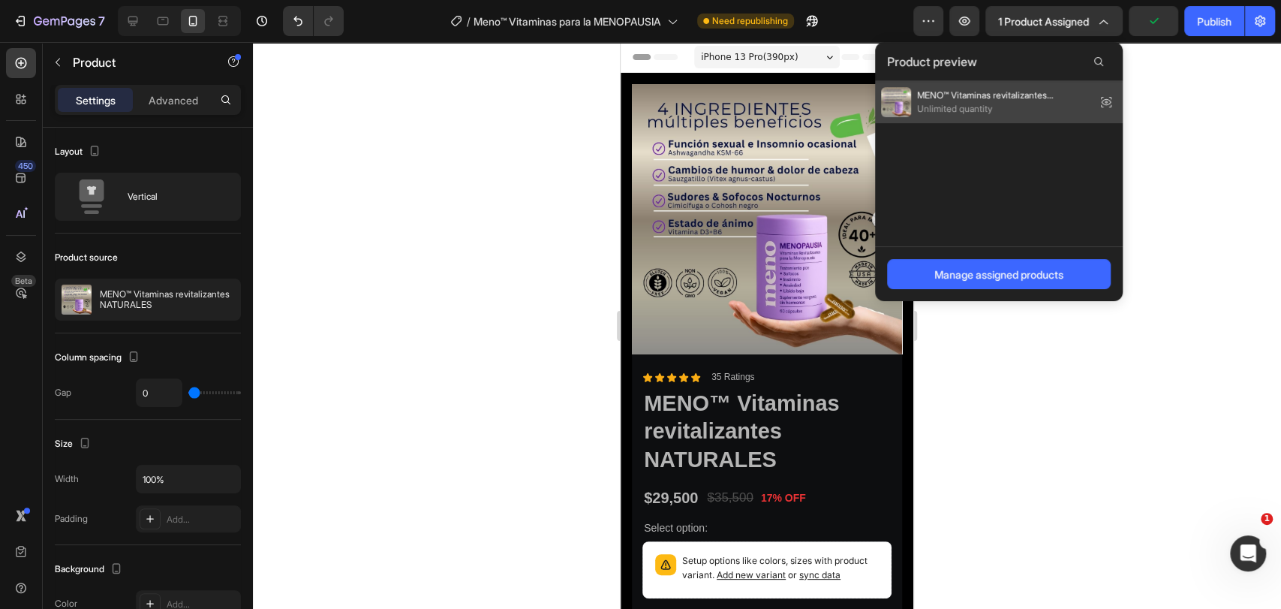
click at [1002, 101] on span "MENO™ Vitaminas revitalizantes NATURALES" at bounding box center [1003, 96] width 173 height 14
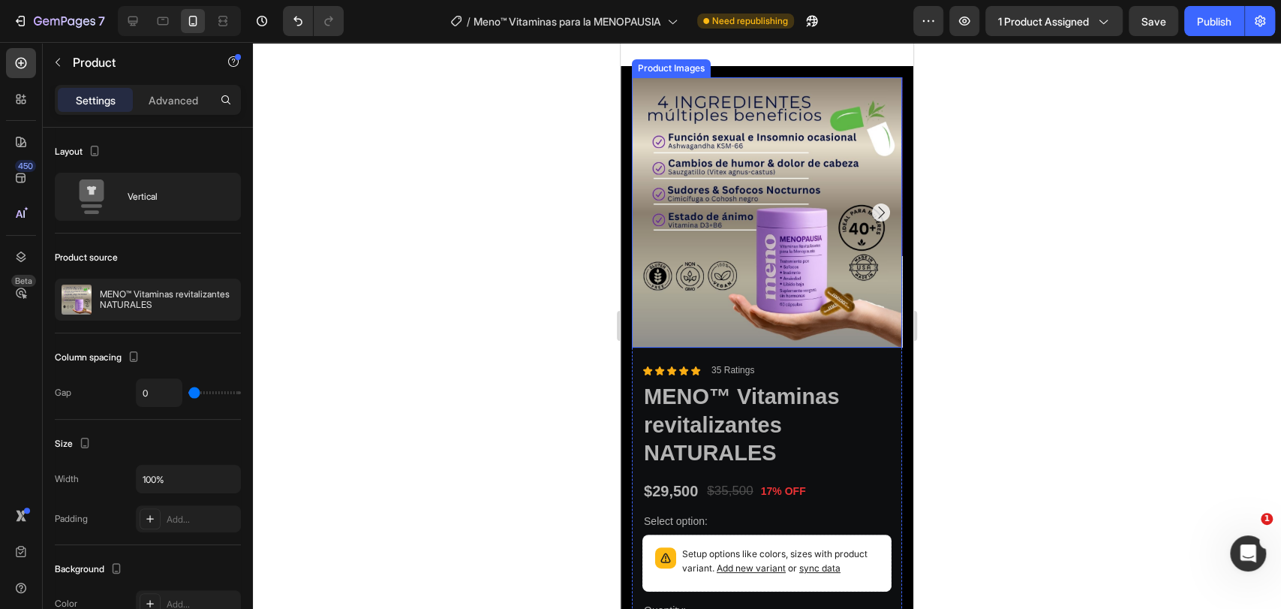
scroll to position [250, 0]
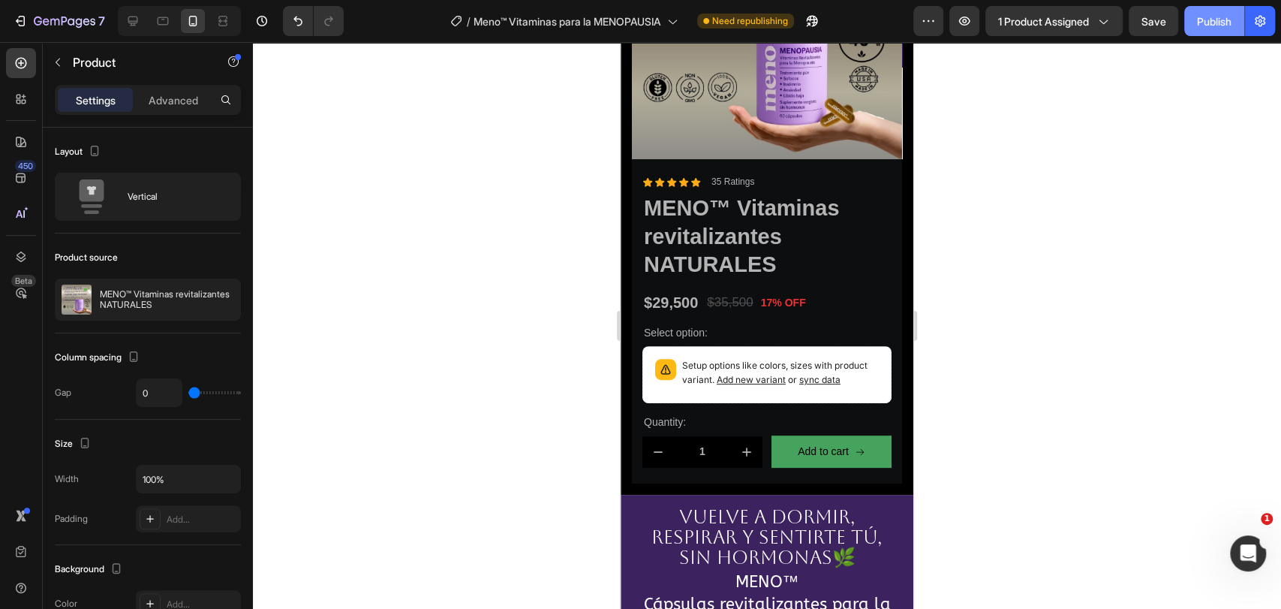
click at [1208, 26] on div "Publish" at bounding box center [1214, 22] width 35 height 16
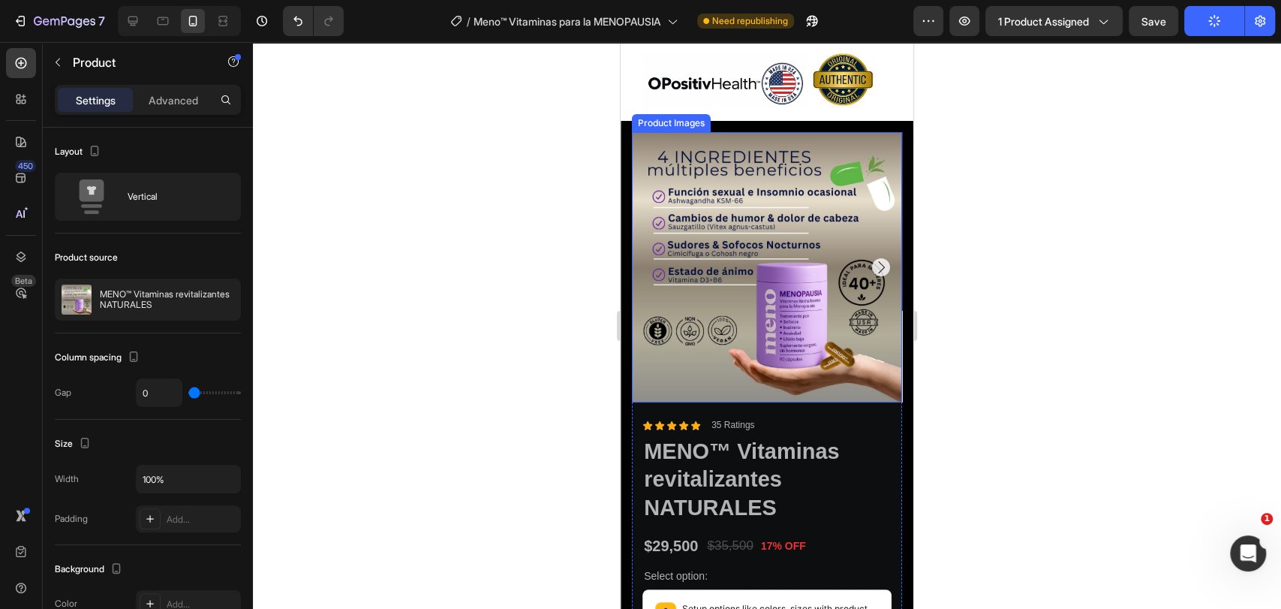
scroll to position [0, 0]
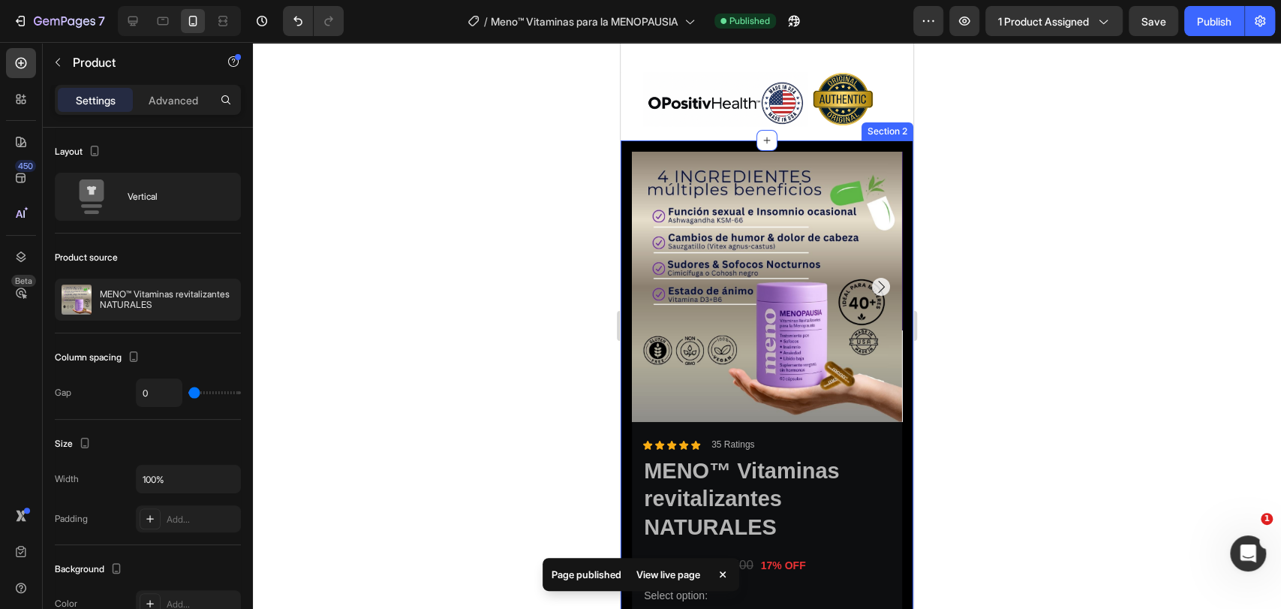
click at [813, 140] on div "Product Images Product Overview How to Use Skin Type & Concern Accordion Icon I…" at bounding box center [767, 448] width 293 height 616
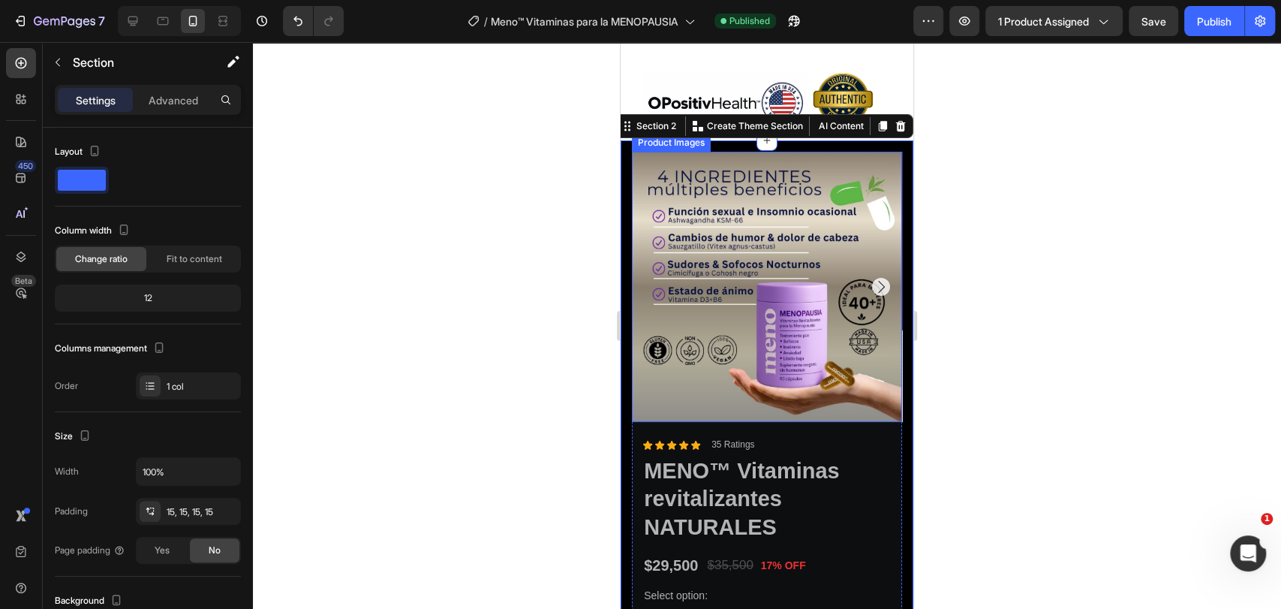
drag, startPoint x: 670, startPoint y: 104, endPoint x: 660, endPoint y: 338, distance: 234.4
click at [660, 344] on div "Product Images Product Overview How to Use Skin Type & Concern Accordion Icon I…" at bounding box center [767, 448] width 293 height 616
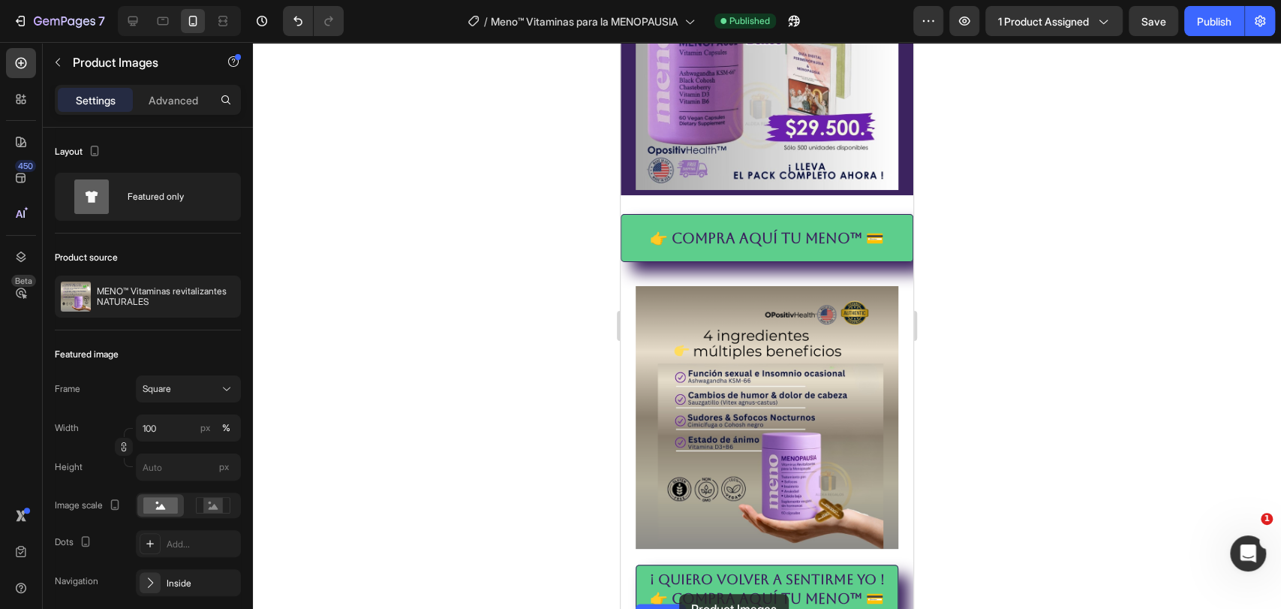
scroll to position [1124, 0]
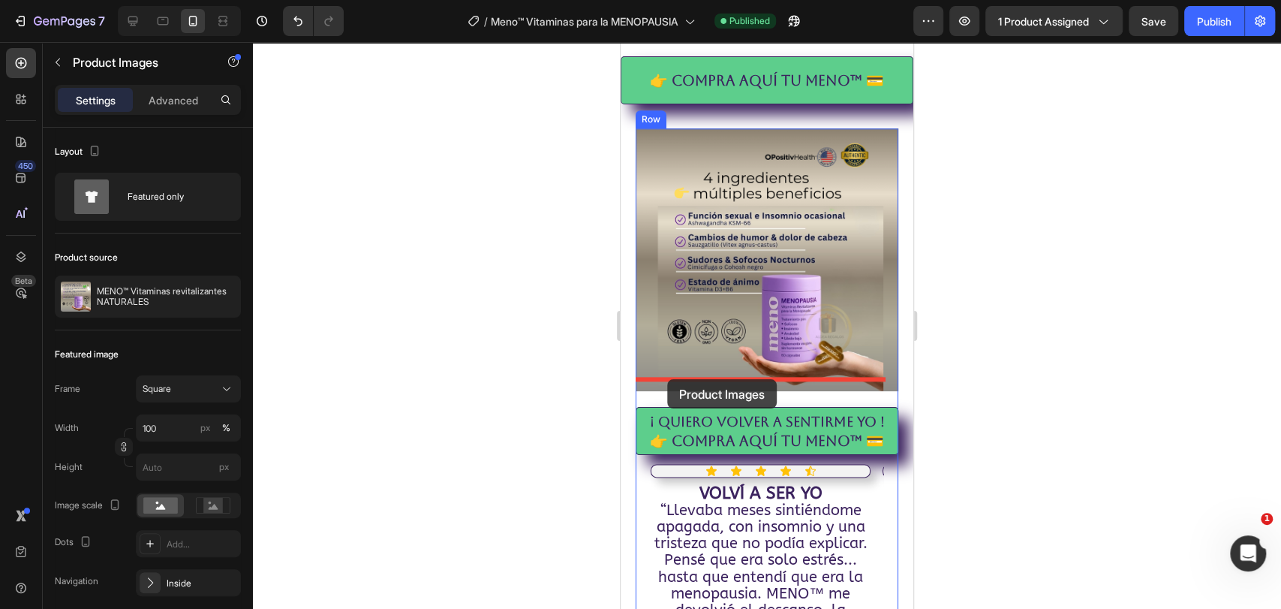
drag, startPoint x: 668, startPoint y: 134, endPoint x: 667, endPoint y: 378, distance: 244.7
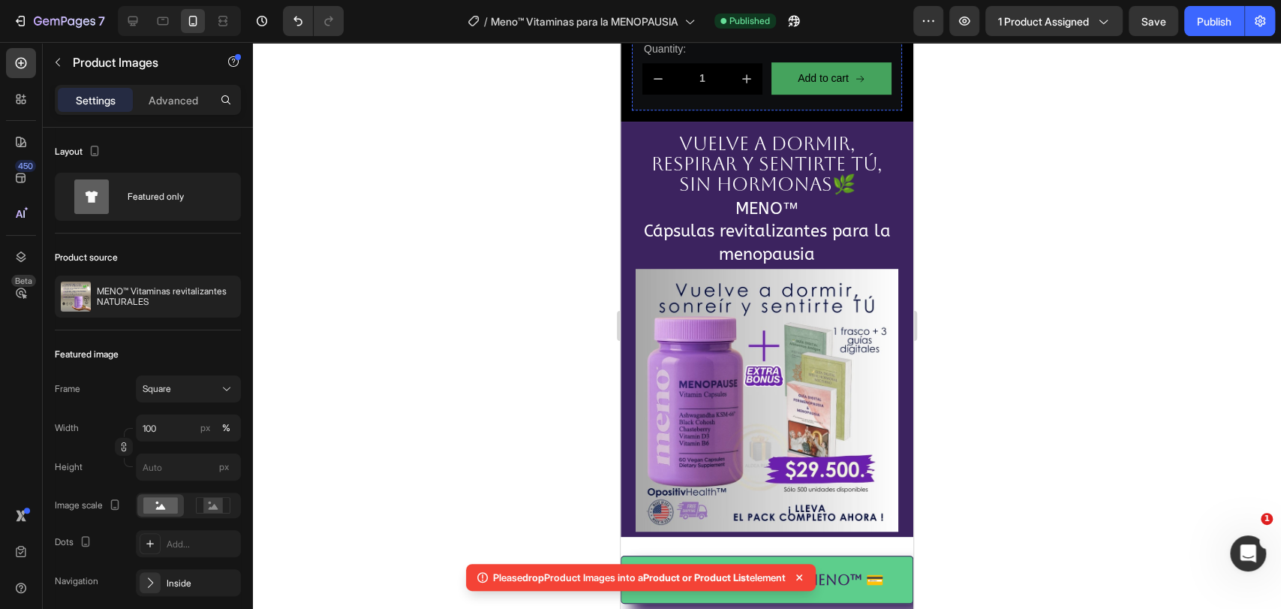
scroll to position [0, 0]
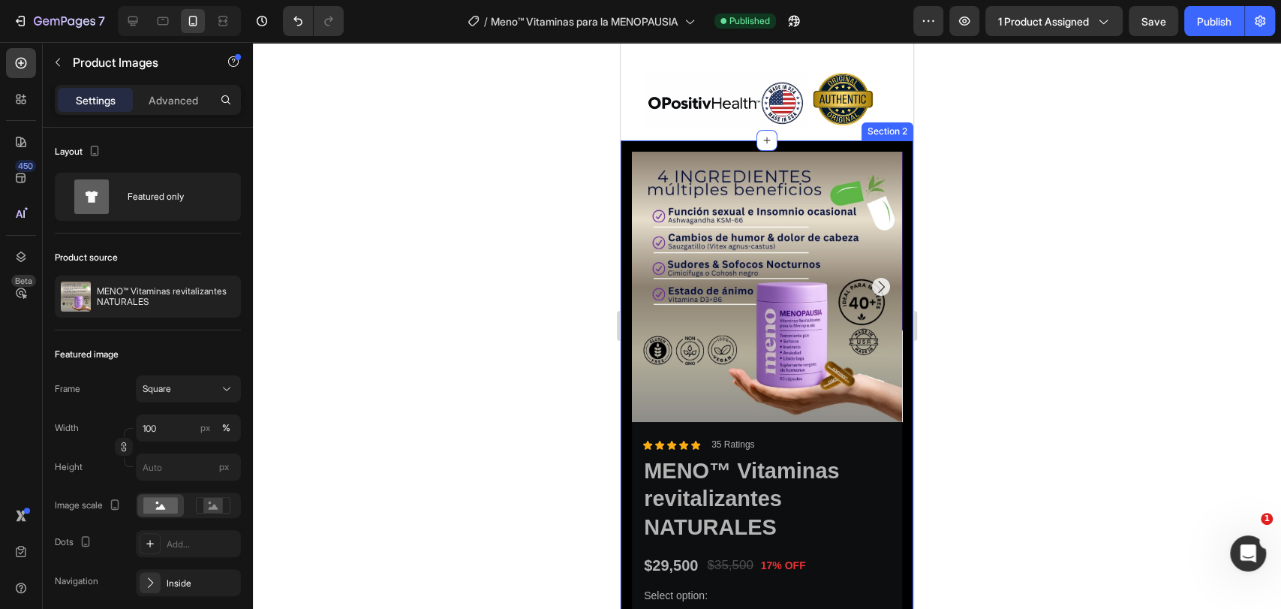
click at [629, 140] on div "Product Images Product Overview How to Use Skin Type & Concern Accordion Icon I…" at bounding box center [767, 448] width 293 height 616
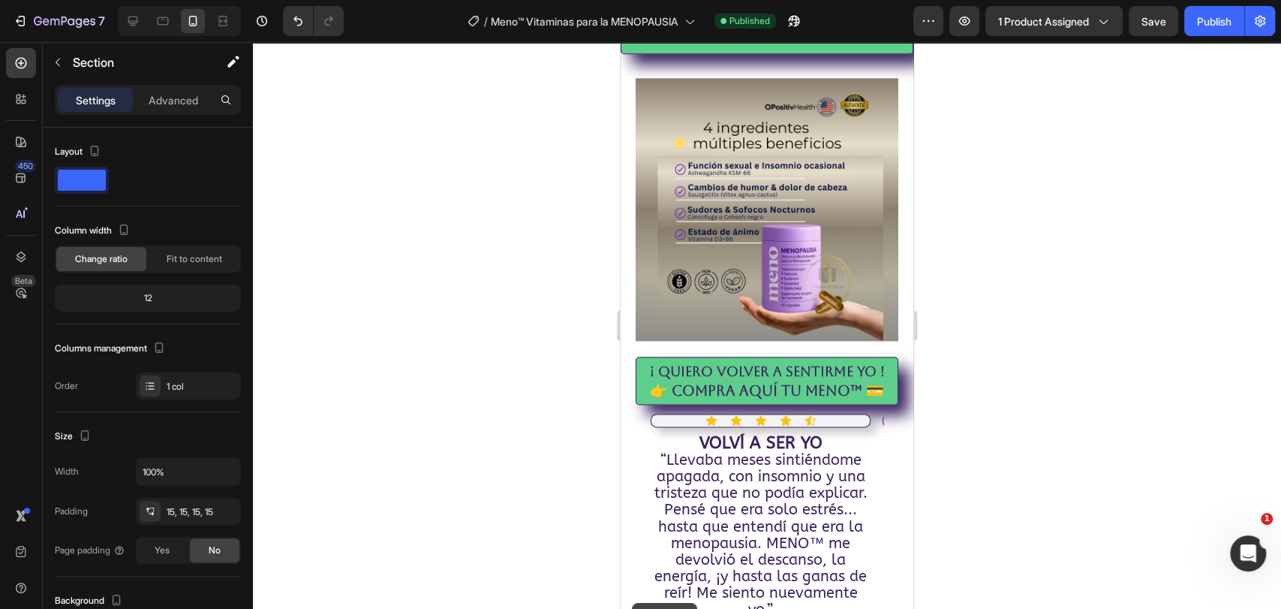
scroll to position [1207, 0]
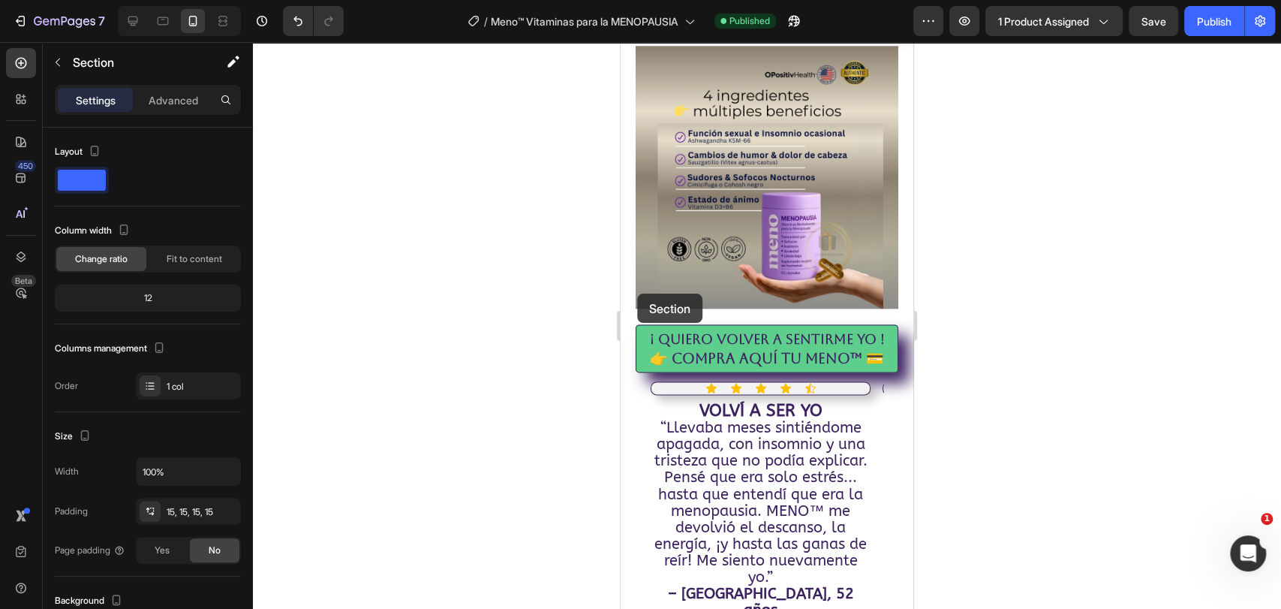
drag, startPoint x: 661, startPoint y: 113, endPoint x: 637, endPoint y: 294, distance: 182.5
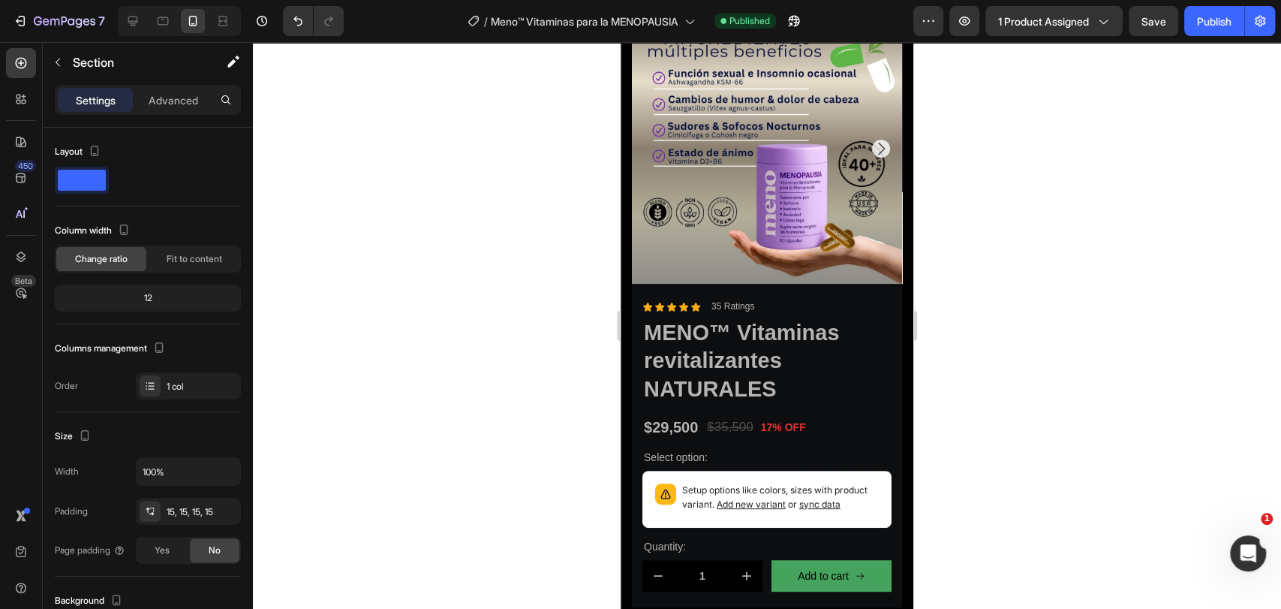
scroll to position [0, 0]
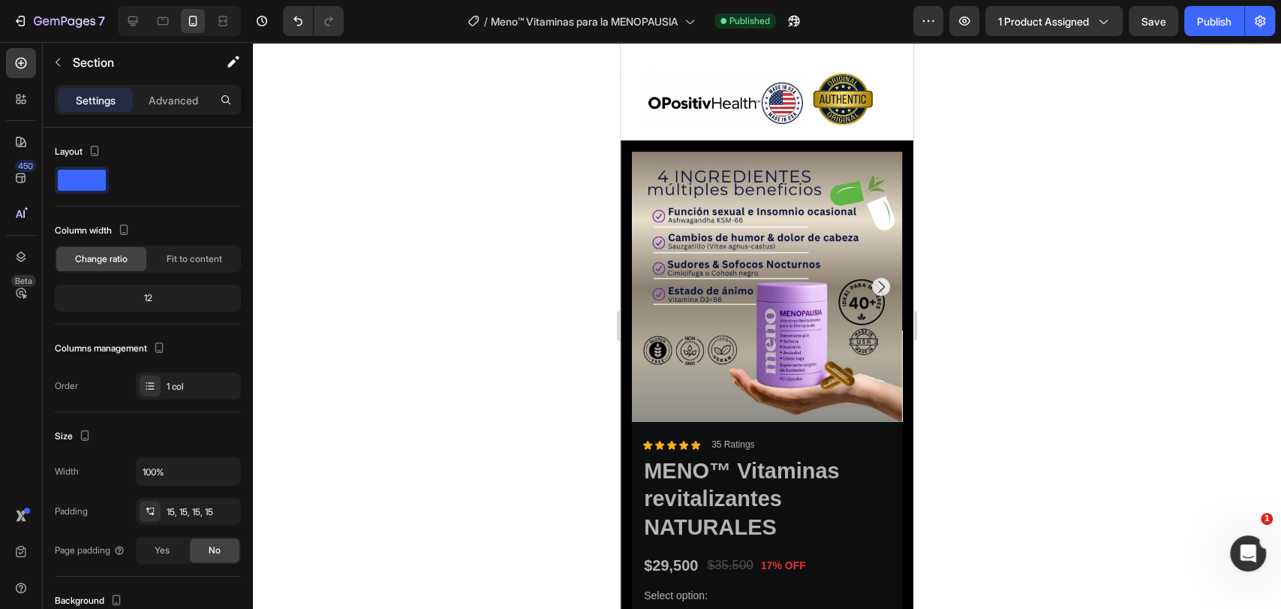
click at [873, 140] on div "Product Images Product Overview How to Use Skin Type & Concern Accordion Icon I…" at bounding box center [767, 448] width 293 height 616
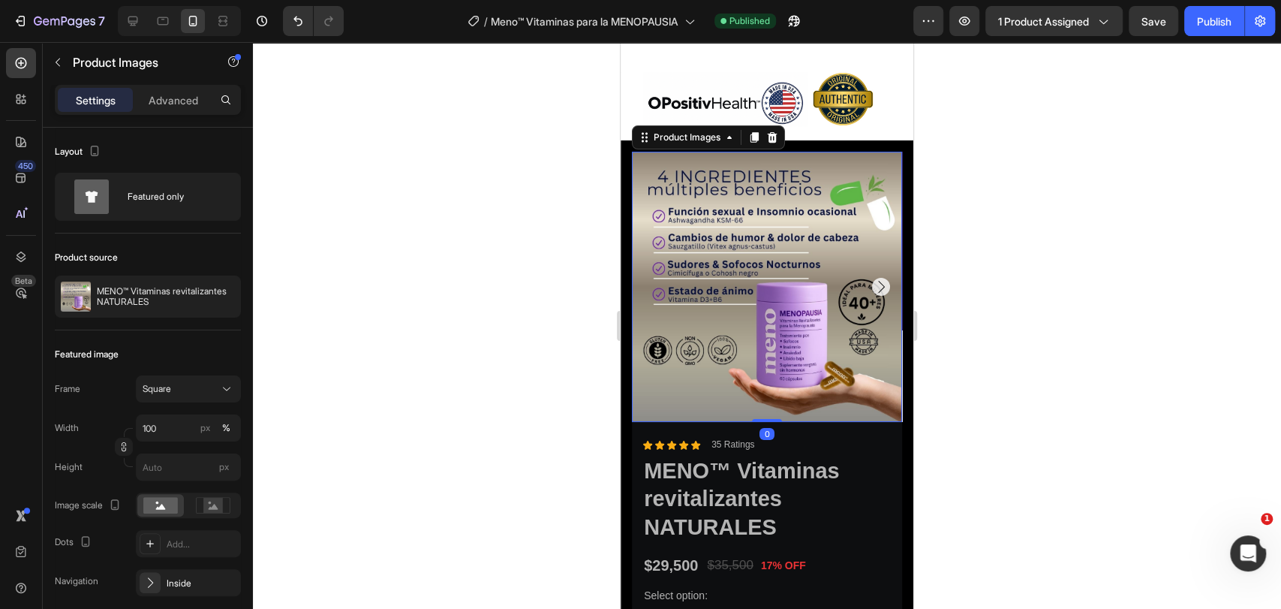
click at [883, 152] on img at bounding box center [767, 287] width 270 height 270
click at [755, 132] on icon at bounding box center [755, 137] width 8 height 11
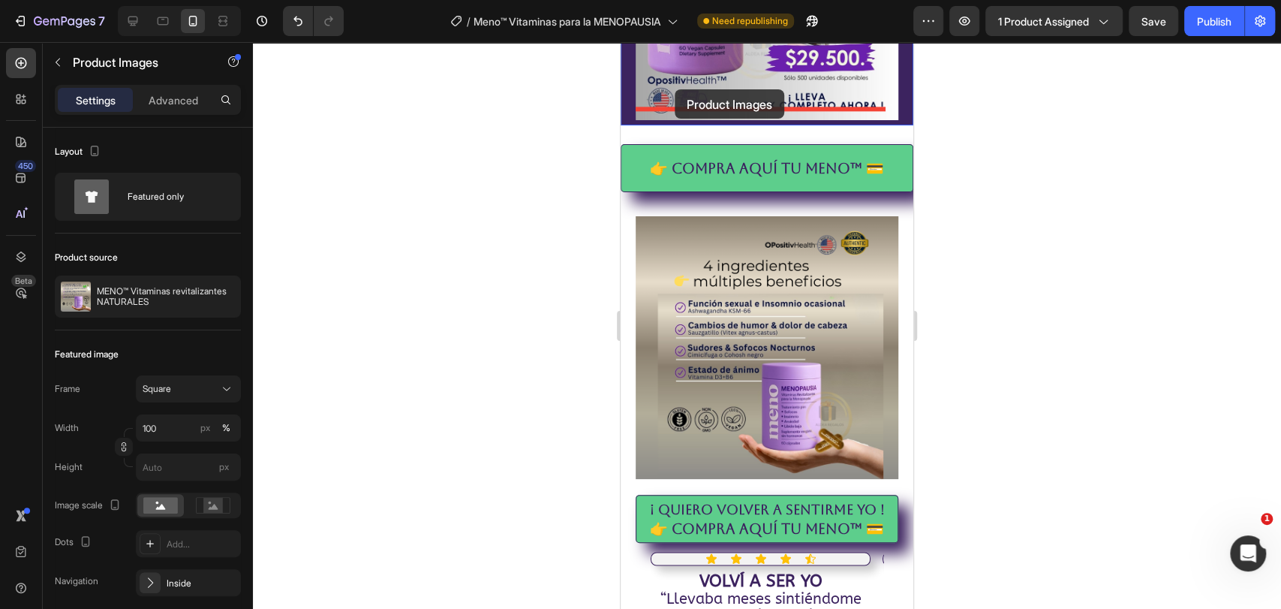
scroll to position [1268, 0]
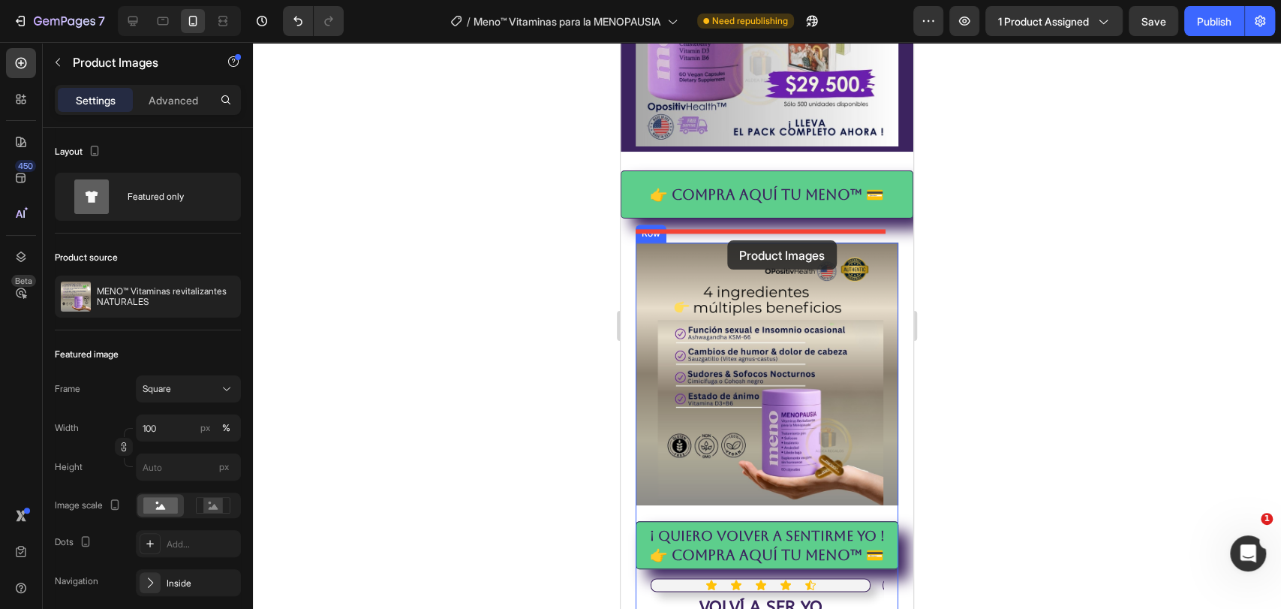
drag, startPoint x: 658, startPoint y: 215, endPoint x: 727, endPoint y: 240, distance: 73.4
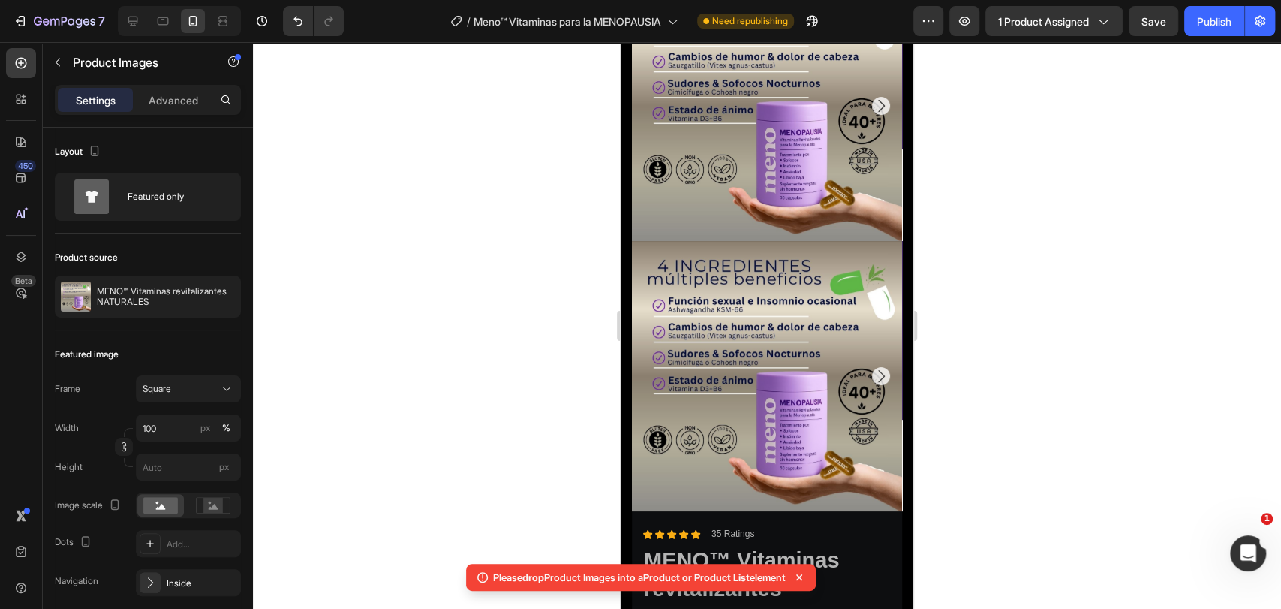
scroll to position [0, 0]
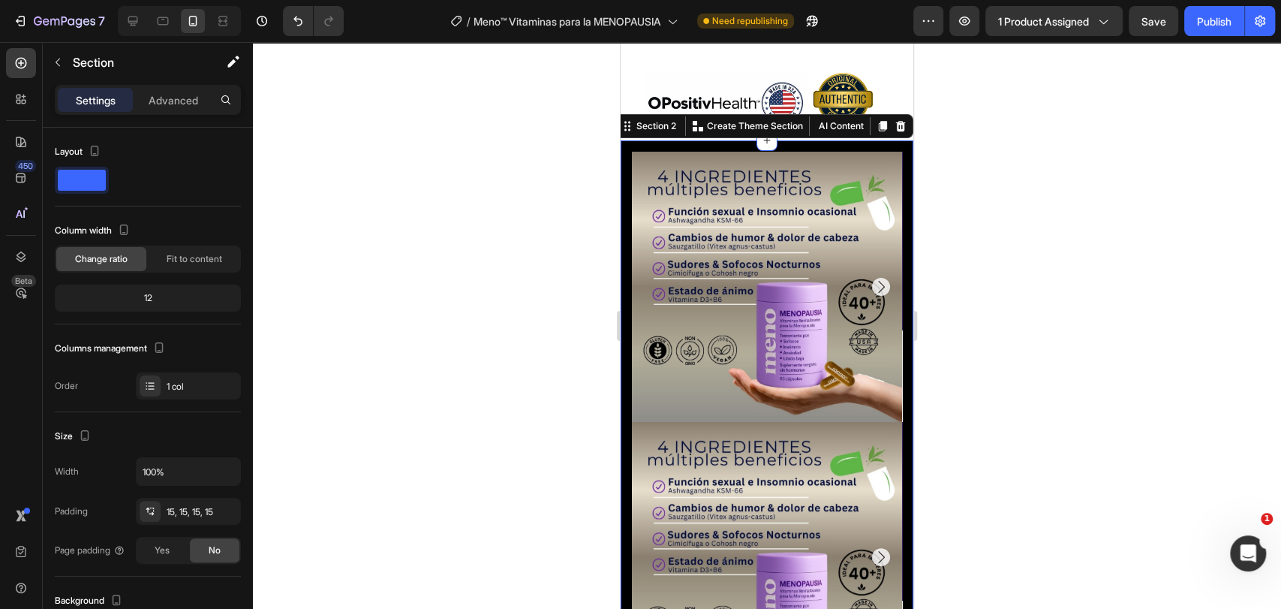
click at [802, 140] on div "Product Images Product Images Product Overview How to Use Skin Type & Concern A…" at bounding box center [767, 583] width 293 height 886
click at [896, 121] on icon at bounding box center [901, 126] width 10 height 11
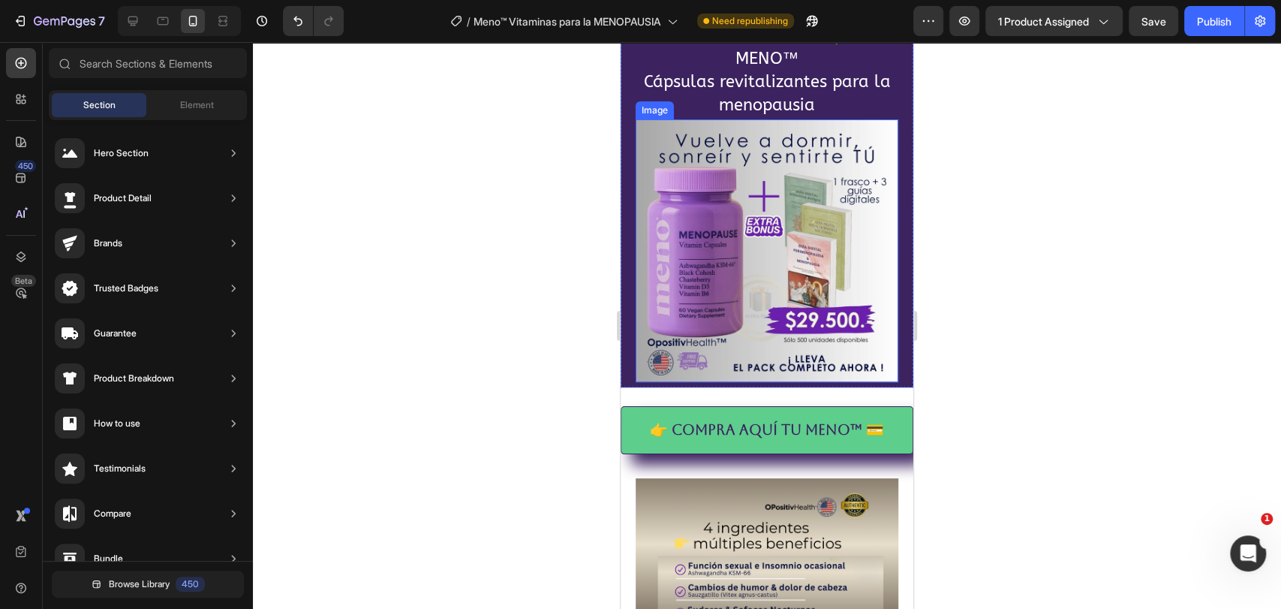
scroll to position [333, 0]
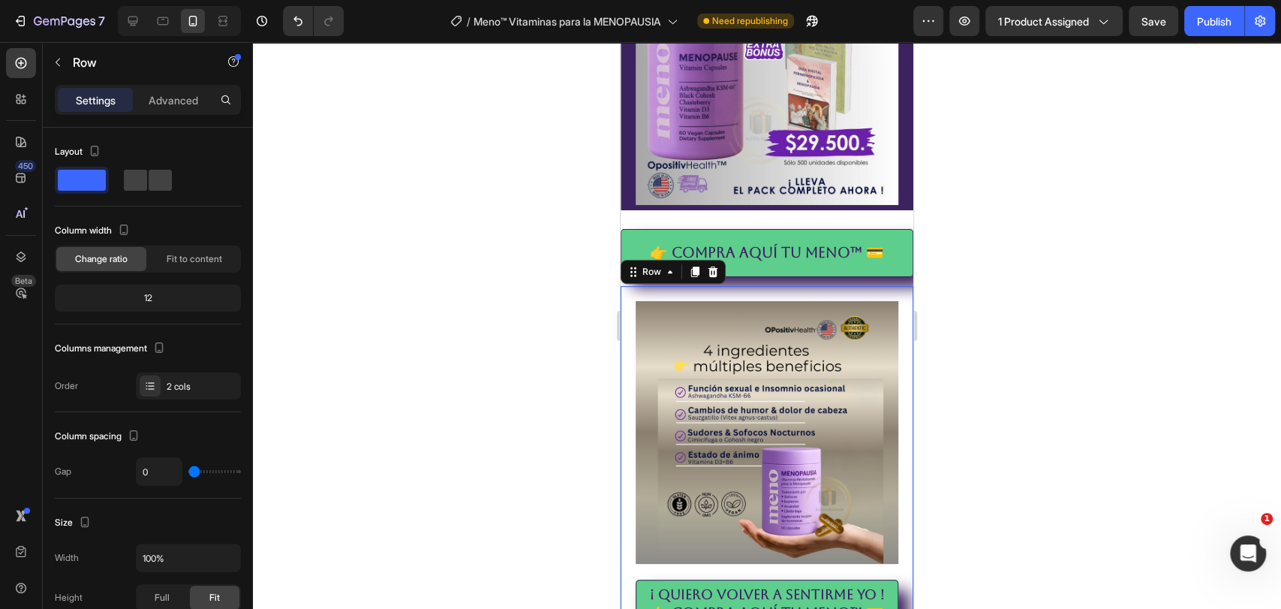
click at [62, 60] on icon "button" at bounding box center [58, 62] width 12 height 12
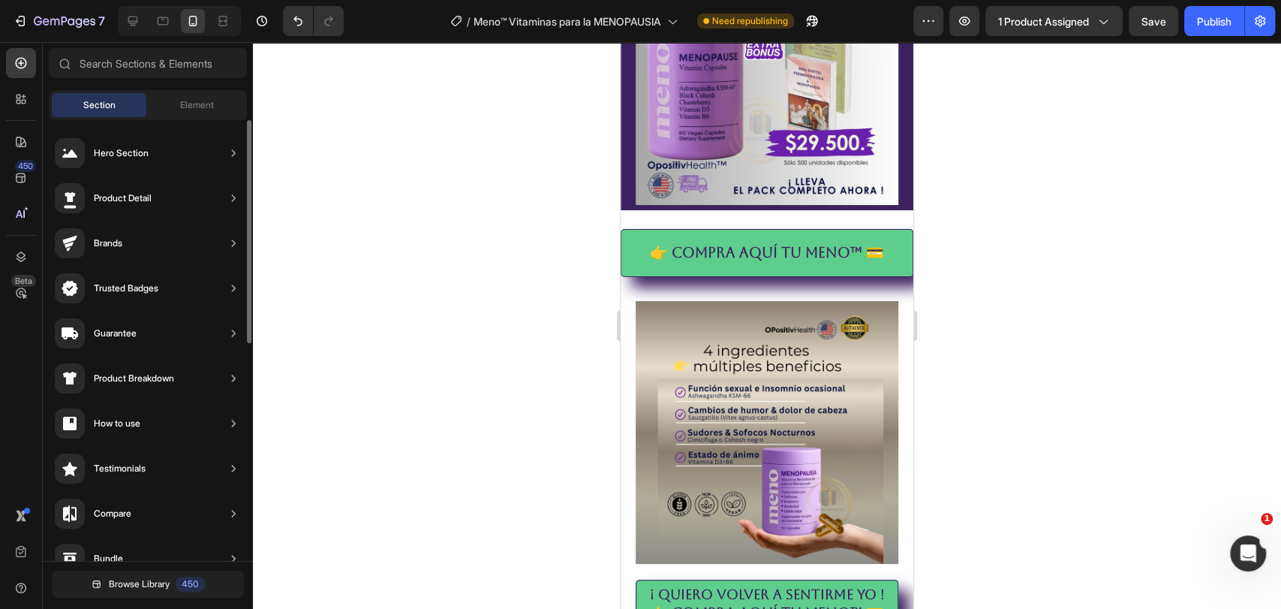
scroll to position [673, 0]
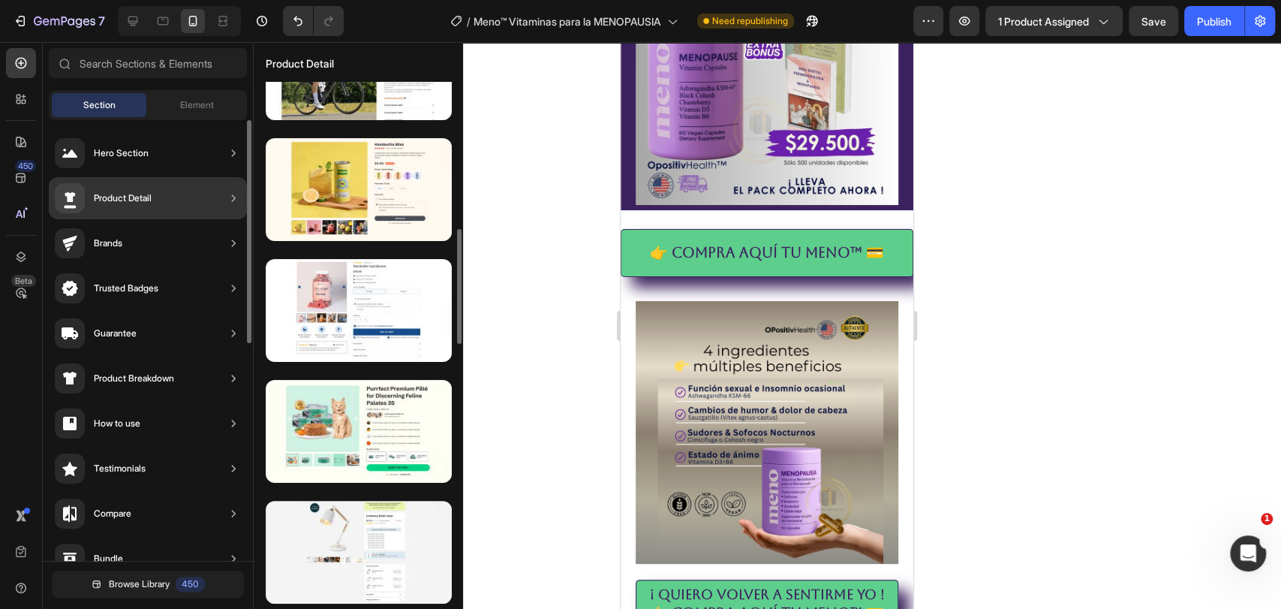
click at [128, 194] on div "Product Detail" at bounding box center [123, 198] width 58 height 15
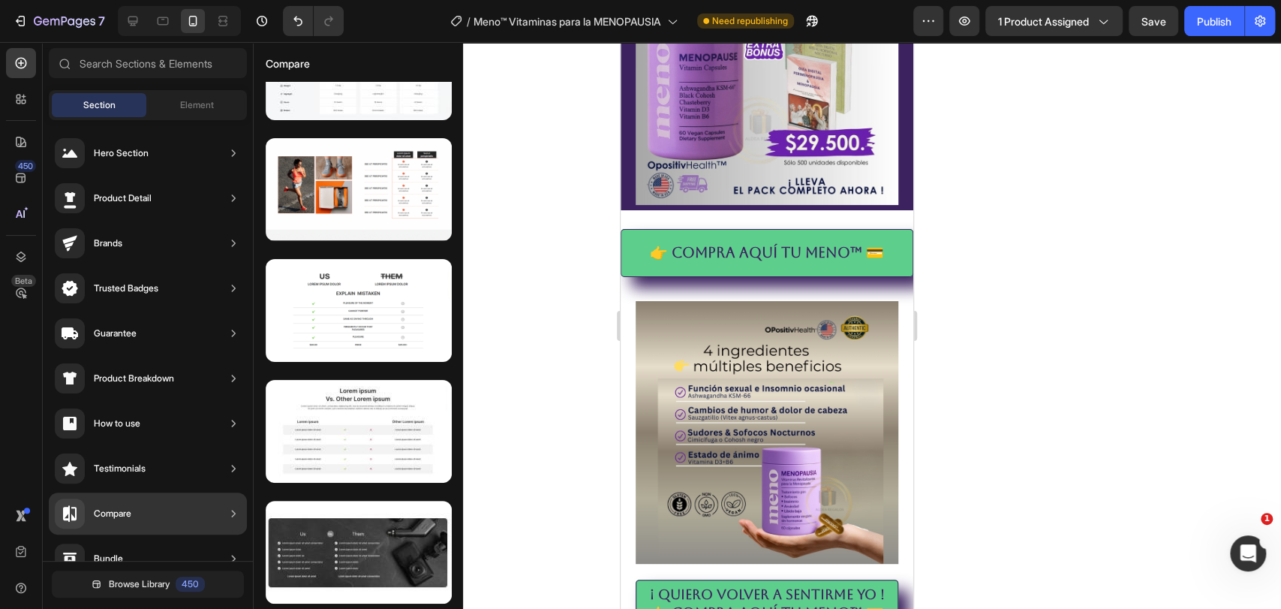
scroll to position [0, 0]
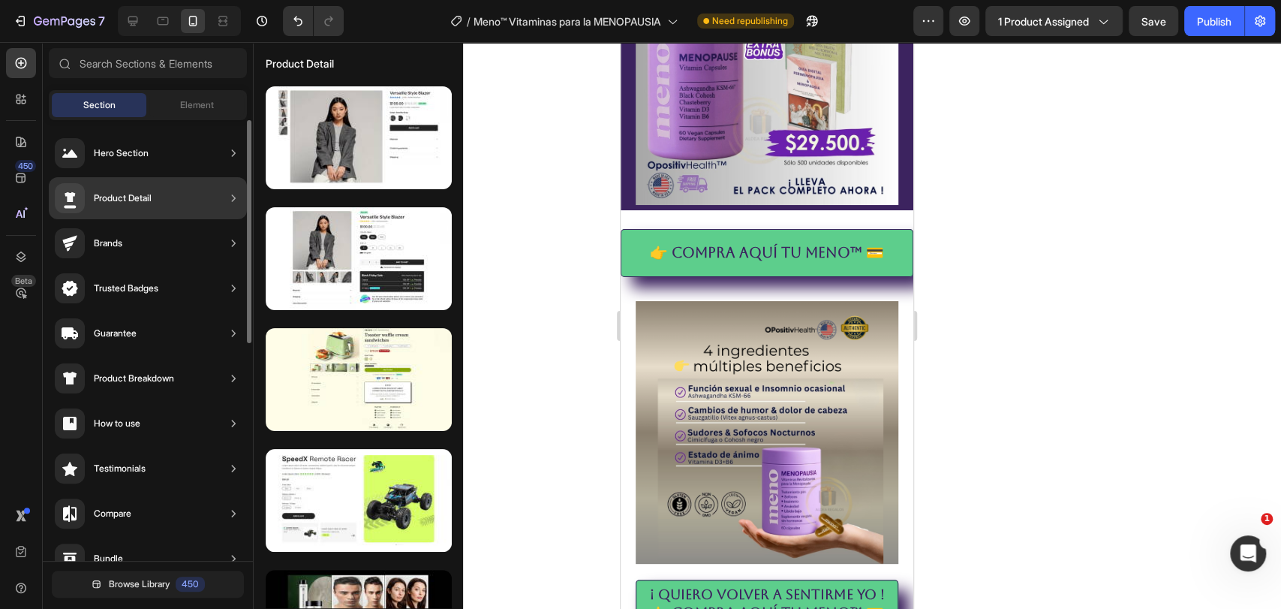
click at [131, 206] on div "Product Detail" at bounding box center [103, 198] width 97 height 30
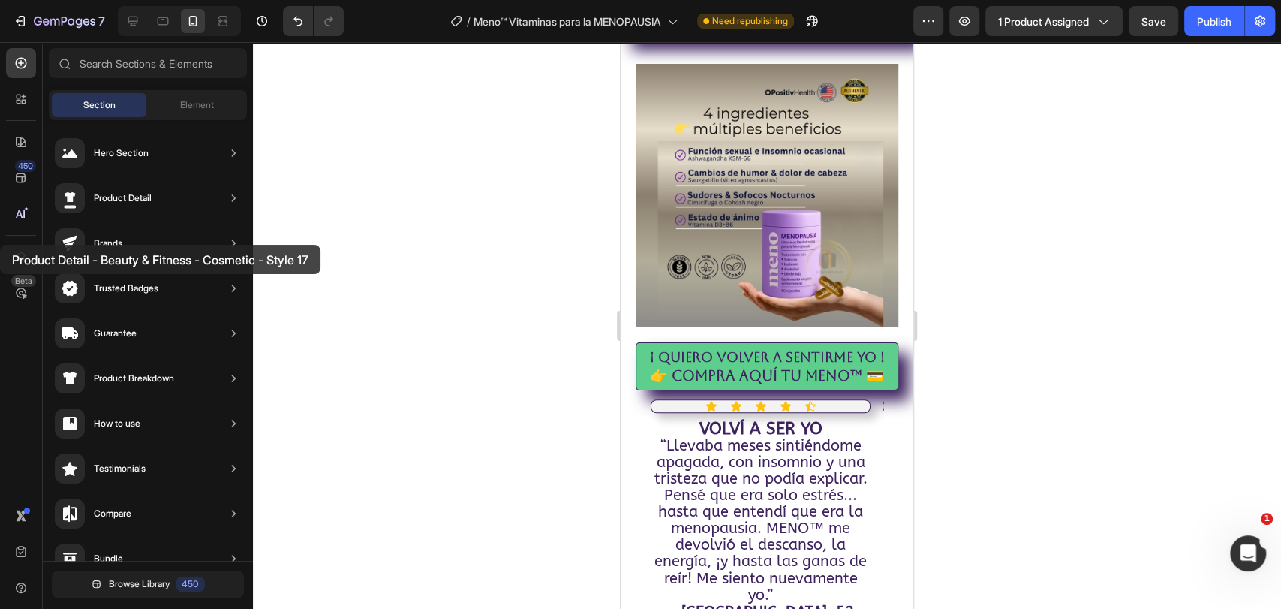
drag, startPoint x: 371, startPoint y: 365, endPoint x: 0, endPoint y: 245, distance: 389.7
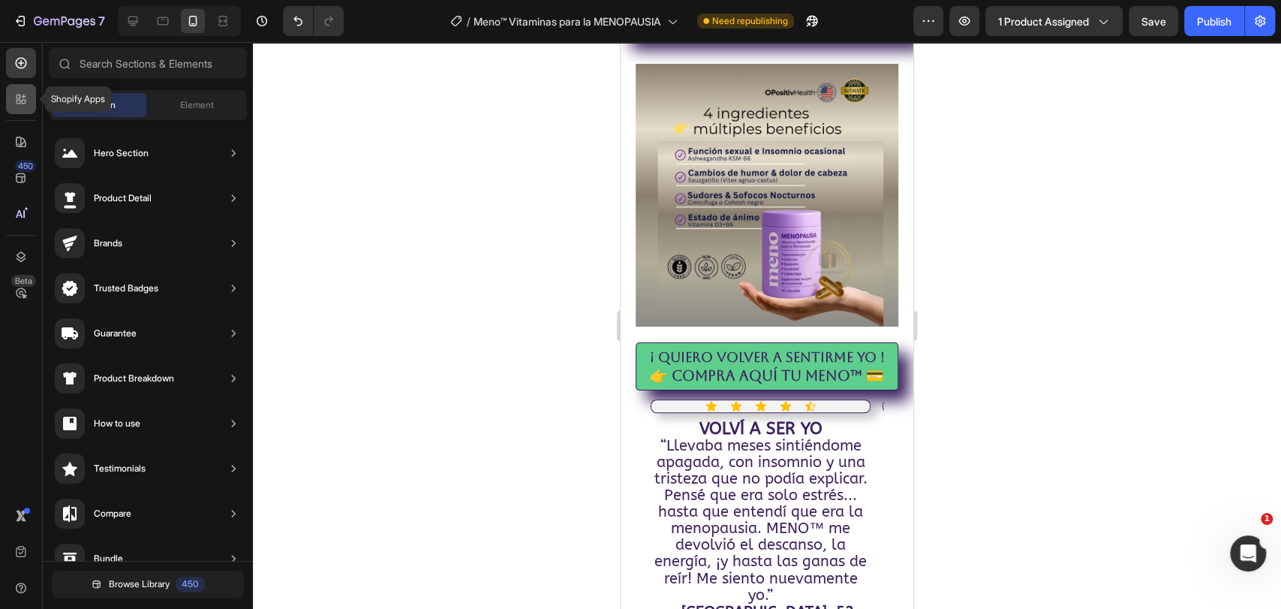
click at [20, 104] on icon at bounding box center [21, 99] width 15 height 15
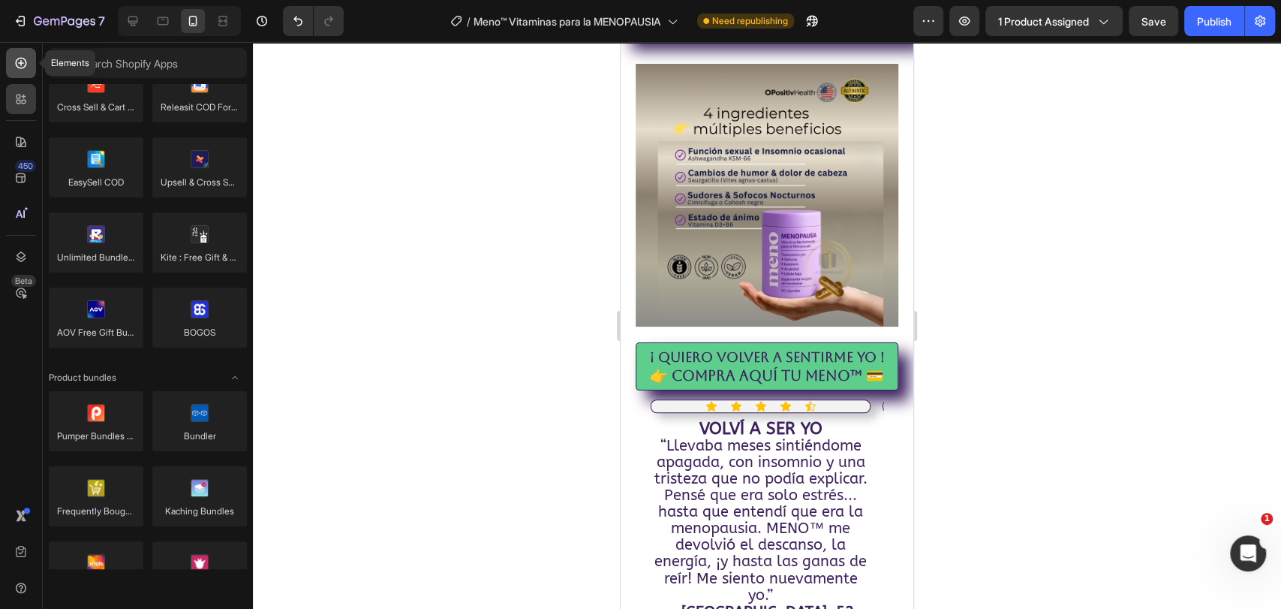
click at [26, 71] on div at bounding box center [21, 63] width 30 height 30
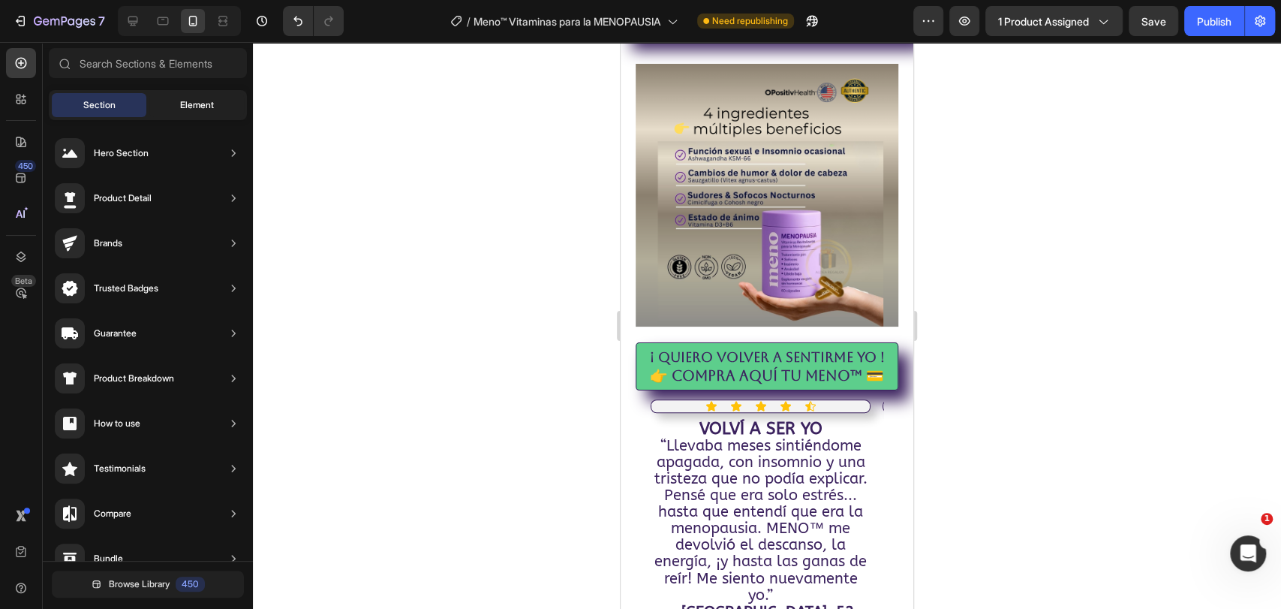
click at [213, 104] on span "Element" at bounding box center [197, 105] width 34 height 14
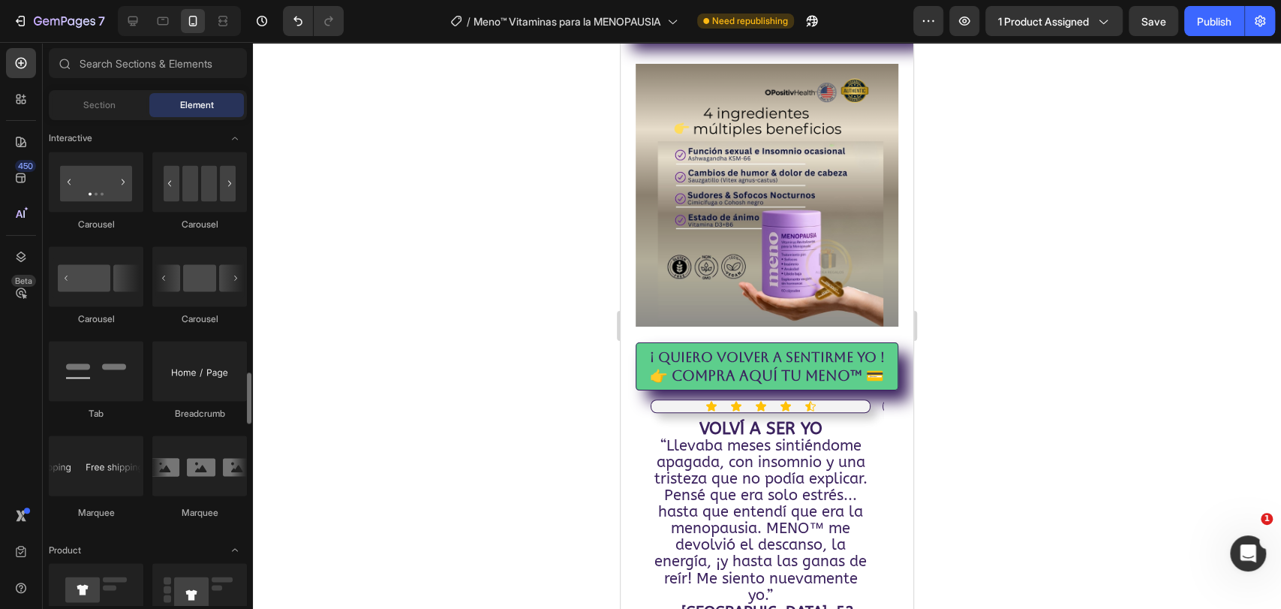
scroll to position [1668, 0]
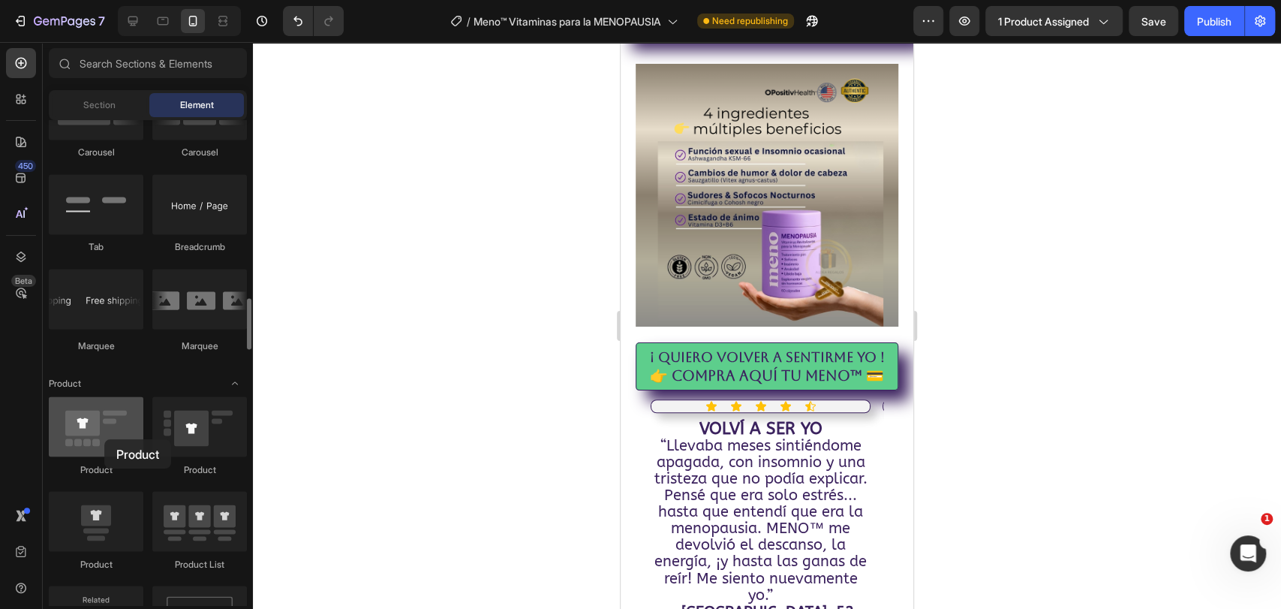
click at [107, 438] on div at bounding box center [96, 426] width 95 height 60
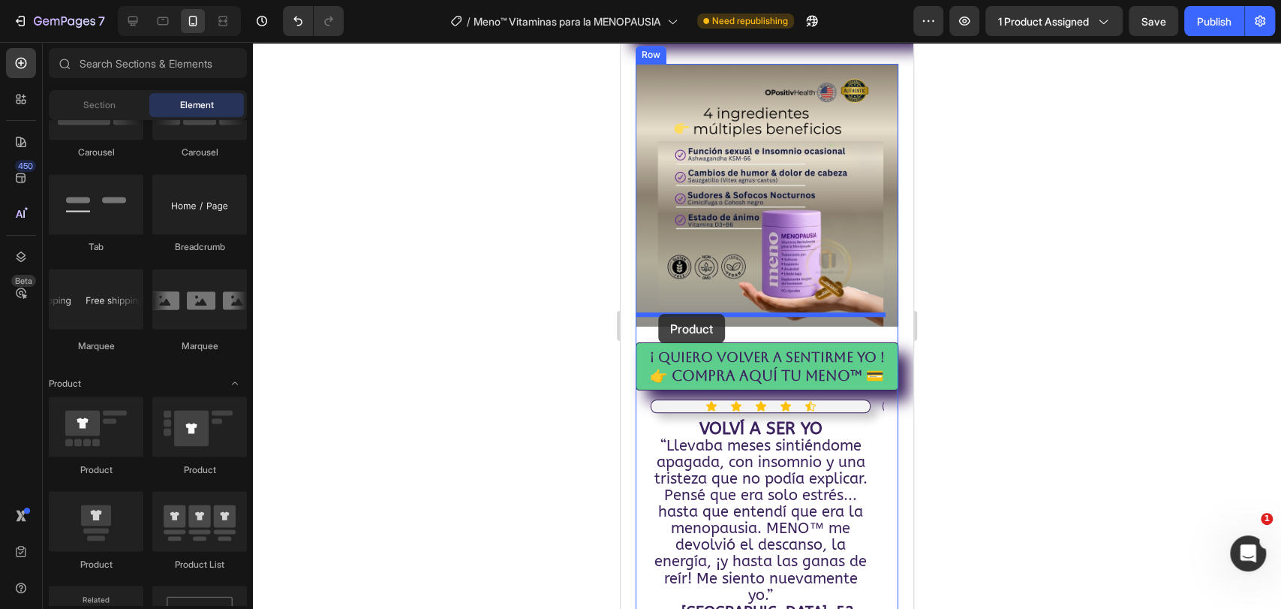
drag, startPoint x: 727, startPoint y: 475, endPoint x: 658, endPoint y: 314, distance: 175.5
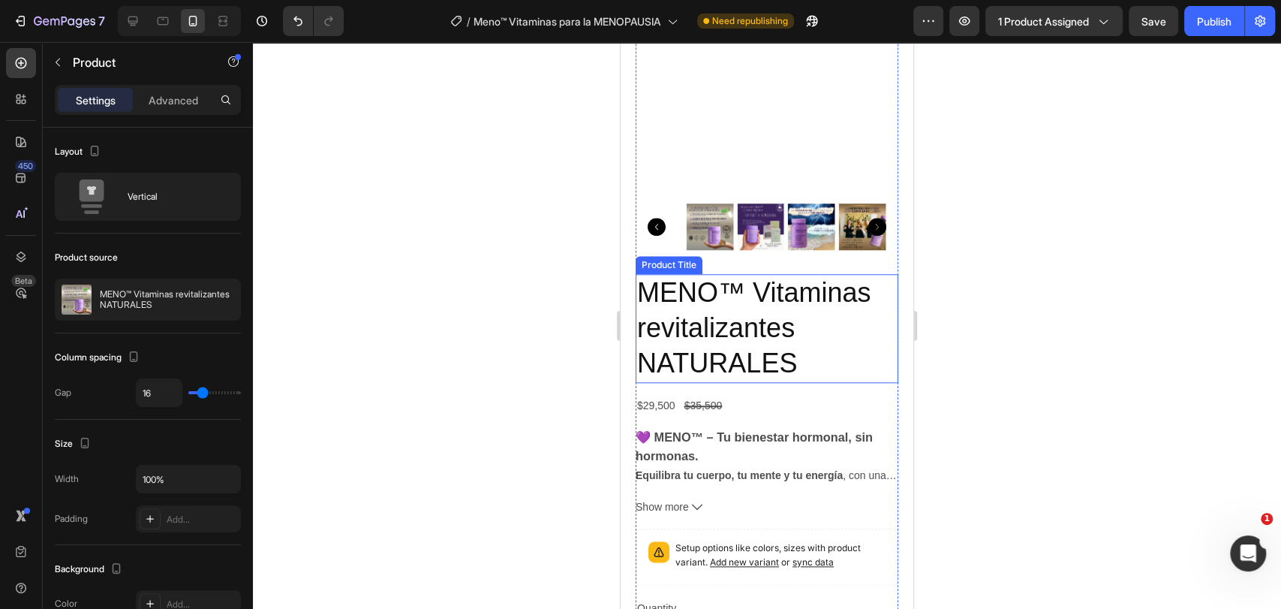
scroll to position [904, 0]
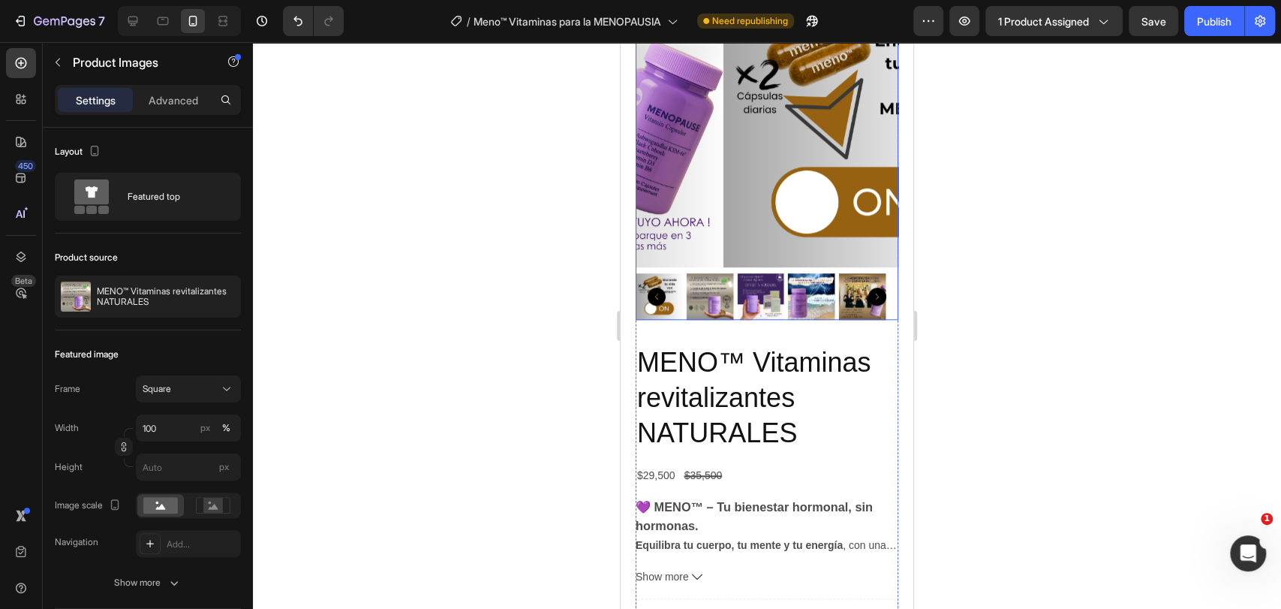
click at [751, 171] on img at bounding box center [855, 136] width 263 height 263
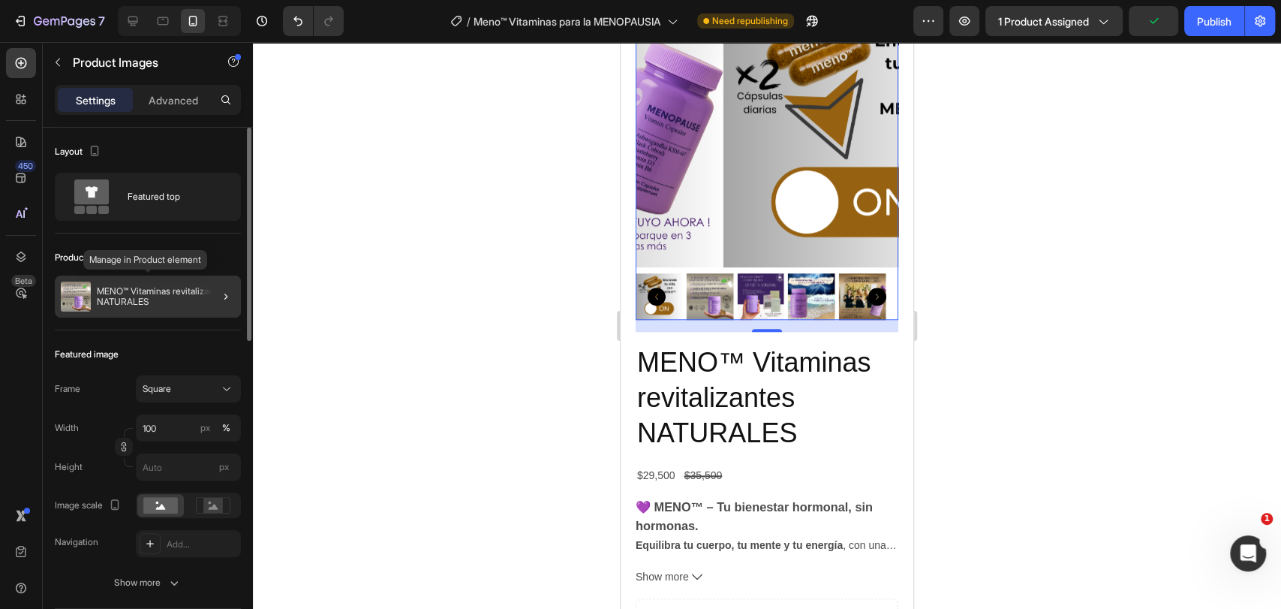
click at [176, 288] on p "MENO™ Vitaminas revitalizantes NATURALES" at bounding box center [166, 296] width 138 height 21
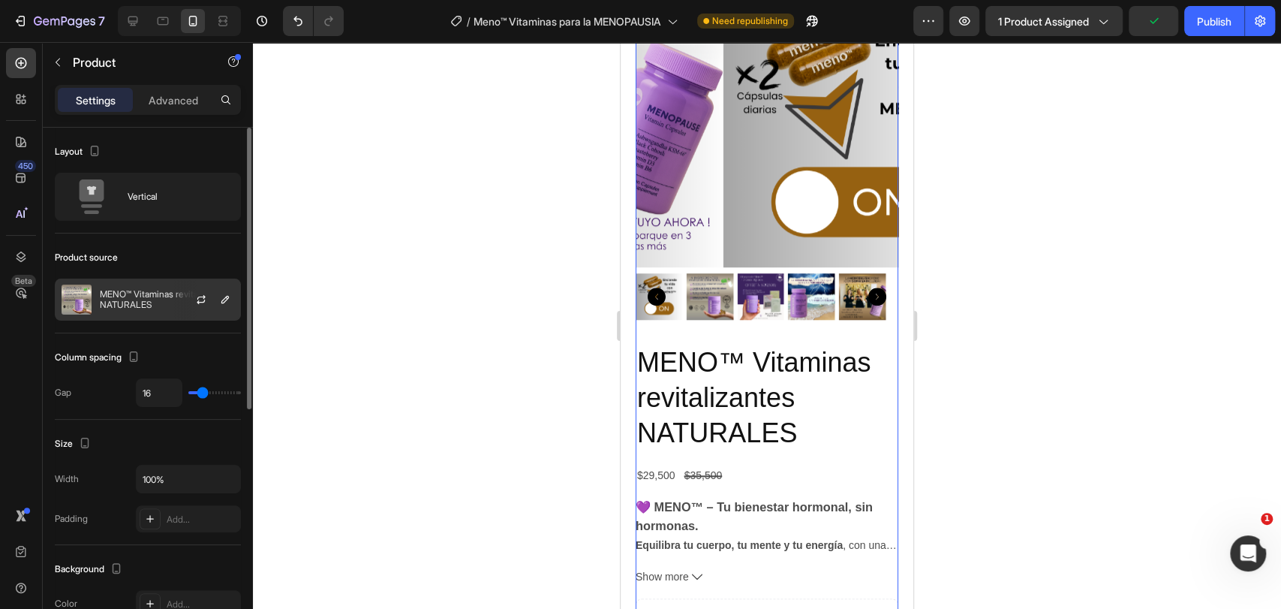
drag, startPoint x: 124, startPoint y: 296, endPoint x: 122, endPoint y: 283, distance: 13.0
click at [122, 294] on p "MENO™ Vitaminas revitalizantes NATURALES" at bounding box center [167, 299] width 134 height 21
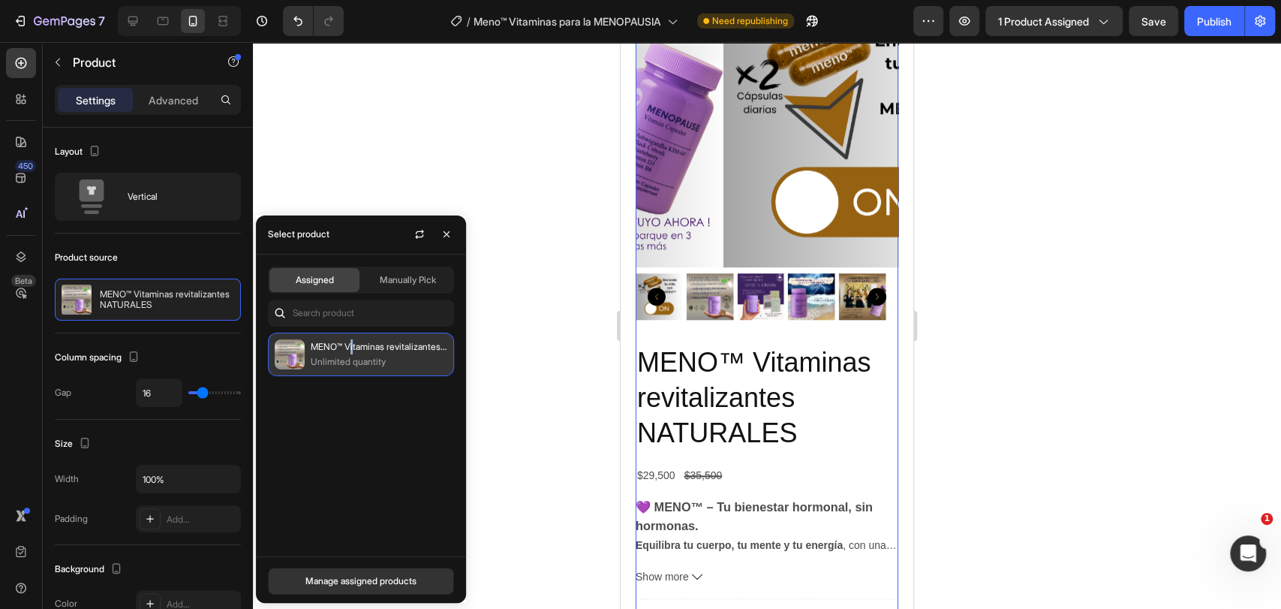
drag, startPoint x: 353, startPoint y: 344, endPoint x: 359, endPoint y: 338, distance: 8.5
click at [354, 344] on p "MENO™ Vitaminas revitalizantes NATURALES" at bounding box center [379, 346] width 137 height 15
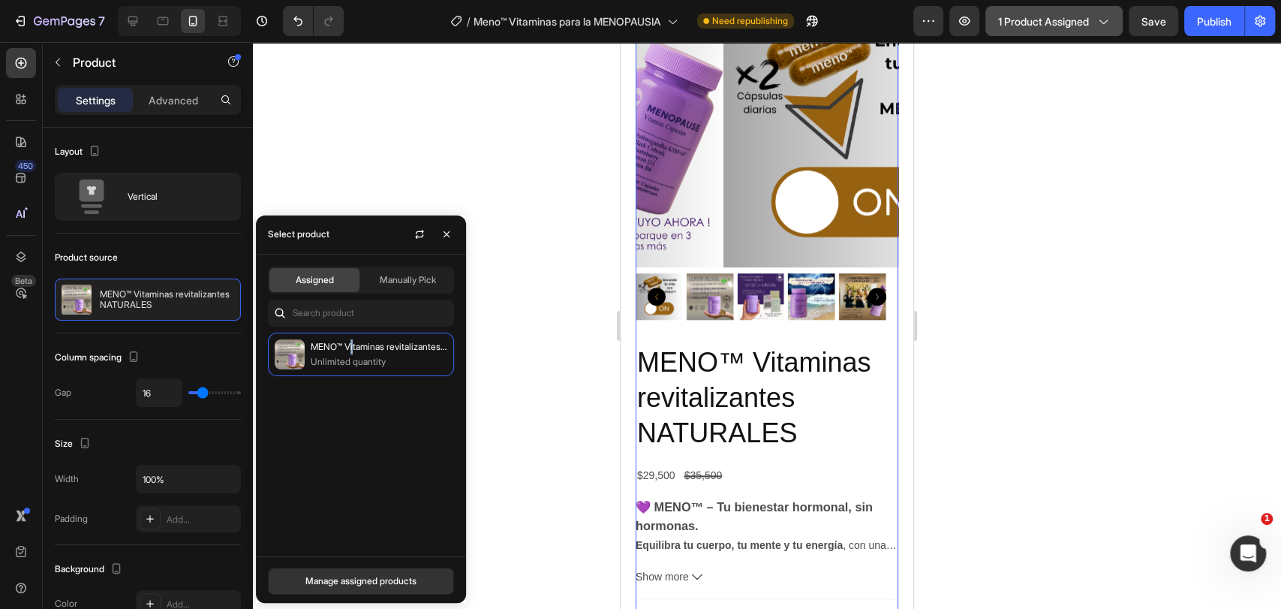
click at [1086, 23] on span "1 product assigned" at bounding box center [1043, 22] width 91 height 16
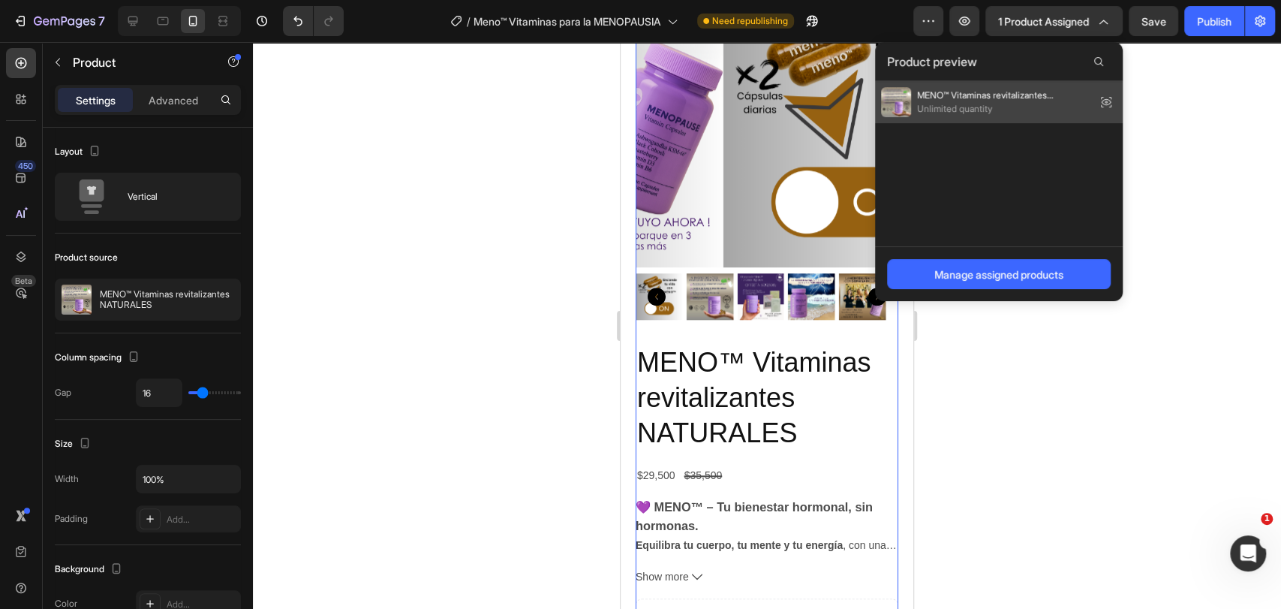
click at [985, 98] on span "MENO™ Vitaminas revitalizantes NATURALES" at bounding box center [1003, 96] width 173 height 14
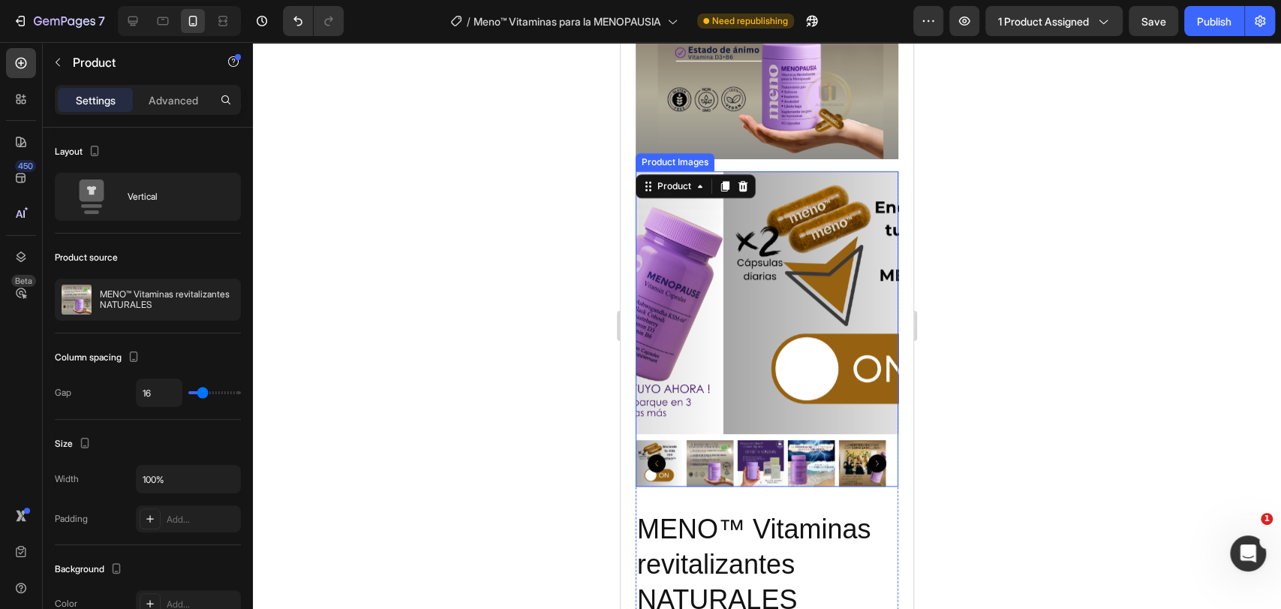
scroll to position [654, 0]
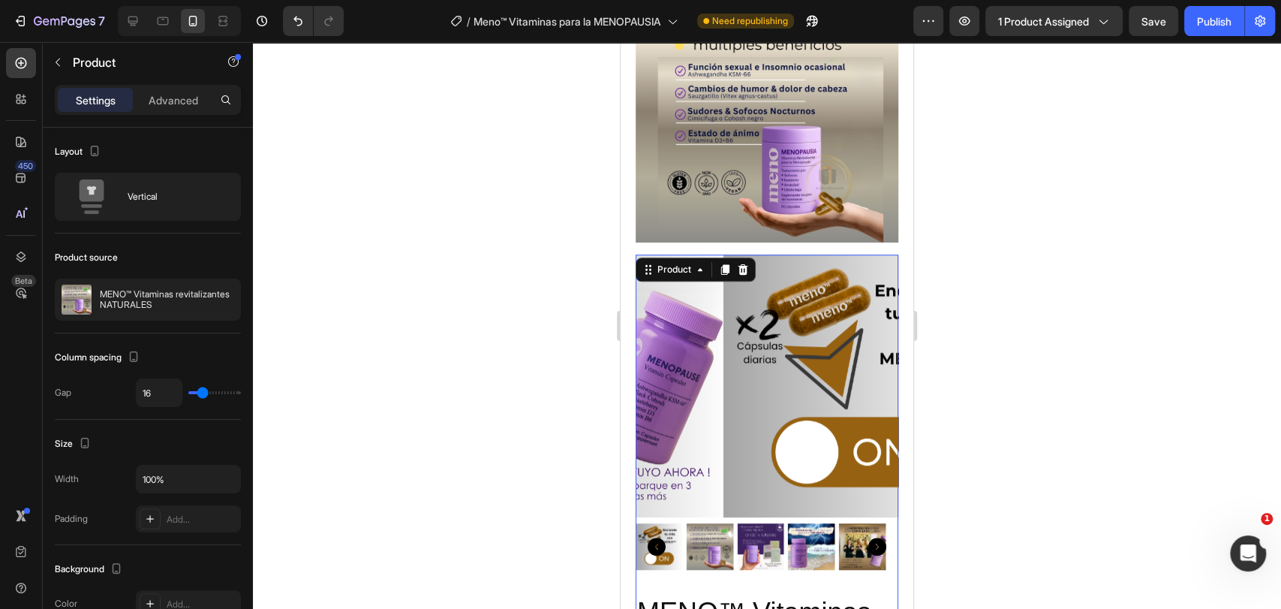
click at [482, 354] on div at bounding box center [767, 325] width 1028 height 567
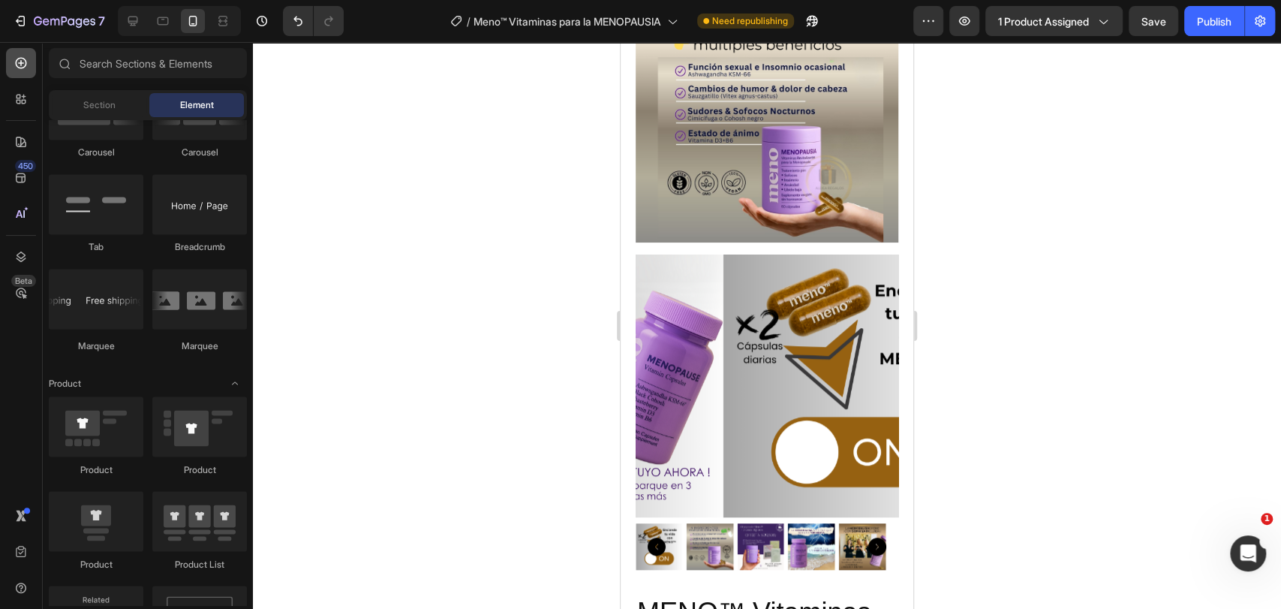
click at [24, 66] on icon at bounding box center [21, 63] width 15 height 15
click at [20, 98] on icon at bounding box center [21, 99] width 15 height 15
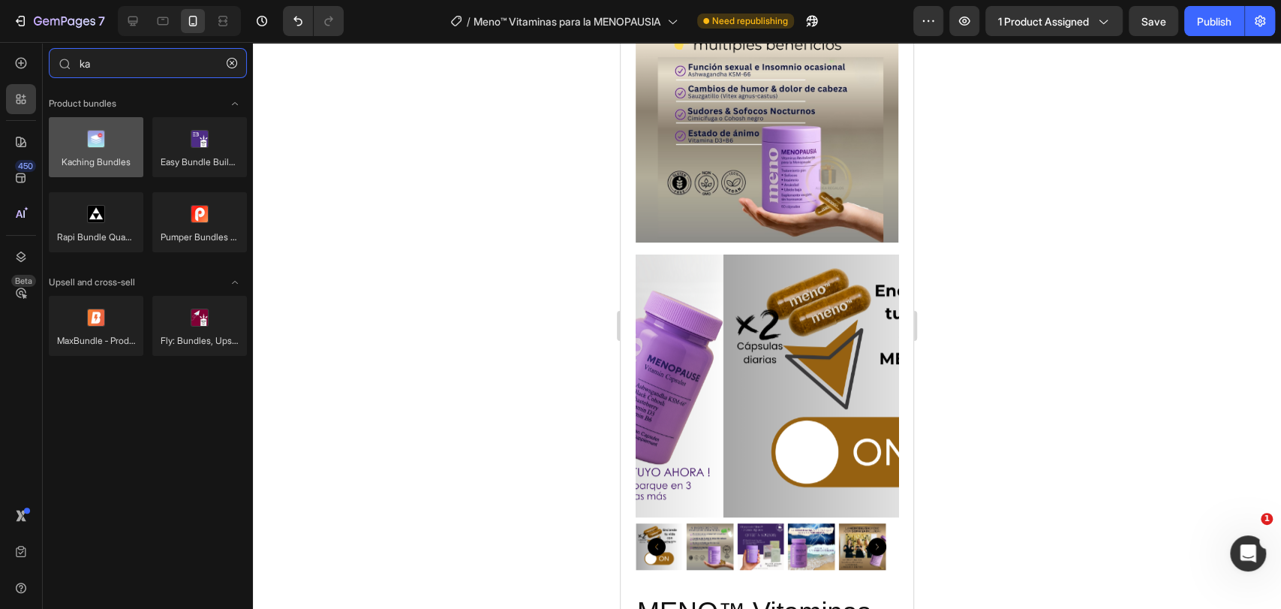
type input "ka"
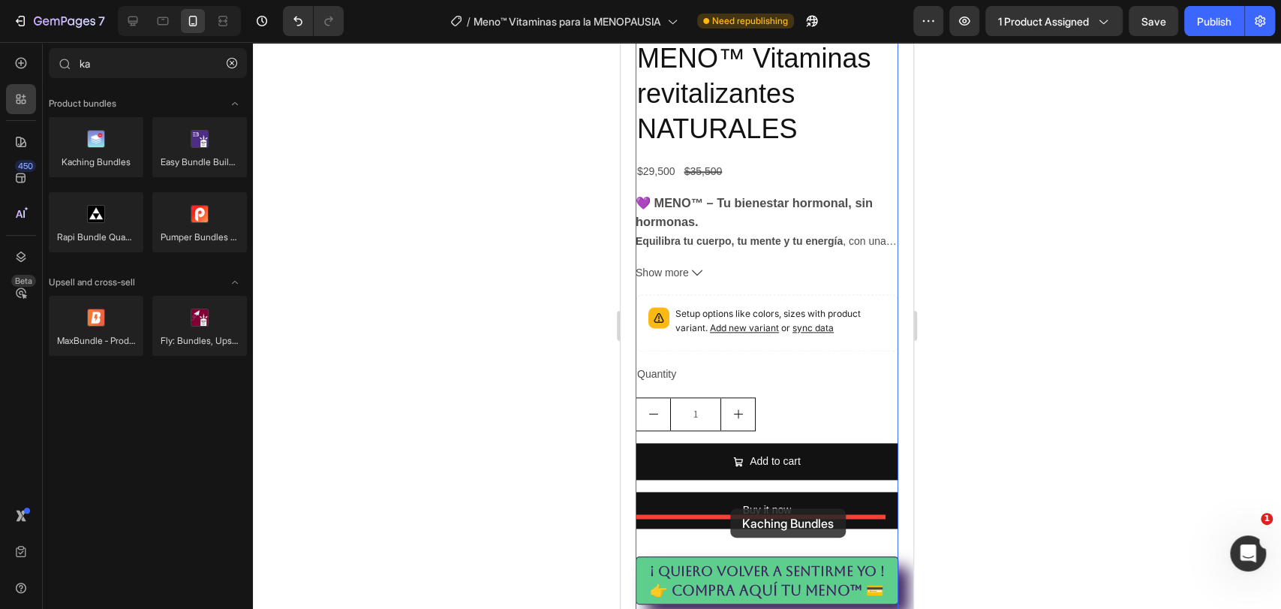
scroll to position [1220, 0]
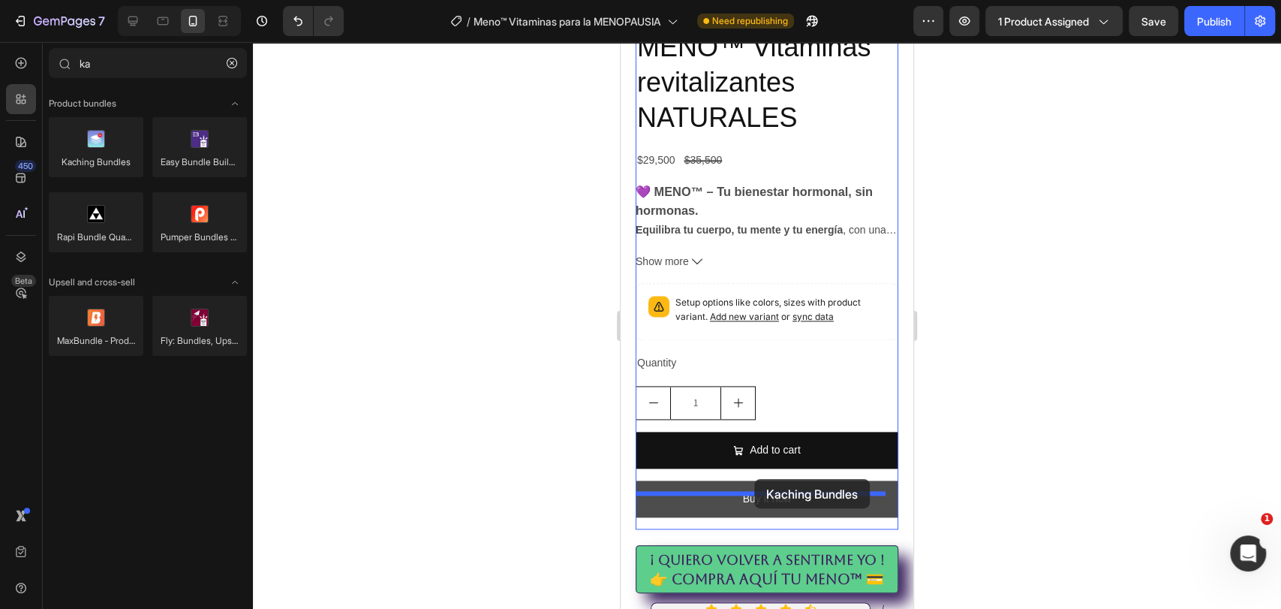
drag, startPoint x: 723, startPoint y: 199, endPoint x: 756, endPoint y: 476, distance: 278.9
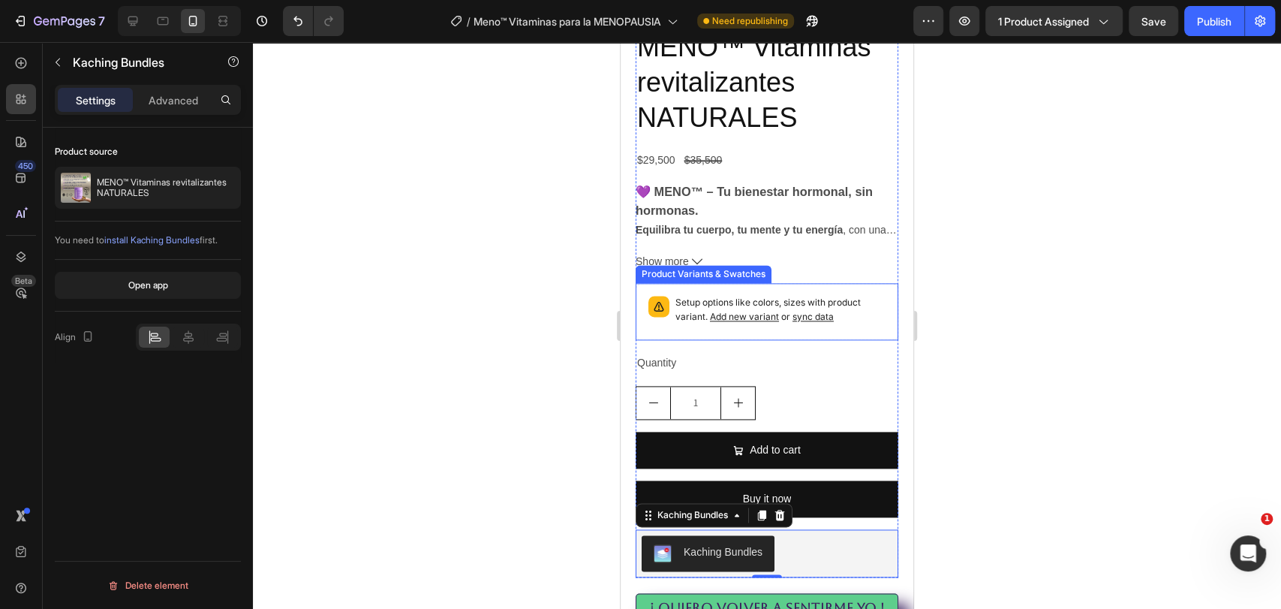
click at [862, 296] on p "Setup options like colors, sizes with product variant. Add new variant or sync …" at bounding box center [780, 310] width 210 height 29
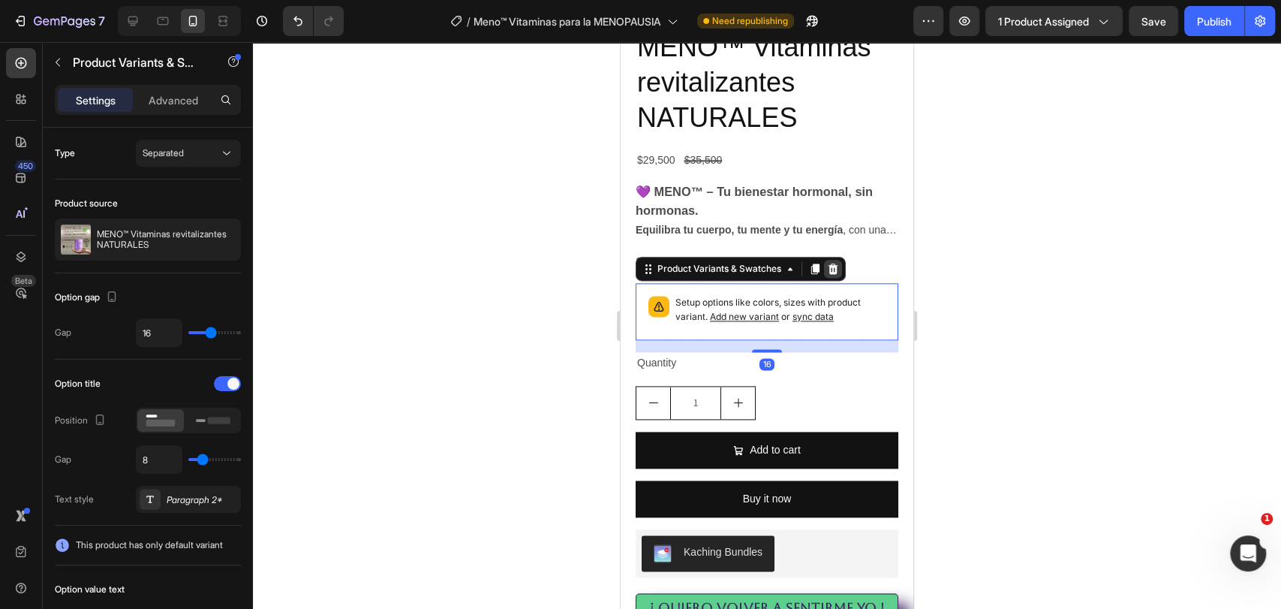
click at [836, 263] on icon at bounding box center [834, 268] width 10 height 11
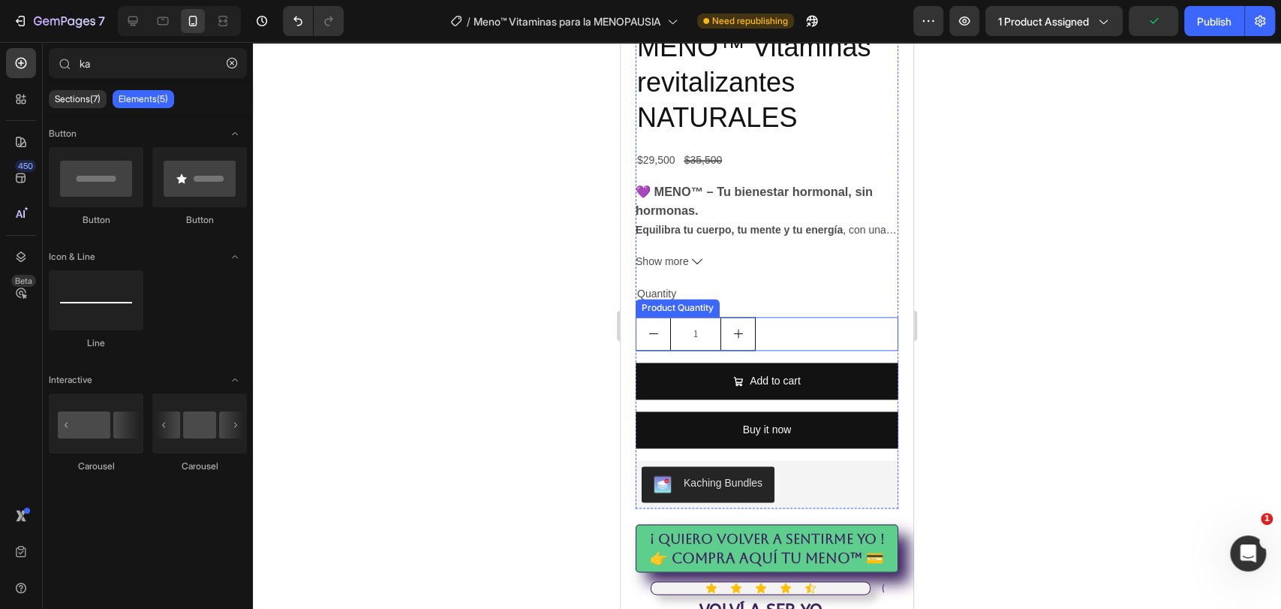
click at [785, 317] on div "1" at bounding box center [767, 334] width 263 height 34
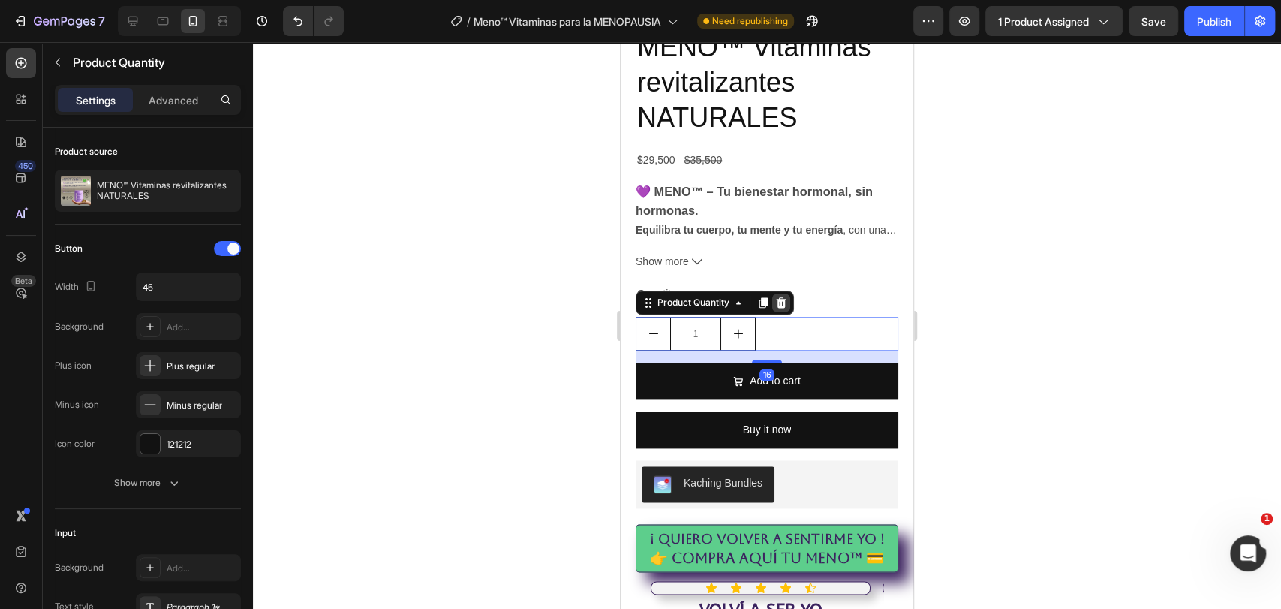
click at [786, 296] on icon at bounding box center [781, 302] width 12 height 12
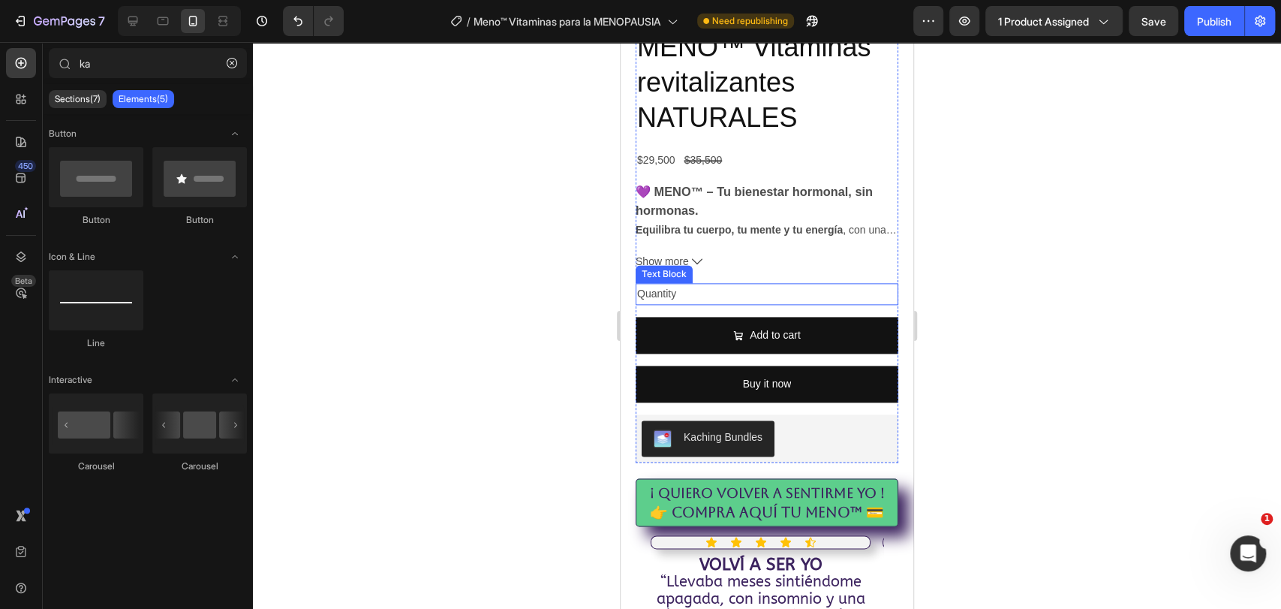
click at [827, 283] on div "Quantity" at bounding box center [767, 294] width 263 height 22
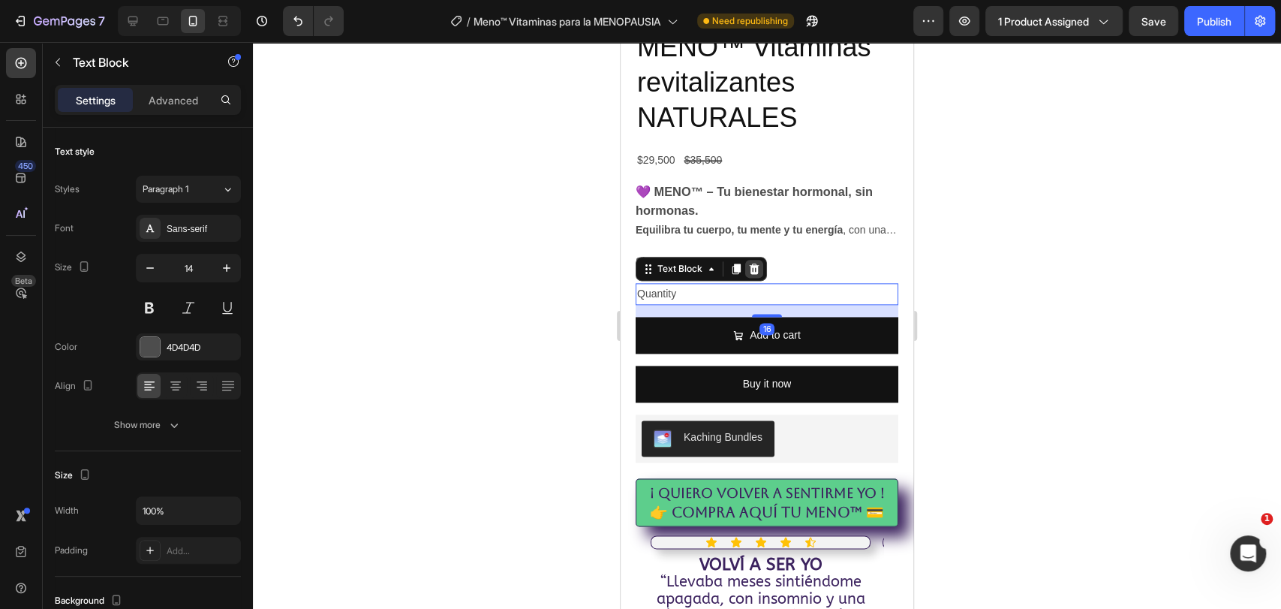
click at [759, 263] on icon at bounding box center [754, 269] width 12 height 12
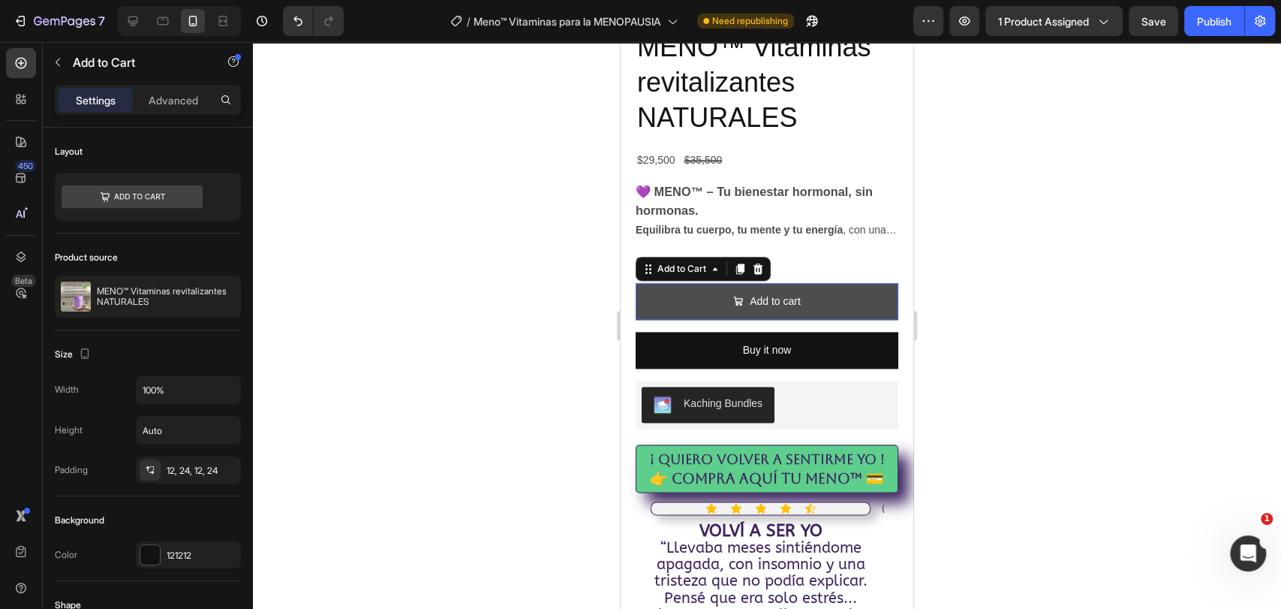
click at [856, 283] on button "Add to cart" at bounding box center [767, 301] width 263 height 37
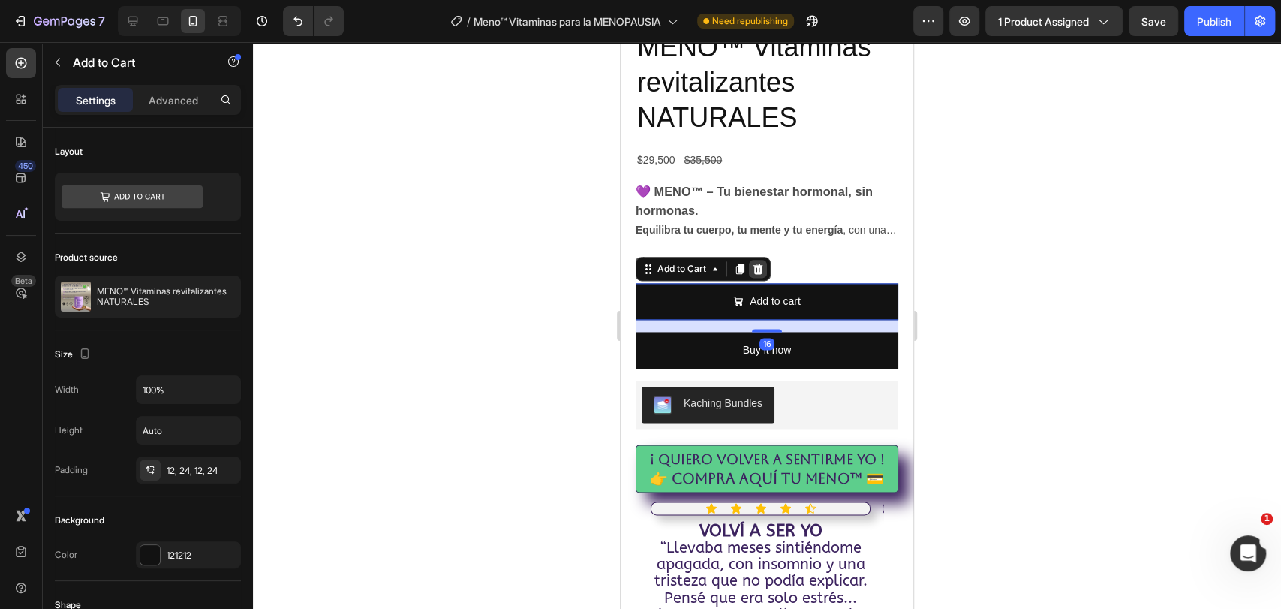
click at [760, 263] on icon at bounding box center [759, 268] width 10 height 11
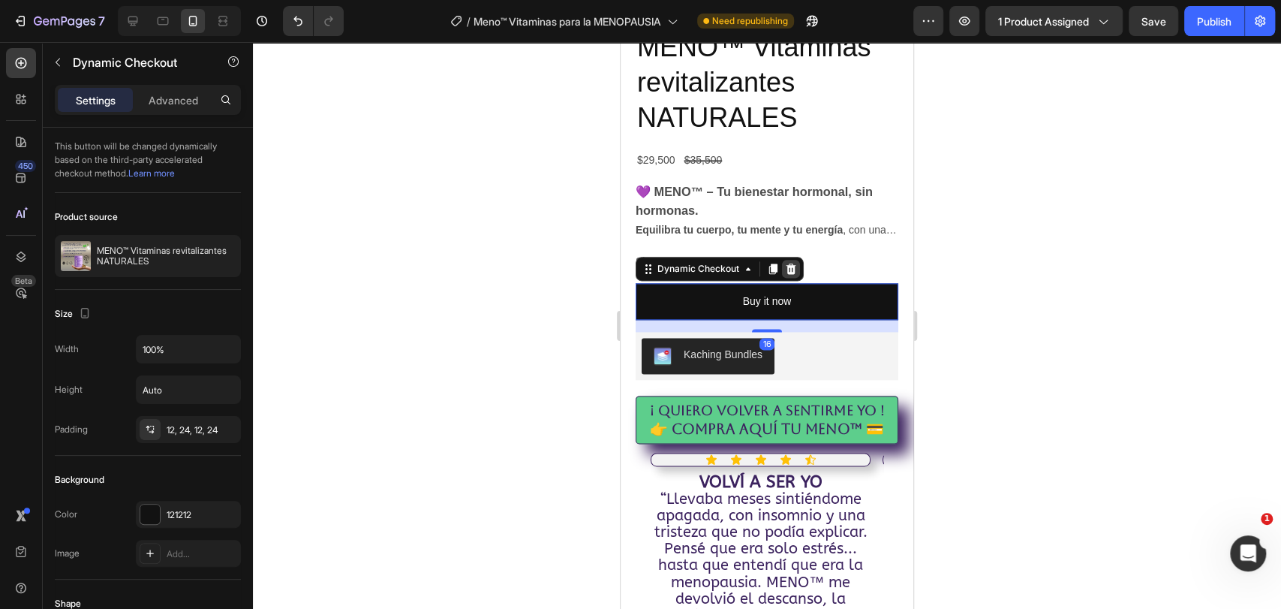
click at [793, 263] on icon at bounding box center [792, 268] width 10 height 11
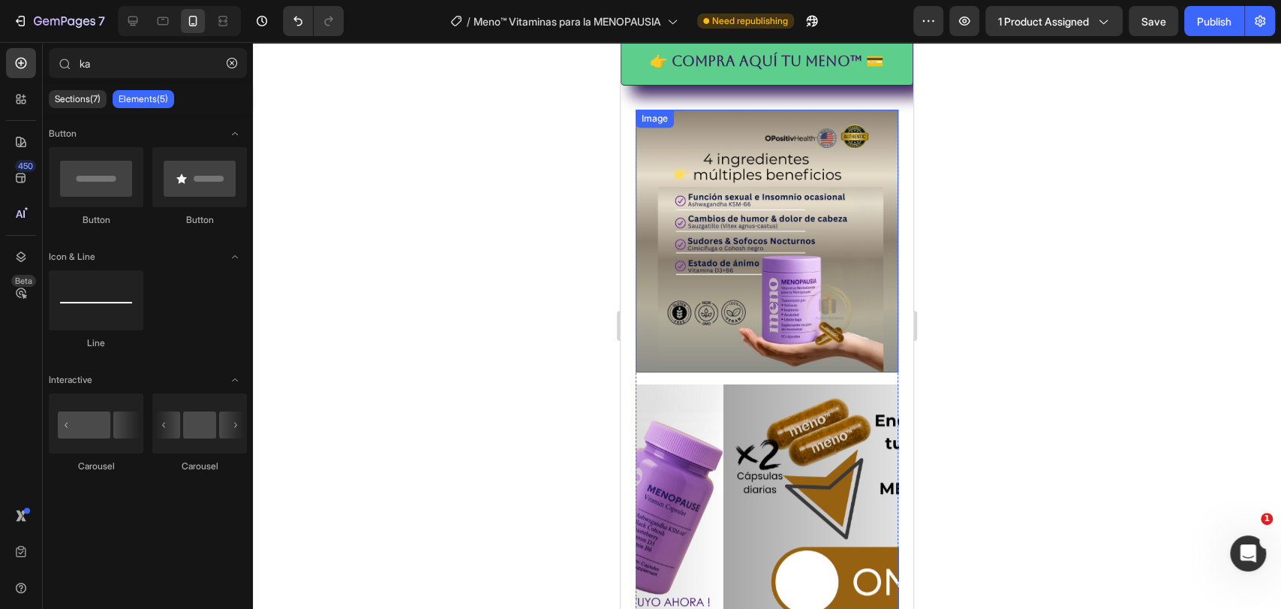
scroll to position [636, 0]
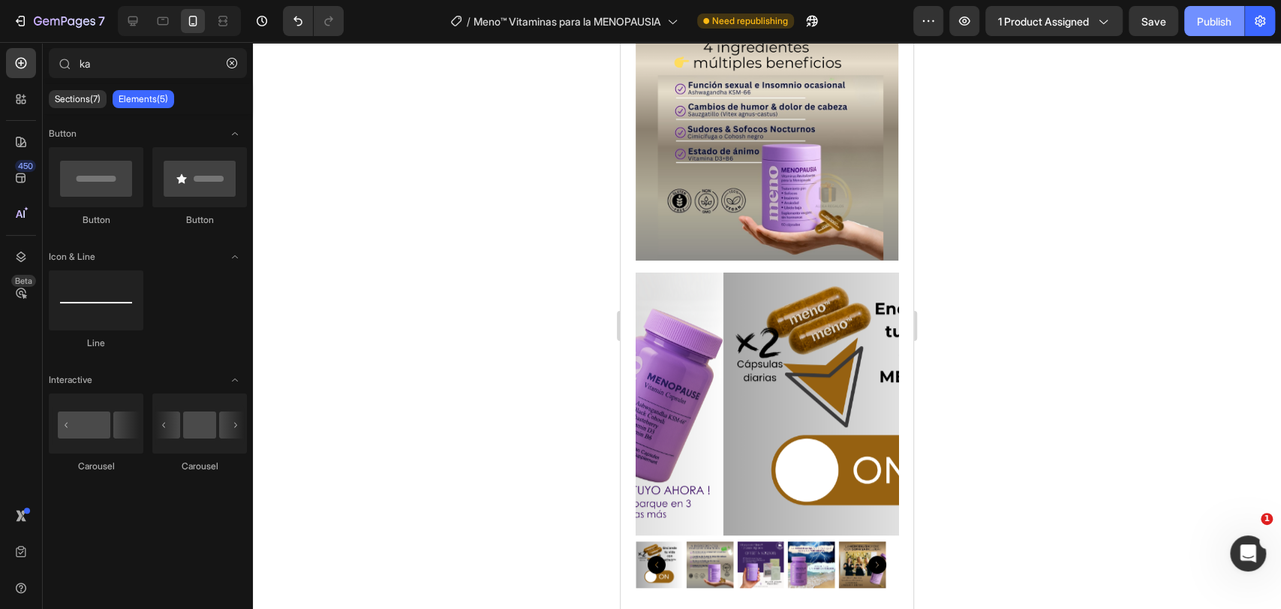
click at [1220, 20] on div "Publish" at bounding box center [1214, 22] width 35 height 16
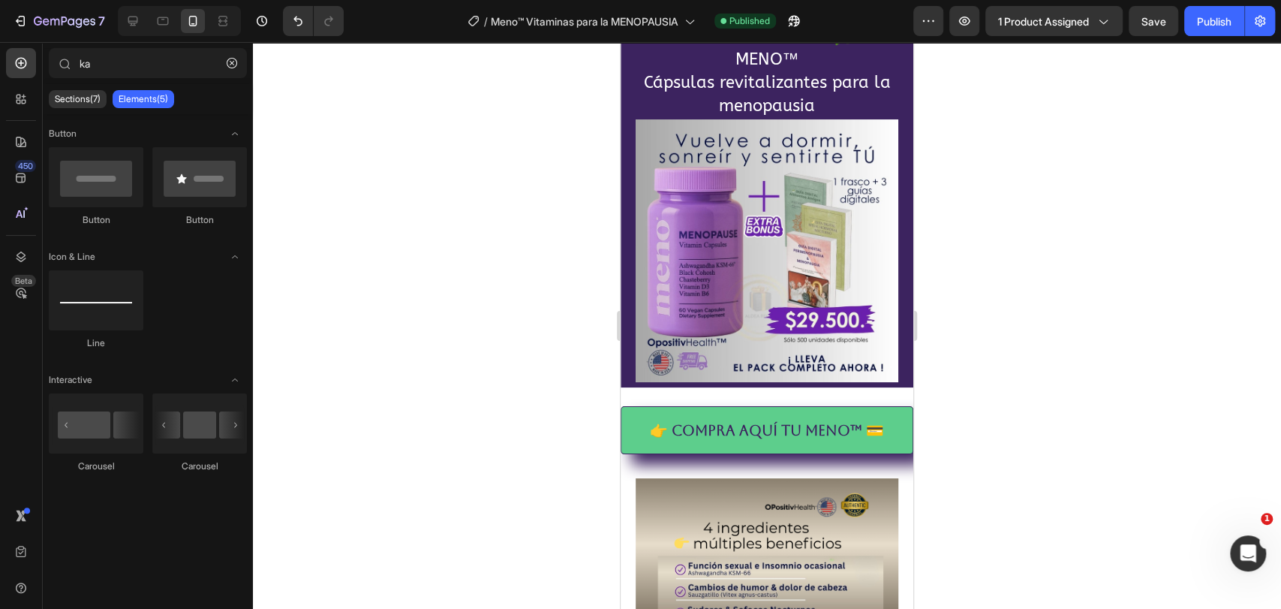
scroll to position [0, 0]
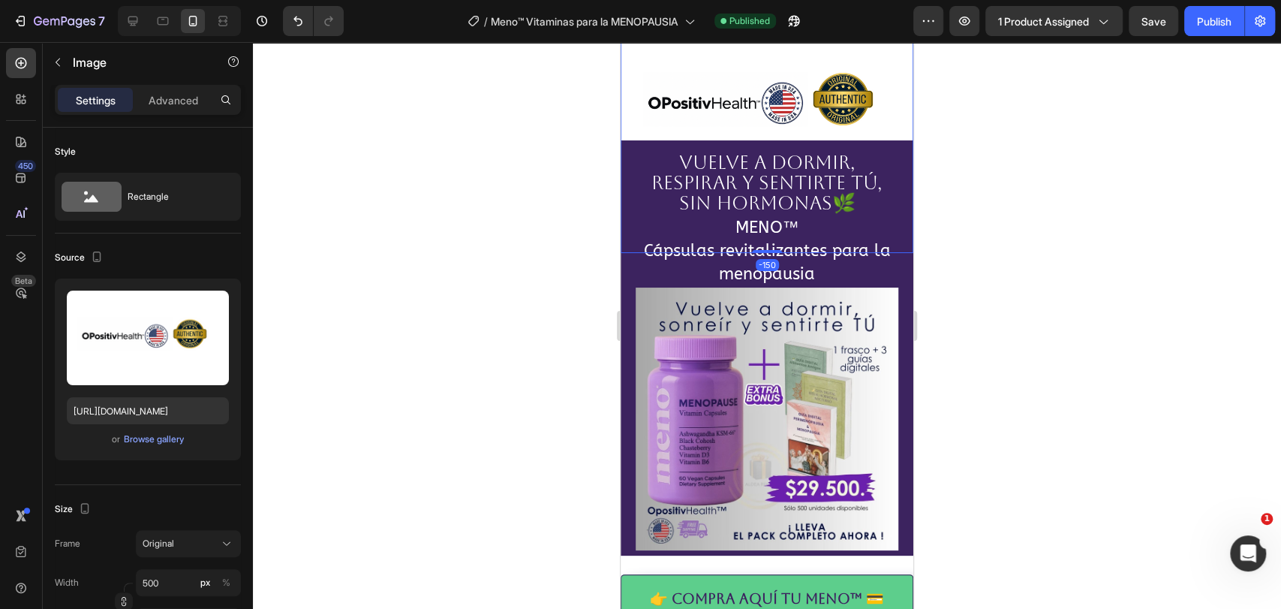
click at [769, 94] on img at bounding box center [767, 106] width 293 height 293
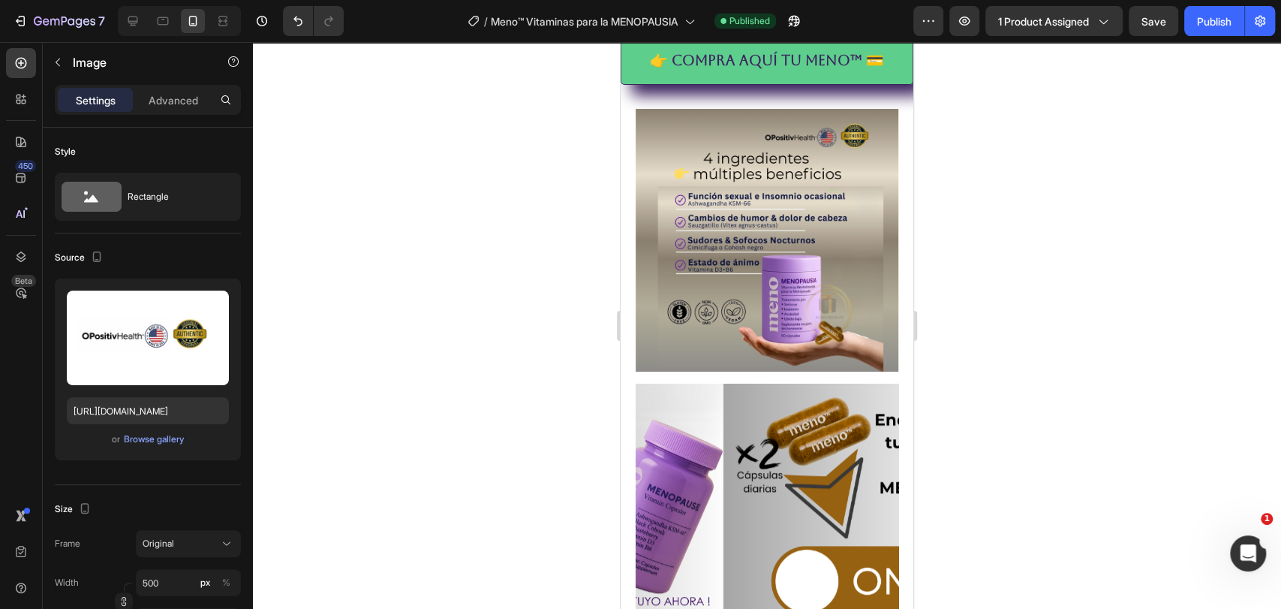
scroll to position [751, 0]
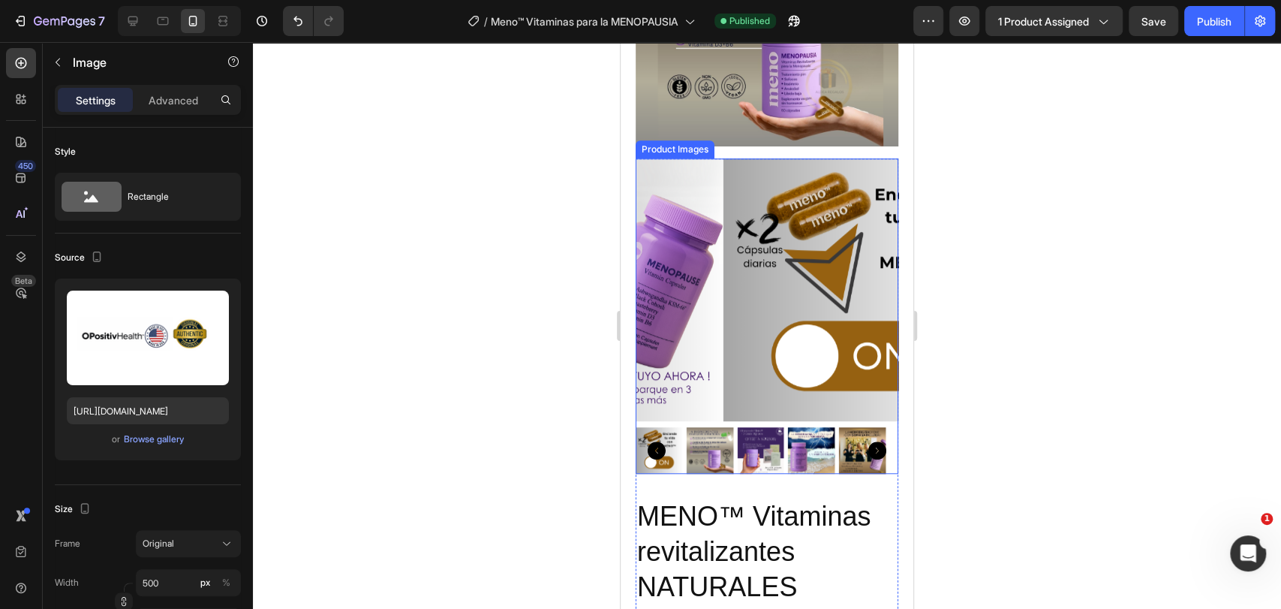
click at [771, 257] on img at bounding box center [855, 289] width 263 height 263
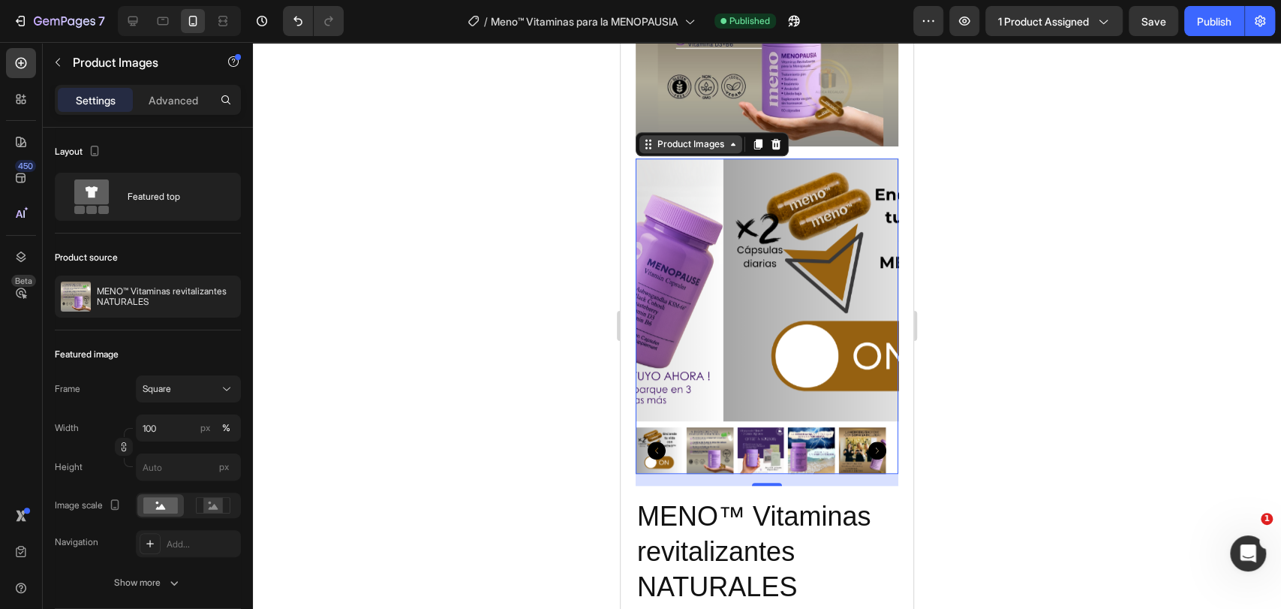
click at [687, 137] on div "Product Images" at bounding box center [690, 144] width 73 height 14
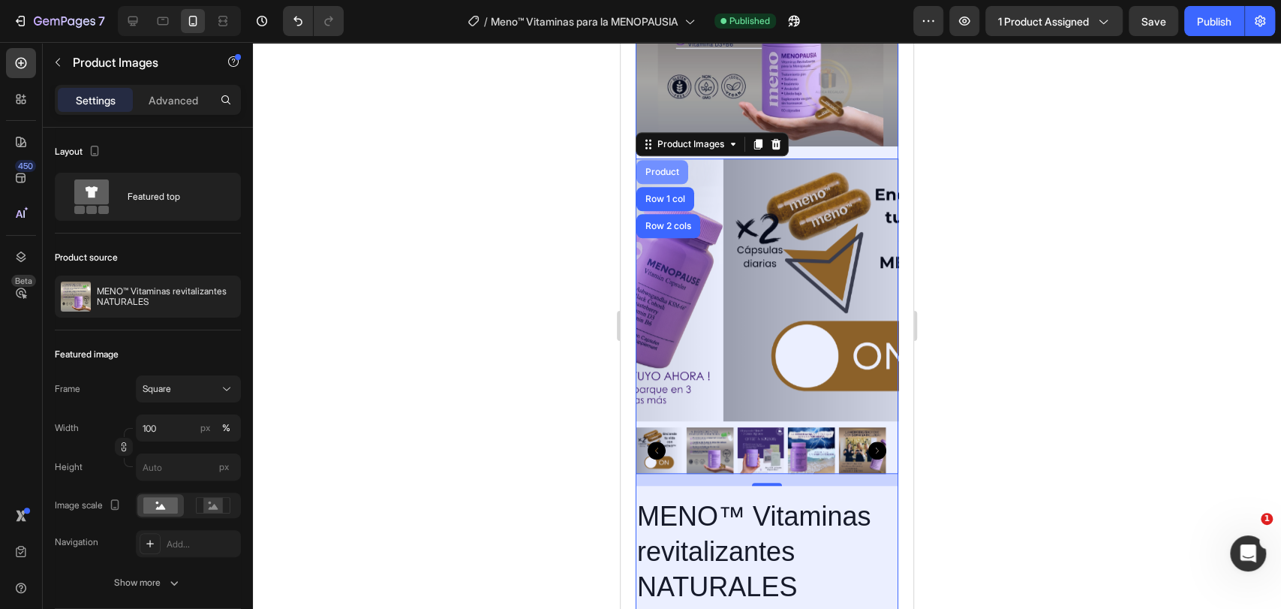
click at [672, 187] on div "Row 1 col" at bounding box center [665, 199] width 58 height 24
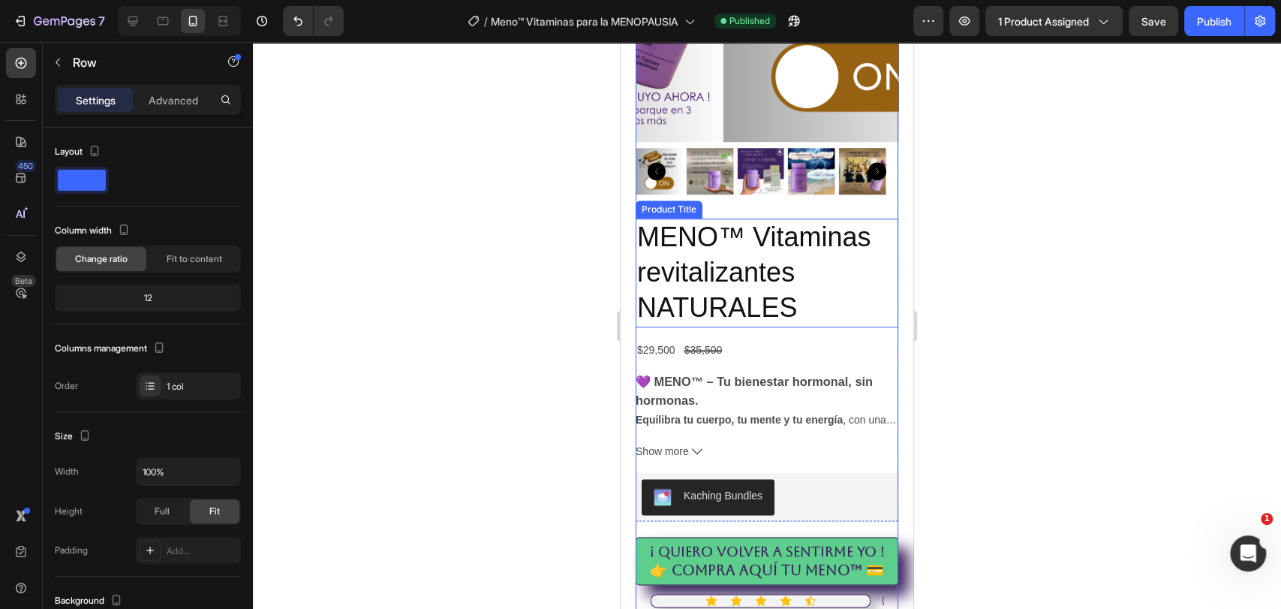
scroll to position [1084, 0]
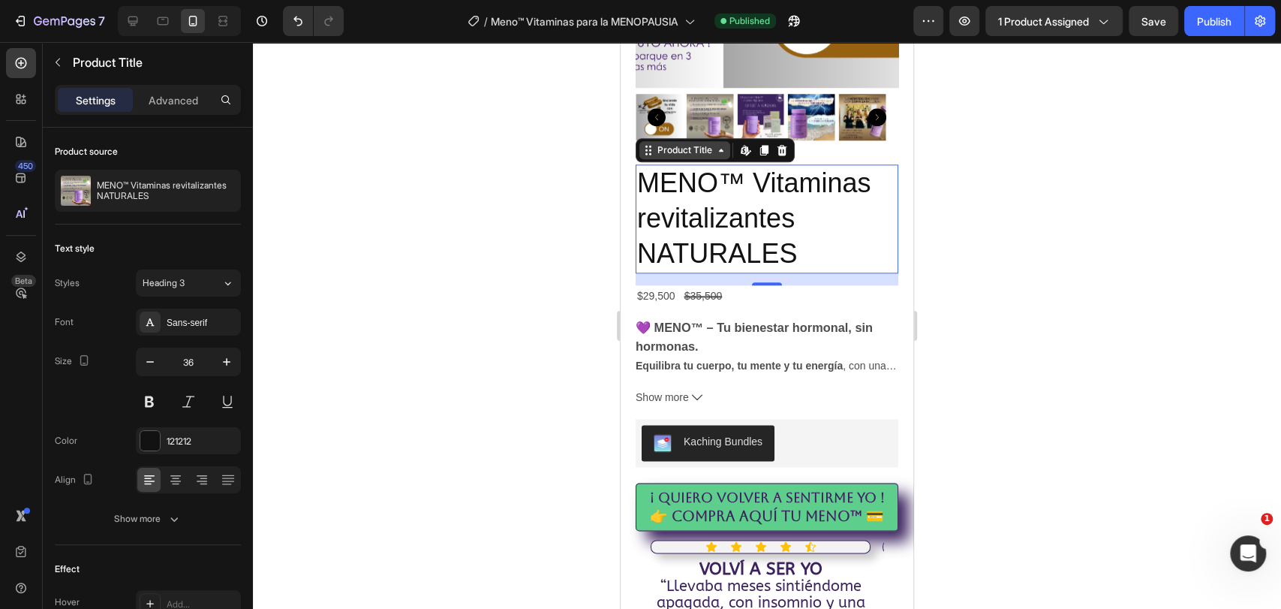
click at [660, 141] on div "Product Title" at bounding box center [684, 150] width 91 height 18
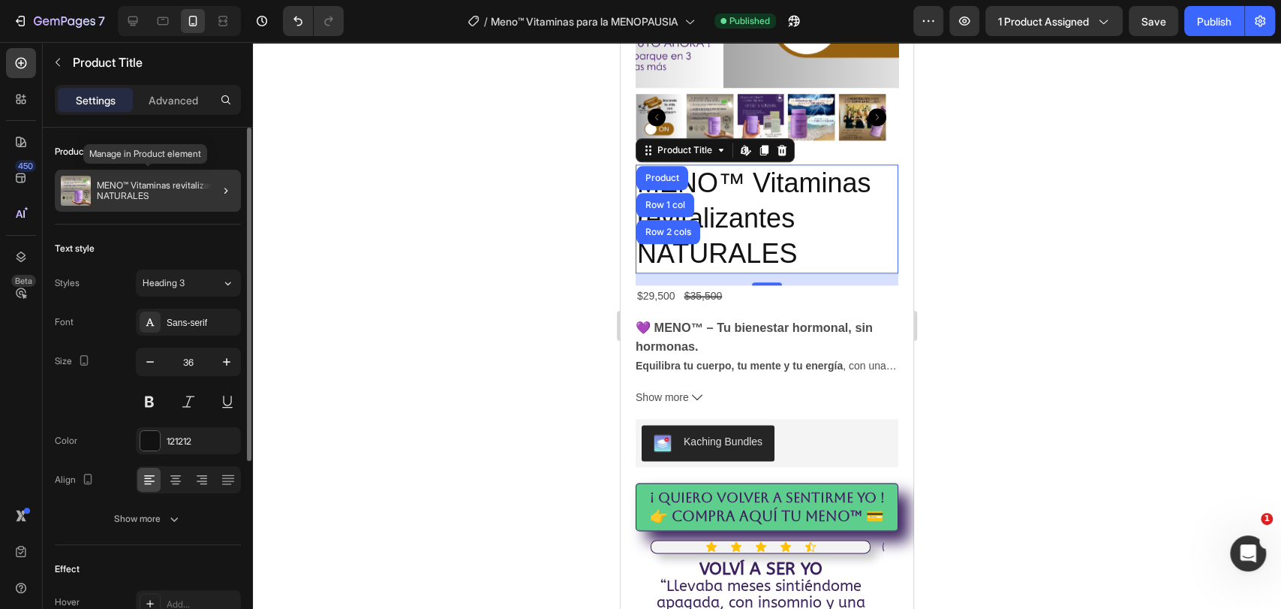
click at [194, 194] on p "MENO™ Vitaminas revitalizantes NATURALES" at bounding box center [166, 190] width 138 height 21
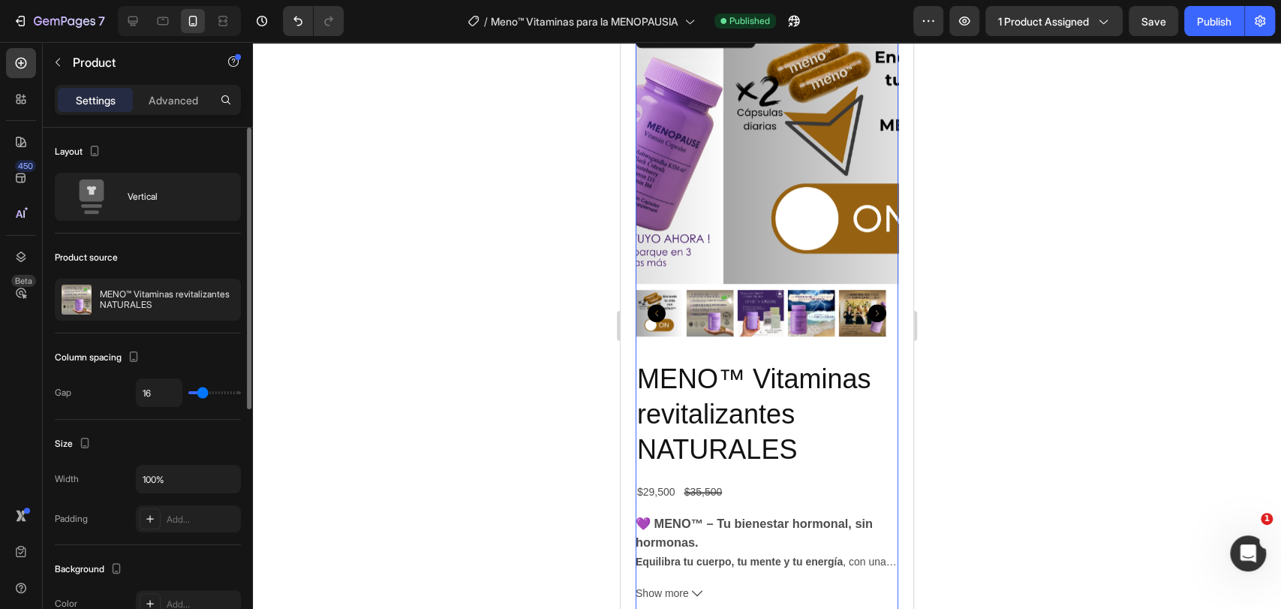
scroll to position [751, 0]
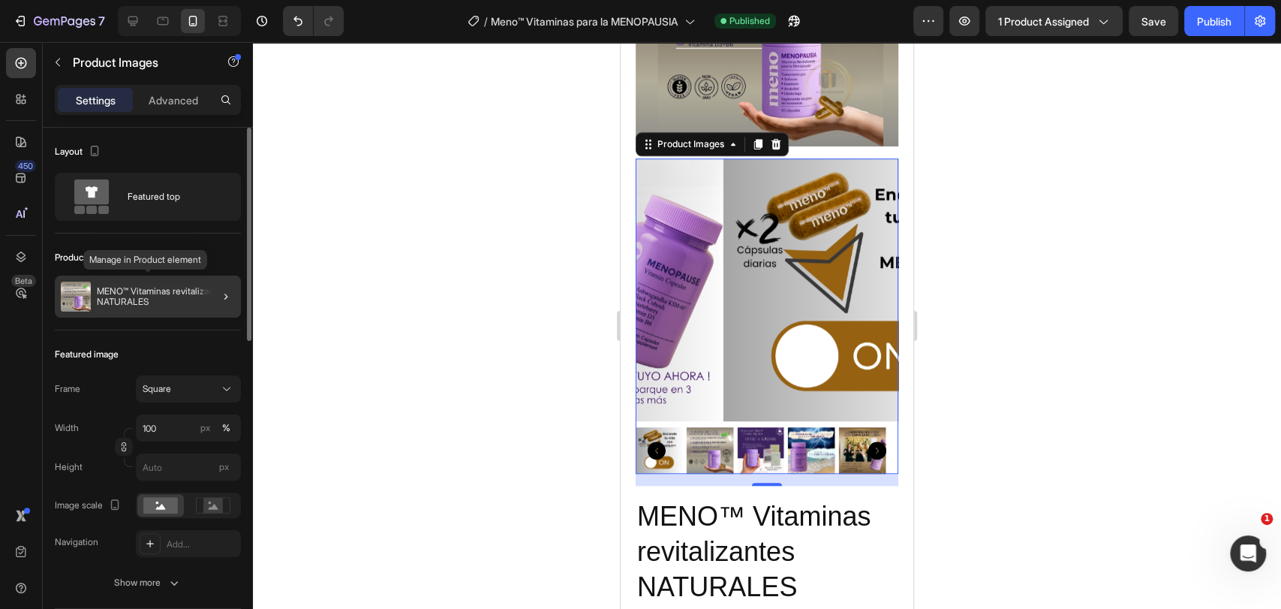
click at [179, 286] on p "MENO™ Vitaminas revitalizantes NATURALES" at bounding box center [166, 296] width 138 height 21
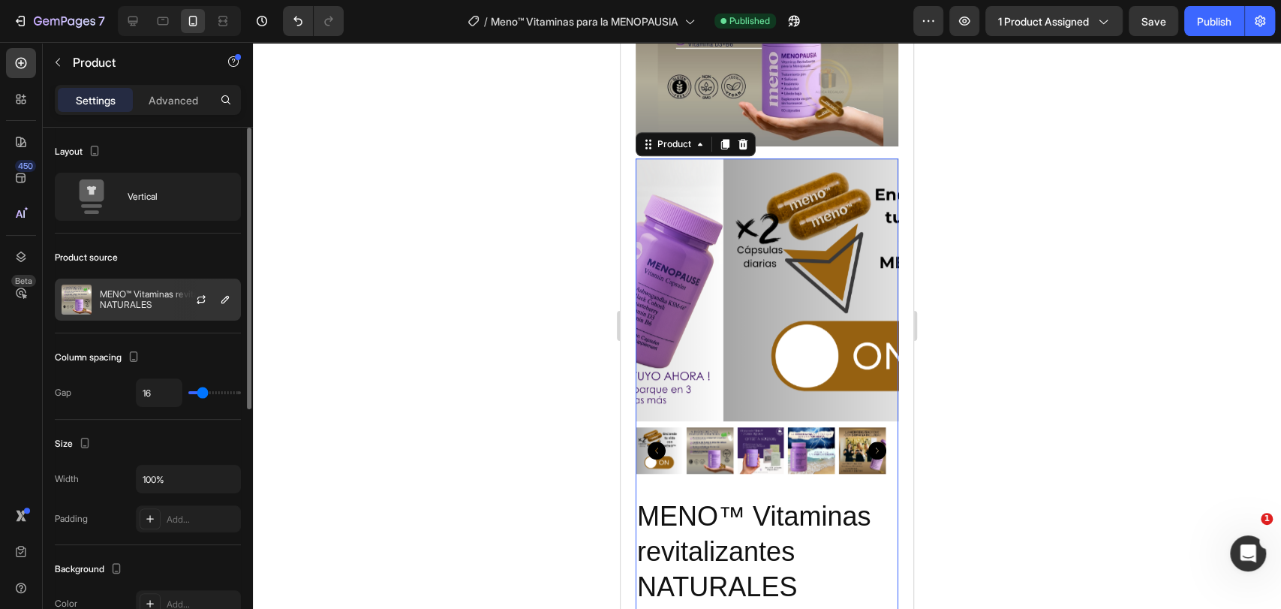
click at [85, 298] on img at bounding box center [77, 299] width 30 height 30
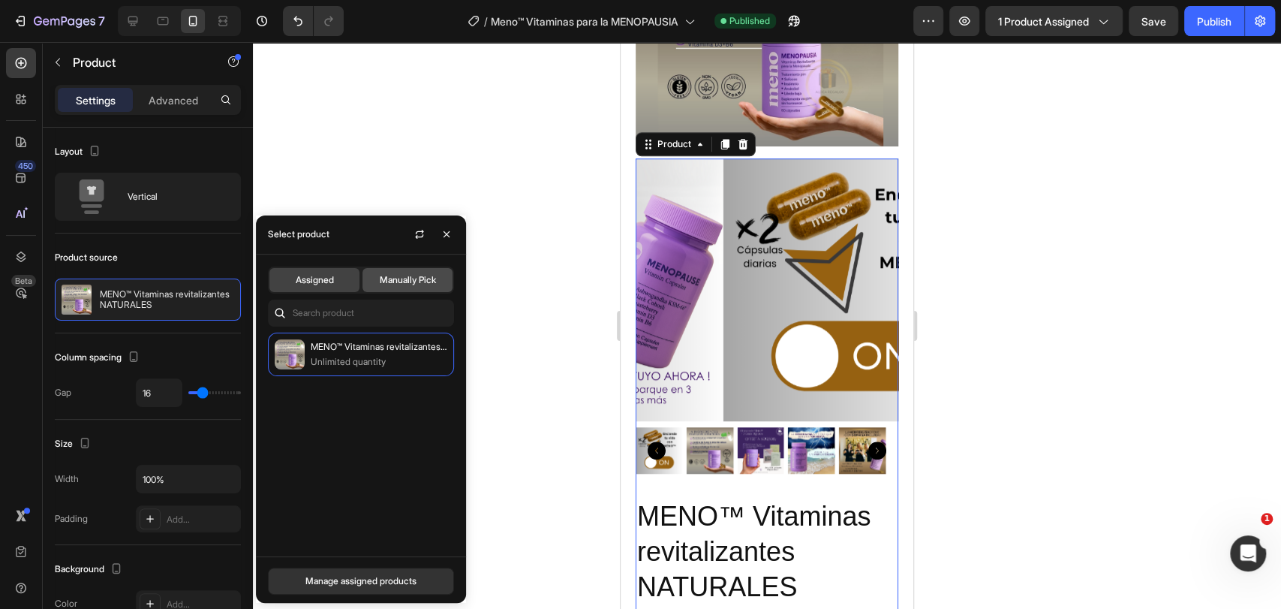
click at [398, 283] on span "Manually Pick" at bounding box center [408, 280] width 56 height 14
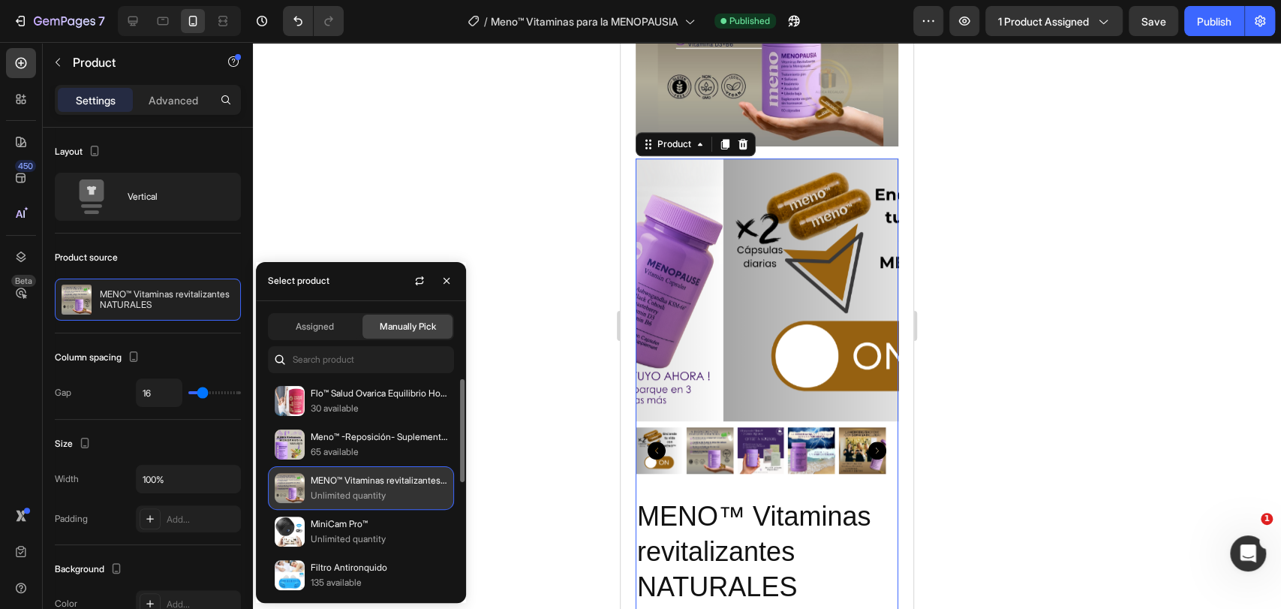
click at [350, 479] on p "MENO™ Vitaminas revitalizantes NATURALES" at bounding box center [379, 480] width 137 height 15
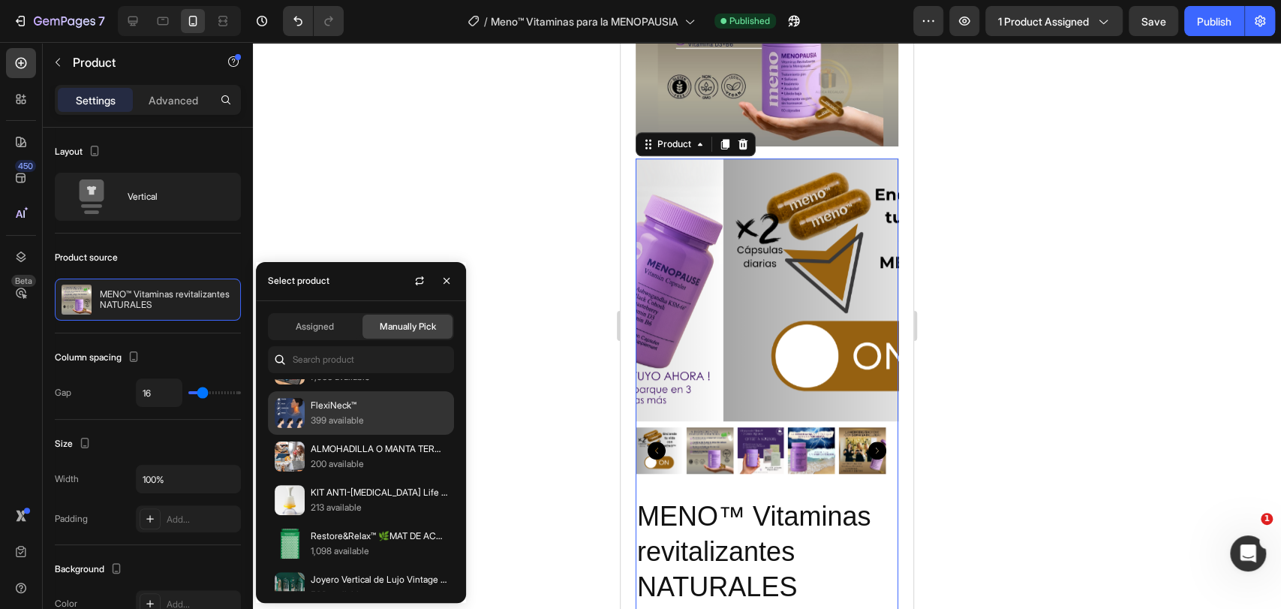
scroll to position [0, 0]
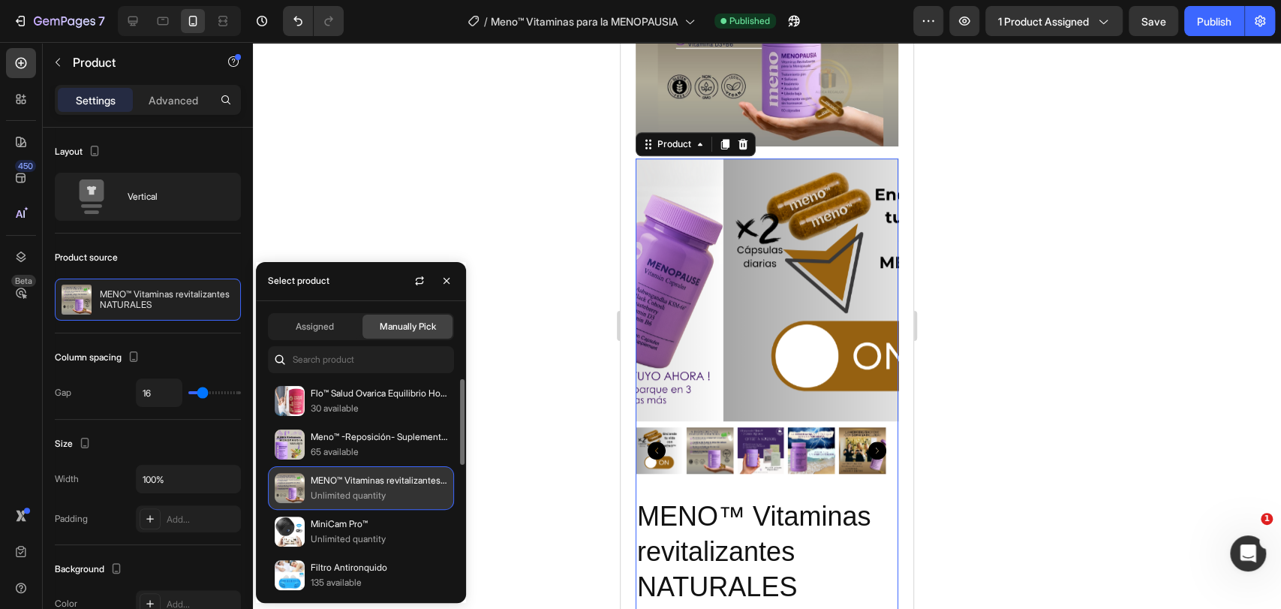
click at [304, 489] on img at bounding box center [290, 488] width 30 height 30
click at [284, 487] on img at bounding box center [290, 488] width 30 height 30
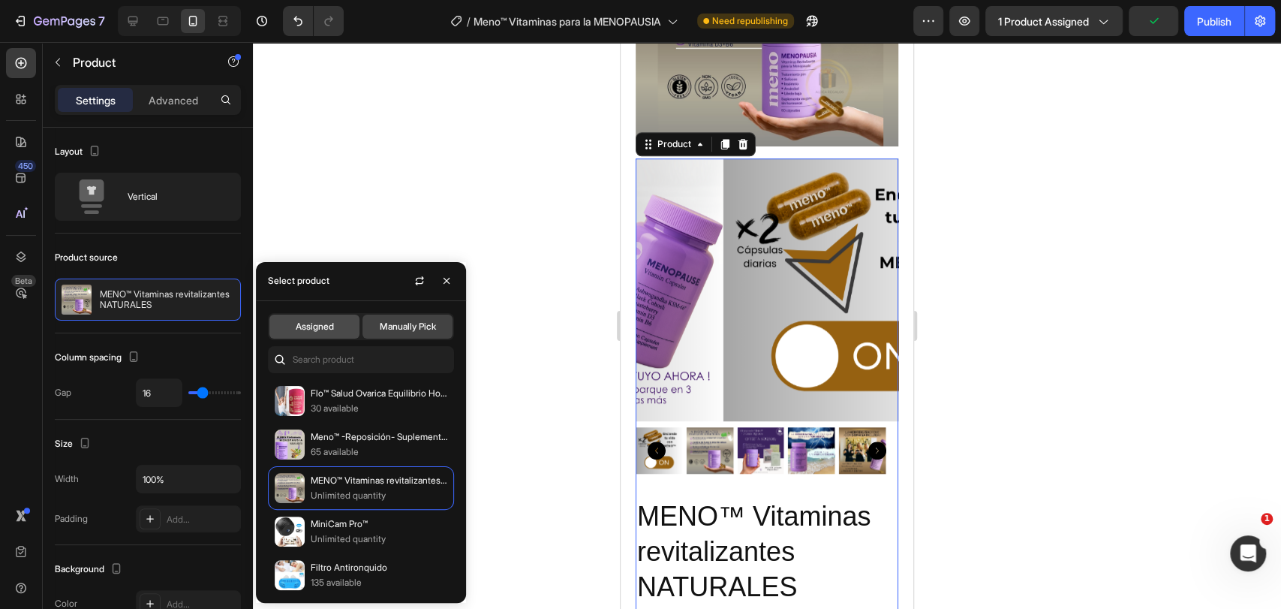
click at [324, 330] on span "Assigned" at bounding box center [315, 327] width 38 height 14
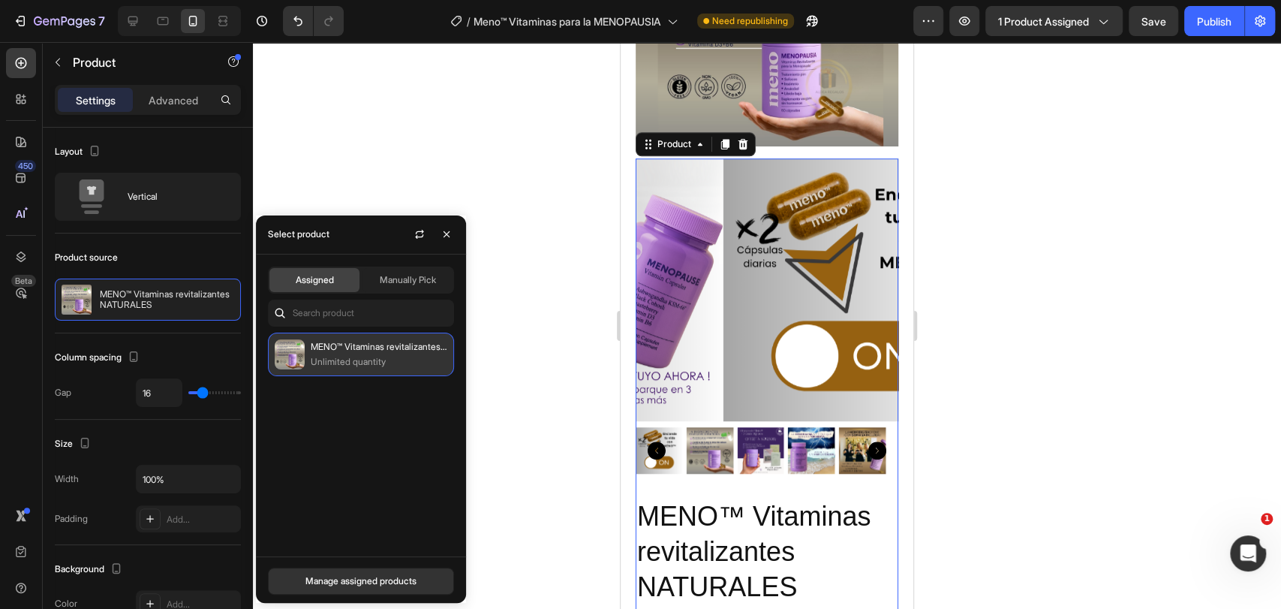
click at [347, 365] on p "Unlimited quantity" at bounding box center [379, 361] width 137 height 15
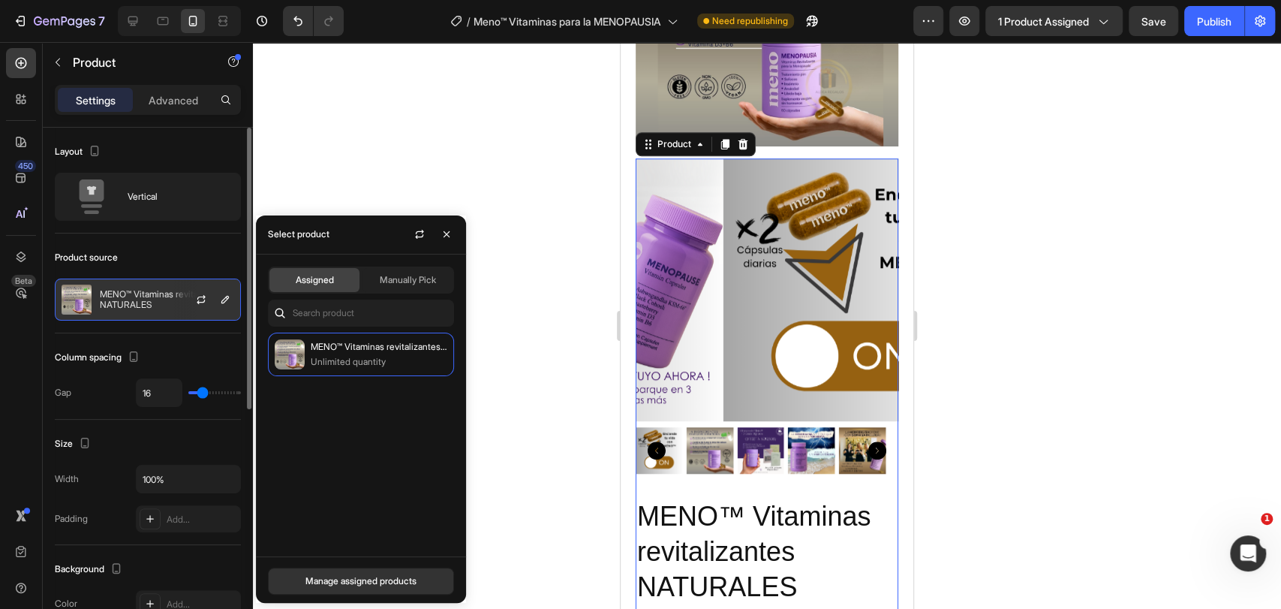
click at [157, 308] on p "MENO™ Vitaminas revitalizantes NATURALES" at bounding box center [167, 299] width 134 height 21
click at [348, 584] on div "Manage assigned products" at bounding box center [360, 581] width 111 height 14
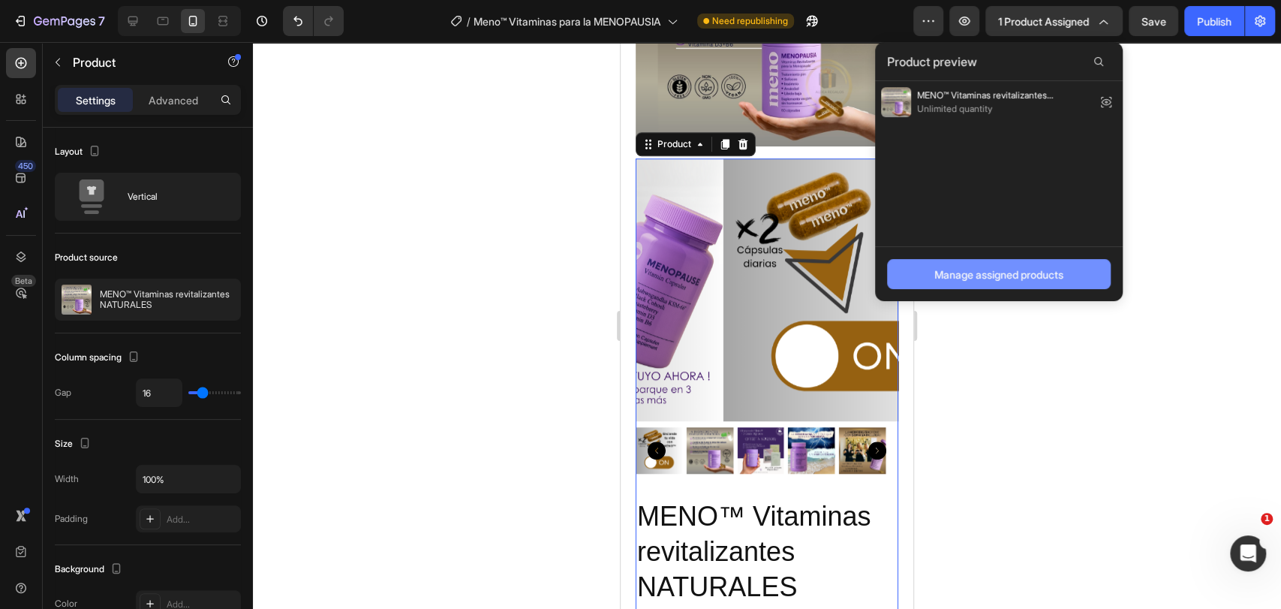
click at [958, 279] on div "Manage assigned products" at bounding box center [998, 274] width 129 height 16
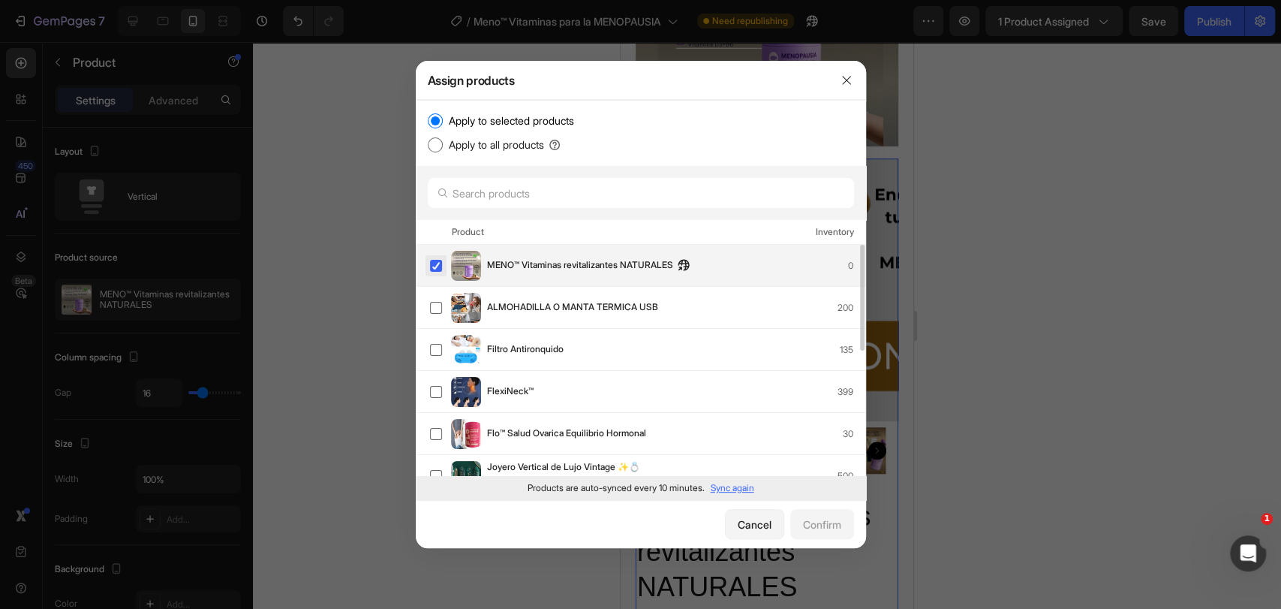
click at [439, 264] on label at bounding box center [436, 266] width 12 height 12
click at [638, 266] on span "MENO™ Vitaminas revitalizantes NATURALES" at bounding box center [580, 265] width 186 height 17
click at [435, 263] on label at bounding box center [436, 266] width 12 height 12
click at [744, 486] on p "Sync again" at bounding box center [733, 488] width 44 height 14
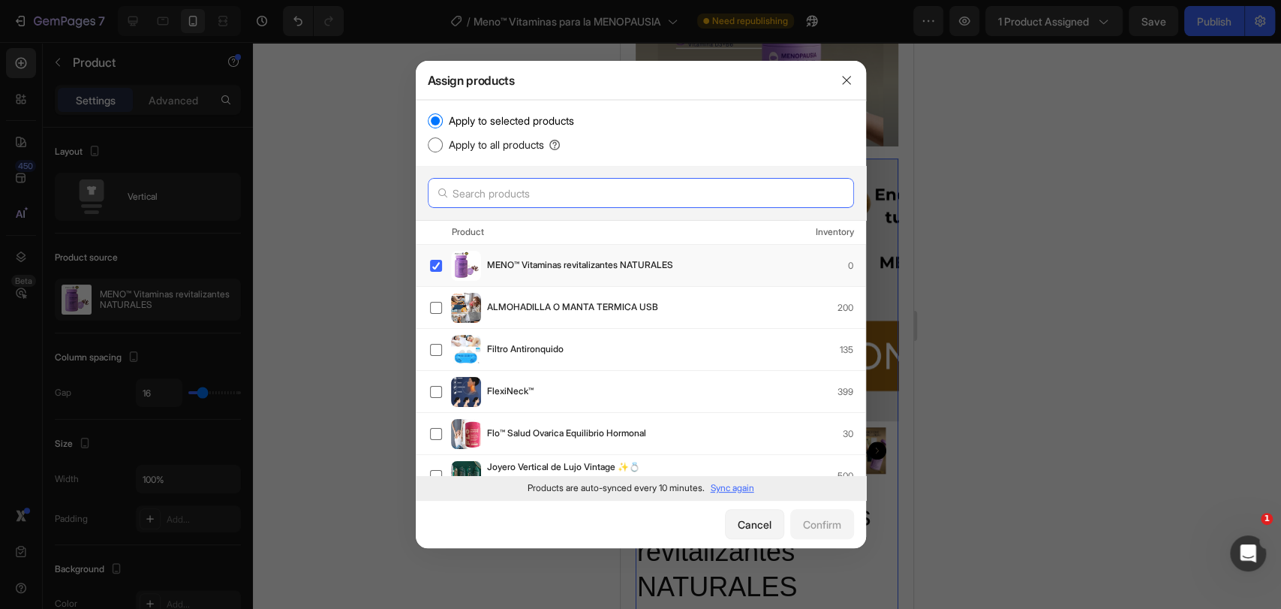
click at [702, 200] on input "text" at bounding box center [641, 193] width 426 height 30
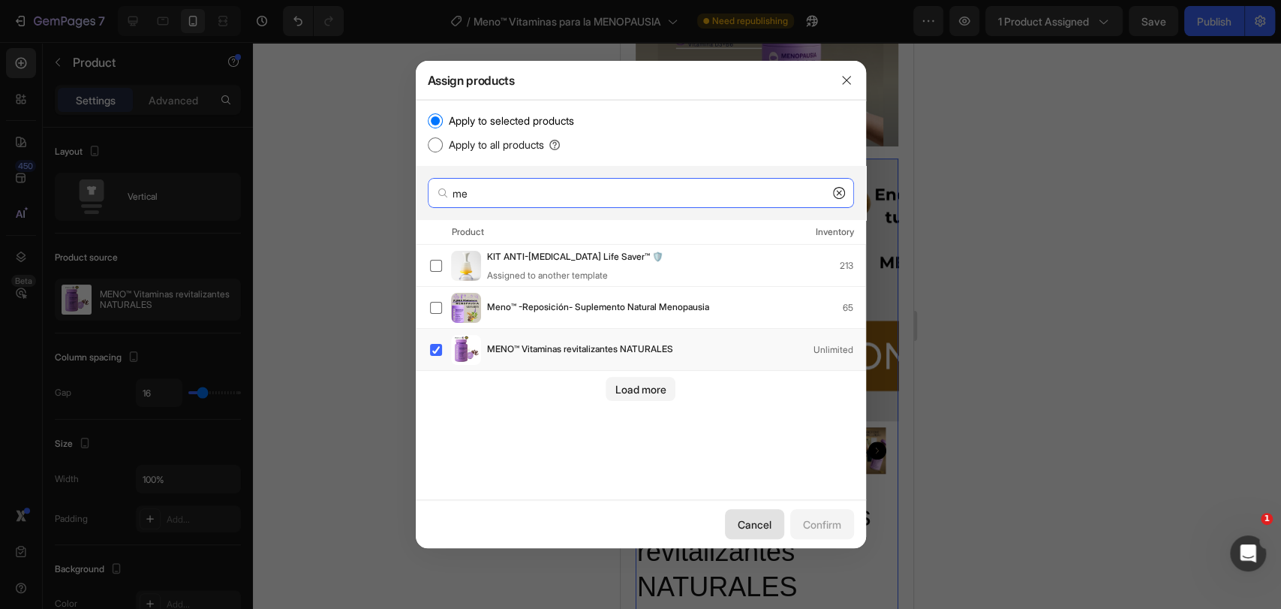
type input "me"
click at [755, 518] on div "Cancel" at bounding box center [755, 524] width 34 height 16
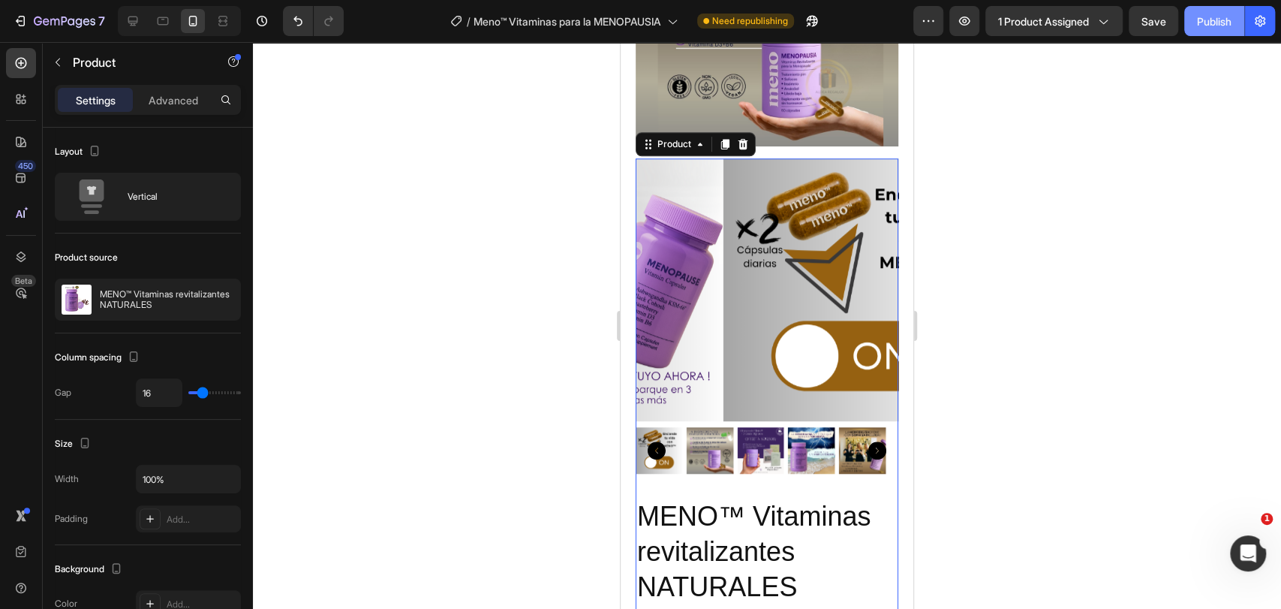
click at [1222, 23] on div "Publish" at bounding box center [1214, 22] width 35 height 16
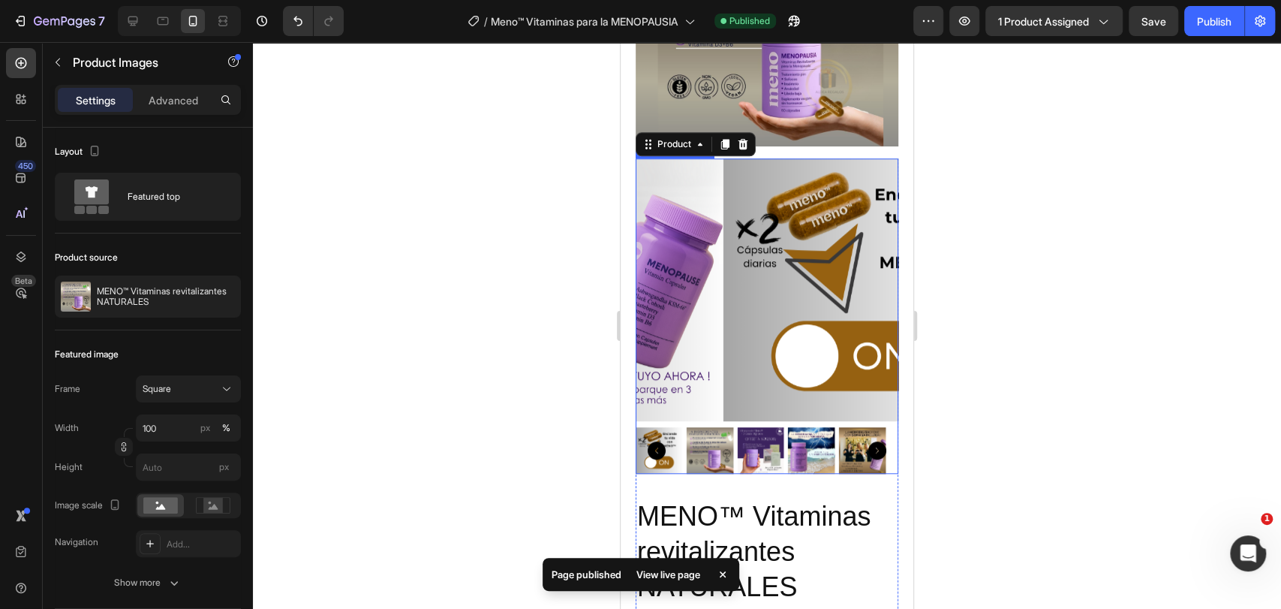
click at [715, 427] on img at bounding box center [710, 450] width 47 height 47
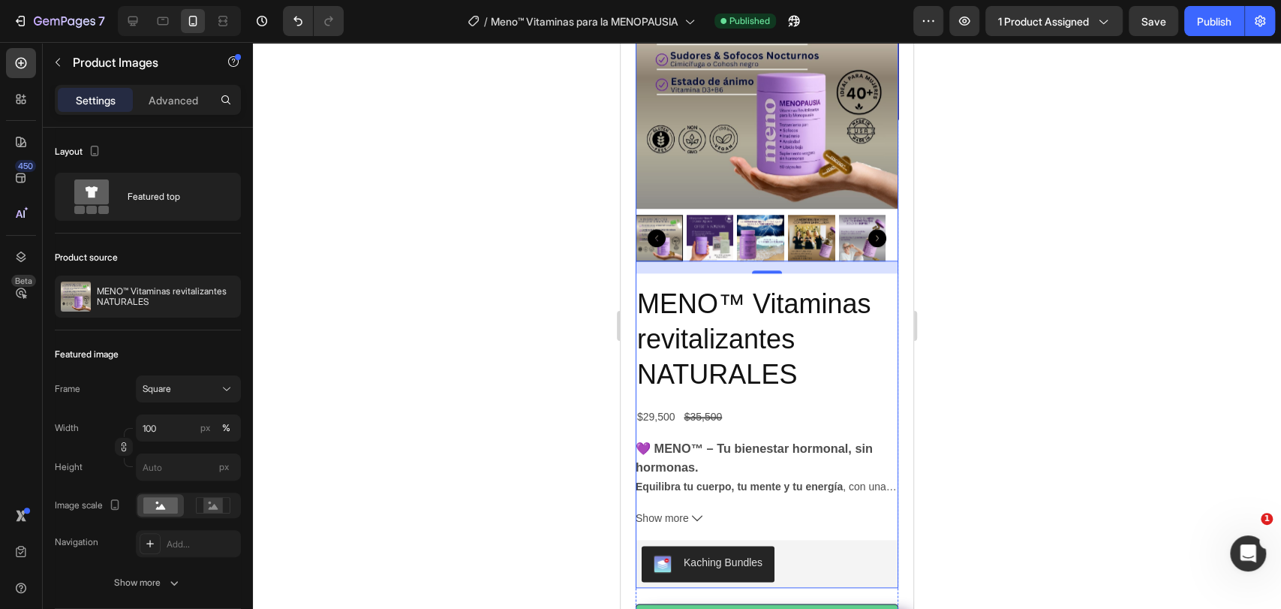
scroll to position [1000, 0]
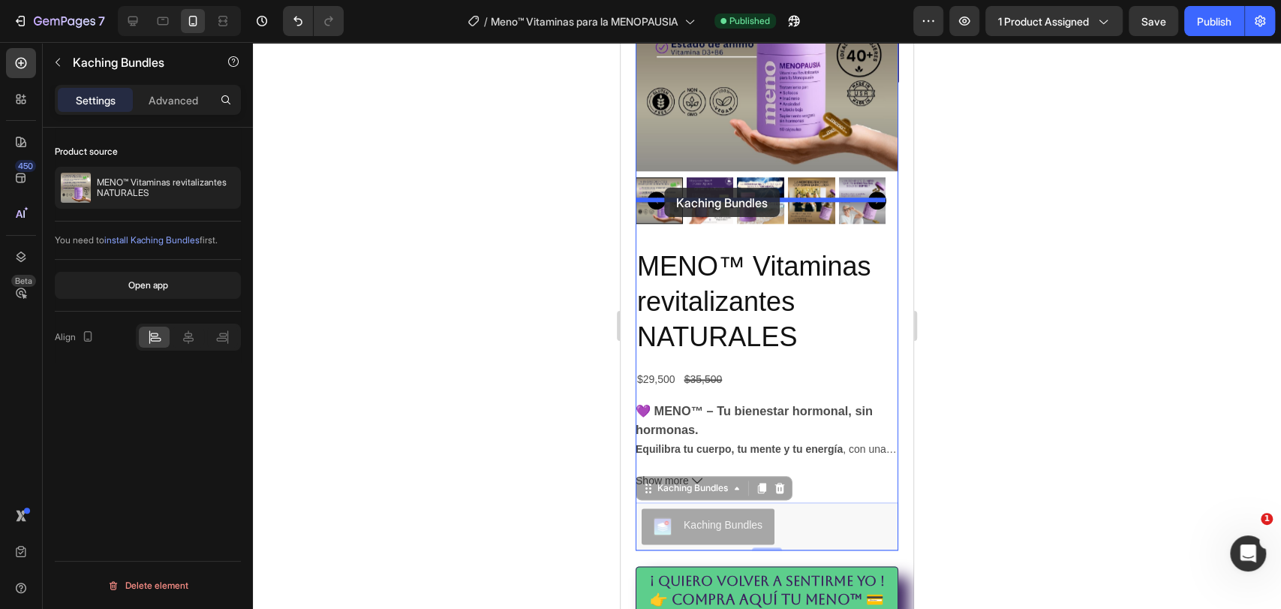
drag, startPoint x: 649, startPoint y: 456, endPoint x: 664, endPoint y: 188, distance: 268.4
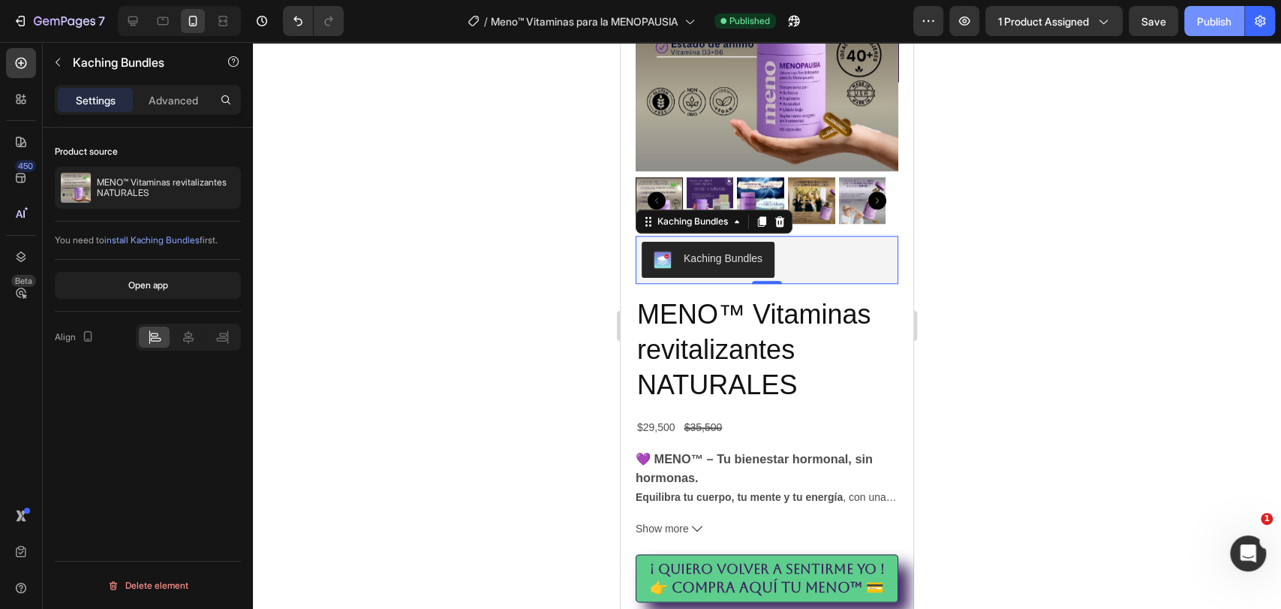
click at [1211, 17] on div "Publish" at bounding box center [1214, 22] width 35 height 16
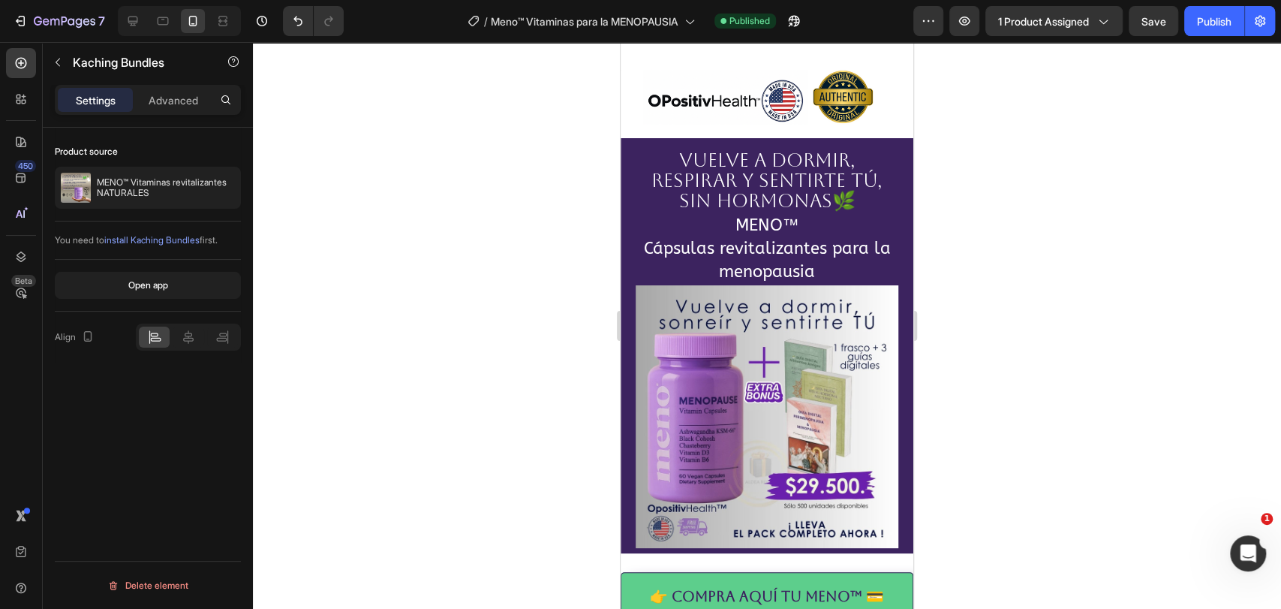
scroll to position [0, 0]
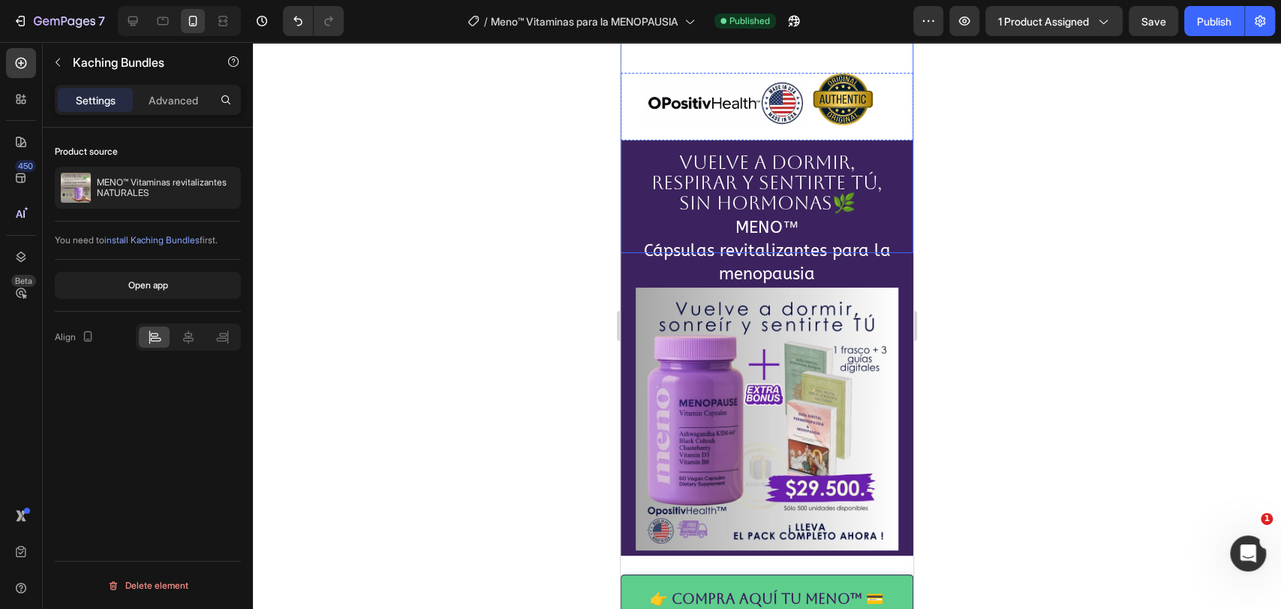
click at [791, 98] on img at bounding box center [767, 106] width 293 height 293
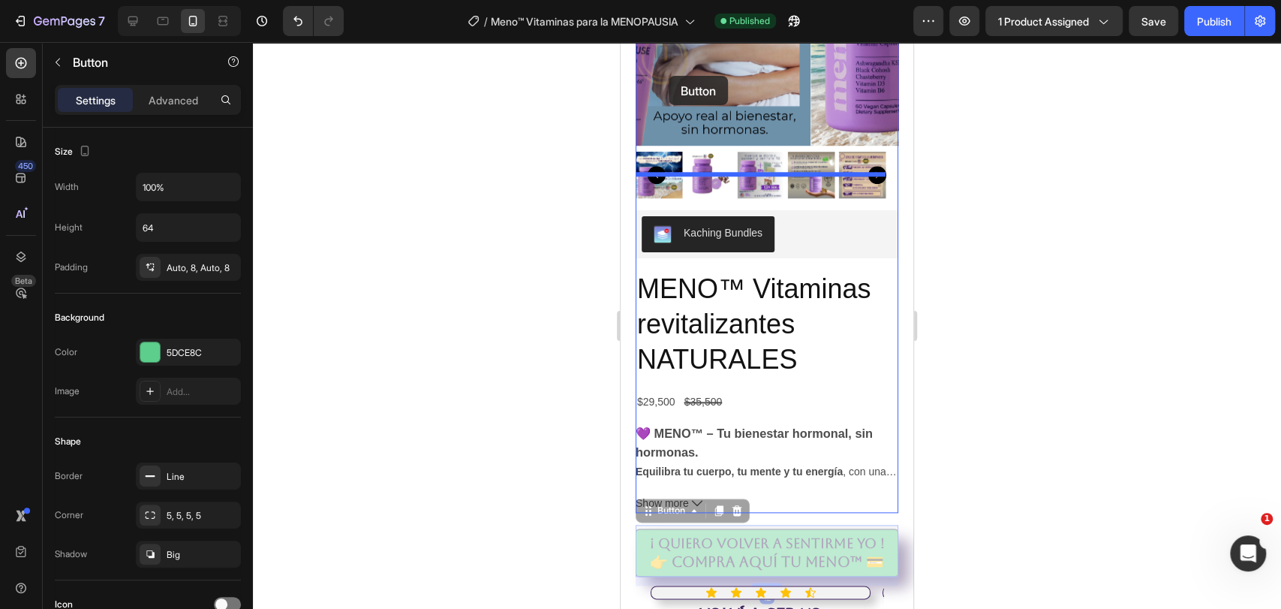
scroll to position [958, 0]
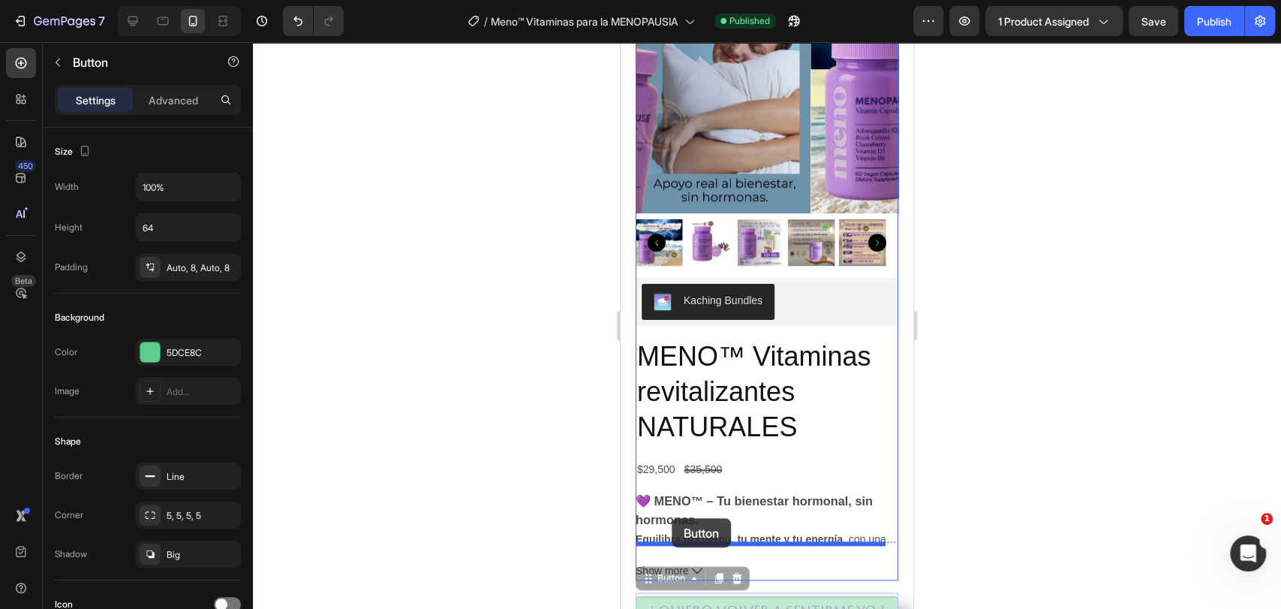
drag, startPoint x: 647, startPoint y: 337, endPoint x: 672, endPoint y: 518, distance: 182.6
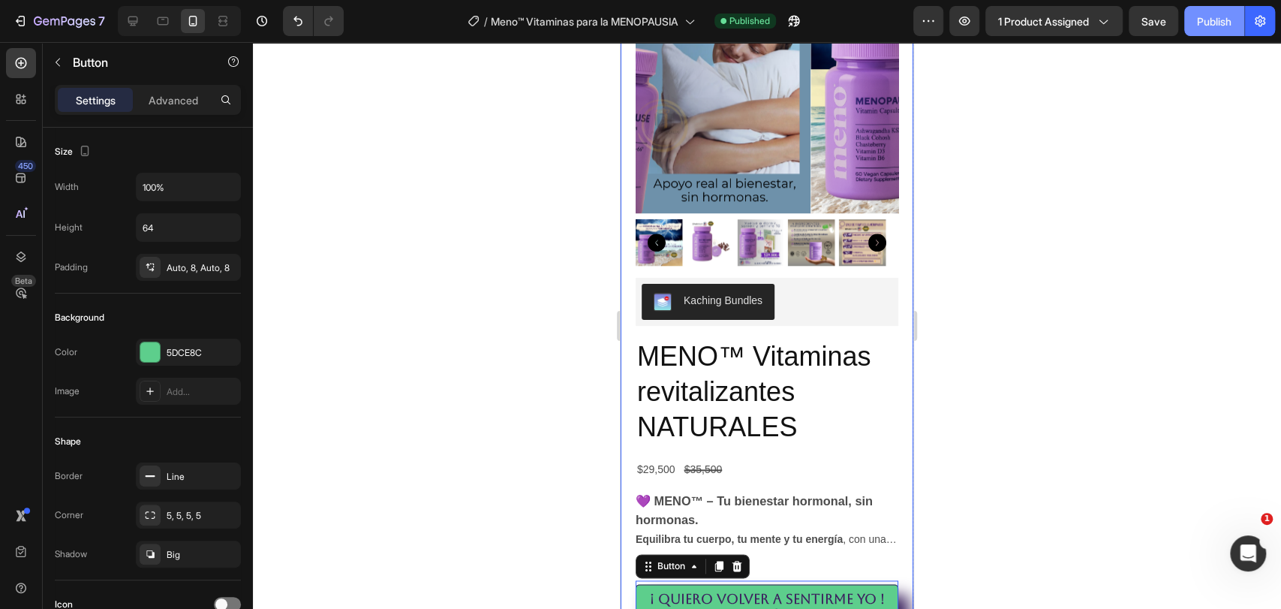
click at [1211, 25] on div "Publish" at bounding box center [1214, 22] width 35 height 16
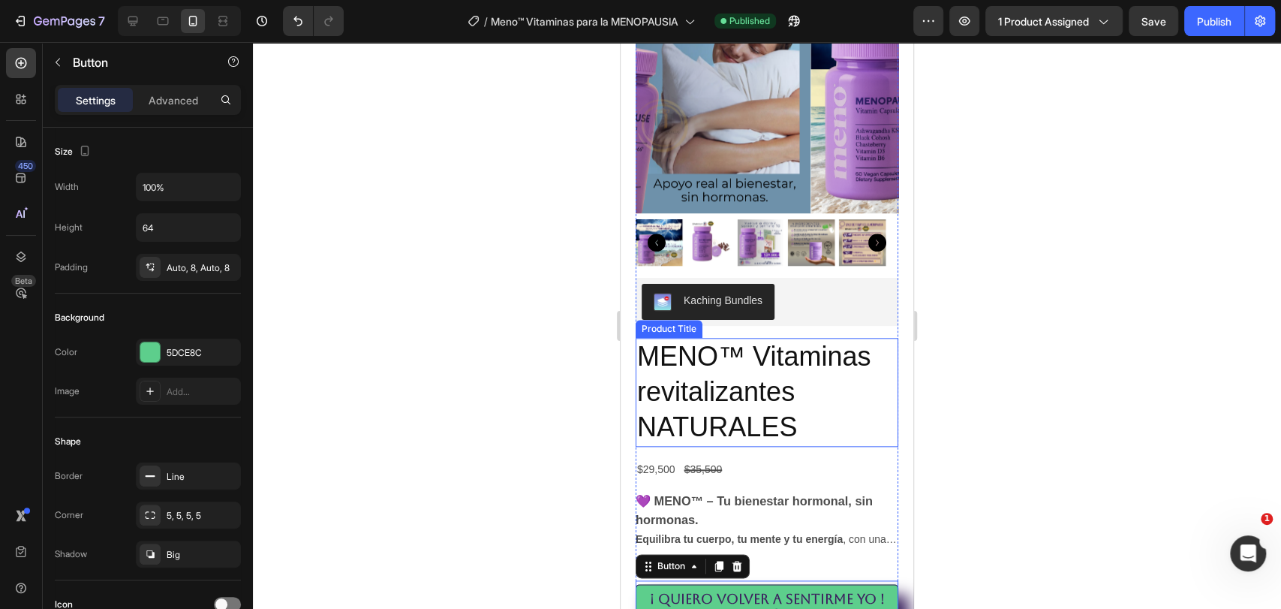
click at [769, 352] on h2 "MENO™ Vitaminas revitalizantes NATURALES" at bounding box center [767, 392] width 263 height 108
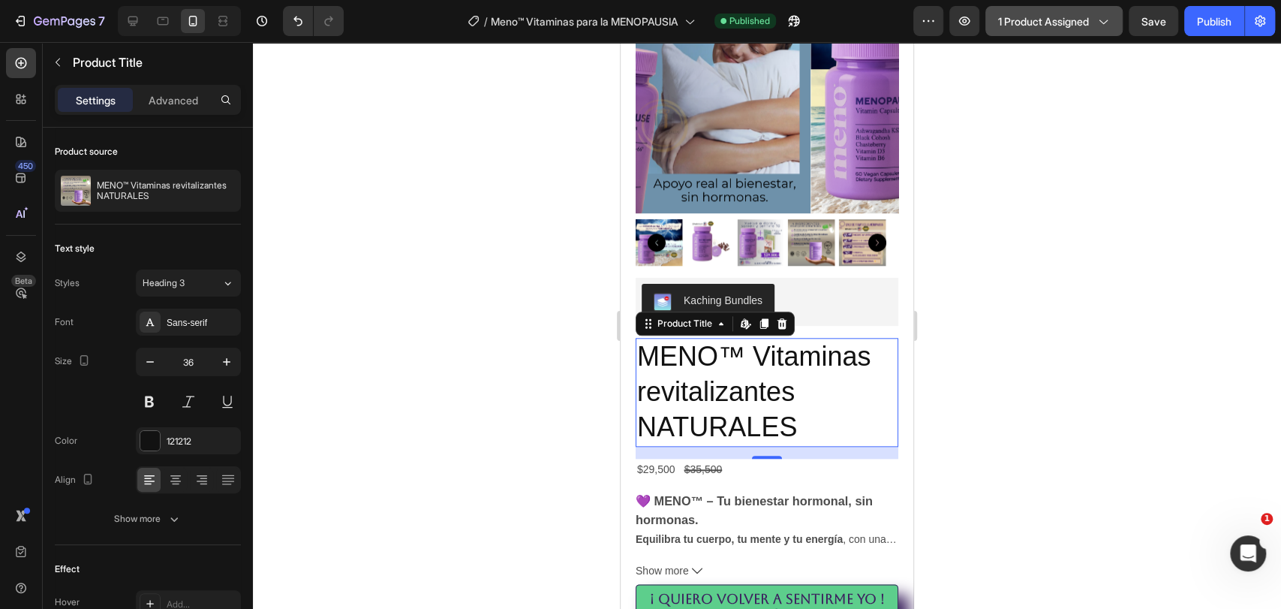
click at [1019, 16] on span "1 product assigned" at bounding box center [1043, 22] width 91 height 16
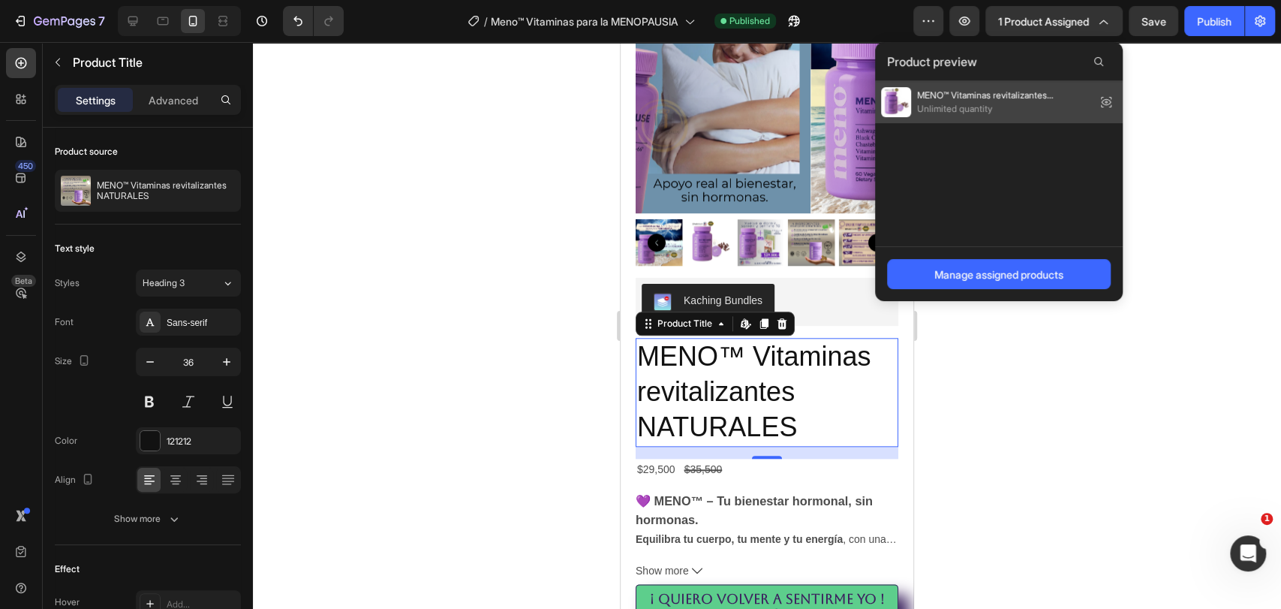
click at [970, 92] on span "MENO™ Vitaminas revitalizantes NATURALES" at bounding box center [1003, 96] width 173 height 14
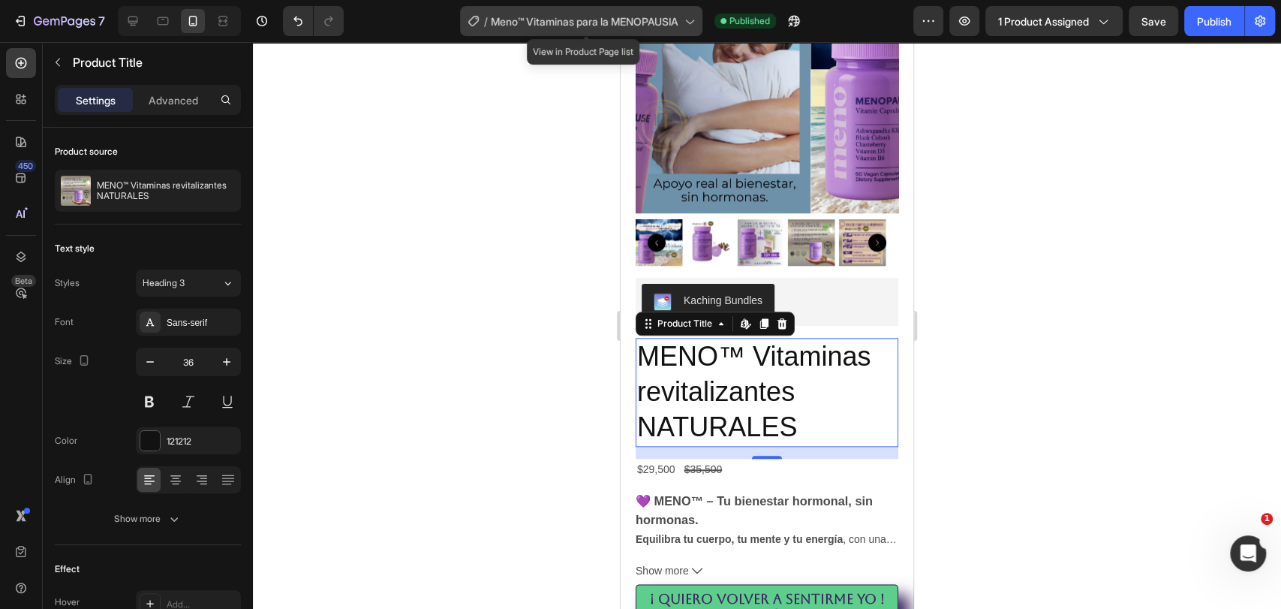
click at [642, 20] on span "Meno™ Vitaminas para la MENOPAUSIA" at bounding box center [585, 22] width 188 height 16
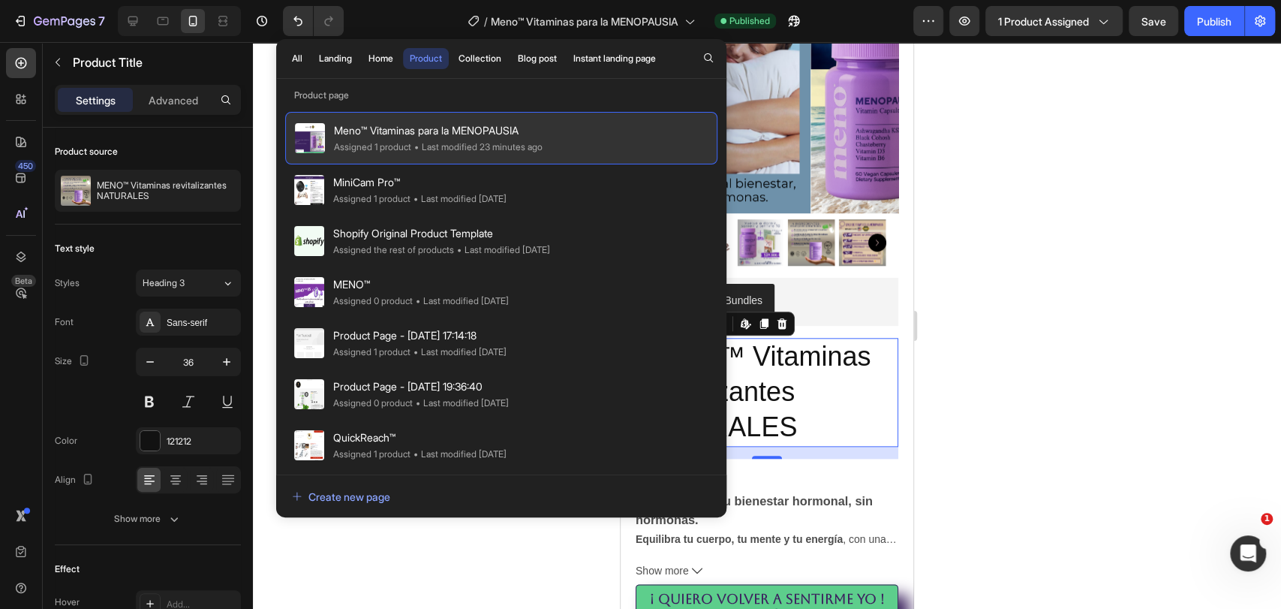
click at [538, 132] on span "Meno™ Vitaminas para la MENOPAUSIA" at bounding box center [438, 131] width 209 height 18
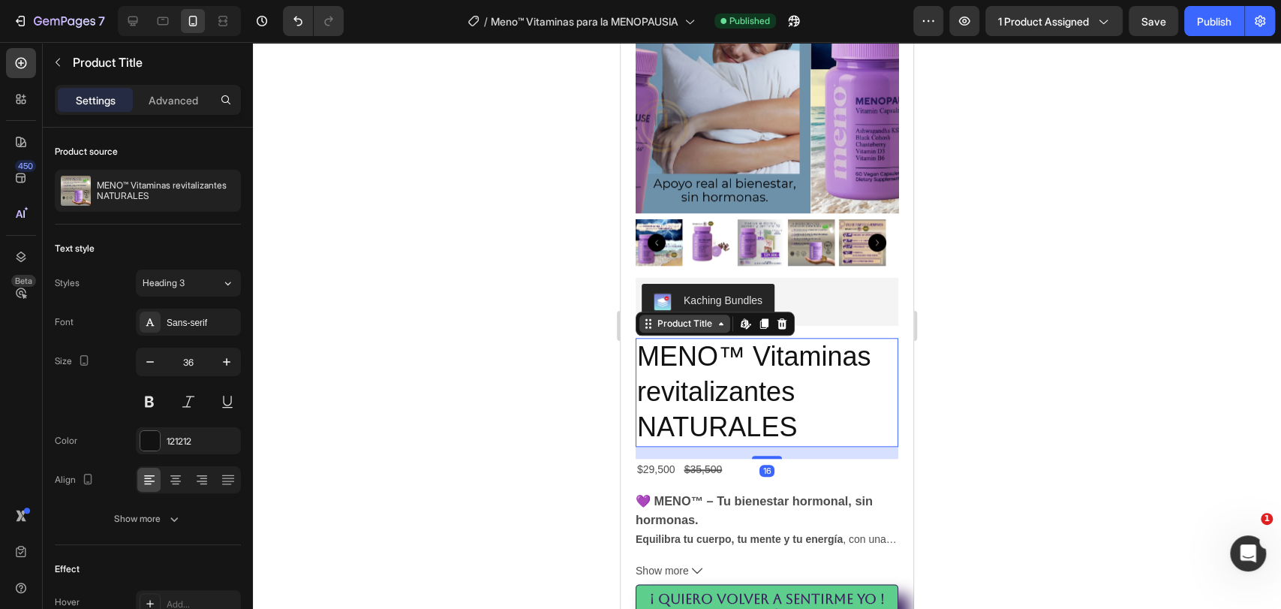
click at [684, 311] on div "Product Title Edit content in Shopify" at bounding box center [715, 323] width 159 height 24
click at [692, 317] on div "Product Title" at bounding box center [684, 324] width 61 height 14
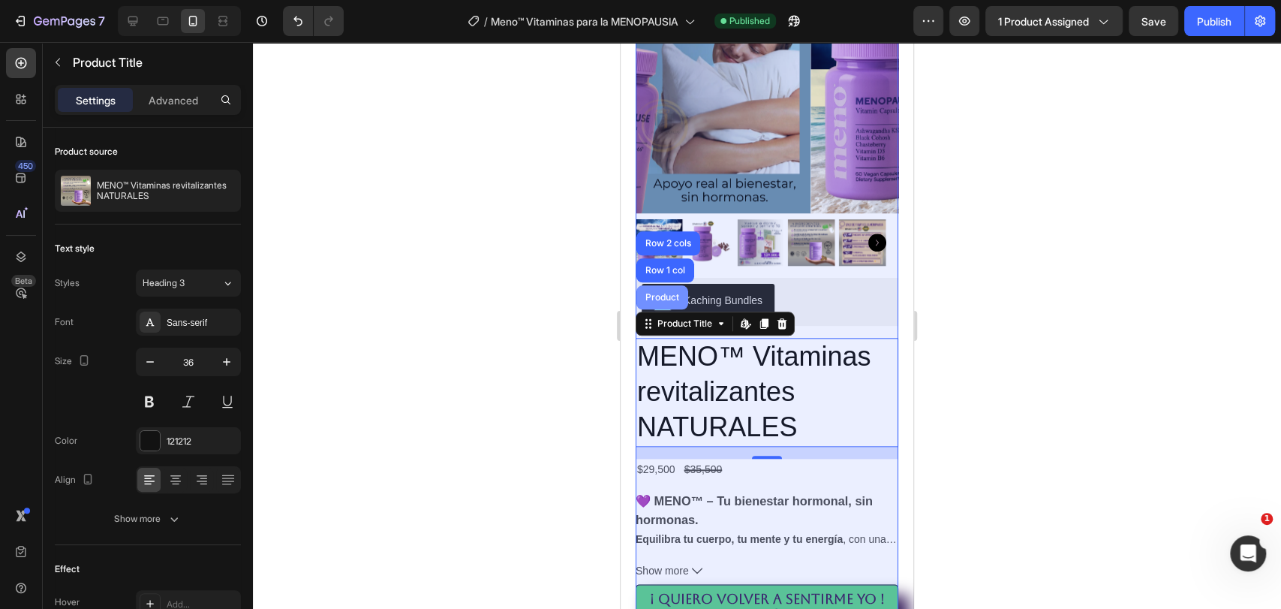
click at [669, 293] on div "Product" at bounding box center [662, 297] width 40 height 9
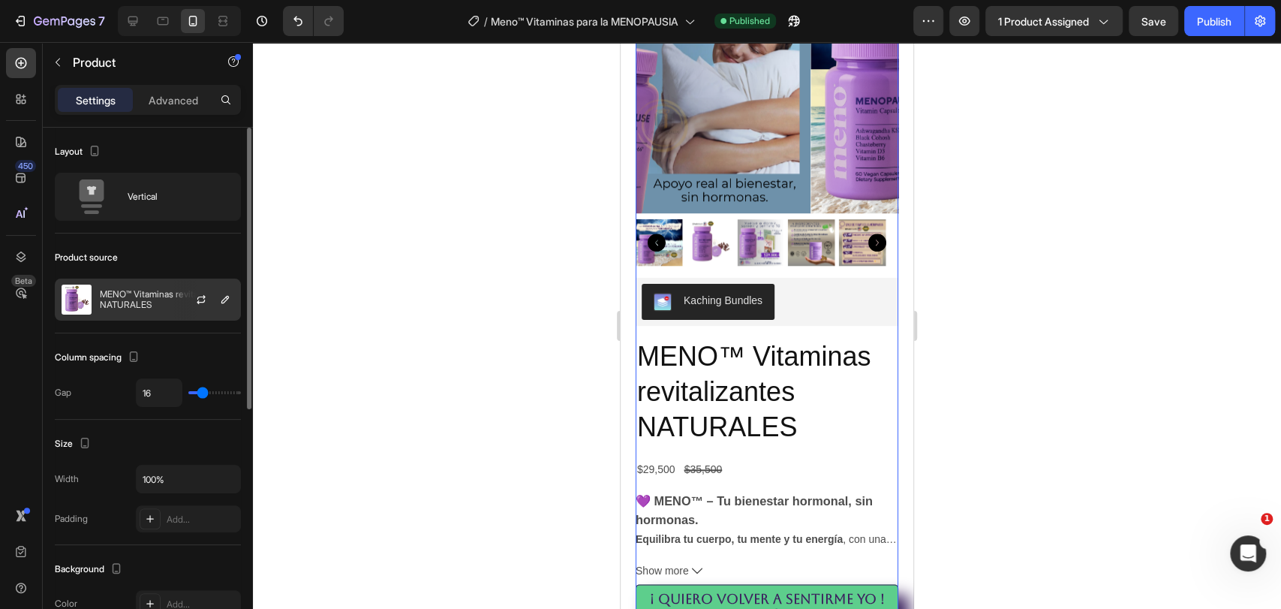
click at [155, 303] on p "MENO™ Vitaminas revitalizantes NATURALES" at bounding box center [167, 299] width 134 height 21
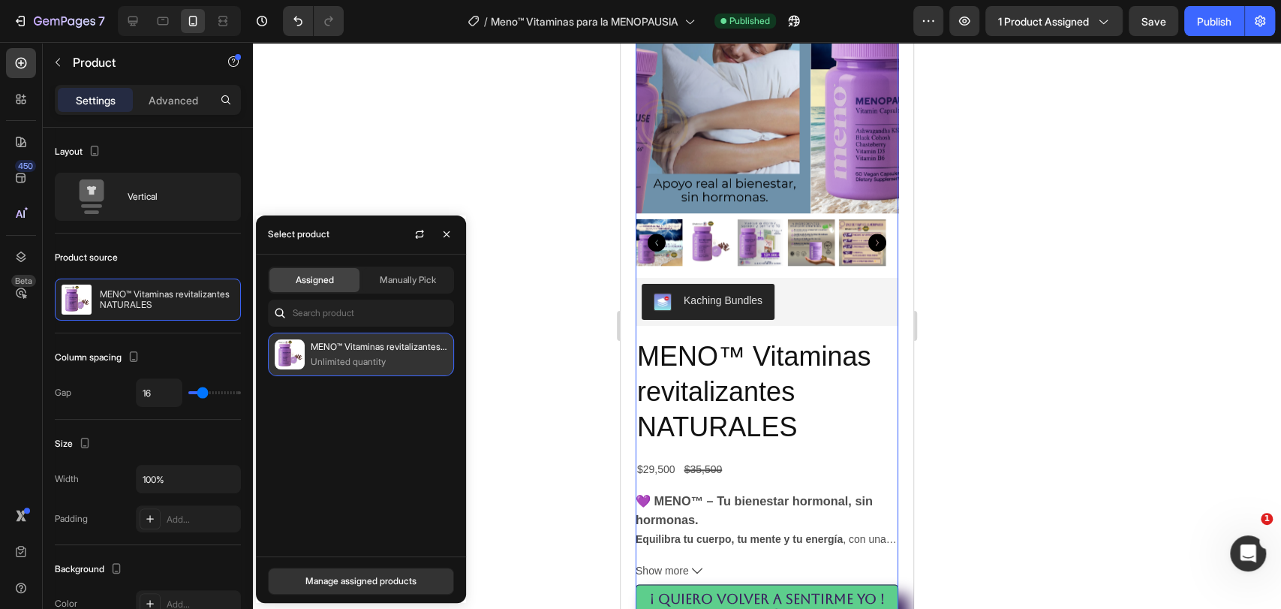
click at [362, 350] on p "MENO™ Vitaminas revitalizantes NATURALES" at bounding box center [379, 346] width 137 height 15
click at [366, 580] on div "Manage assigned products" at bounding box center [360, 581] width 111 height 14
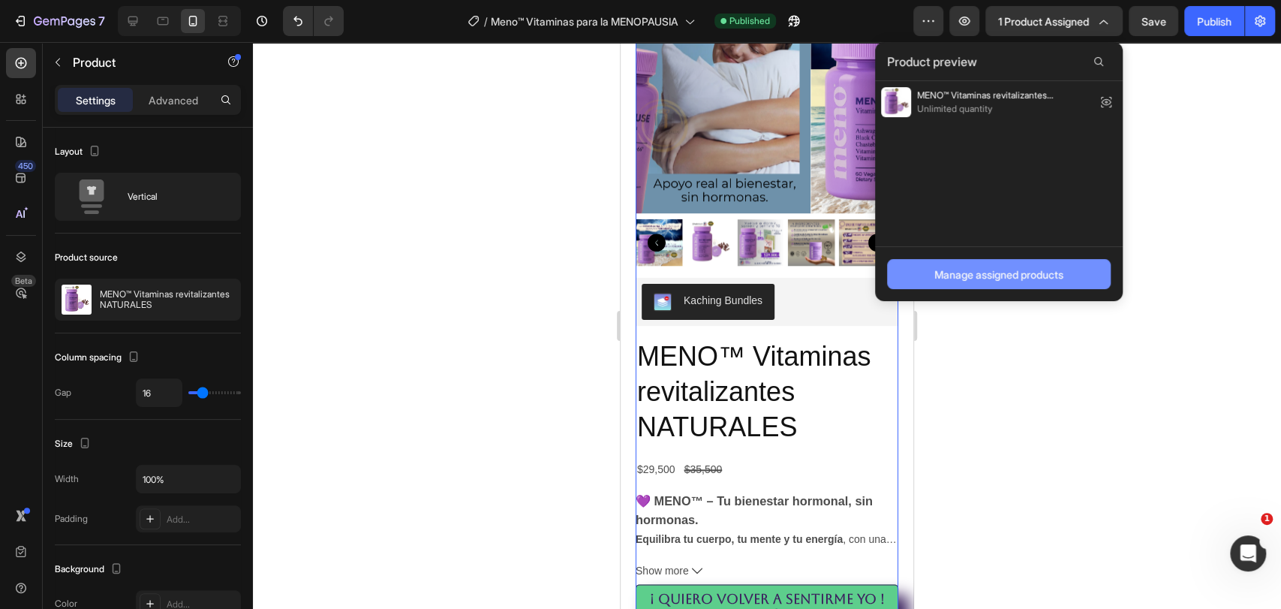
click at [955, 278] on div "Manage assigned products" at bounding box center [998, 274] width 129 height 16
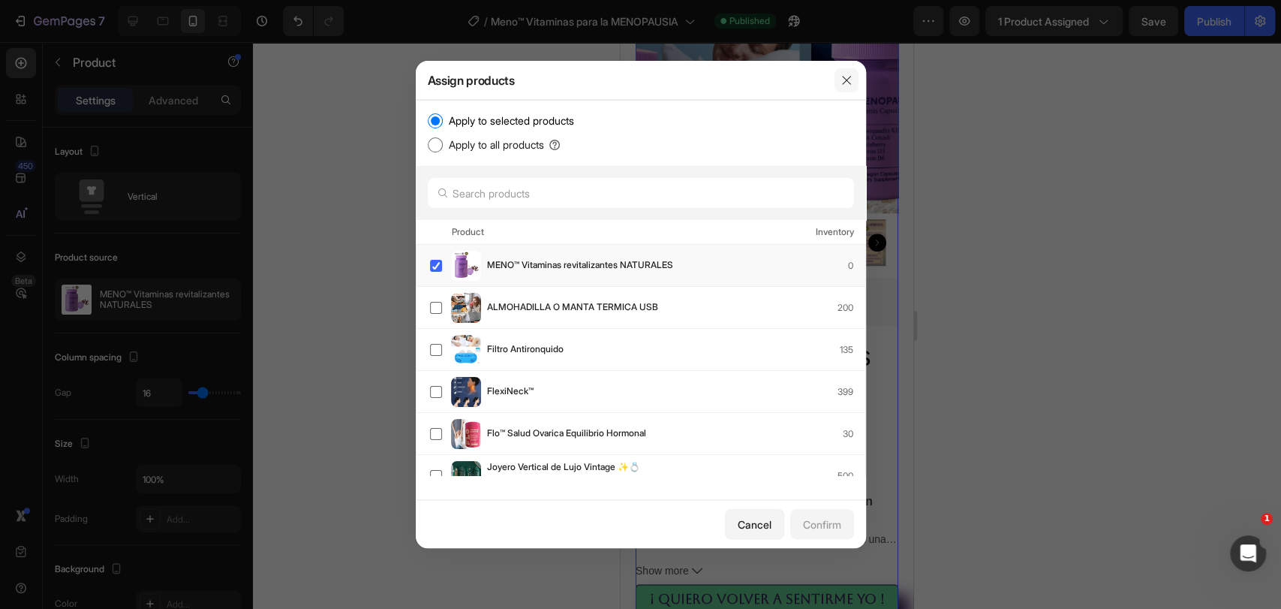
click at [844, 80] on icon "button" at bounding box center [847, 80] width 12 height 12
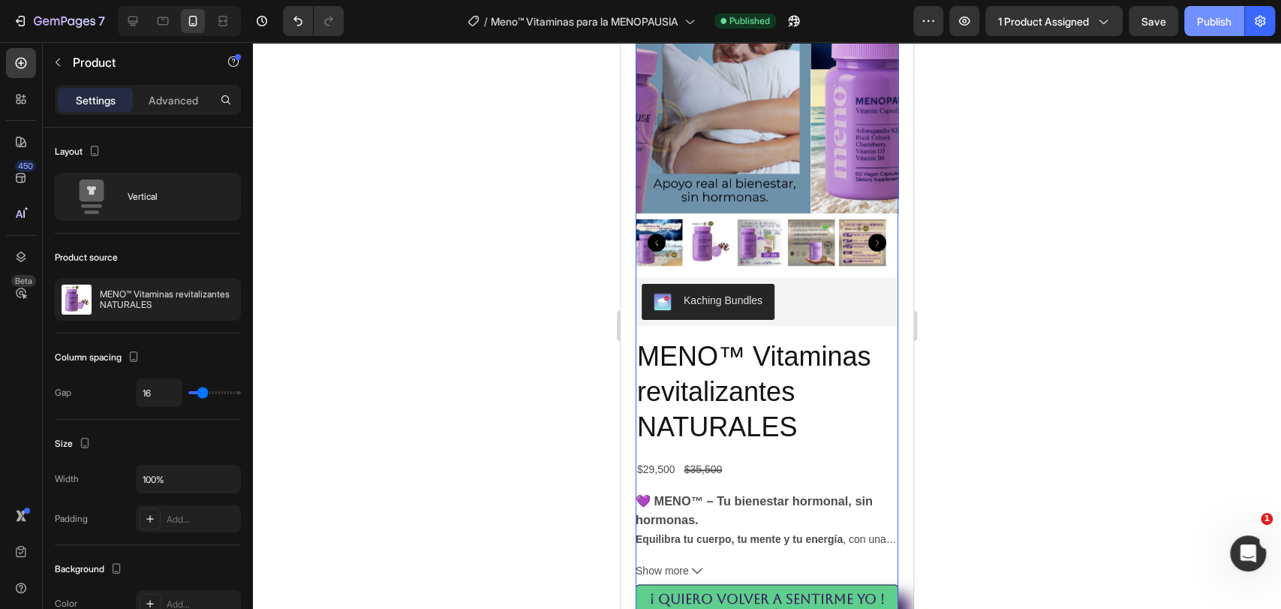
click at [1209, 24] on div "Publish" at bounding box center [1214, 22] width 35 height 16
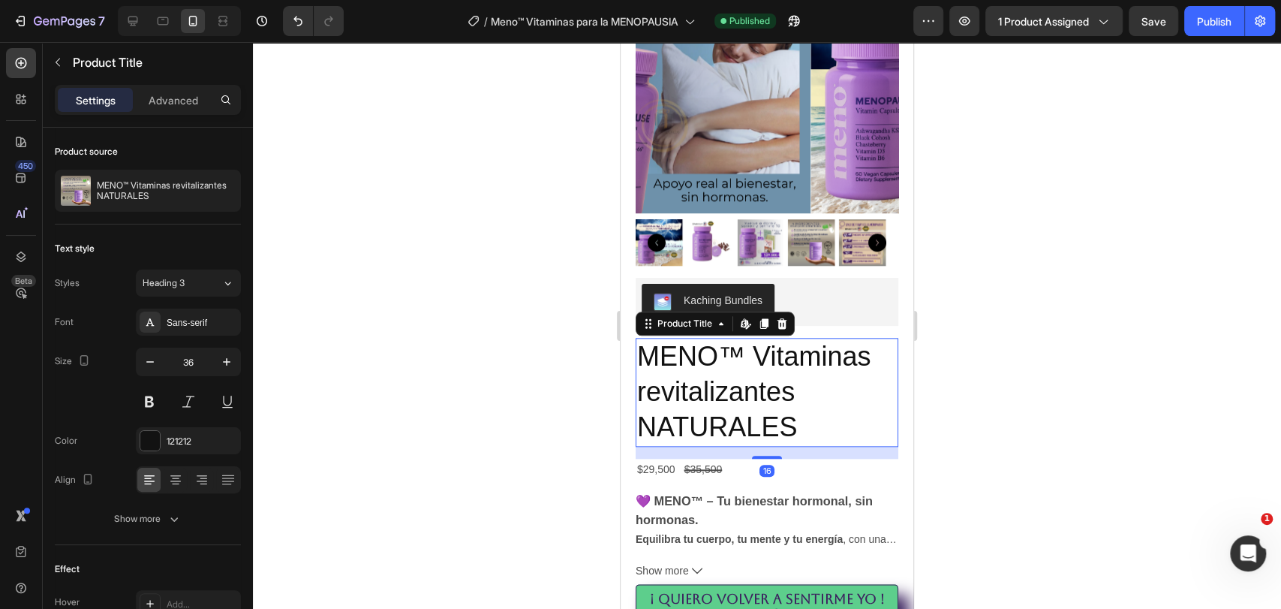
click at [781, 338] on h2 "MENO™ Vitaminas revitalizantes NATURALES" at bounding box center [767, 392] width 263 height 108
click at [743, 317] on icon at bounding box center [746, 323] width 12 height 12
click at [1201, 22] on div "Publish" at bounding box center [1214, 22] width 35 height 16
click at [748, 317] on icon at bounding box center [746, 323] width 12 height 12
click at [724, 317] on icon at bounding box center [721, 323] width 12 height 12
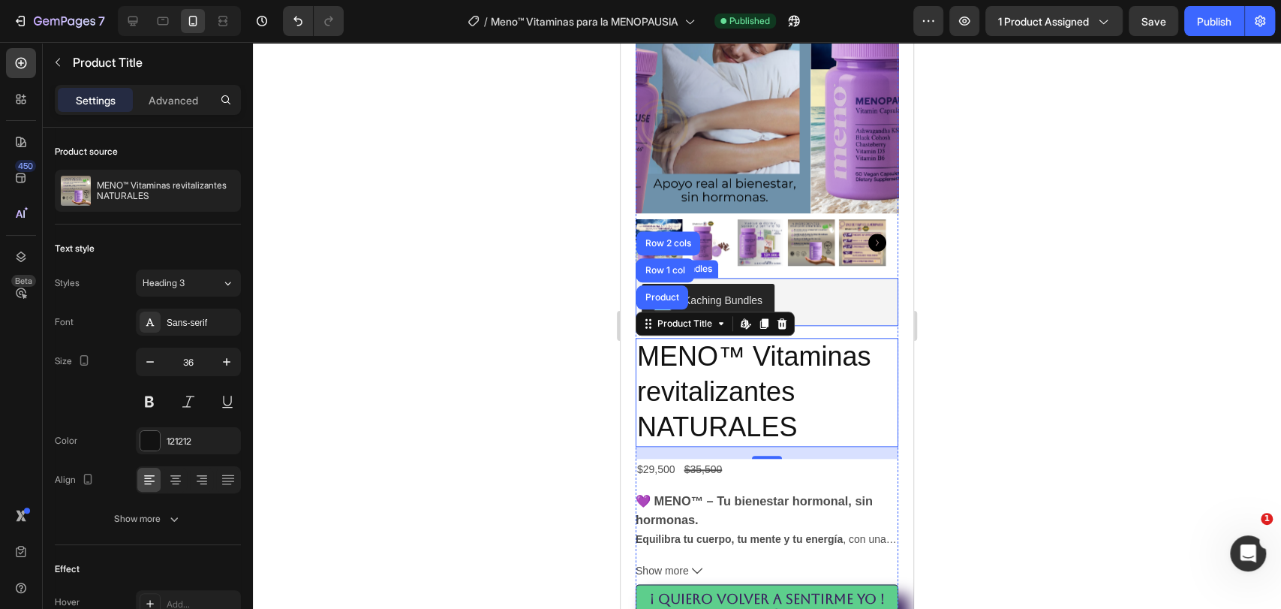
click at [704, 293] on div "Kaching Bundles" at bounding box center [723, 301] width 79 height 16
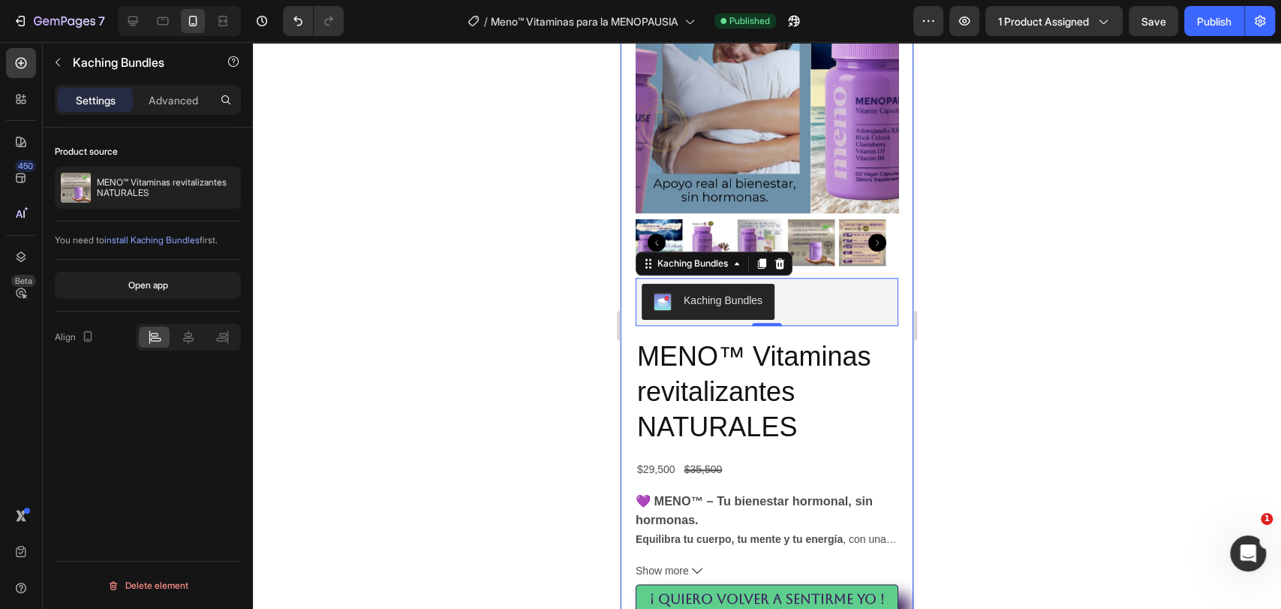
click at [168, 236] on span "install Kaching Bundles" at bounding box center [151, 239] width 95 height 11
